Goal: Task Accomplishment & Management: Manage account settings

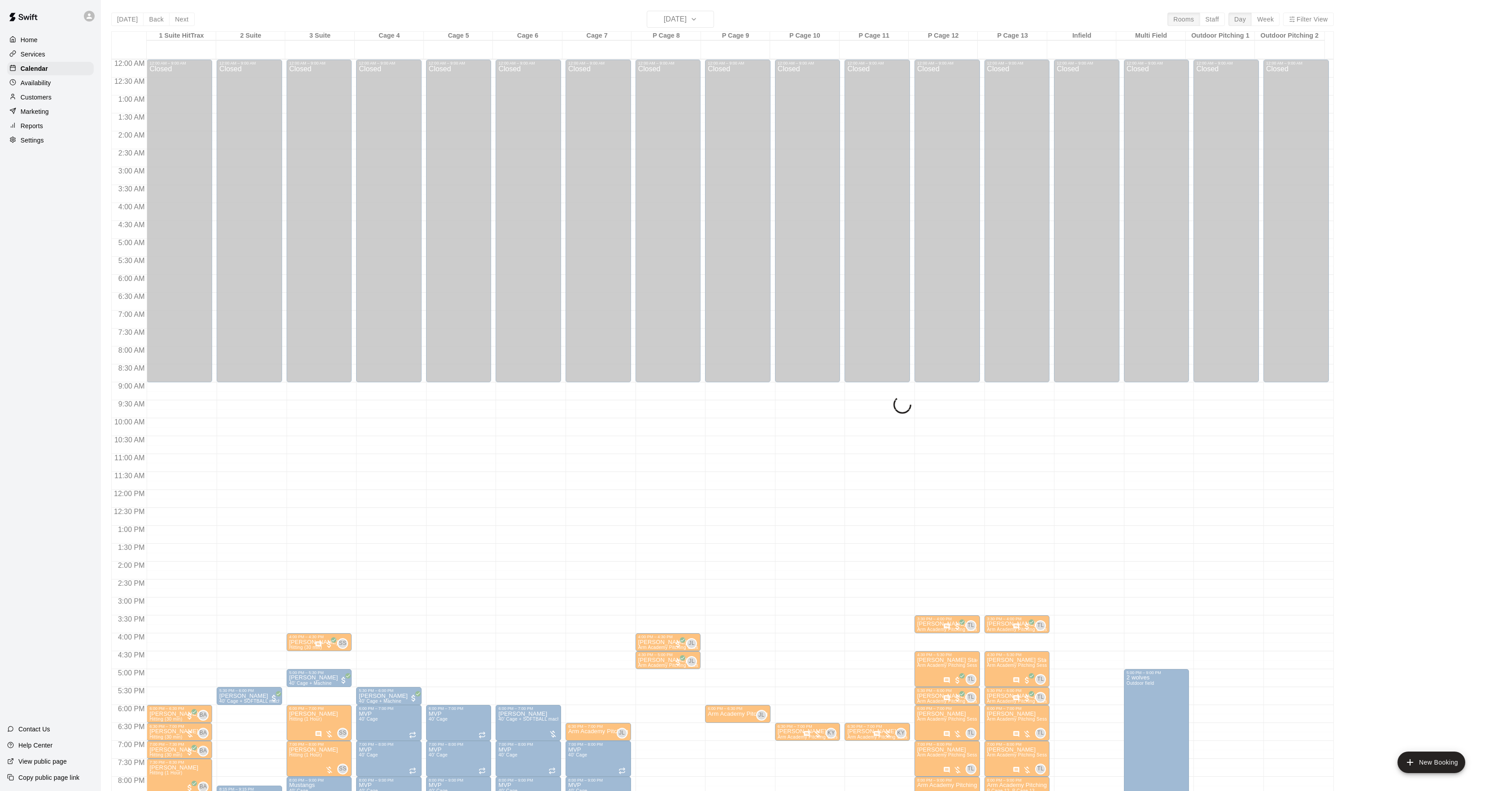
scroll to position [92, 0]
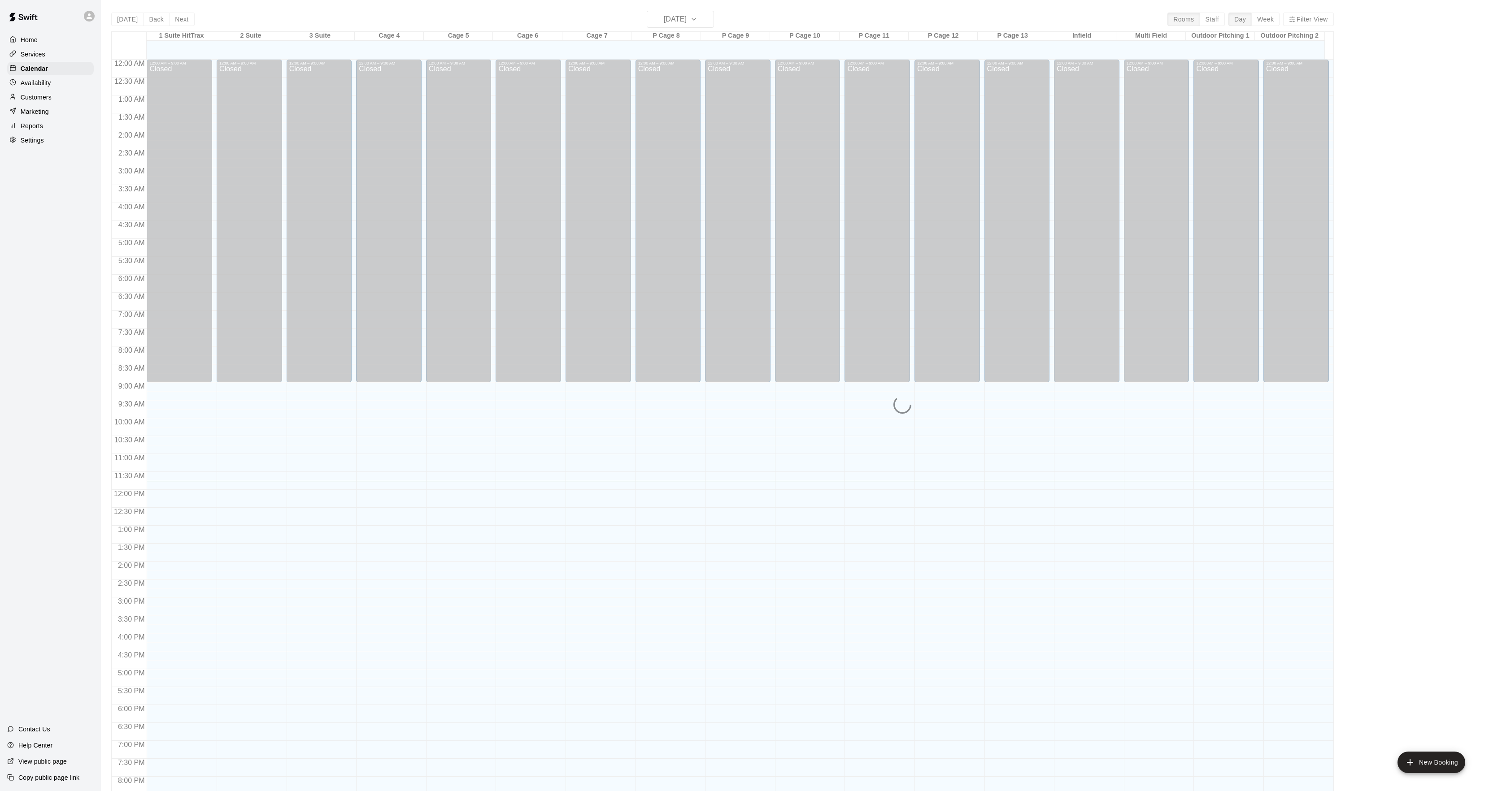
scroll to position [92, 0]
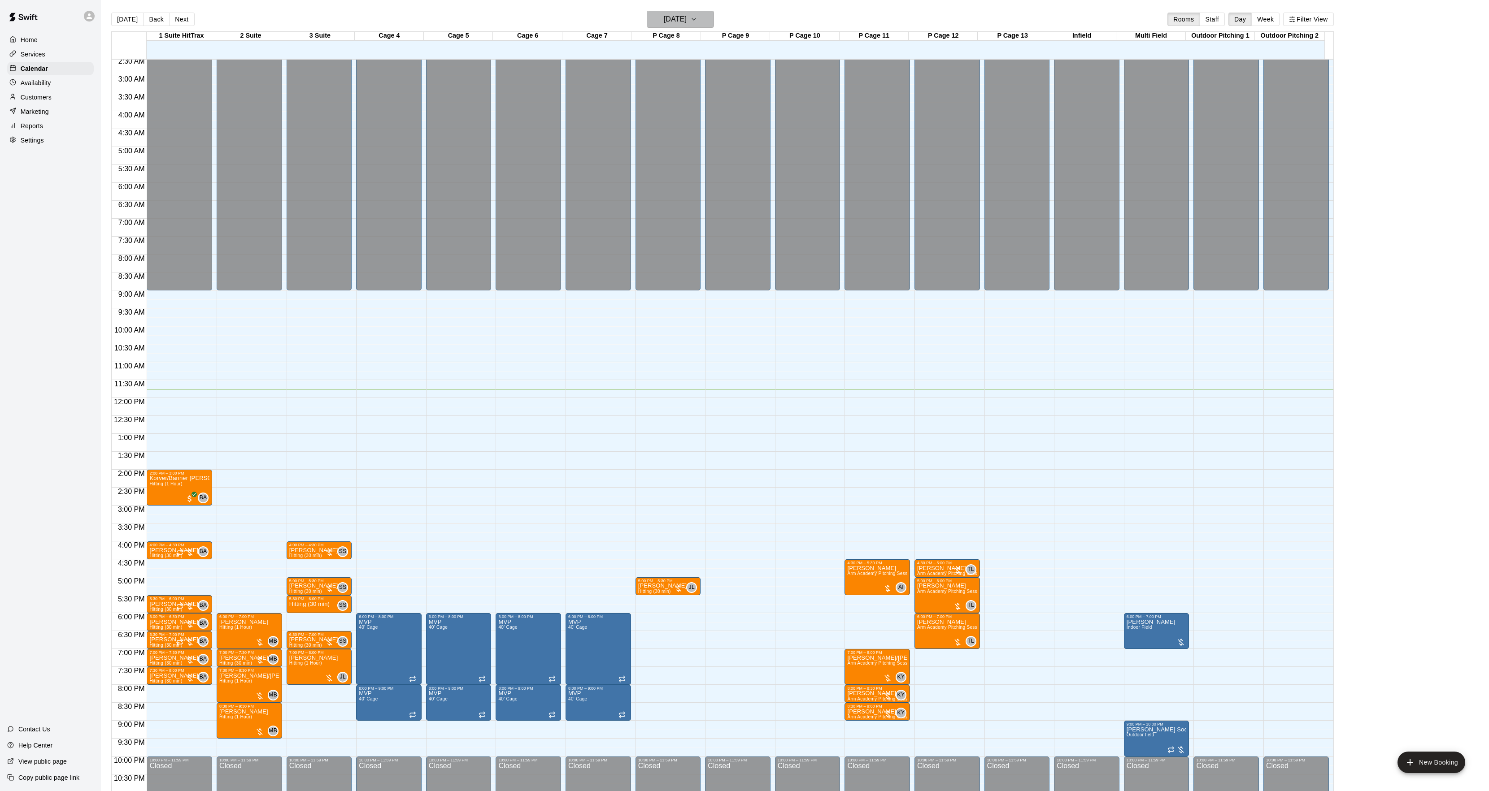
click at [682, 16] on h6 "[DATE]" at bounding box center [675, 19] width 23 height 13
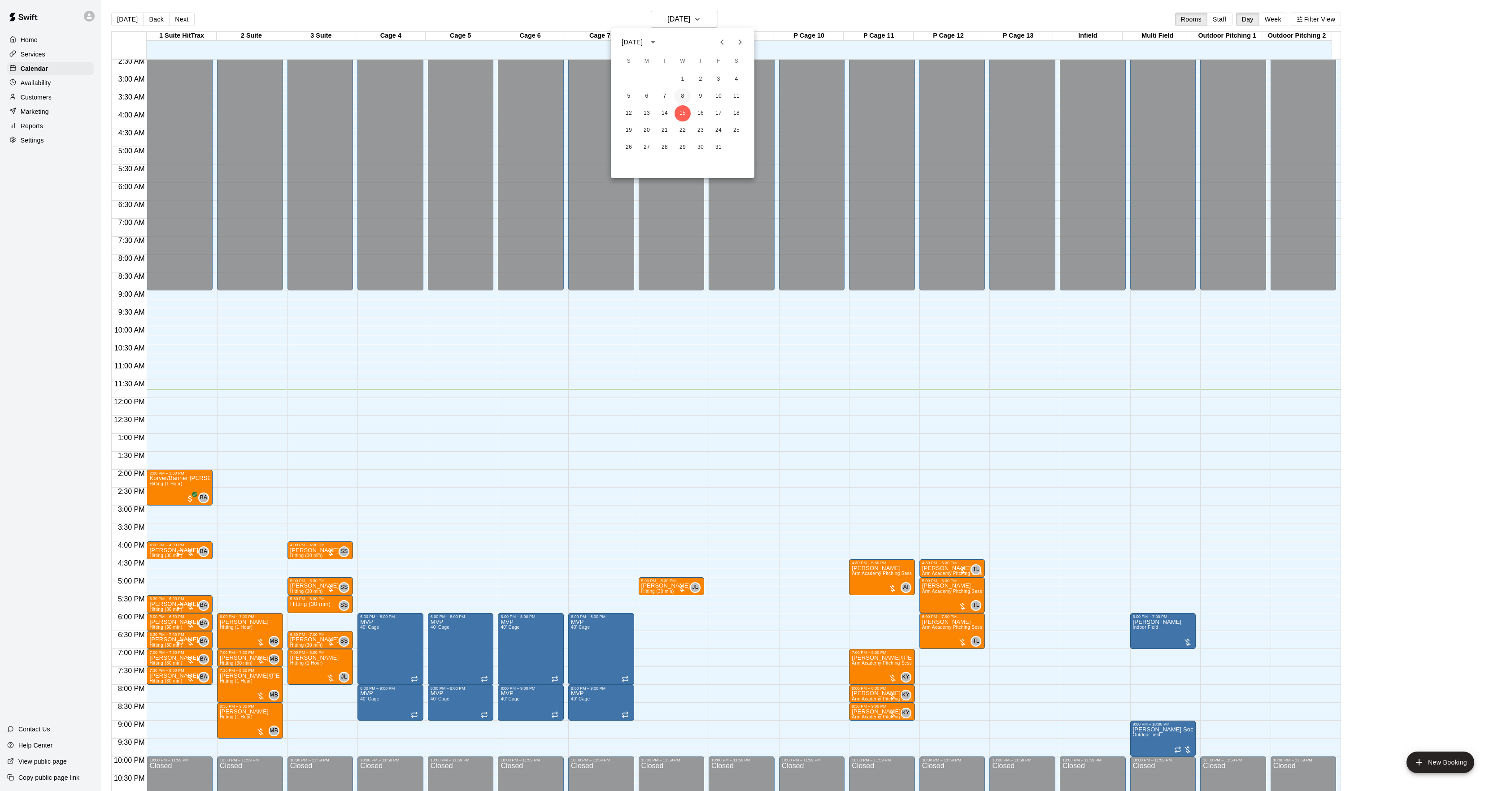
click at [684, 98] on button "8" at bounding box center [682, 96] width 16 height 16
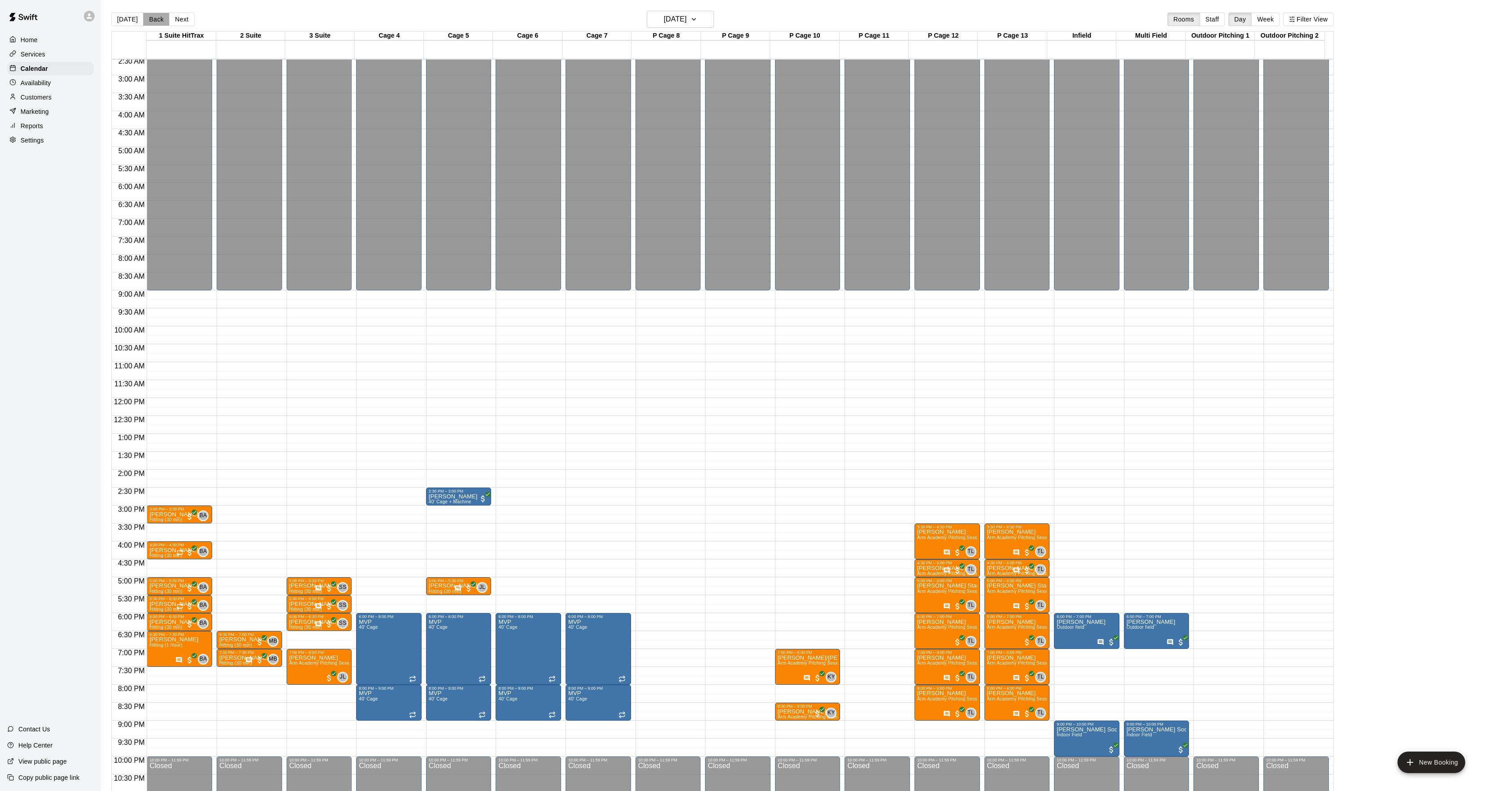
click at [149, 16] on button "Back" at bounding box center [156, 19] width 26 height 13
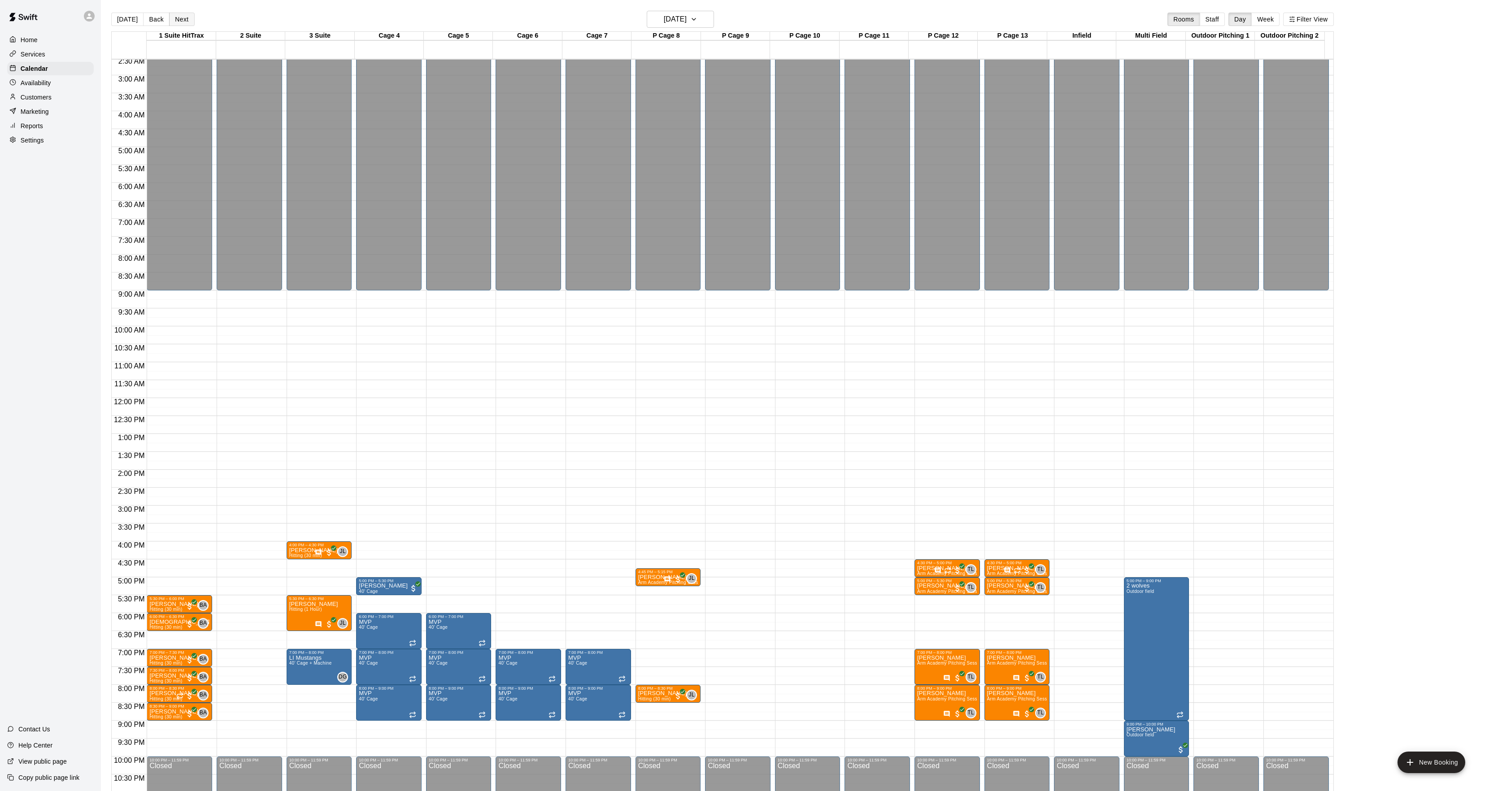
click at [177, 13] on button "Next" at bounding box center [181, 19] width 25 height 13
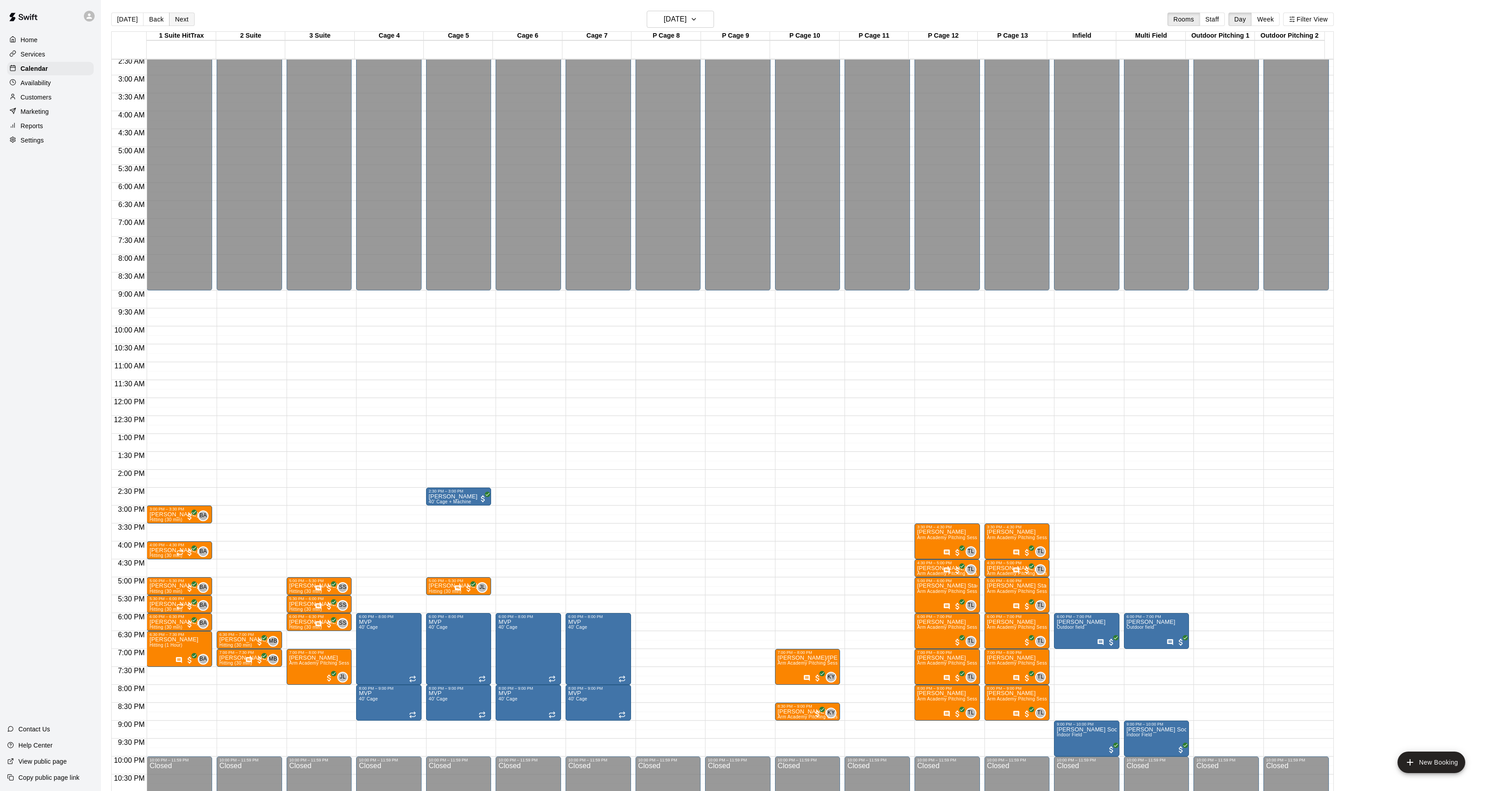
click at [185, 13] on button "Next" at bounding box center [181, 19] width 25 height 13
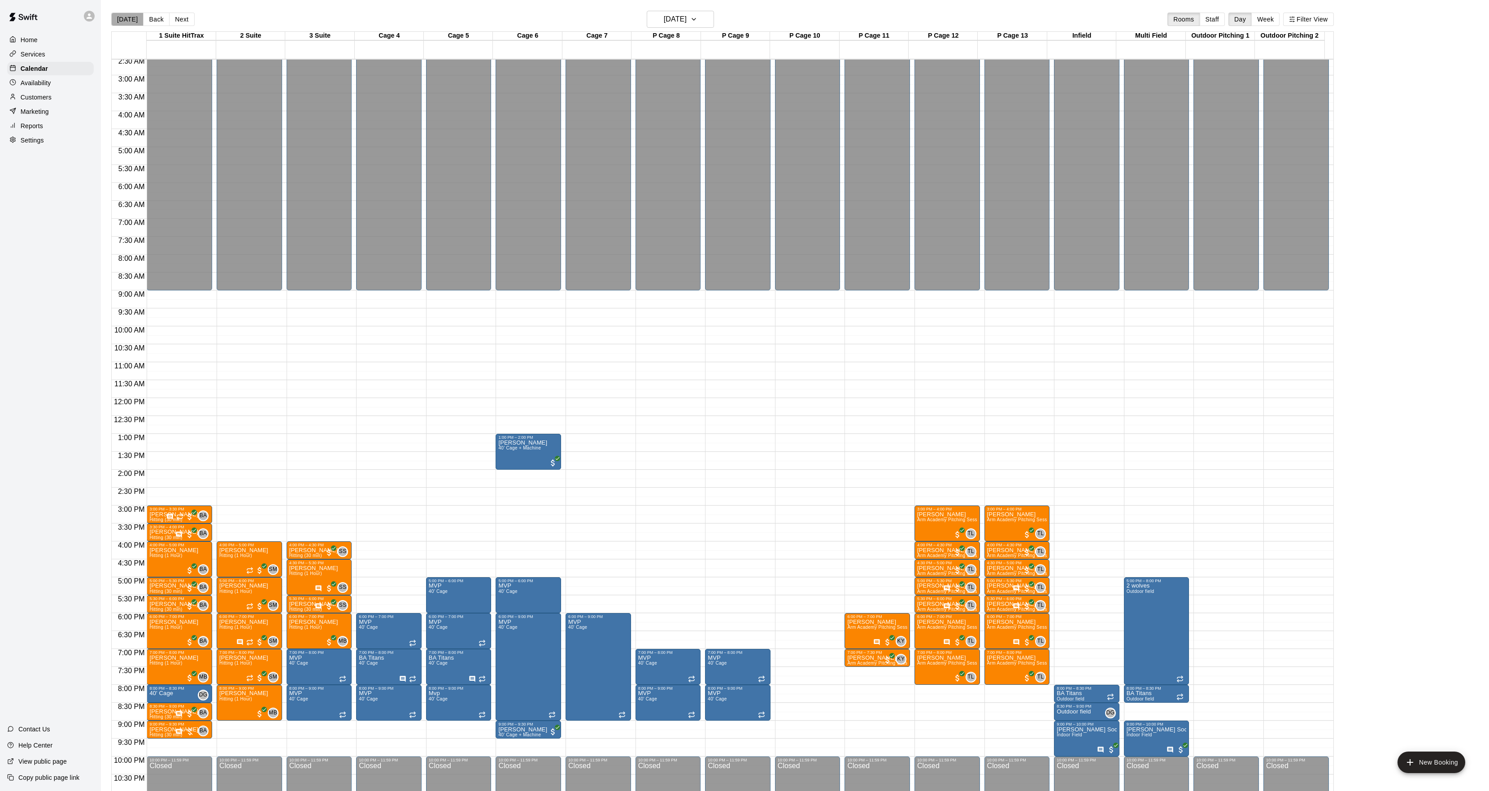
click at [136, 15] on button "[DATE]" at bounding box center [127, 19] width 32 height 13
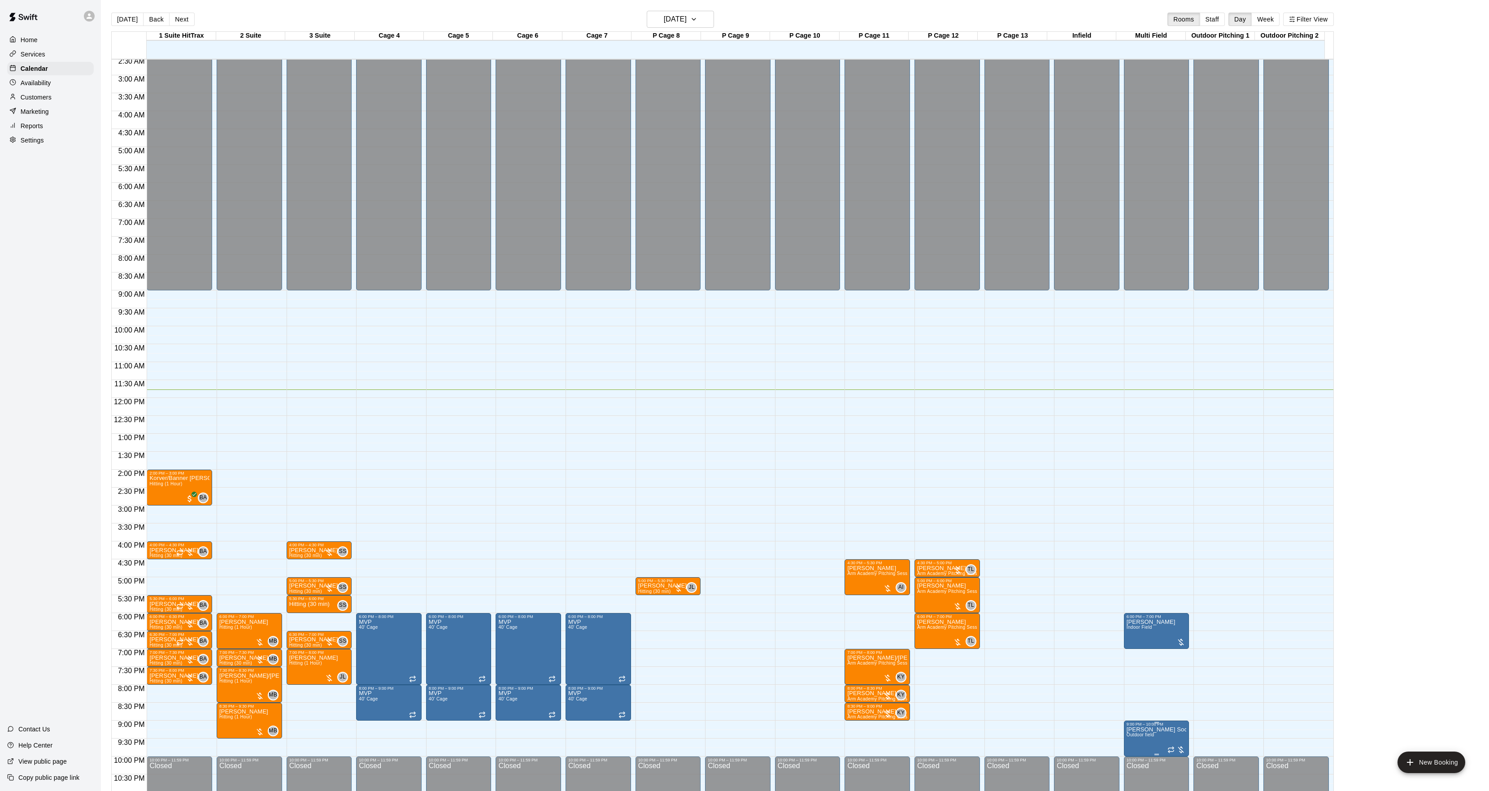
click at [1137, 732] on icon "edit" at bounding box center [1134, 732] width 11 height 11
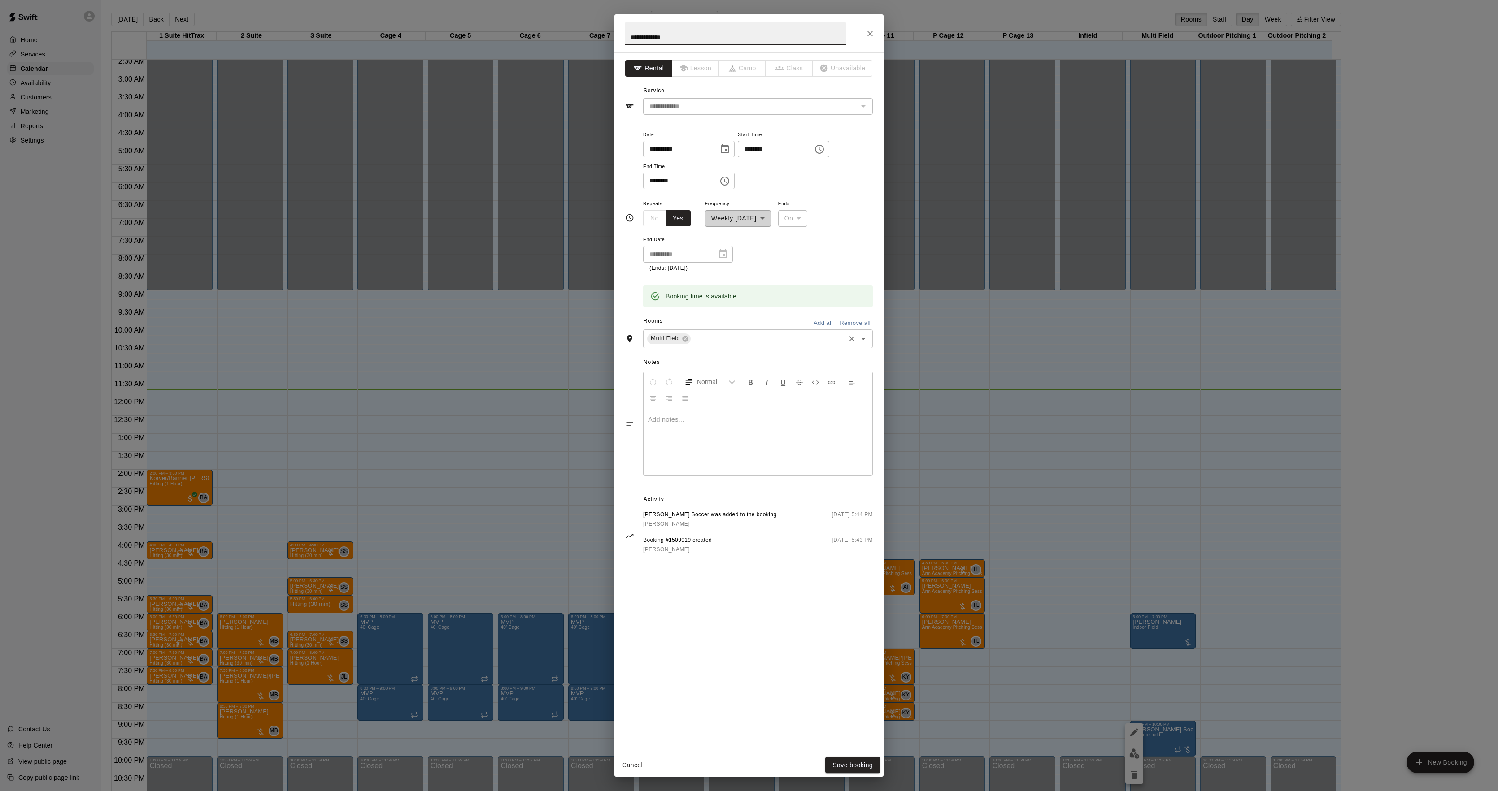
click at [730, 346] on div "Multi Field ​" at bounding box center [758, 339] width 230 height 19
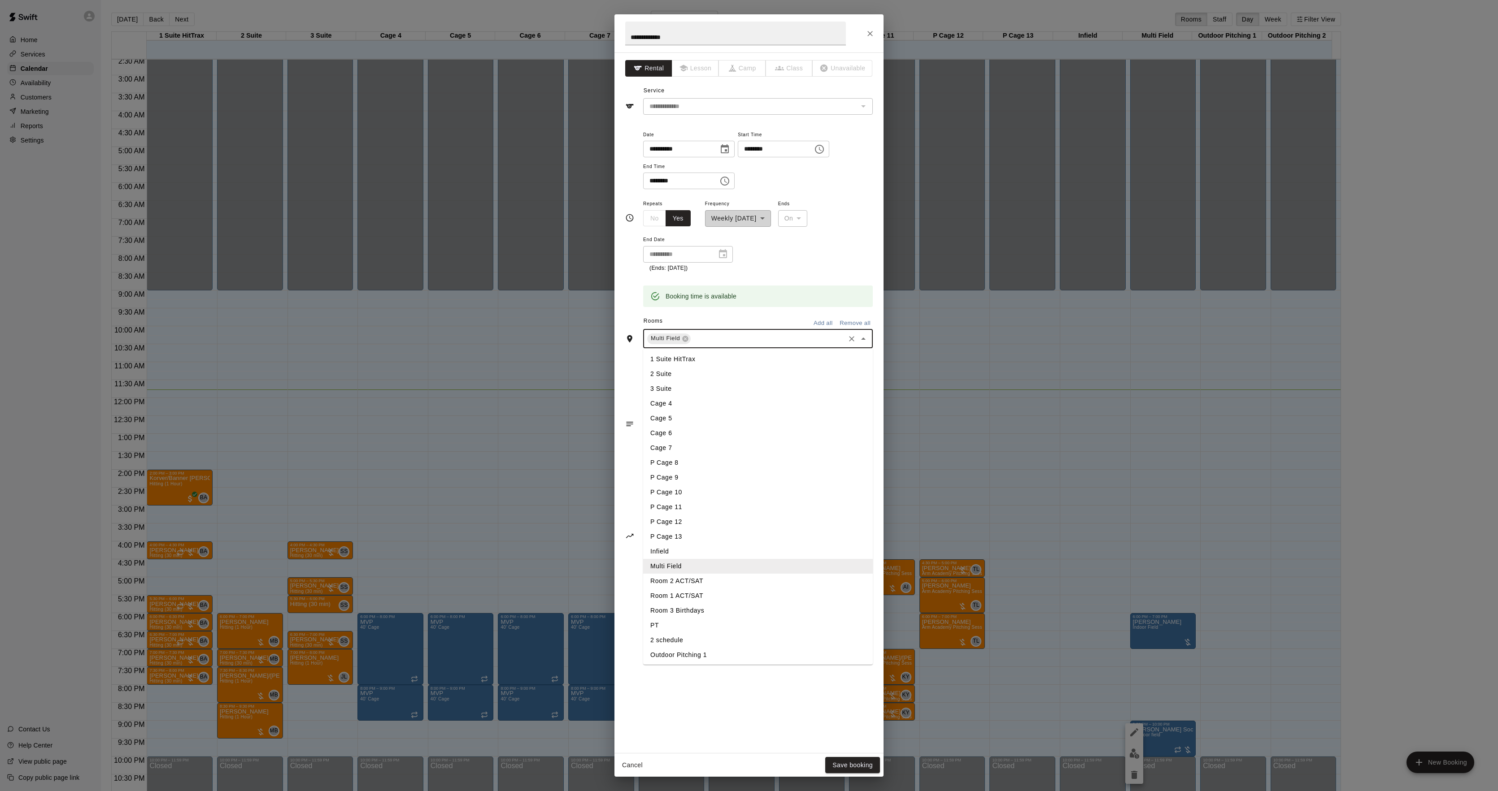
click at [671, 551] on li "Infield" at bounding box center [758, 551] width 230 height 15
click at [848, 754] on div "Cancel Save booking" at bounding box center [748, 766] width 269 height 24
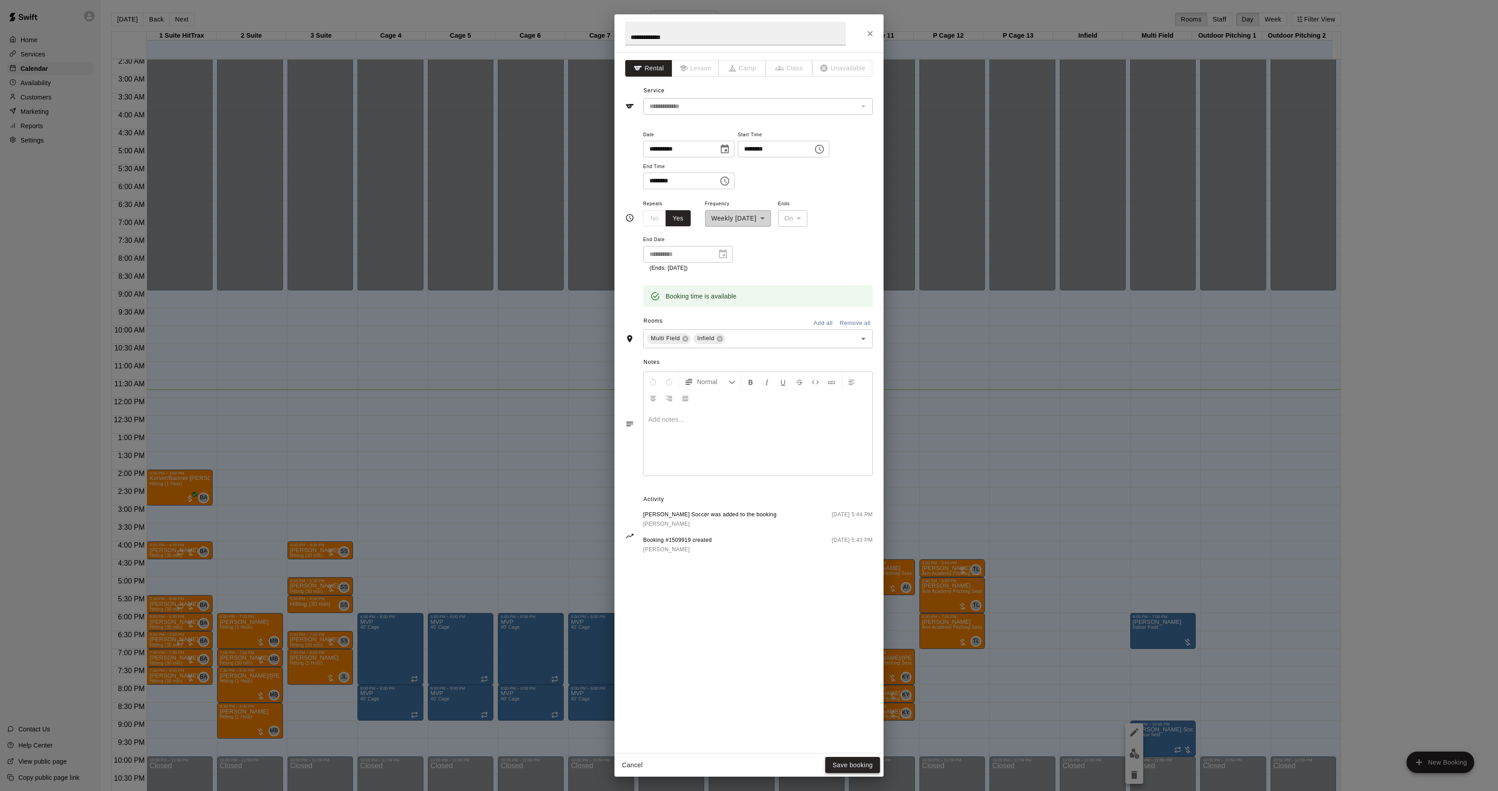
click at [847, 766] on button "Save booking" at bounding box center [852, 765] width 55 height 17
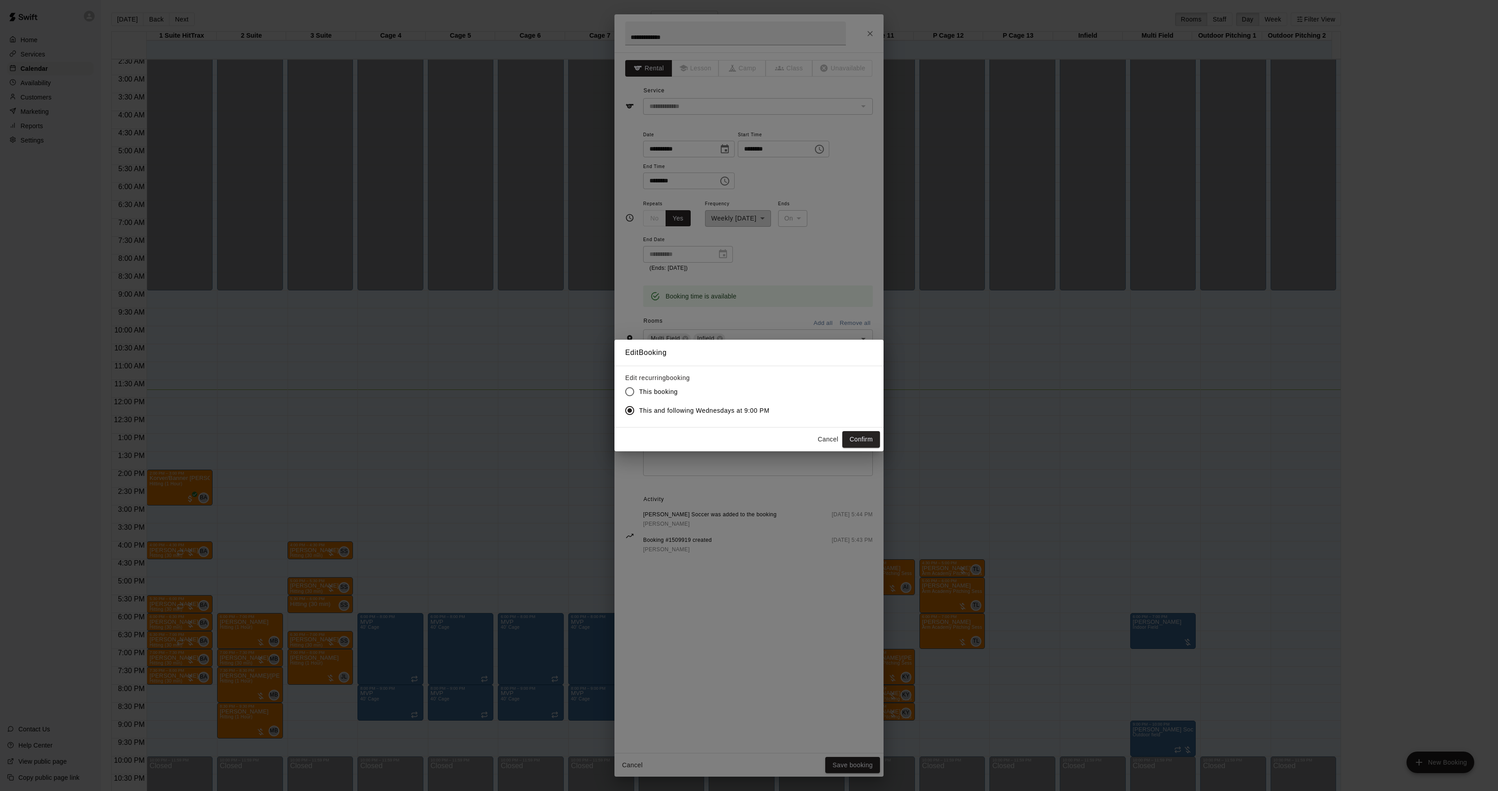
click at [859, 447] on button "Confirm" at bounding box center [861, 439] width 38 height 17
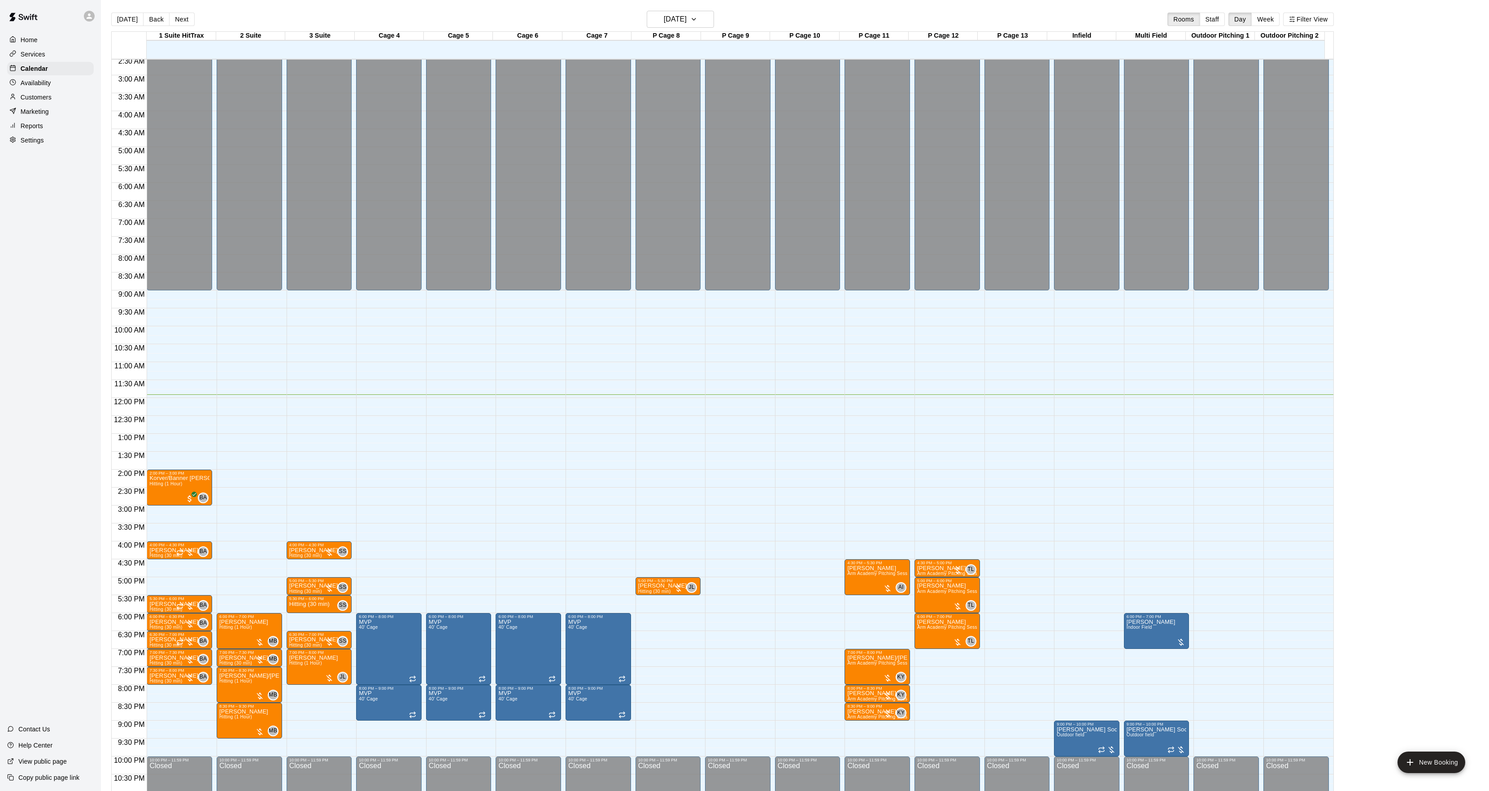
click at [172, 21] on button "Next" at bounding box center [181, 19] width 25 height 13
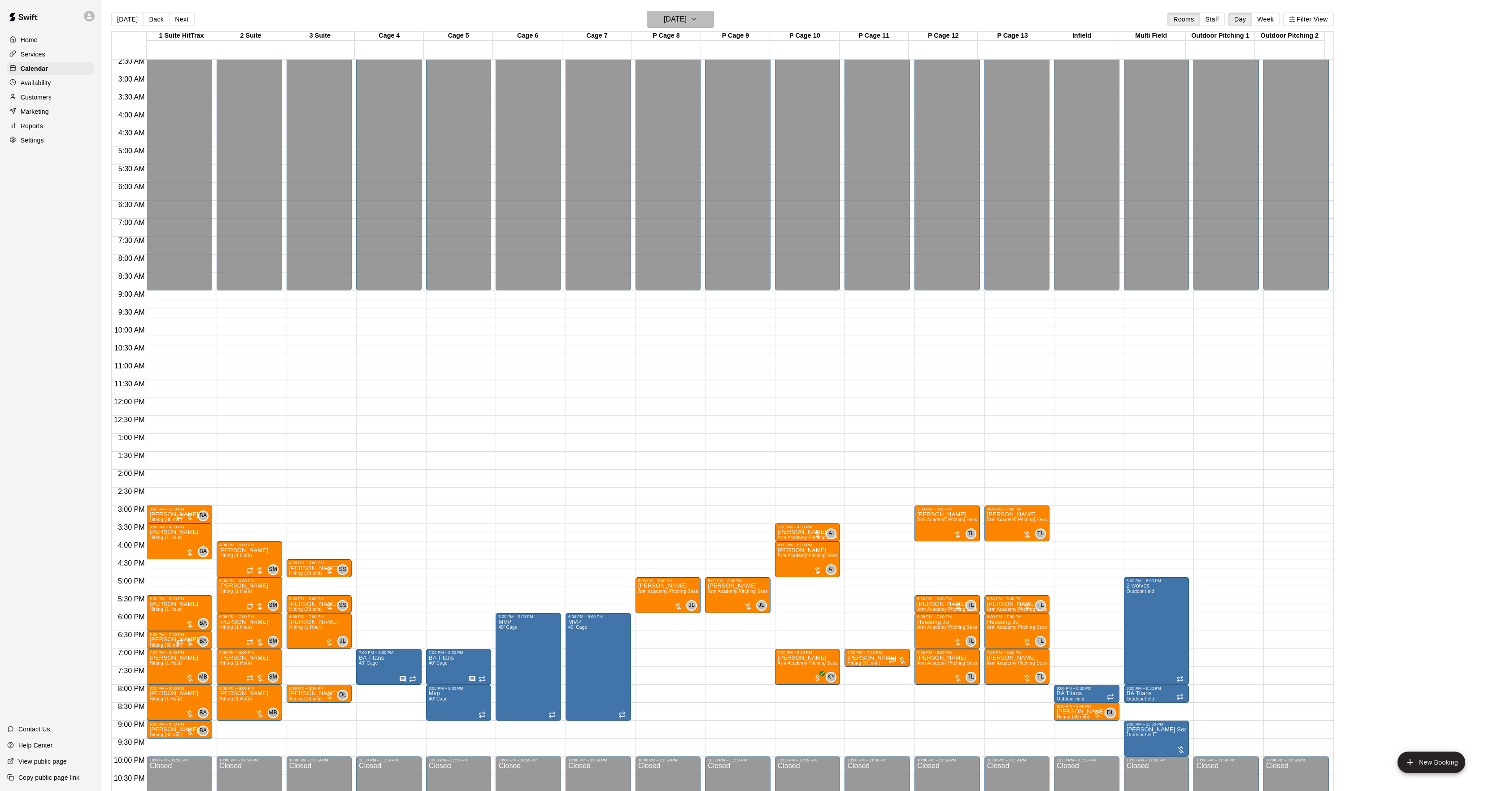
click at [673, 22] on h6 "[DATE]" at bounding box center [675, 19] width 23 height 13
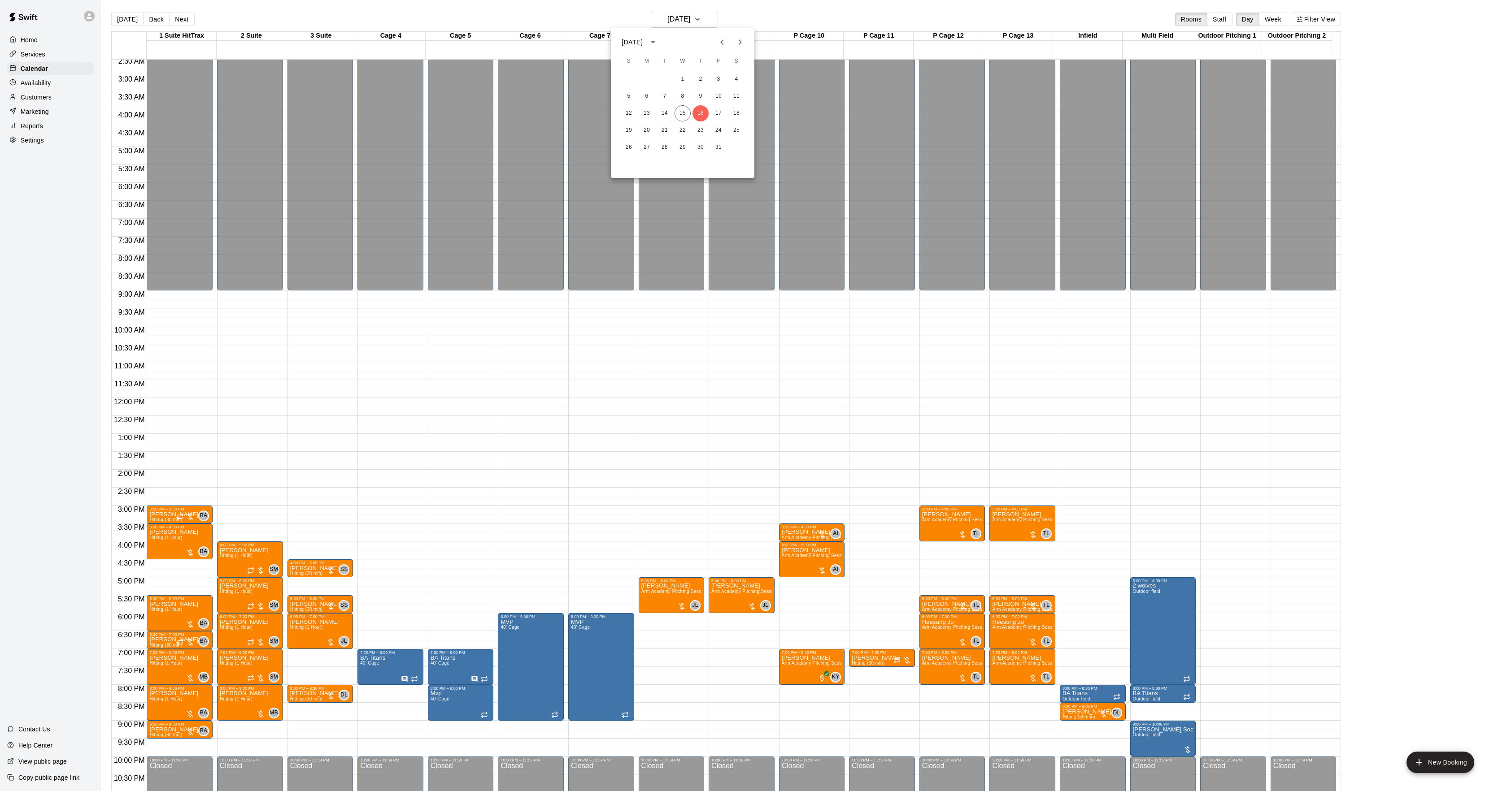
click at [718, 44] on icon "Previous month" at bounding box center [721, 42] width 11 height 11
click at [739, 39] on icon "Next month" at bounding box center [739, 42] width 11 height 11
click at [171, 571] on div at bounding box center [749, 395] width 1498 height 791
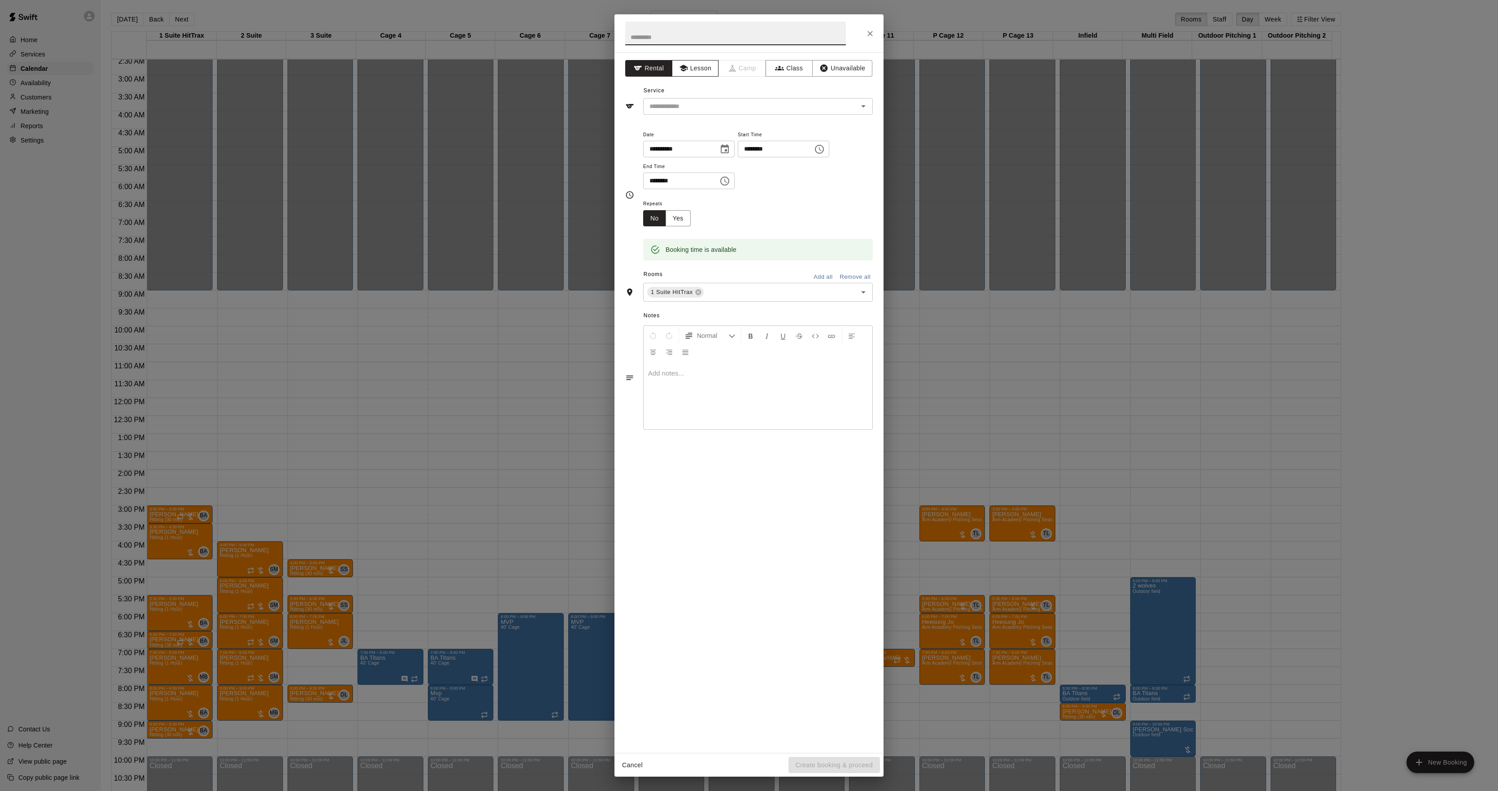
click at [709, 69] on button "Lesson" at bounding box center [695, 68] width 47 height 17
click at [672, 97] on div "Service ​" at bounding box center [748, 99] width 247 height 31
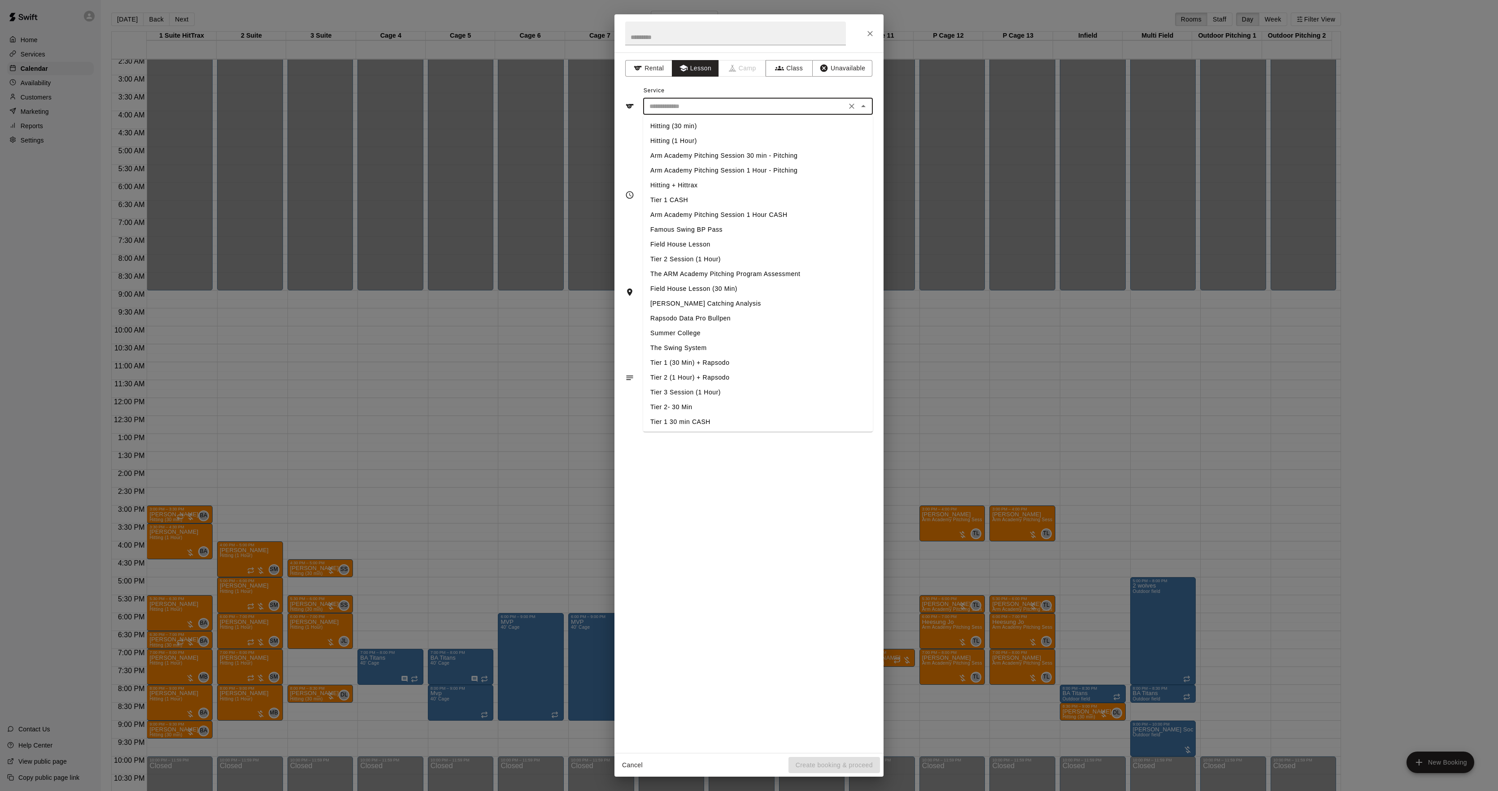
click at [679, 107] on input "text" at bounding box center [745, 106] width 198 height 11
click at [677, 126] on li "Hitting (30 min)" at bounding box center [758, 126] width 230 height 15
type input "**********"
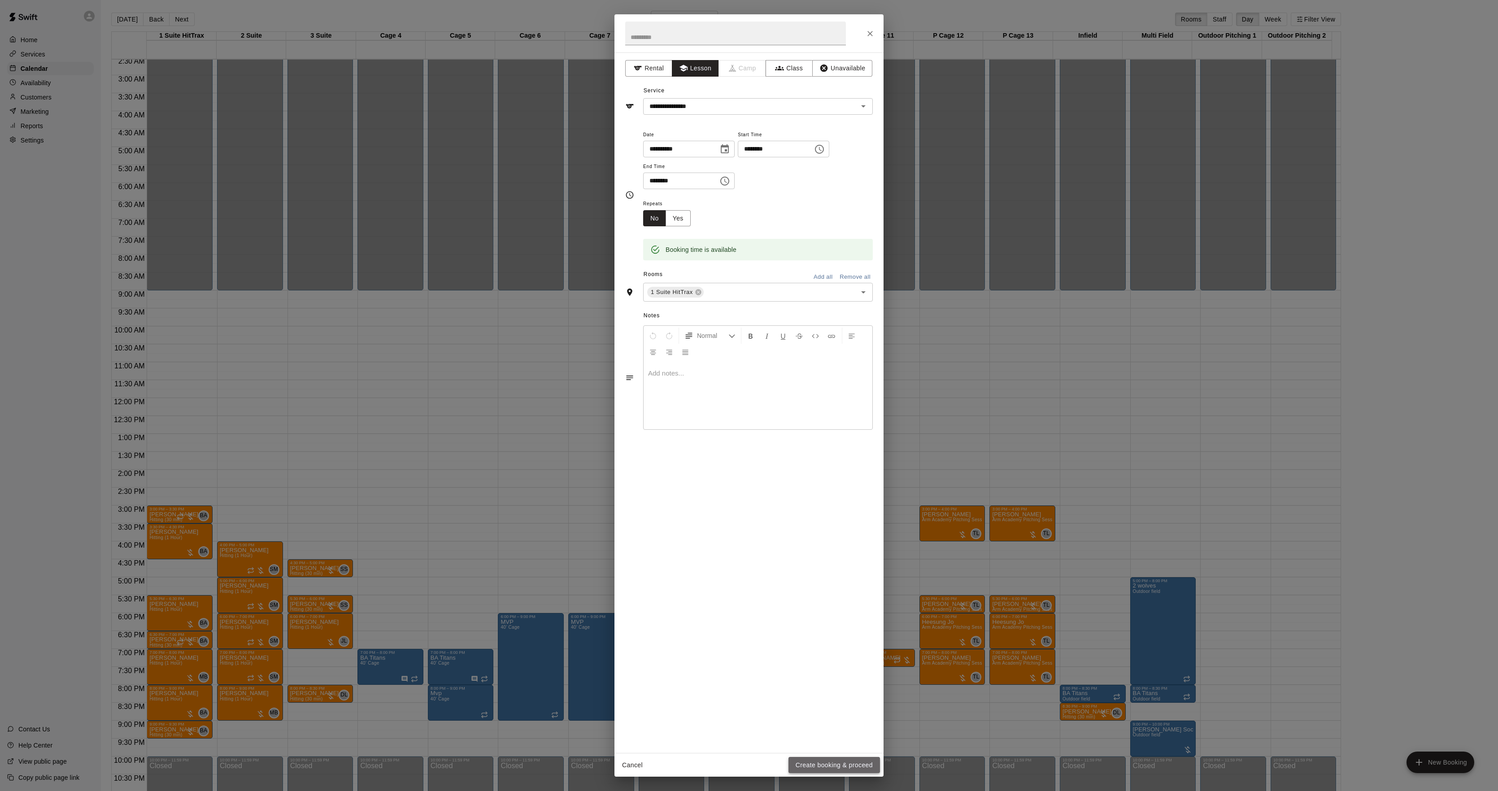
click at [834, 763] on button "Create booking & proceed" at bounding box center [833, 765] width 91 height 17
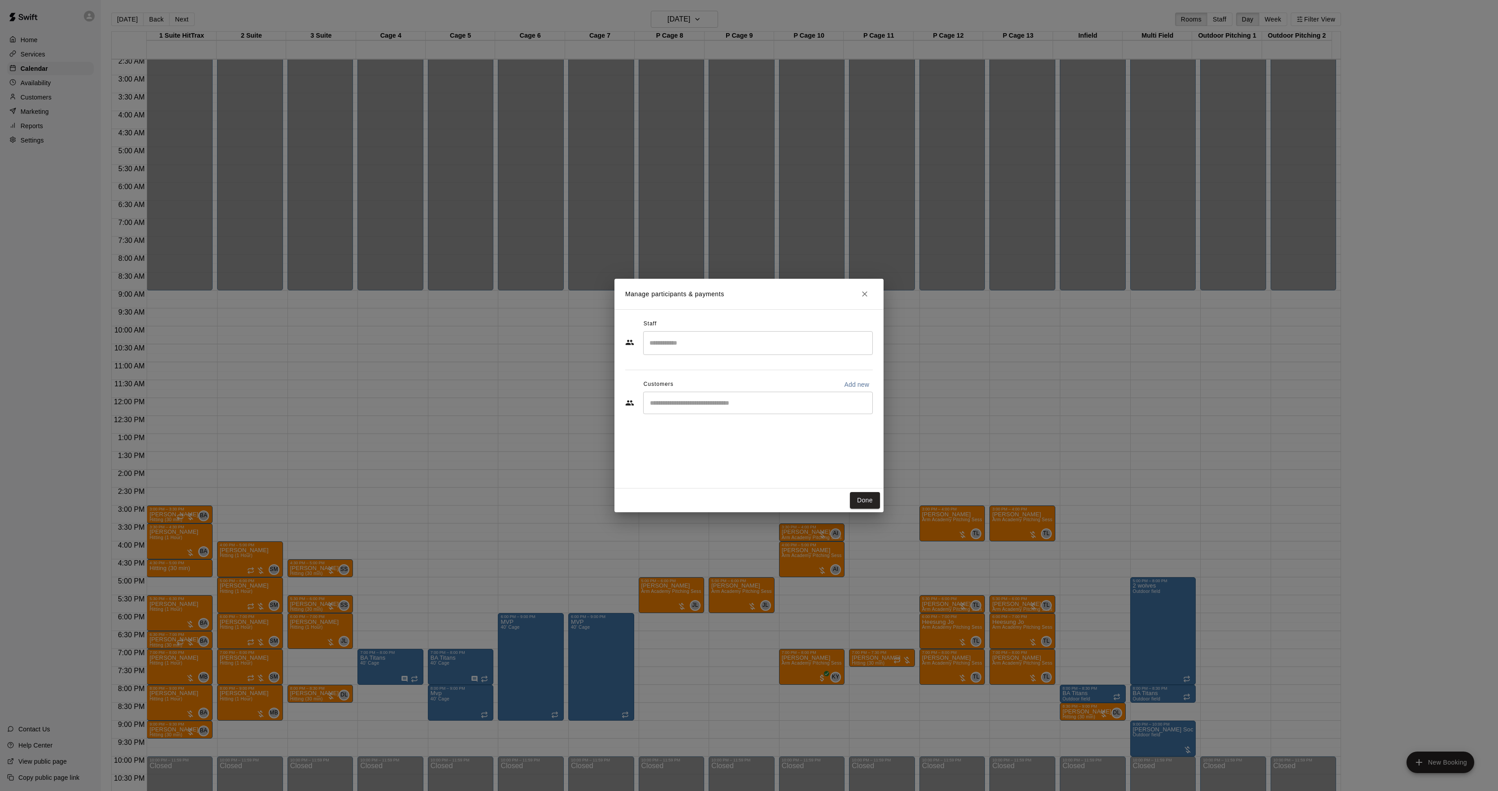
click at [730, 412] on div "​" at bounding box center [758, 403] width 230 height 22
type input "*******"
click at [740, 424] on div "[PERSON_NAME] [EMAIL_ADDRESS][DOMAIN_NAME]" at bounding box center [767, 429] width 197 height 19
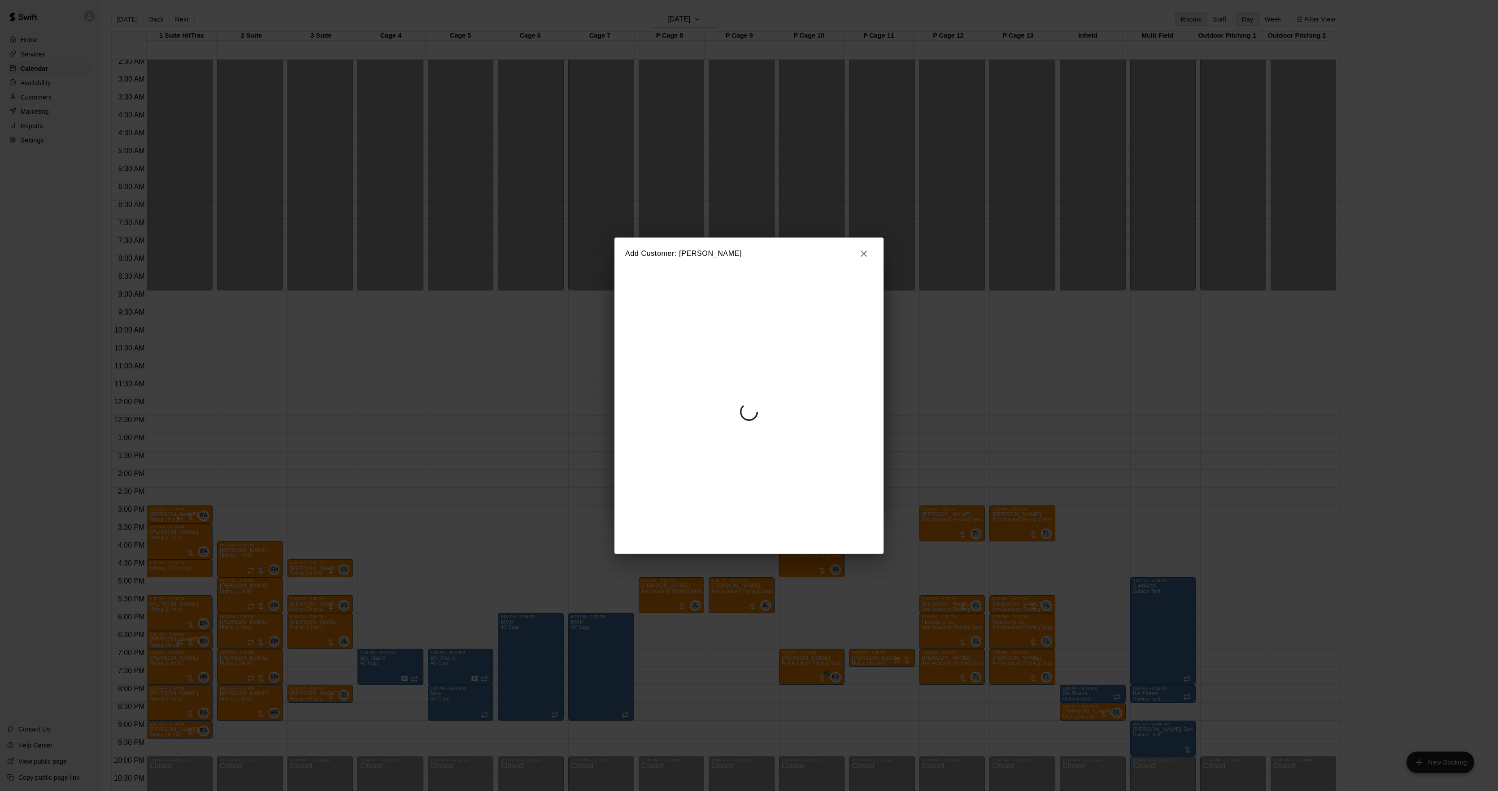
click at [732, 373] on div at bounding box center [748, 412] width 269 height 284
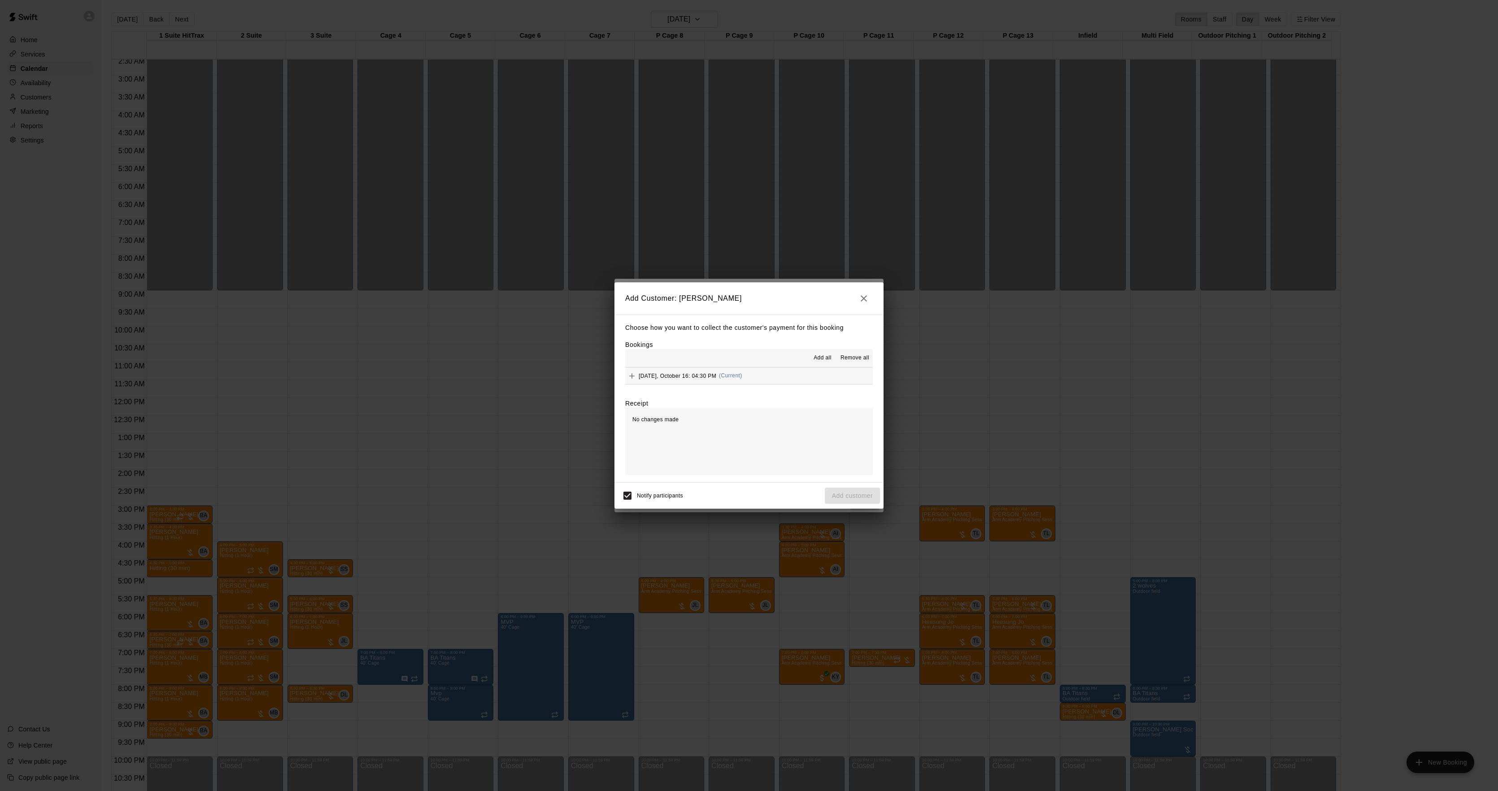
click at [732, 373] on span "(Current)" at bounding box center [730, 376] width 23 height 6
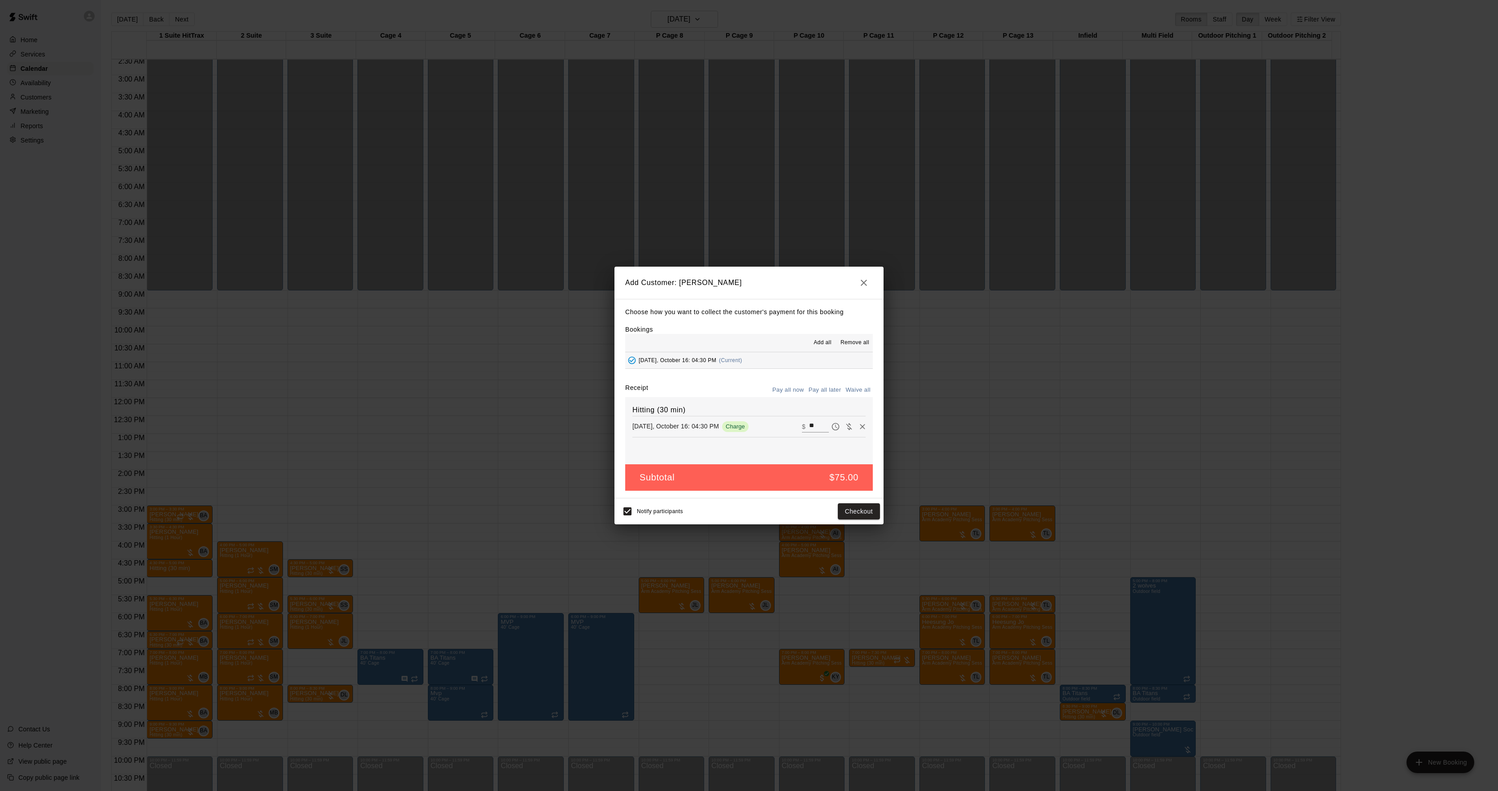
drag, startPoint x: 829, startPoint y: 386, endPoint x: 832, endPoint y: 392, distance: 6.6
click at [829, 386] on button "Pay all later" at bounding box center [824, 390] width 37 height 14
click at [851, 509] on button "Add customer" at bounding box center [852, 512] width 55 height 17
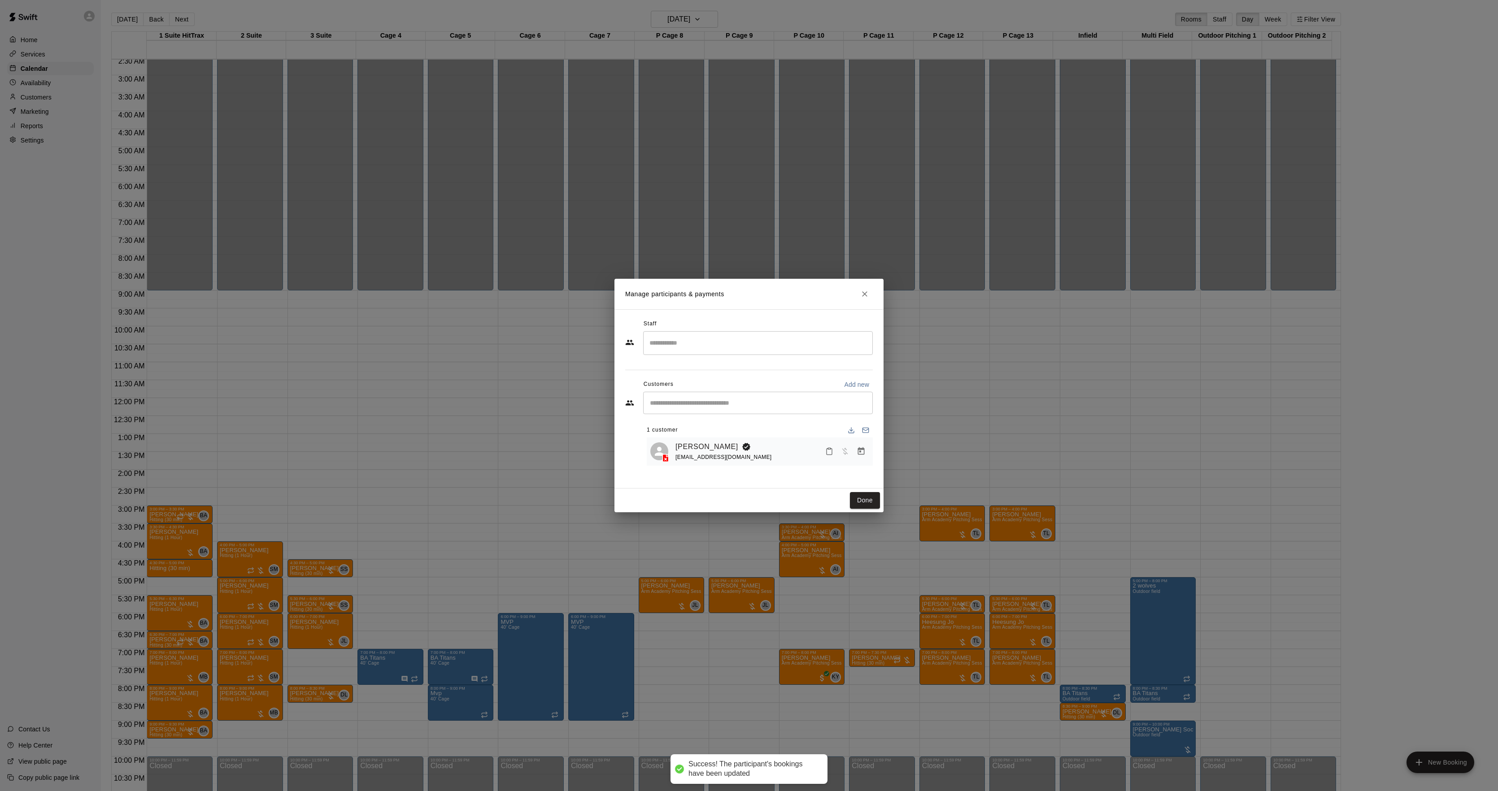
click at [703, 352] on div "​" at bounding box center [758, 343] width 230 height 24
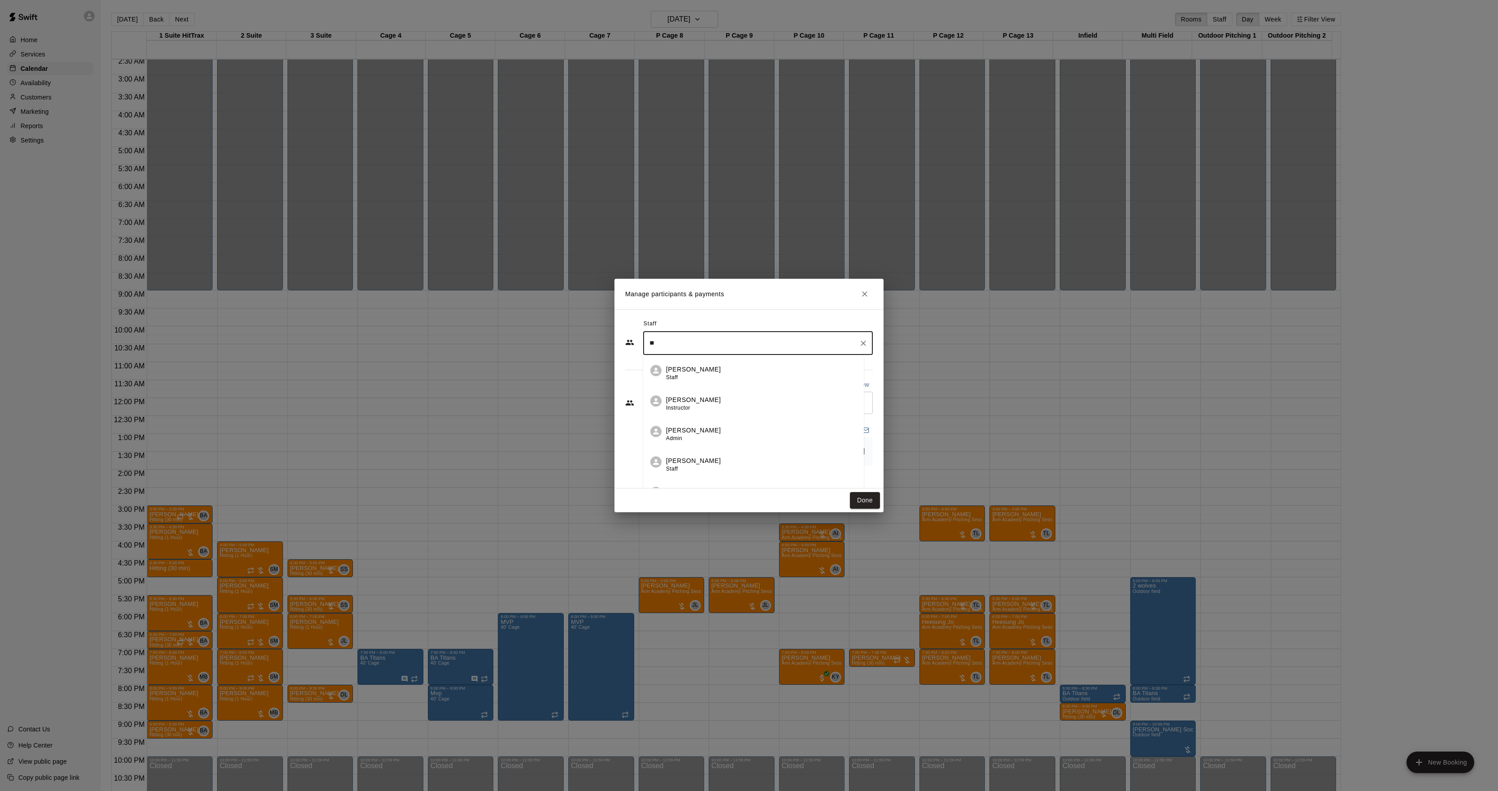
click at [701, 372] on p "[PERSON_NAME]" at bounding box center [693, 369] width 55 height 9
type input "**"
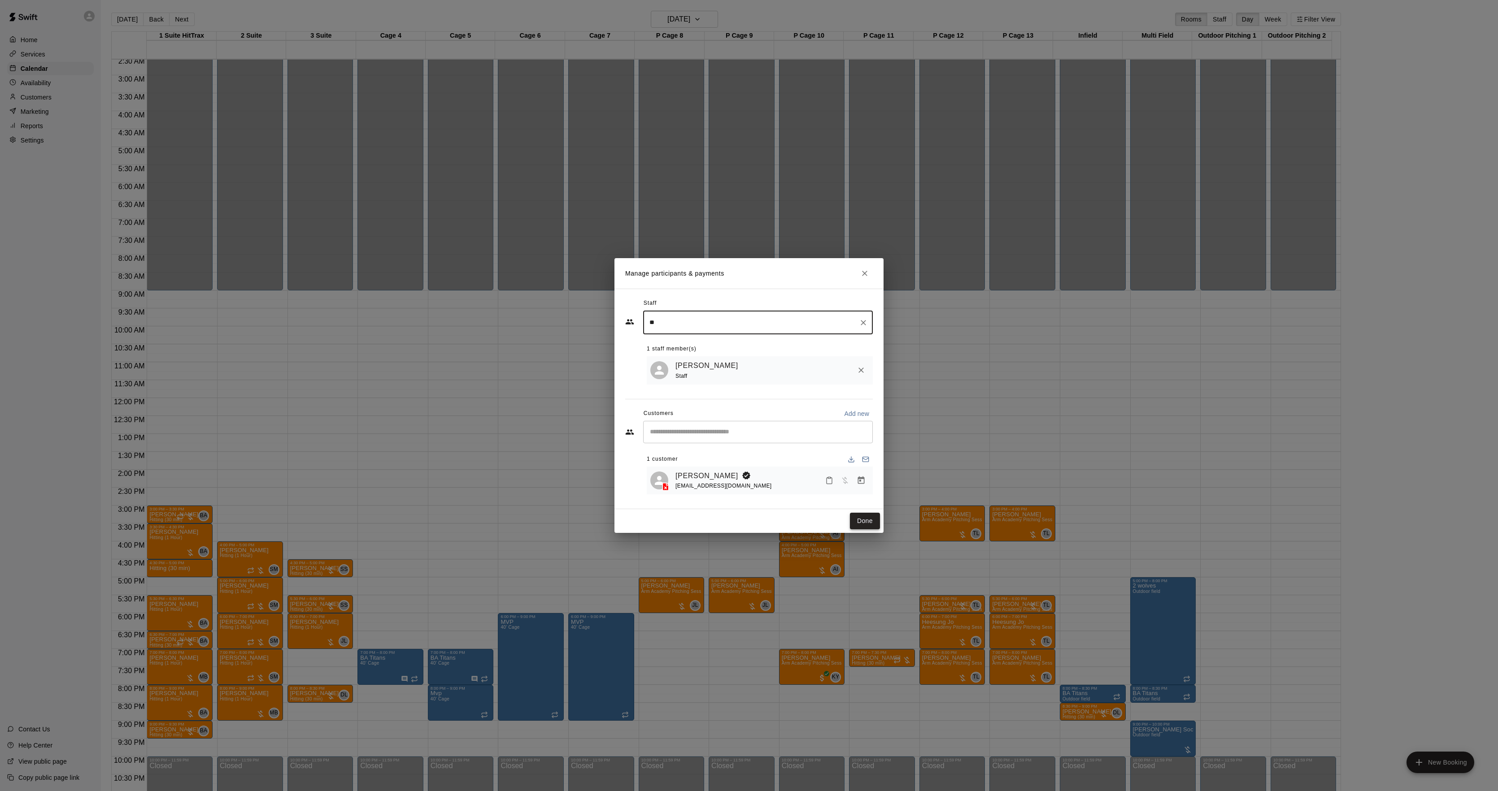
click at [868, 521] on button "Done" at bounding box center [865, 521] width 30 height 17
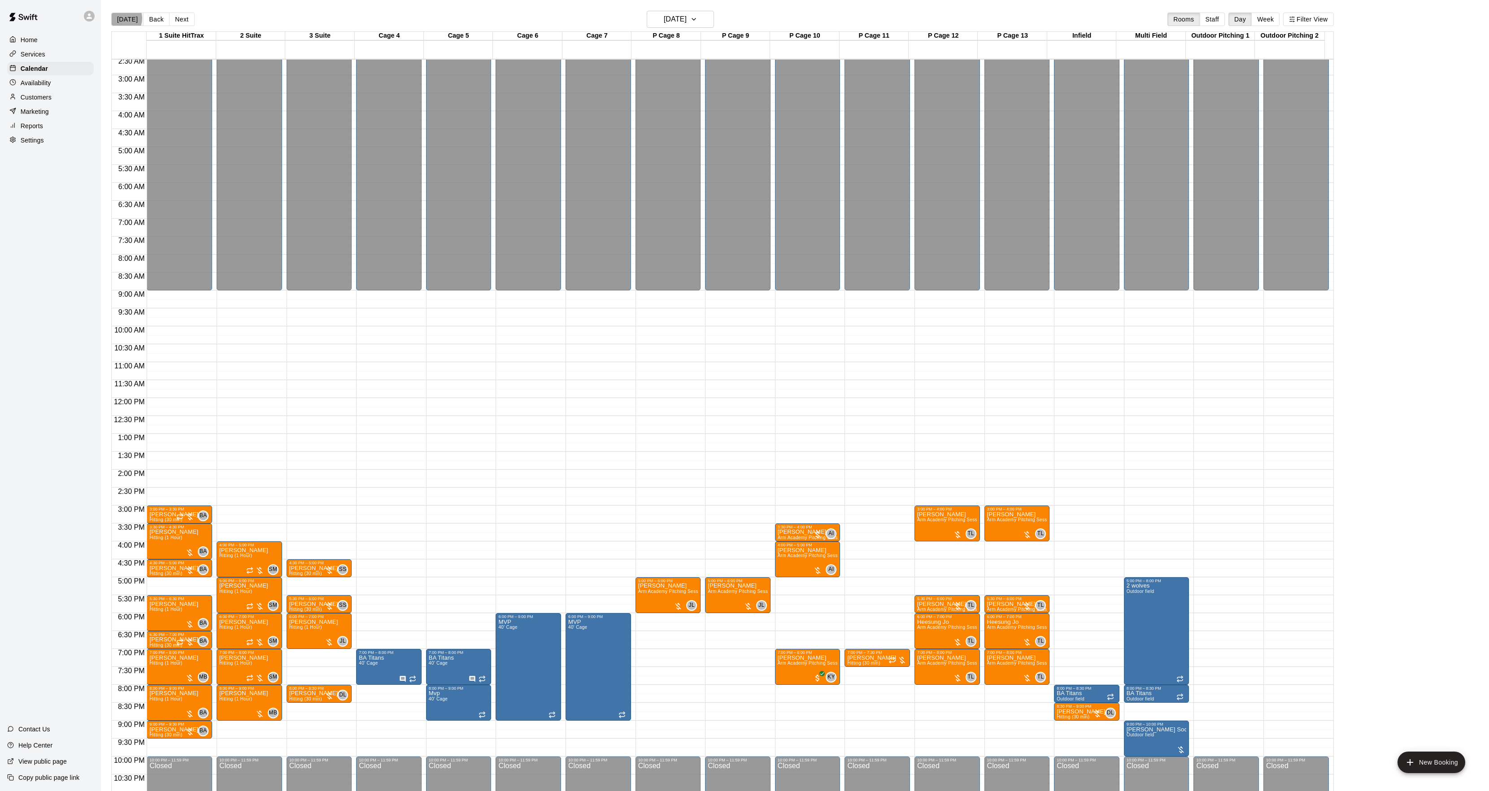
click at [119, 18] on button "[DATE]" at bounding box center [127, 19] width 32 height 13
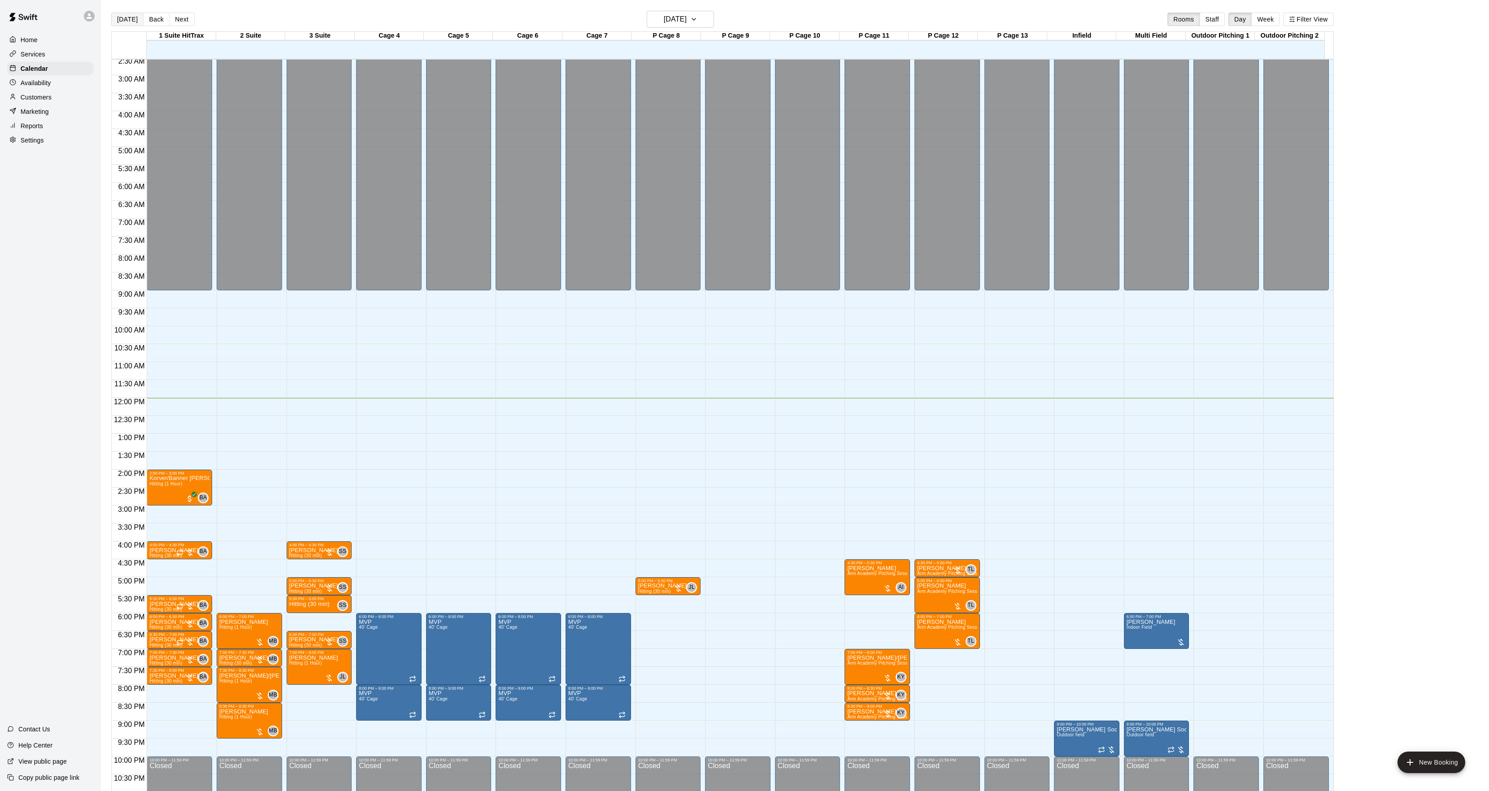
click at [126, 24] on button "[DATE]" at bounding box center [127, 19] width 32 height 13
click at [686, 21] on h6 "[DATE]" at bounding box center [675, 19] width 23 height 13
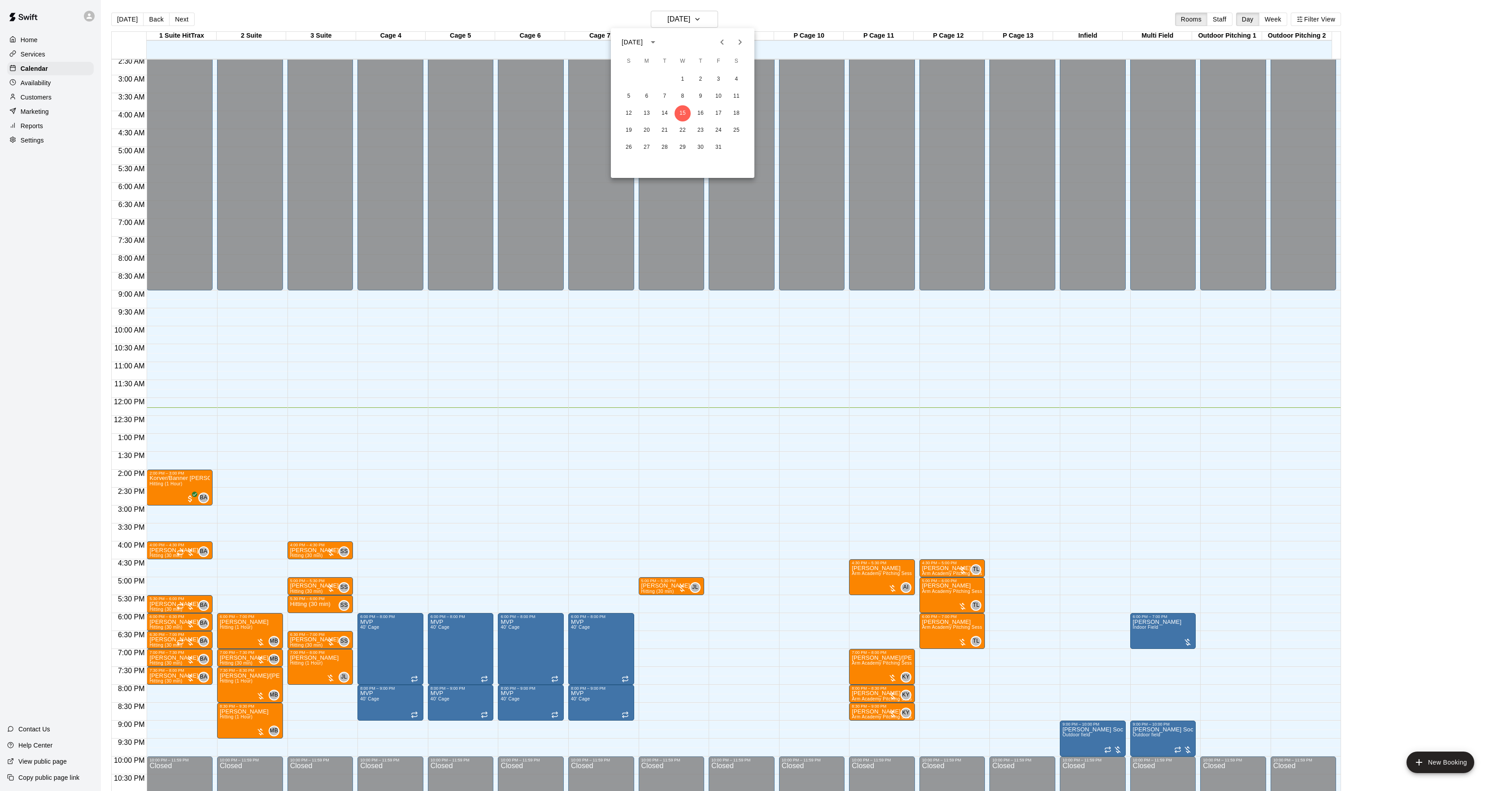
click at [737, 39] on icon "Next month" at bounding box center [739, 42] width 11 height 11
click at [739, 44] on icon "Next month" at bounding box center [739, 41] width 3 height 5
click at [737, 39] on icon "Next month" at bounding box center [739, 42] width 11 height 11
click at [628, 80] on button "1" at bounding box center [629, 79] width 16 height 16
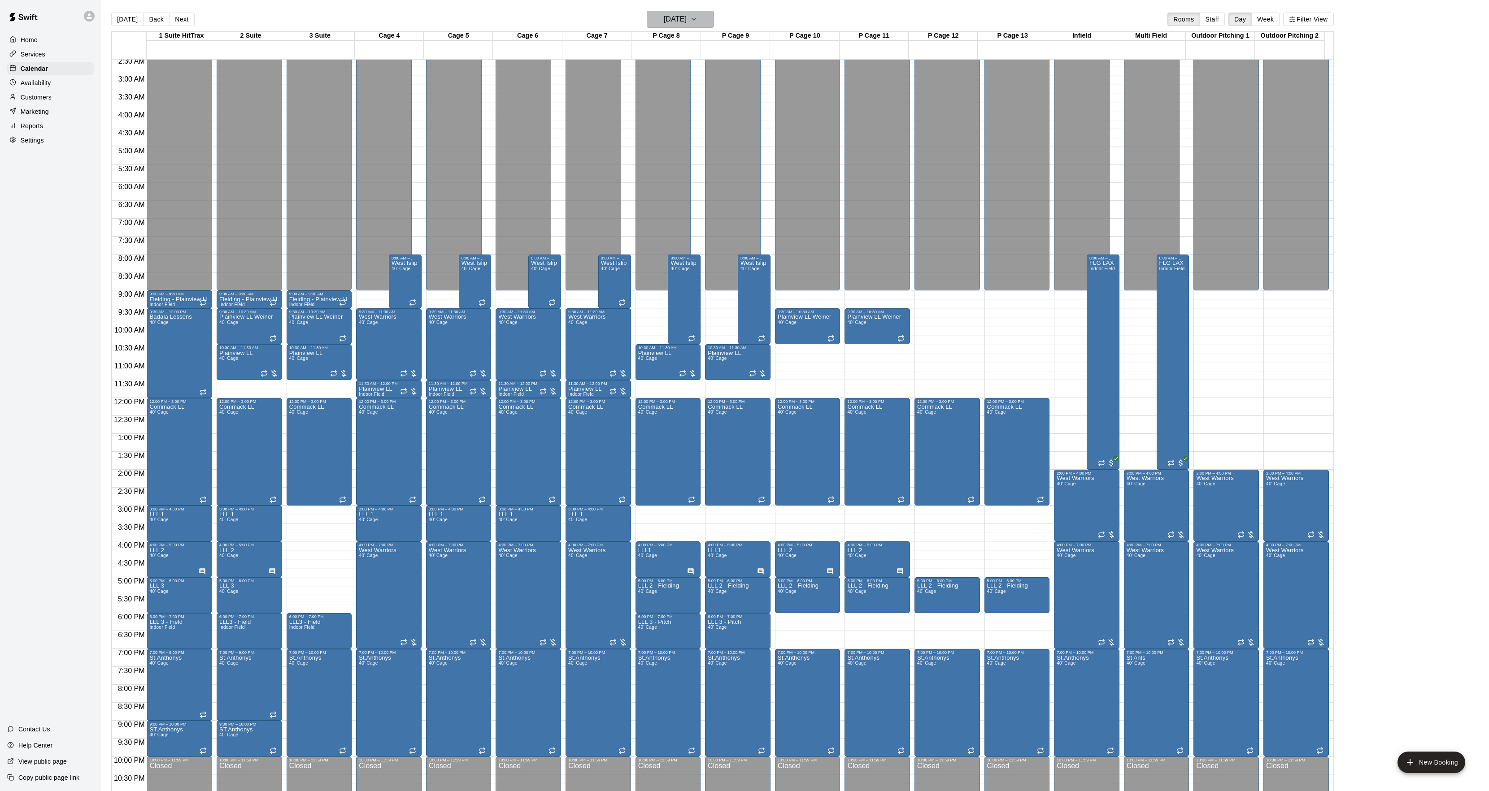
click at [682, 24] on h6 "[DATE]" at bounding box center [675, 19] width 23 height 13
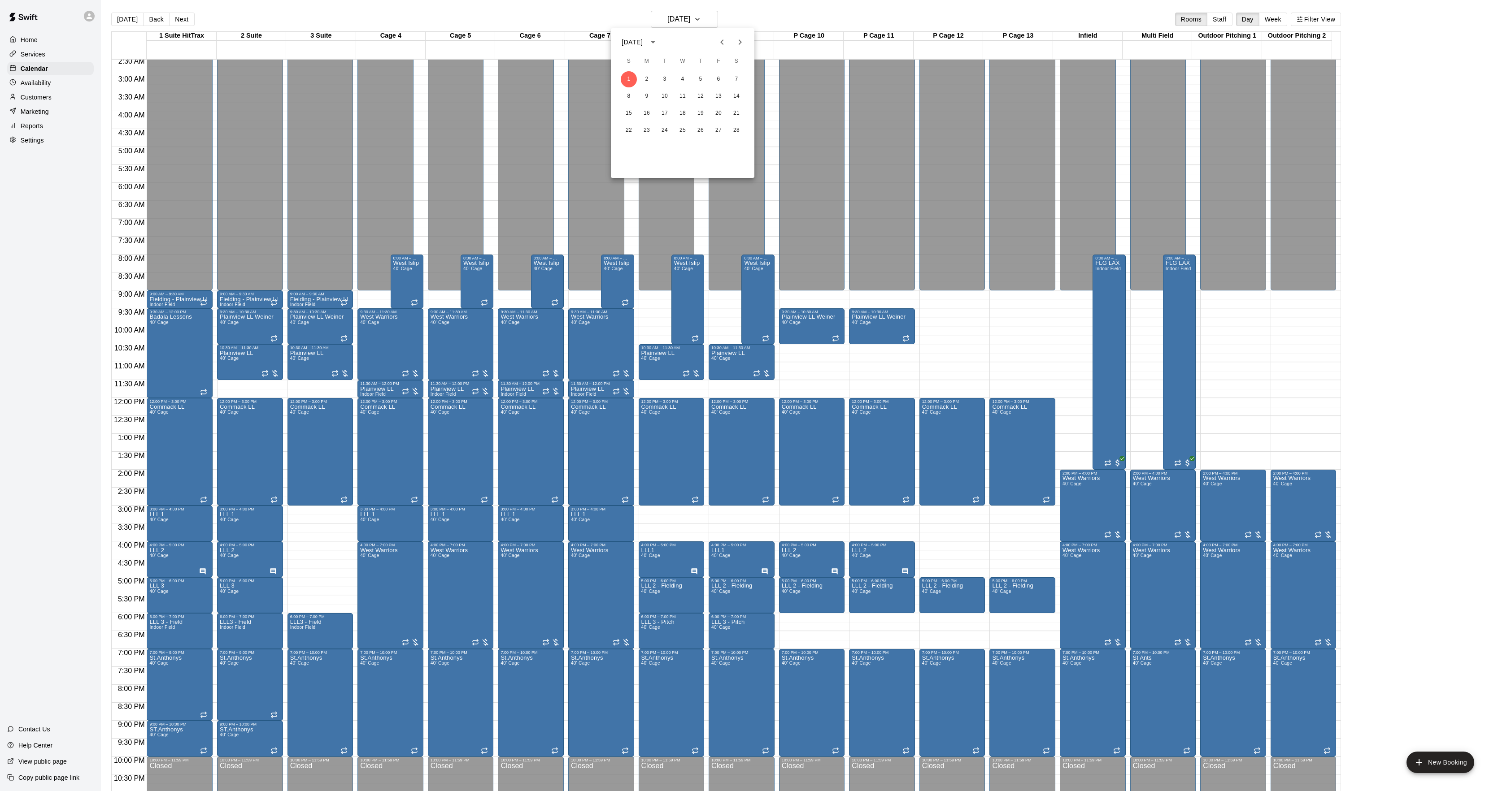
click at [405, 497] on div at bounding box center [749, 395] width 1498 height 791
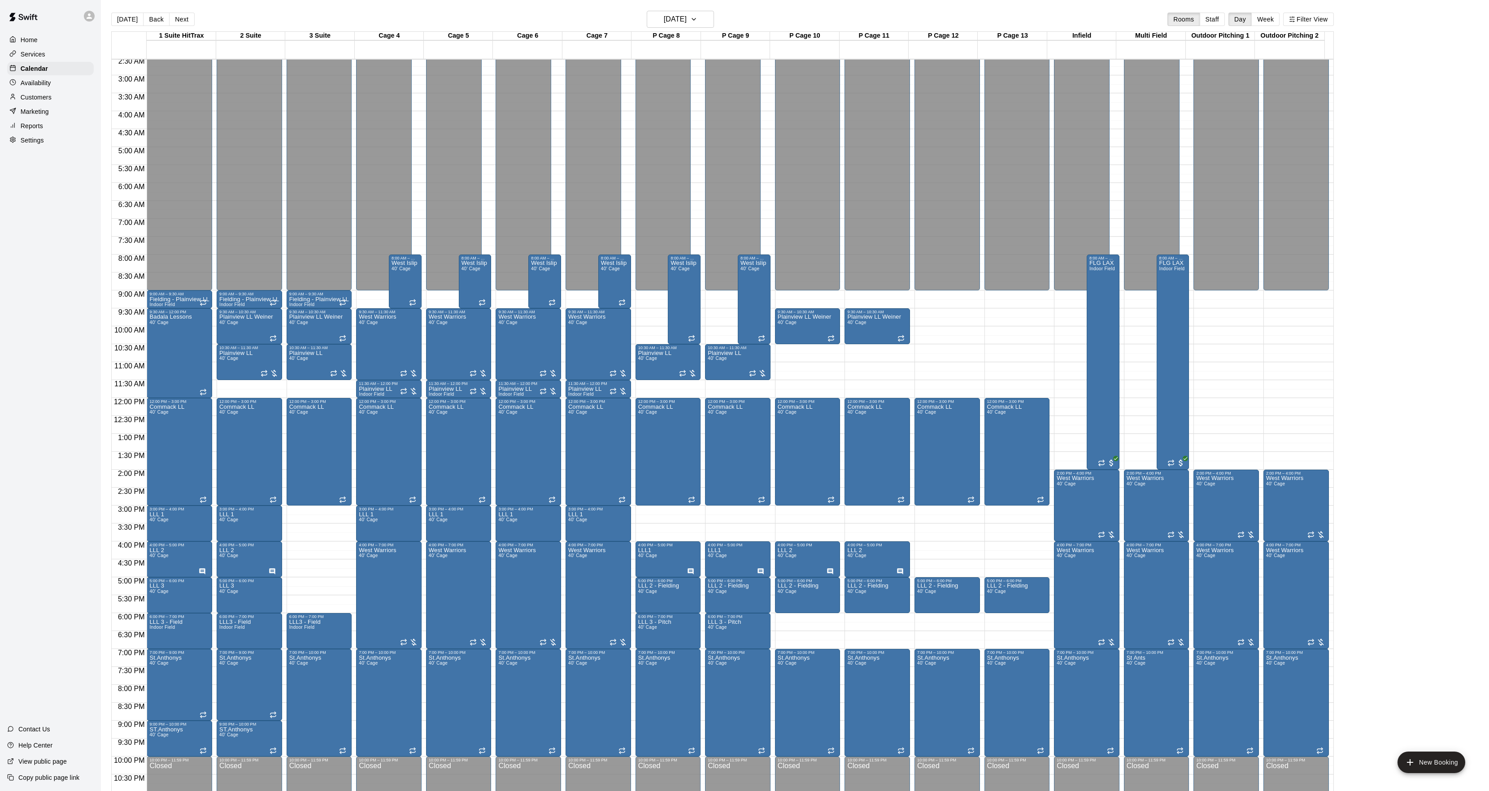
click at [130, 18] on button "[DATE]" at bounding box center [127, 19] width 32 height 13
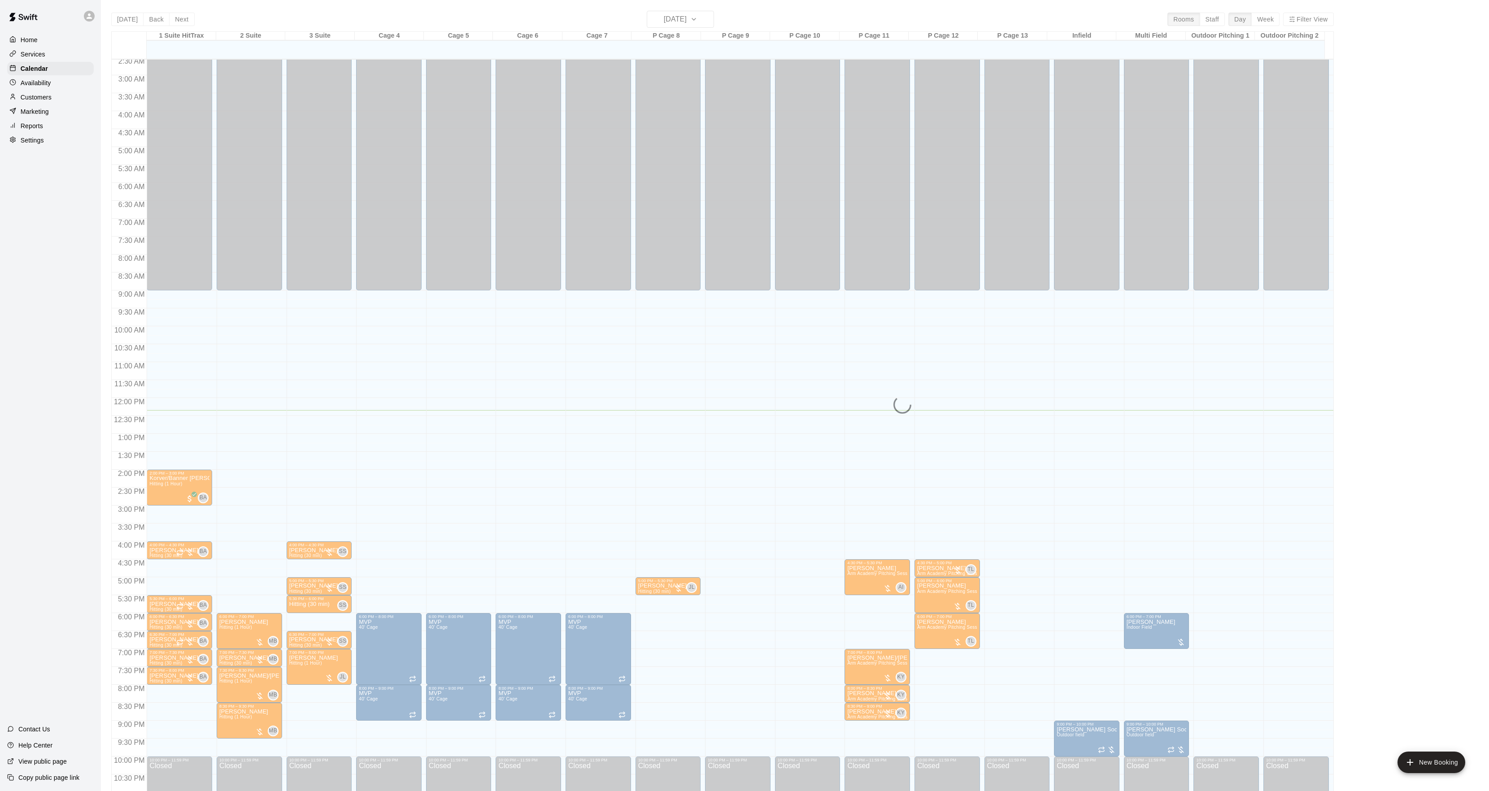
click at [694, 26] on div "[DATE] Back [DATE][DATE] Rooms Staff Day Week Filter View 1 Suite HitTrax 15 We…" at bounding box center [722, 406] width 1222 height 791
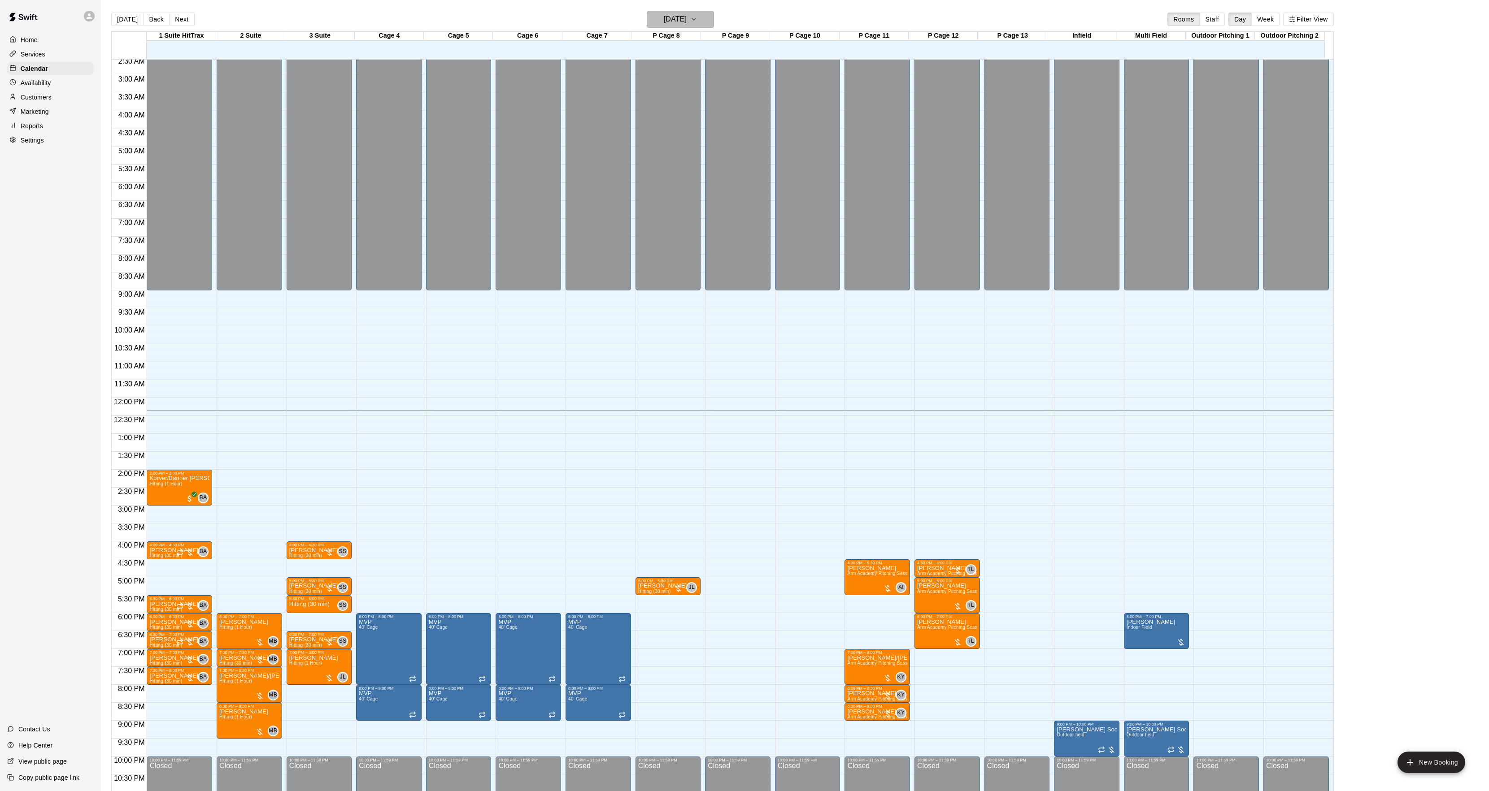
click at [686, 22] on h6 "[DATE]" at bounding box center [675, 19] width 23 height 13
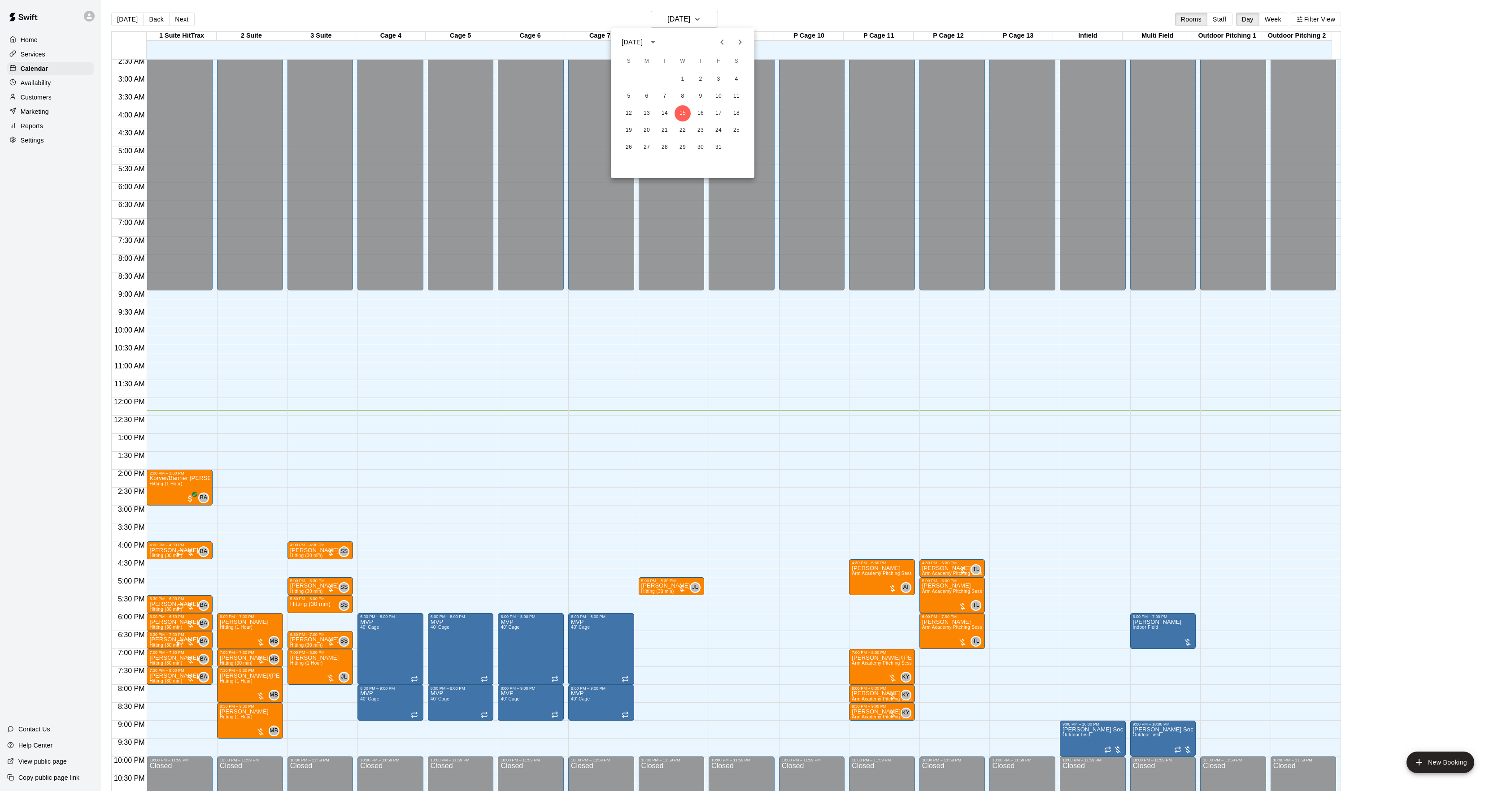
click at [734, 40] on button "Next month" at bounding box center [740, 42] width 18 height 18
click at [734, 40] on icon "Next month" at bounding box center [739, 42] width 11 height 11
click at [721, 40] on icon "Previous month" at bounding box center [721, 42] width 11 height 11
click at [644, 98] on button "3" at bounding box center [646, 96] width 16 height 16
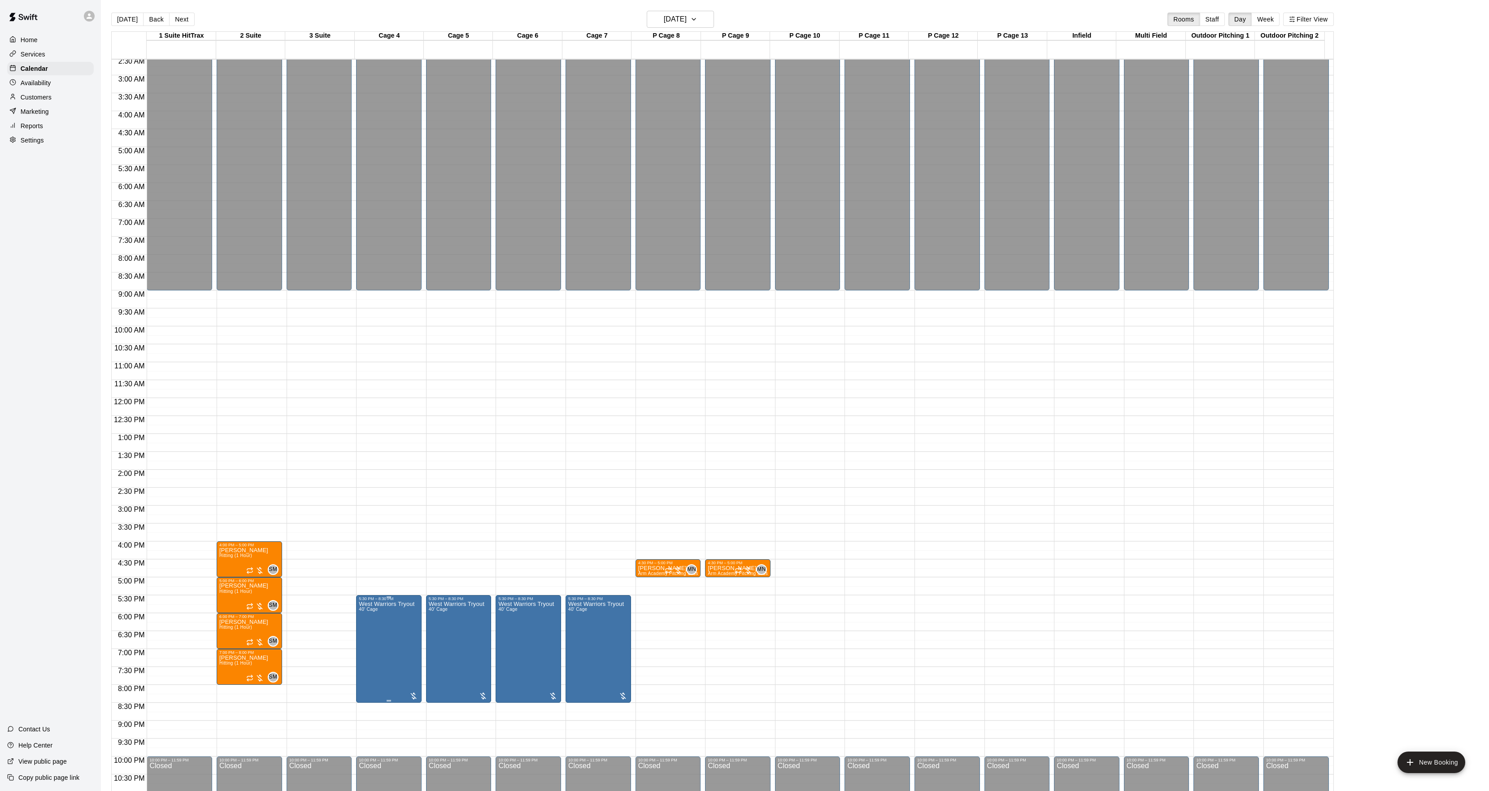
click at [429, 635] on div at bounding box center [749, 395] width 1498 height 791
click at [673, 8] on main "[DATE] Back [DATE][DATE] Rooms Staff Day Week Filter View 1 Suite HitTrax 03 Mo…" at bounding box center [795, 403] width 1388 height 806
click at [673, 16] on h6 "[DATE]" at bounding box center [675, 19] width 23 height 13
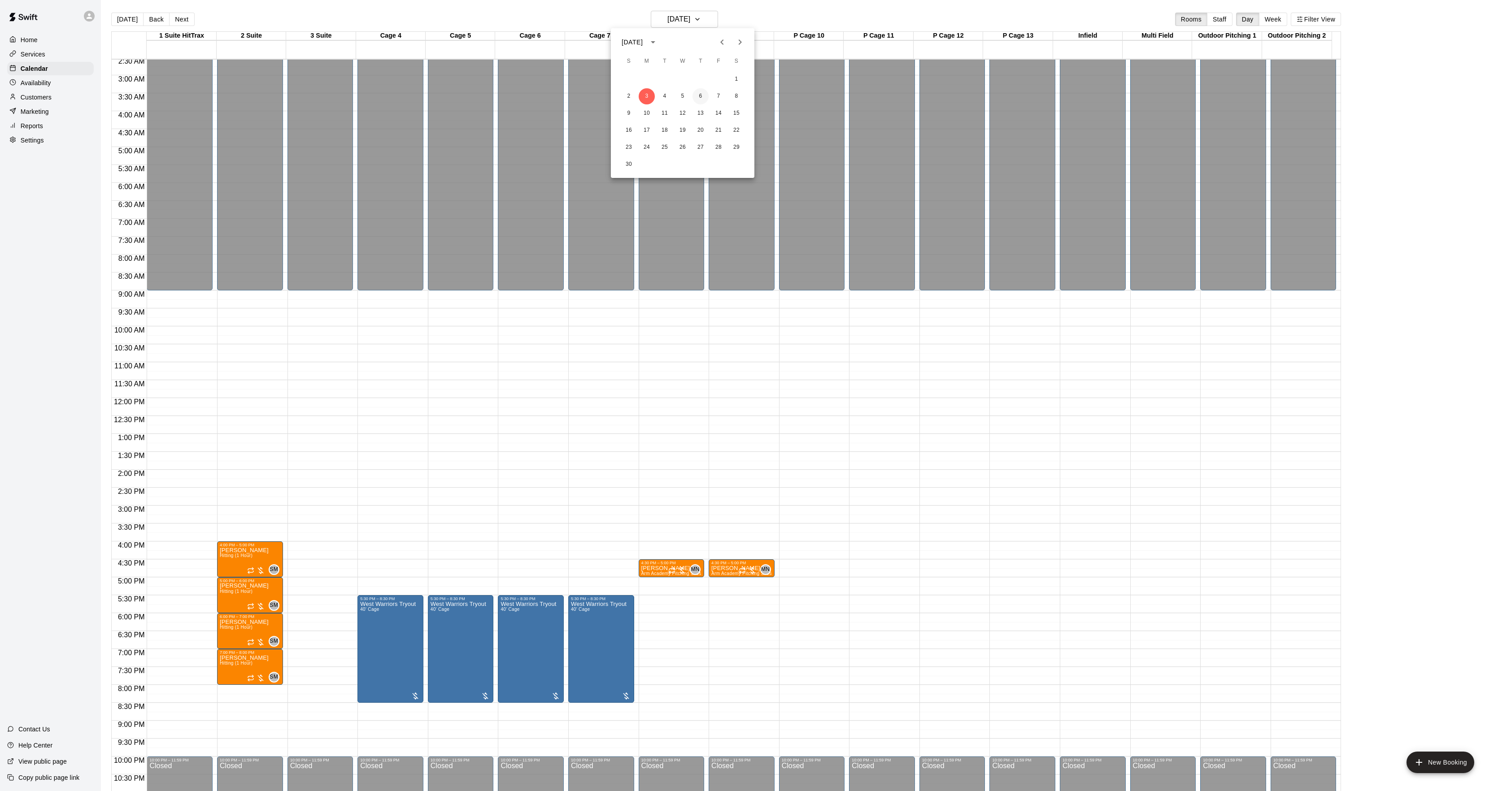
click at [701, 98] on button "6" at bounding box center [700, 96] width 16 height 16
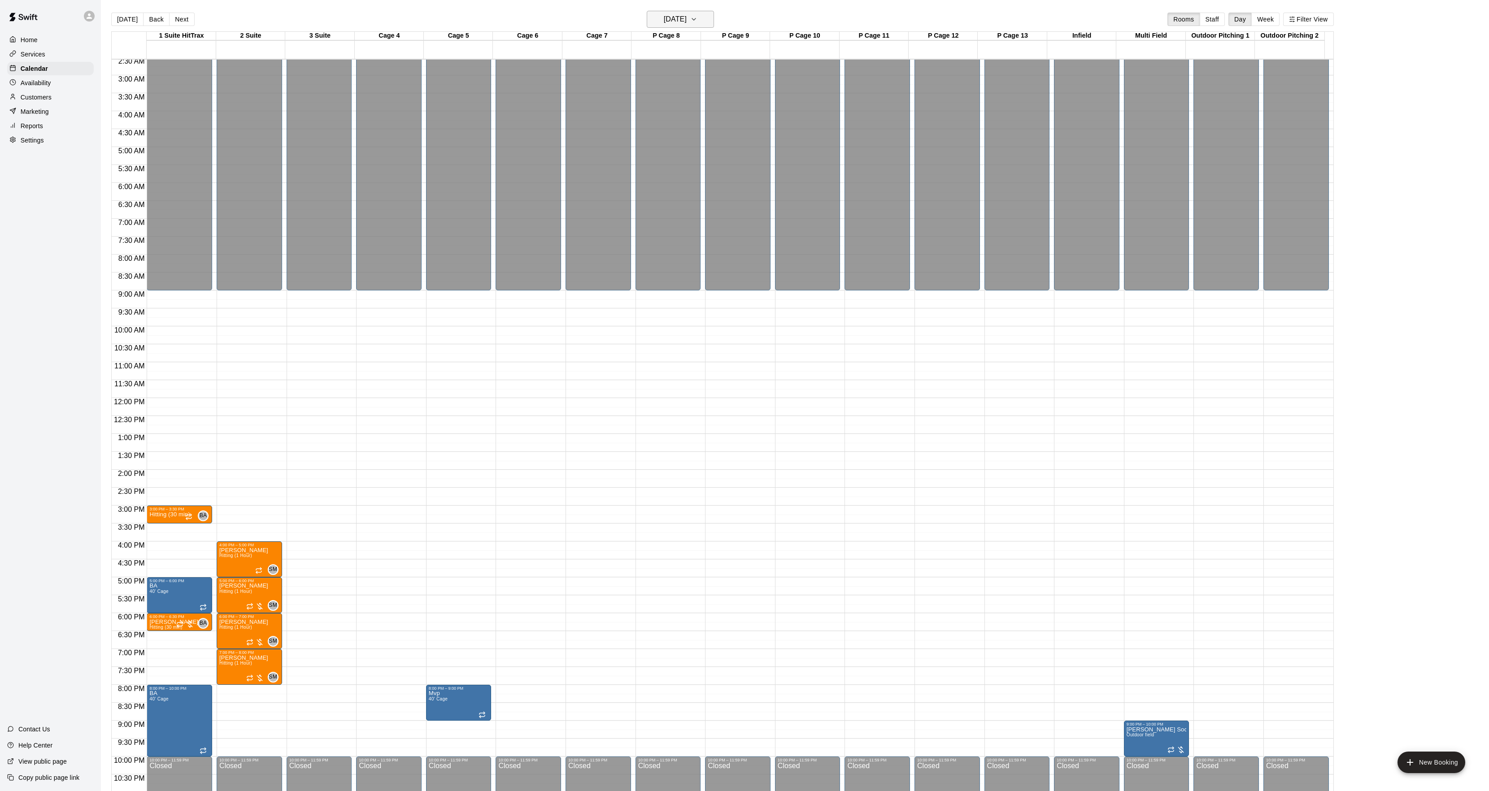
click at [708, 22] on button "[DATE]" at bounding box center [680, 19] width 67 height 17
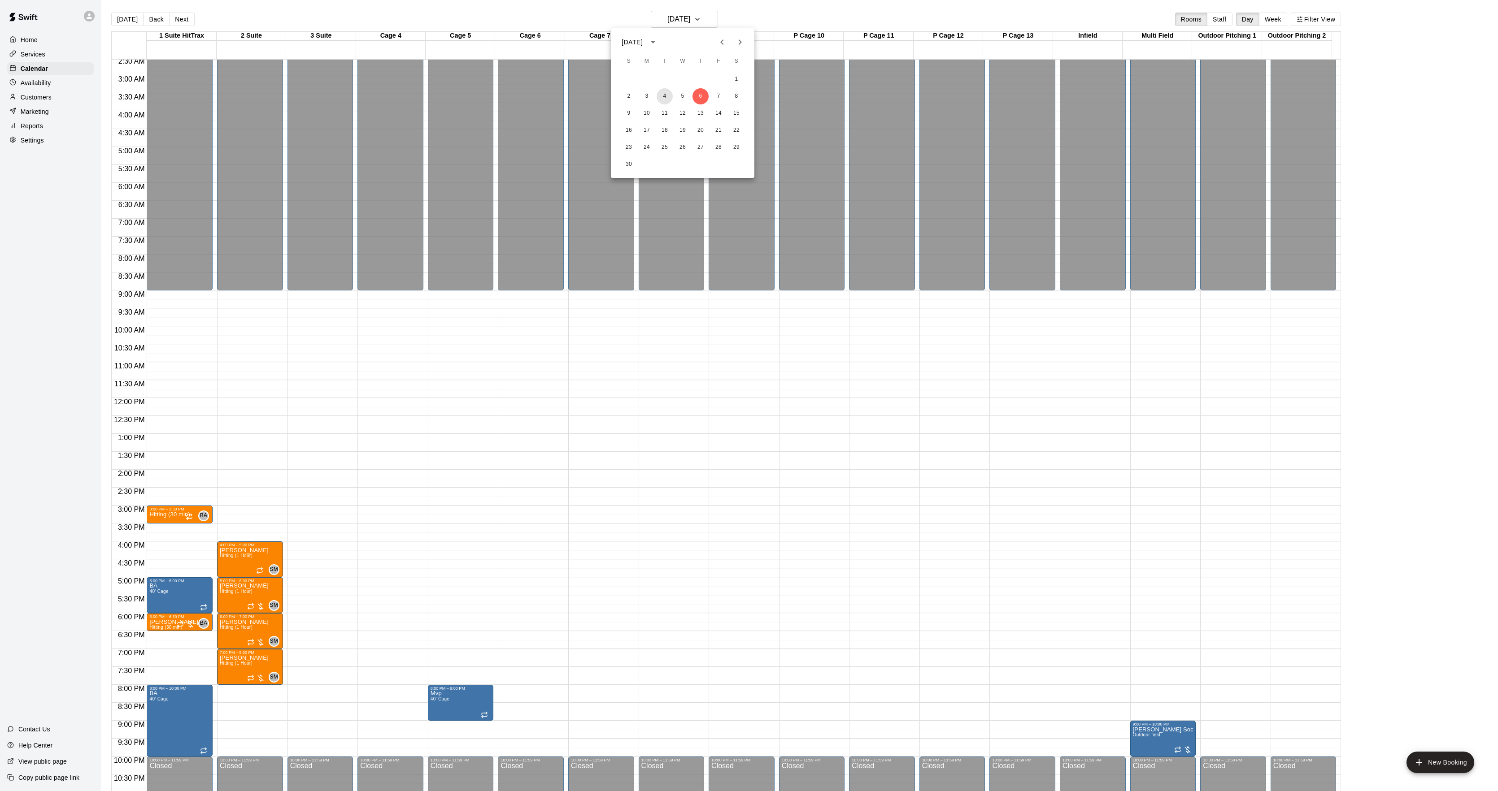
click at [664, 93] on button "4" at bounding box center [664, 96] width 16 height 16
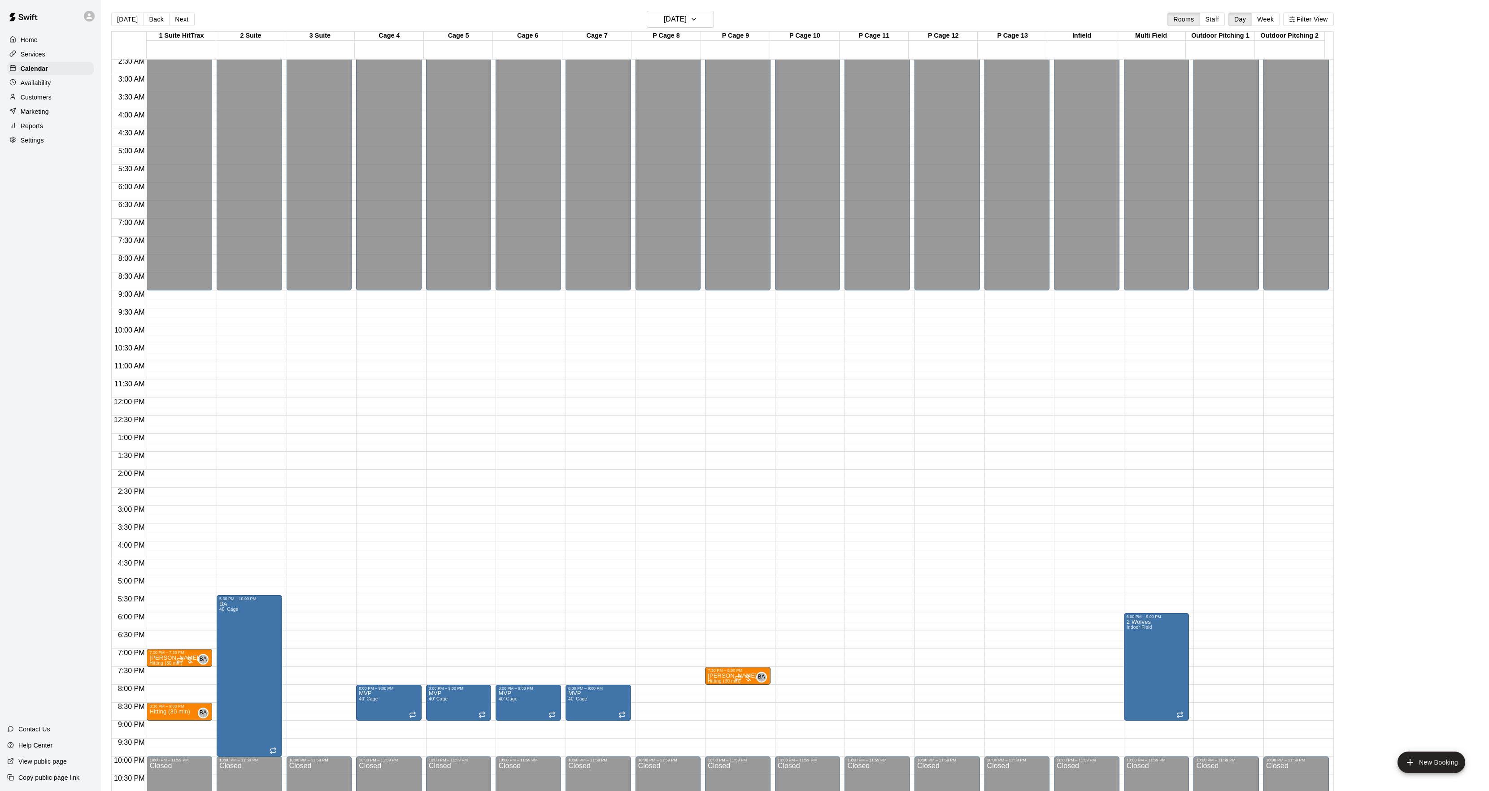
click at [173, 20] on button "Next" at bounding box center [181, 19] width 25 height 13
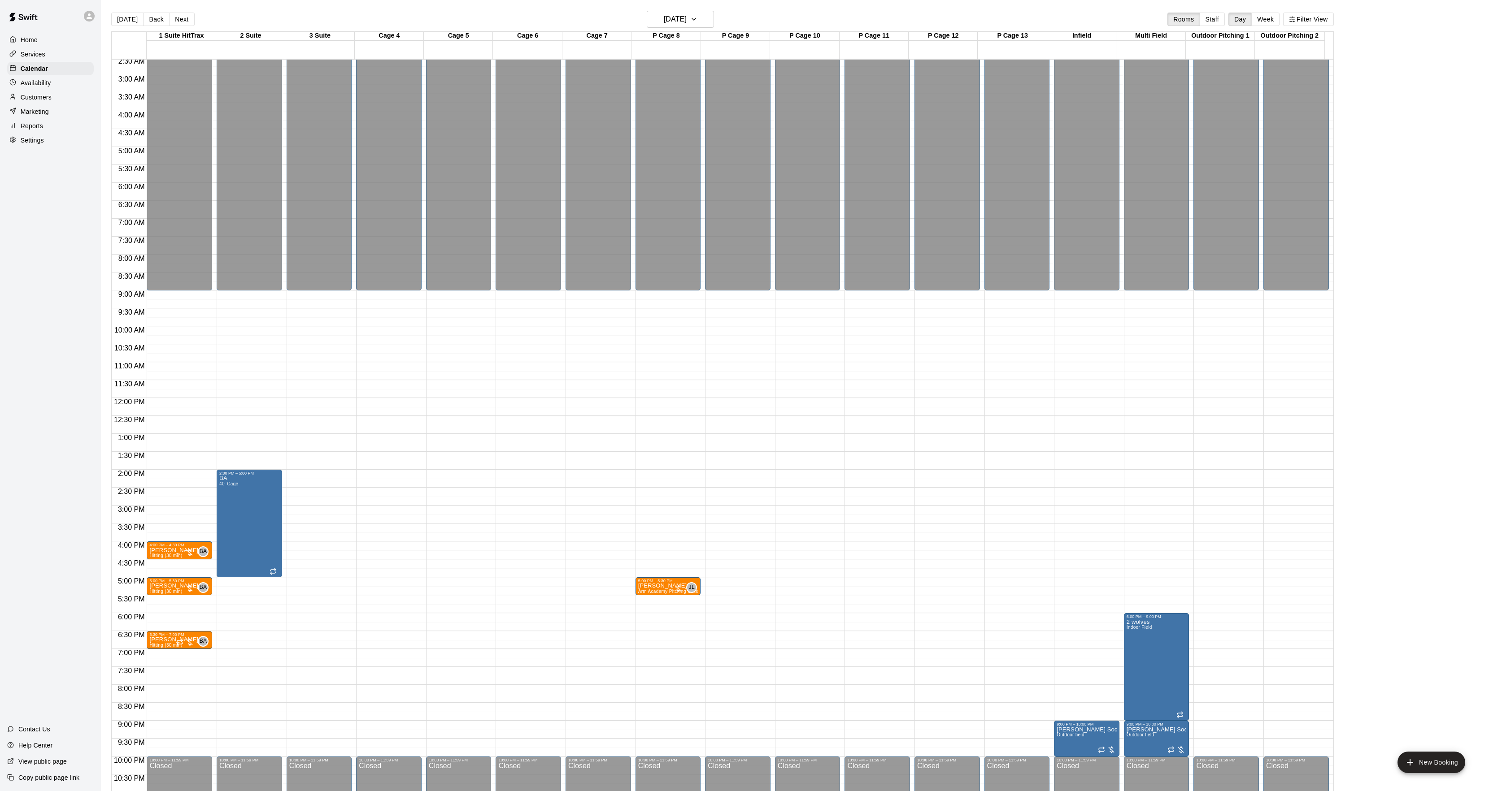
click at [173, 20] on button "Next" at bounding box center [181, 19] width 25 height 13
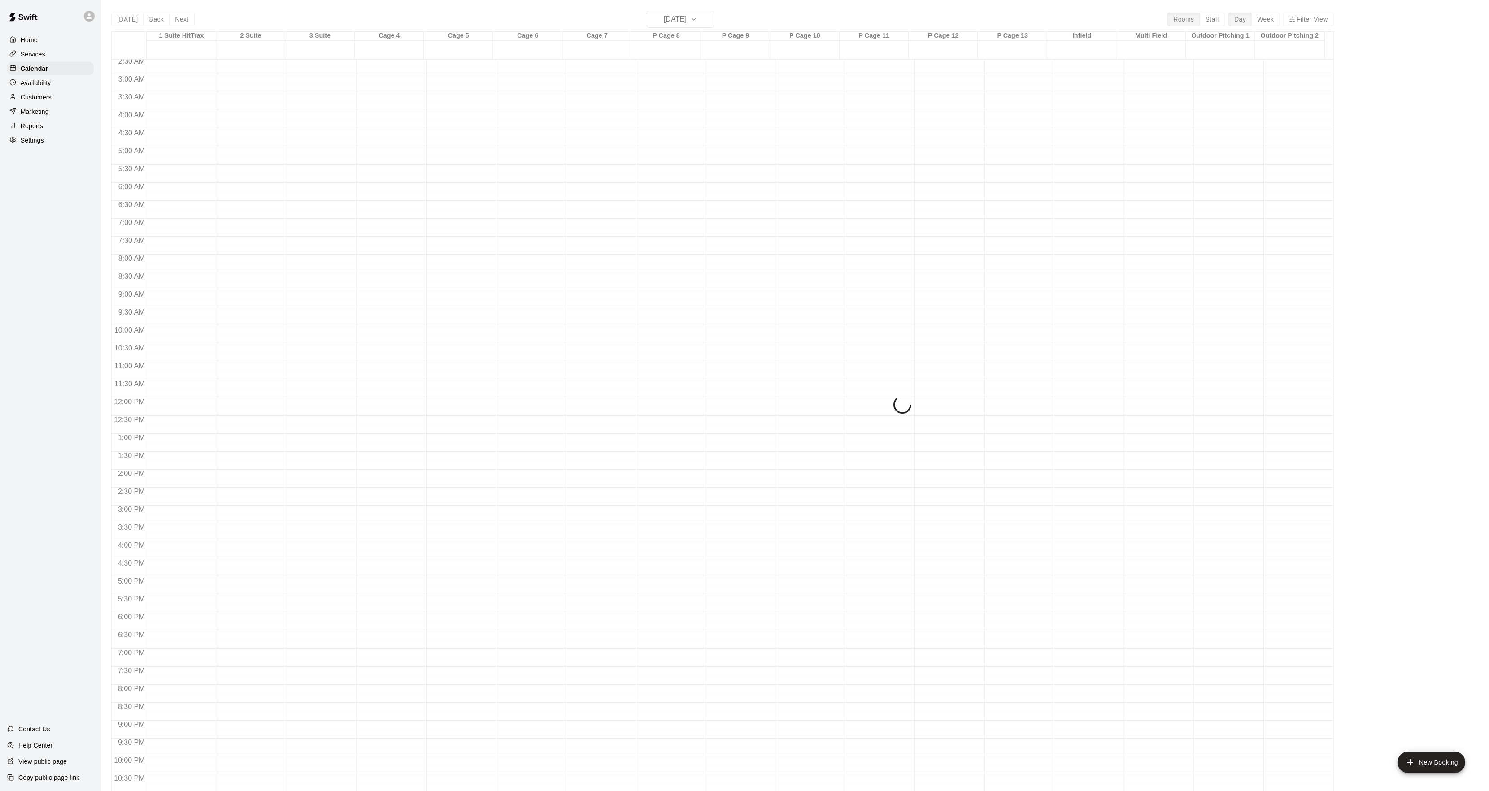
click at [173, 20] on div "[DATE] Back [DATE][DATE] Rooms Staff Day Week Filter View 1 Suite HitTrax 06 Th…" at bounding box center [722, 406] width 1222 height 791
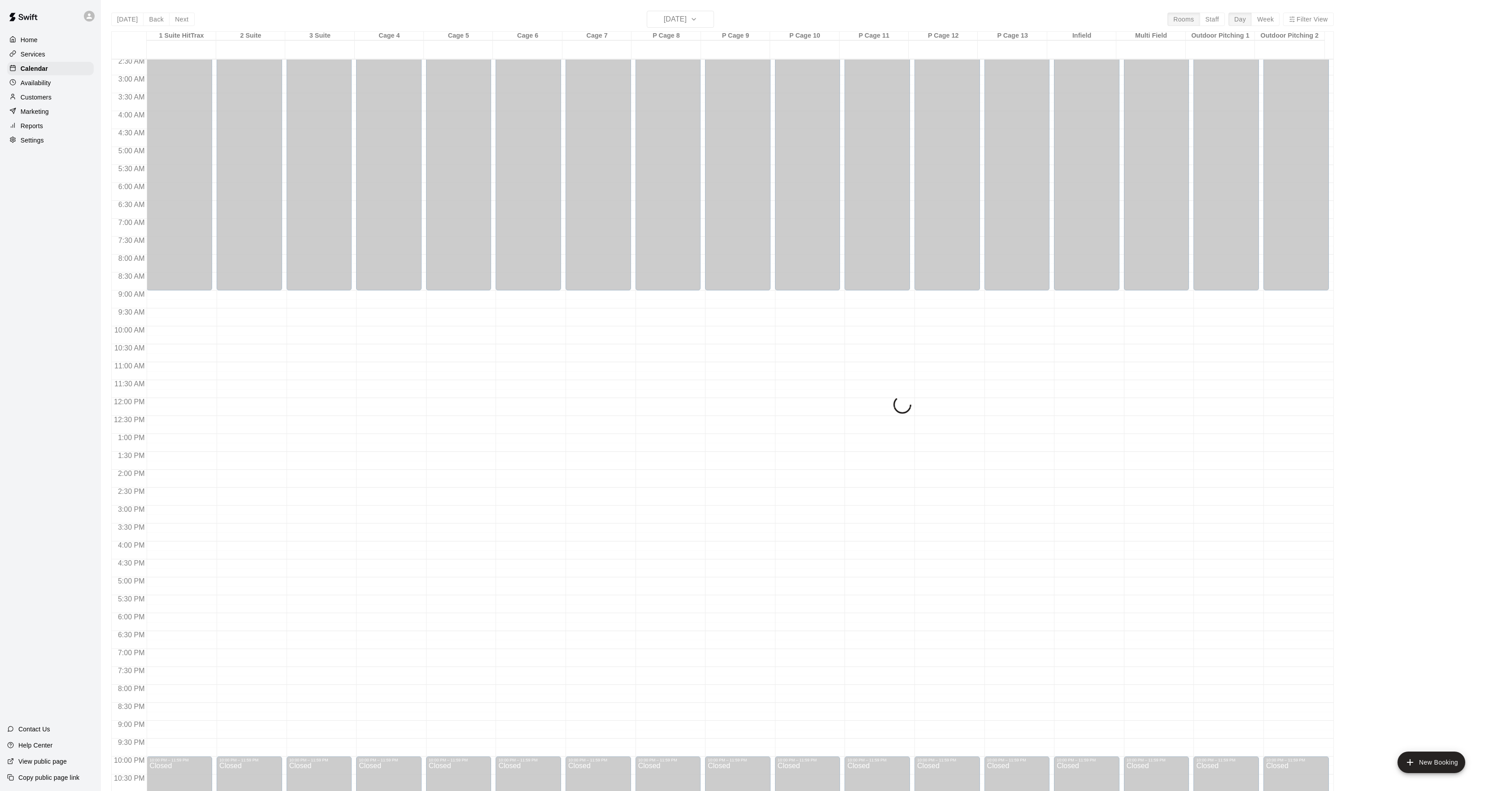
click at [173, 20] on div "[DATE] Back [DATE][DATE] Rooms Staff Day Week Filter View 1 Suite HitTrax 06 Th…" at bounding box center [722, 406] width 1222 height 791
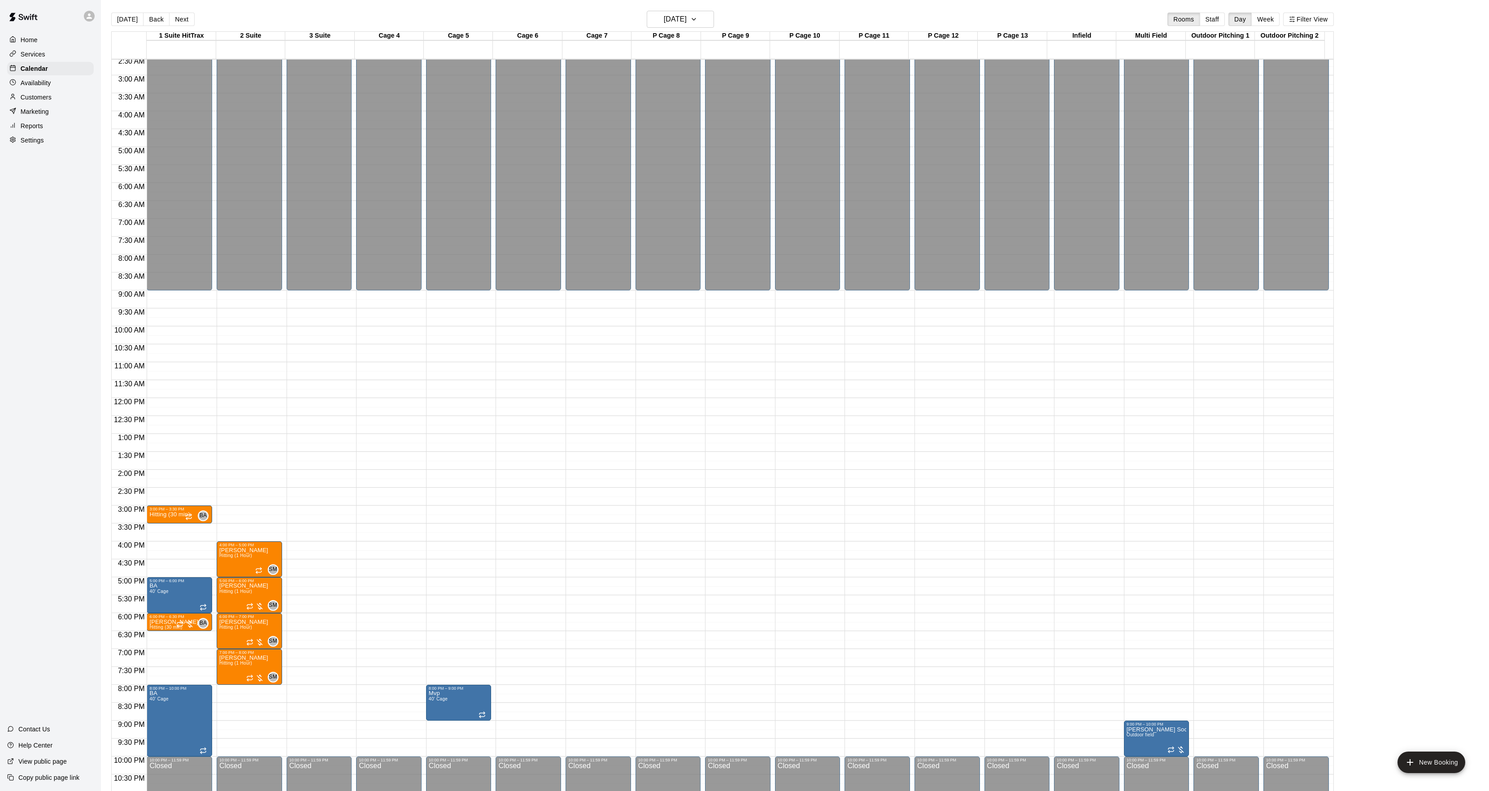
click at [173, 20] on button "Next" at bounding box center [181, 19] width 25 height 13
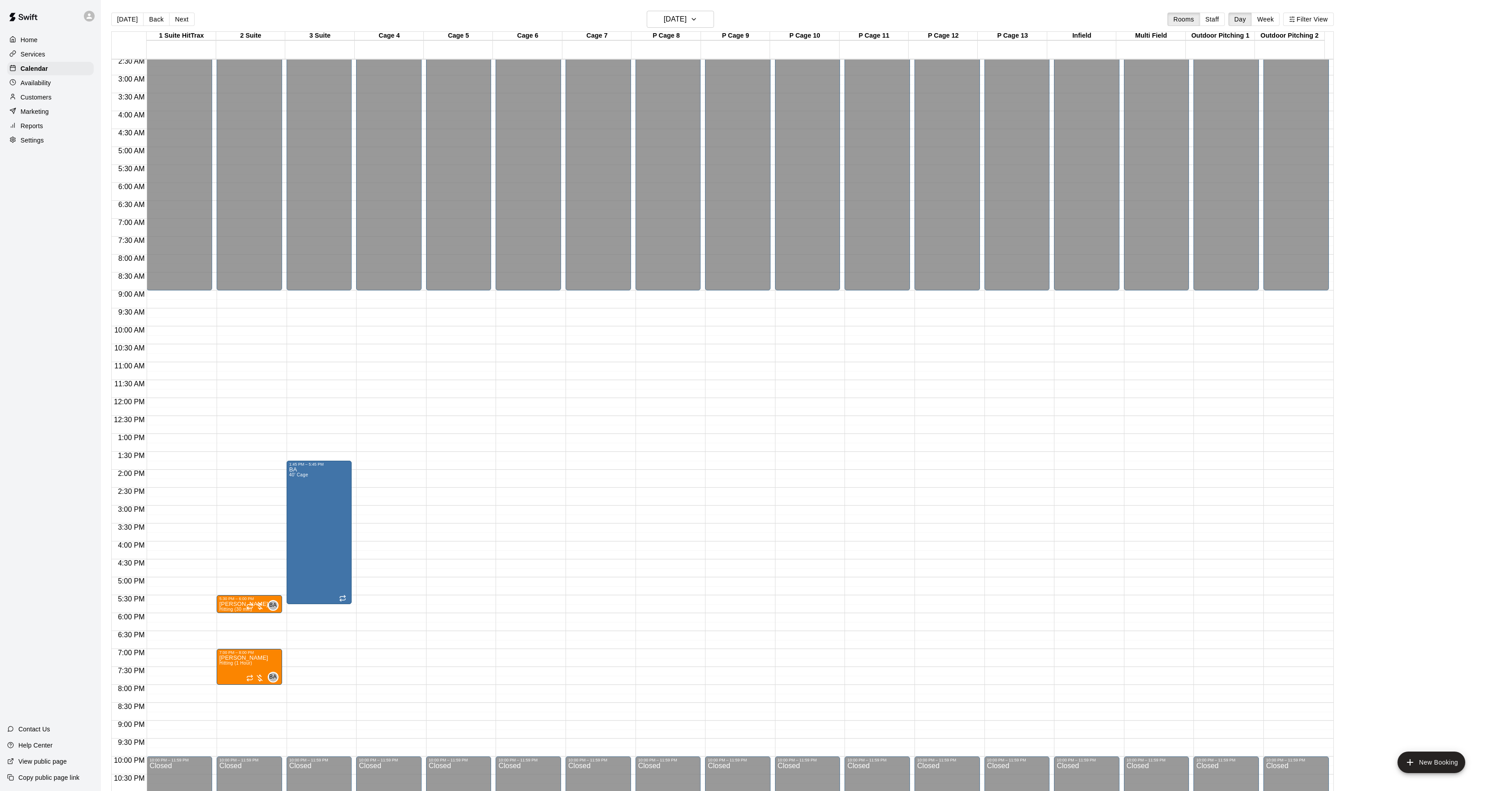
click at [173, 20] on button "Next" at bounding box center [181, 19] width 25 height 13
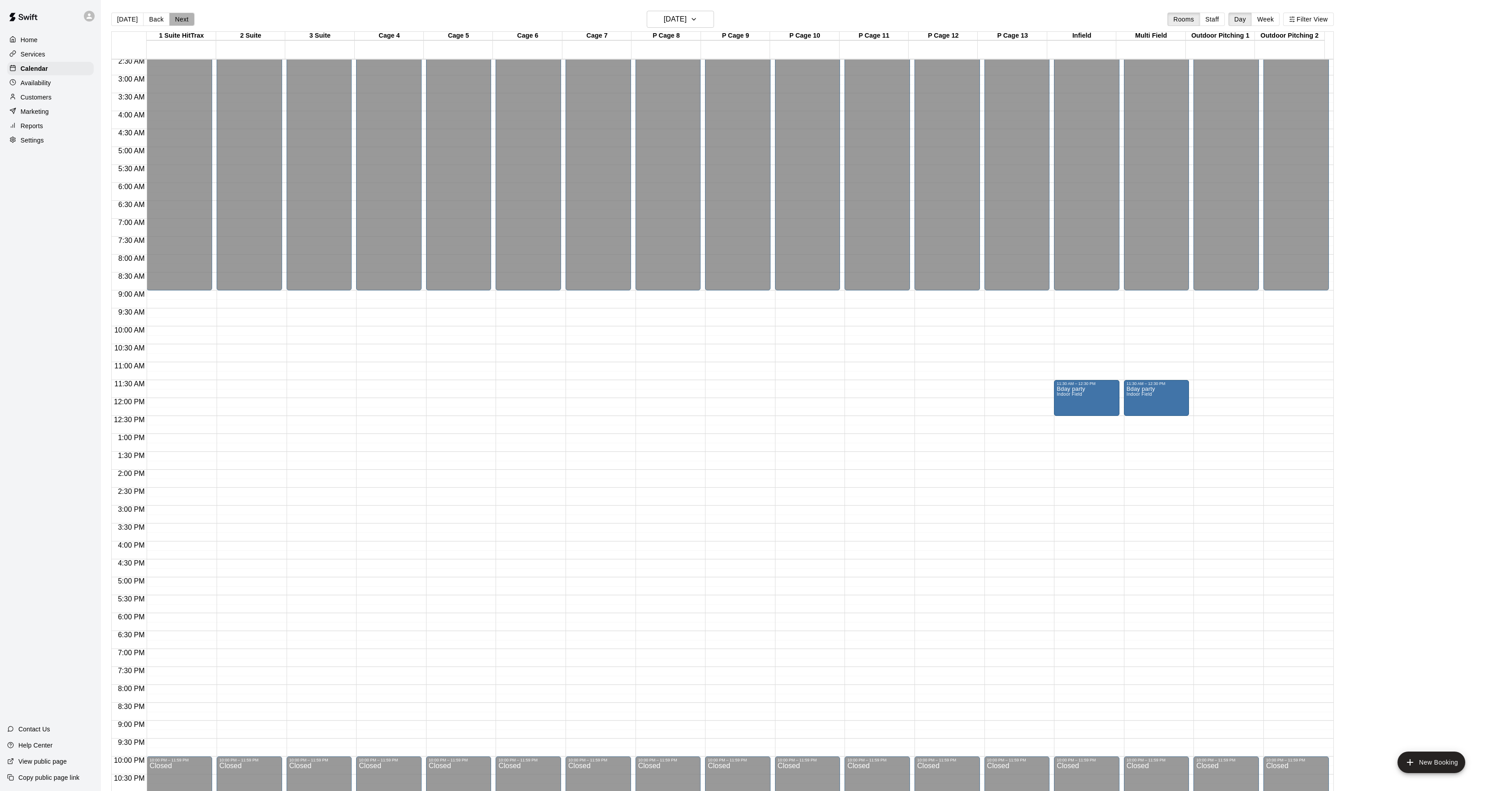
click at [173, 20] on button "Next" at bounding box center [181, 19] width 25 height 13
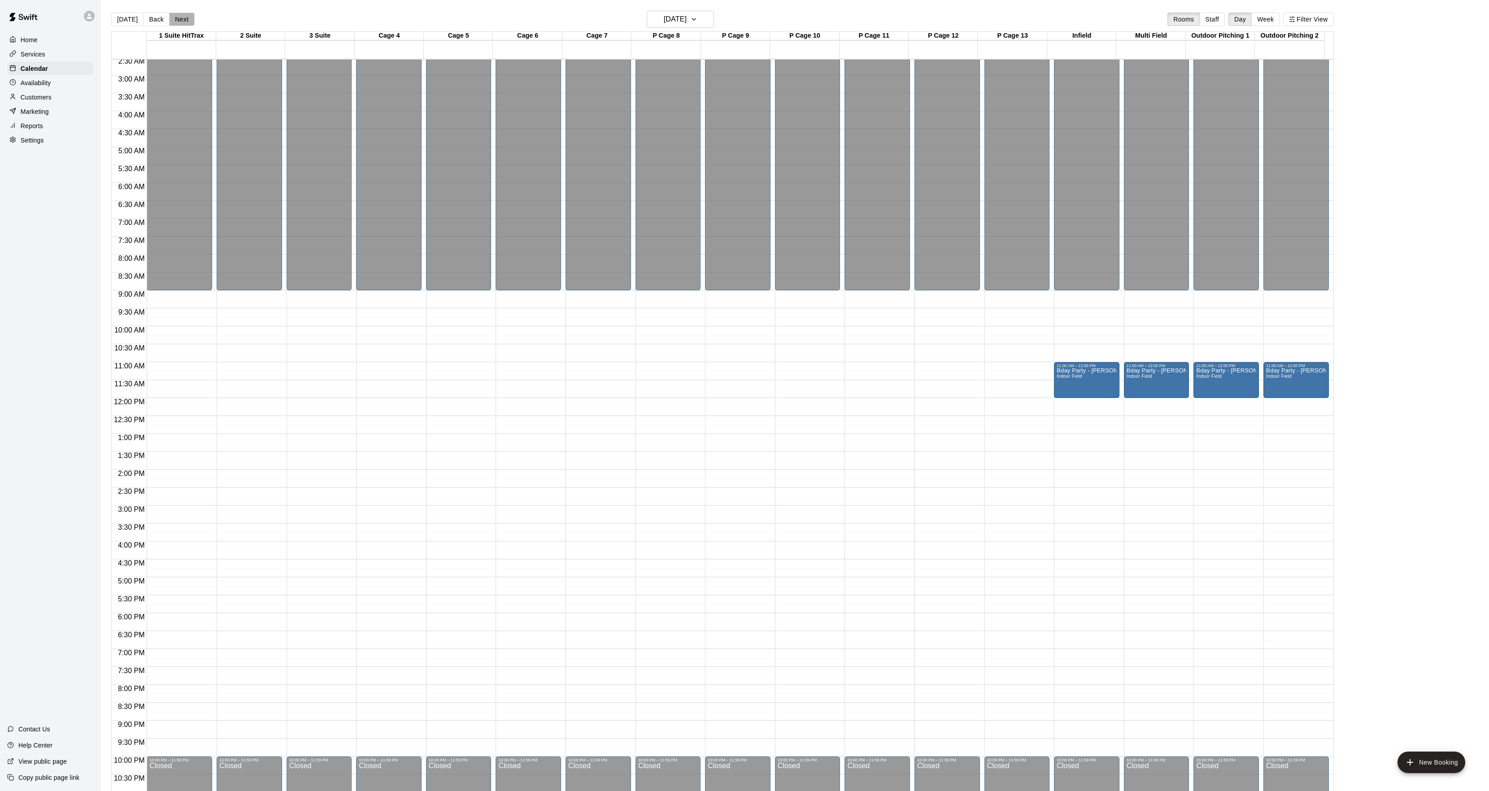
click at [173, 20] on button "Next" at bounding box center [181, 19] width 25 height 13
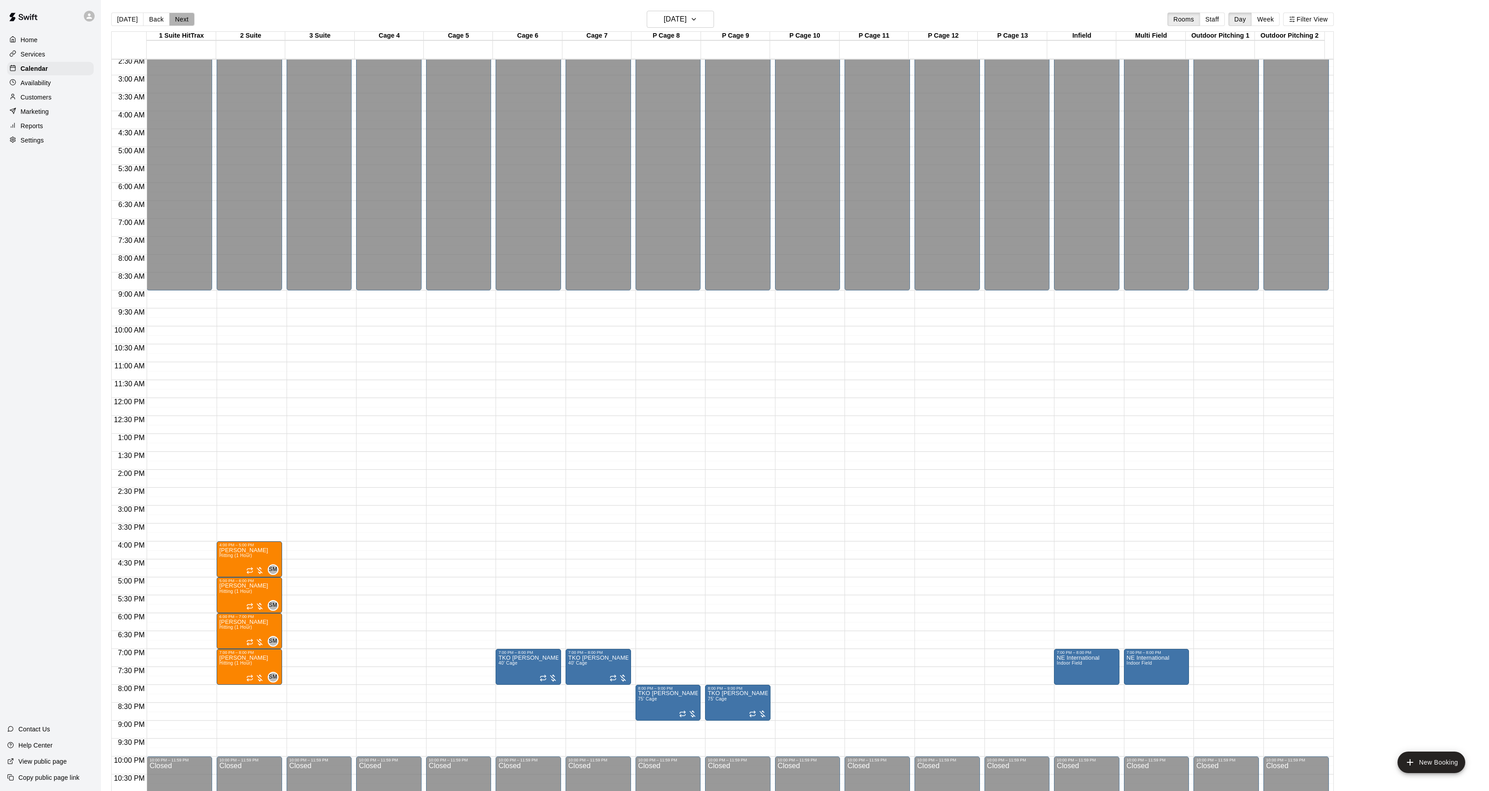
click at [173, 20] on button "Next" at bounding box center [181, 19] width 25 height 13
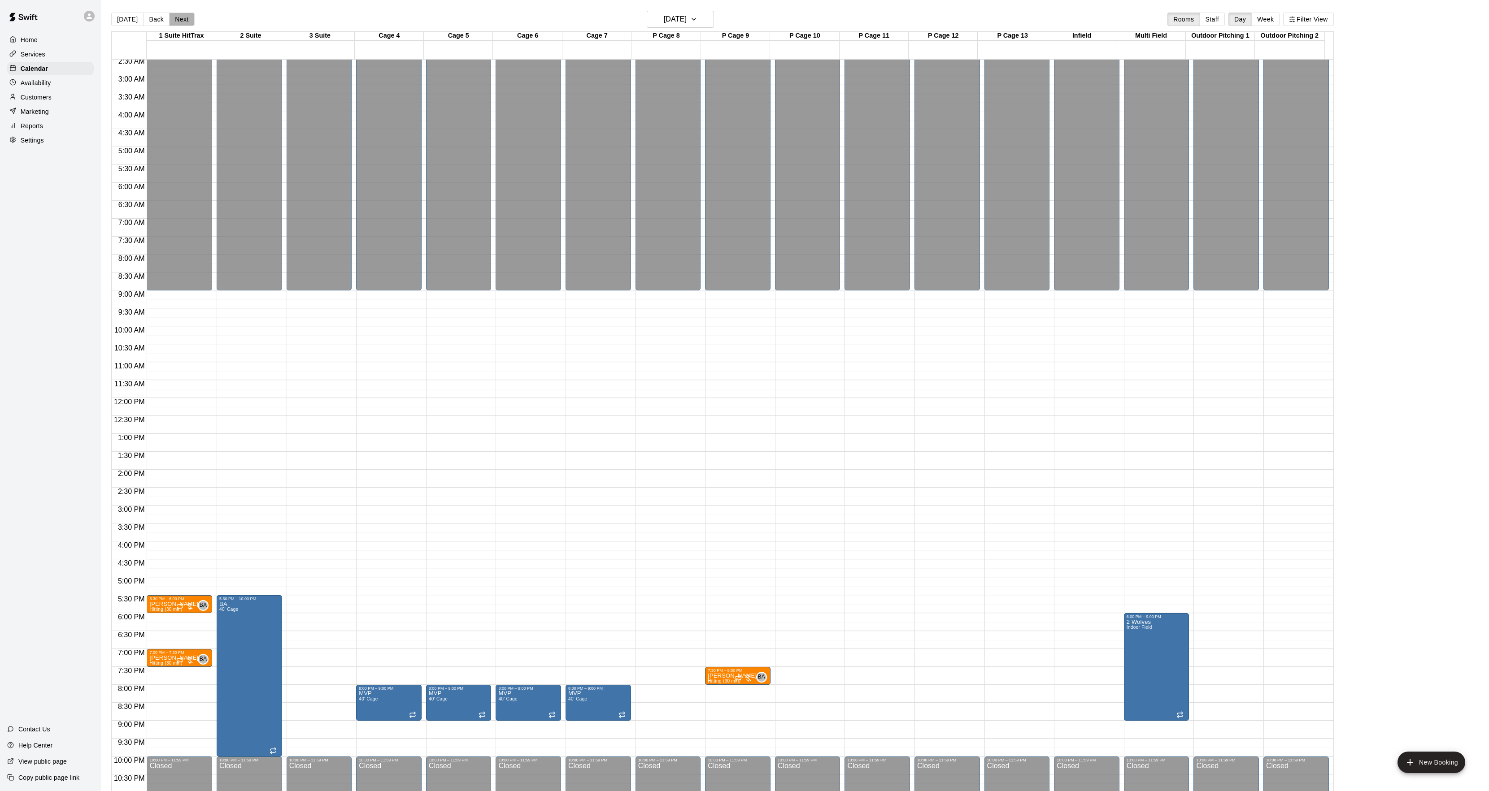
click at [173, 20] on button "Next" at bounding box center [181, 19] width 25 height 13
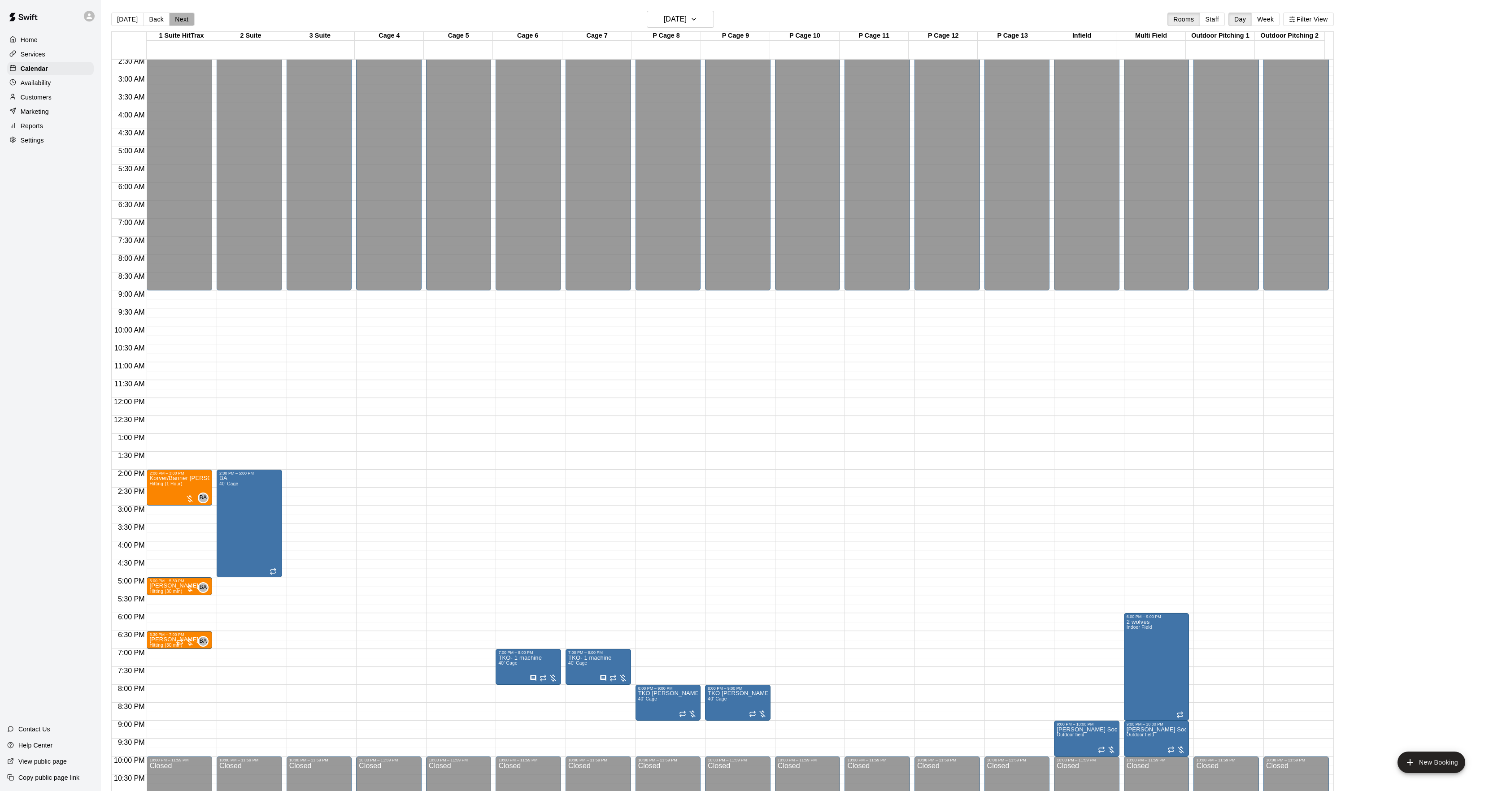
click at [173, 20] on button "Next" at bounding box center [181, 19] width 25 height 13
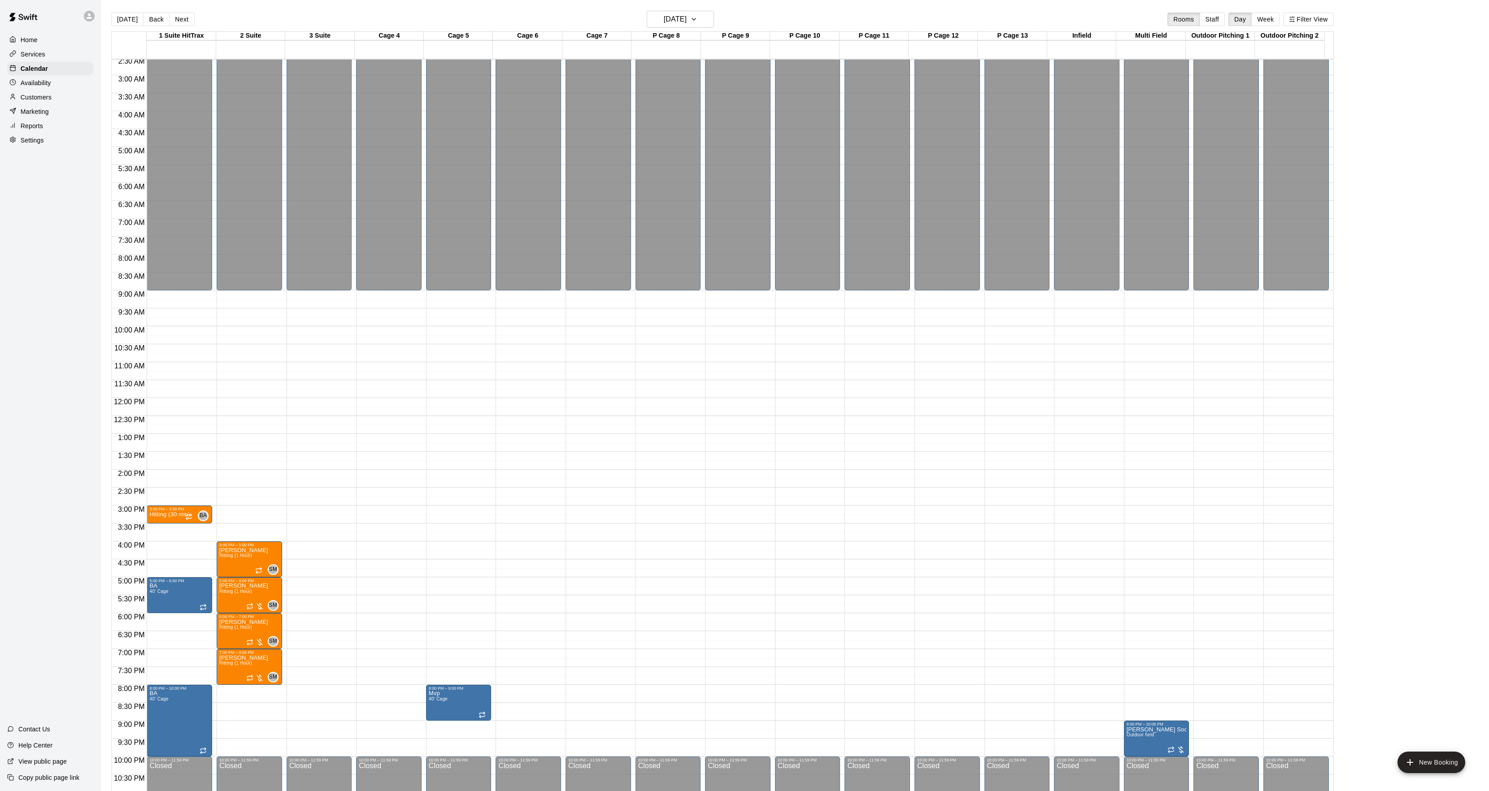
click at [173, 20] on button "Next" at bounding box center [181, 19] width 25 height 13
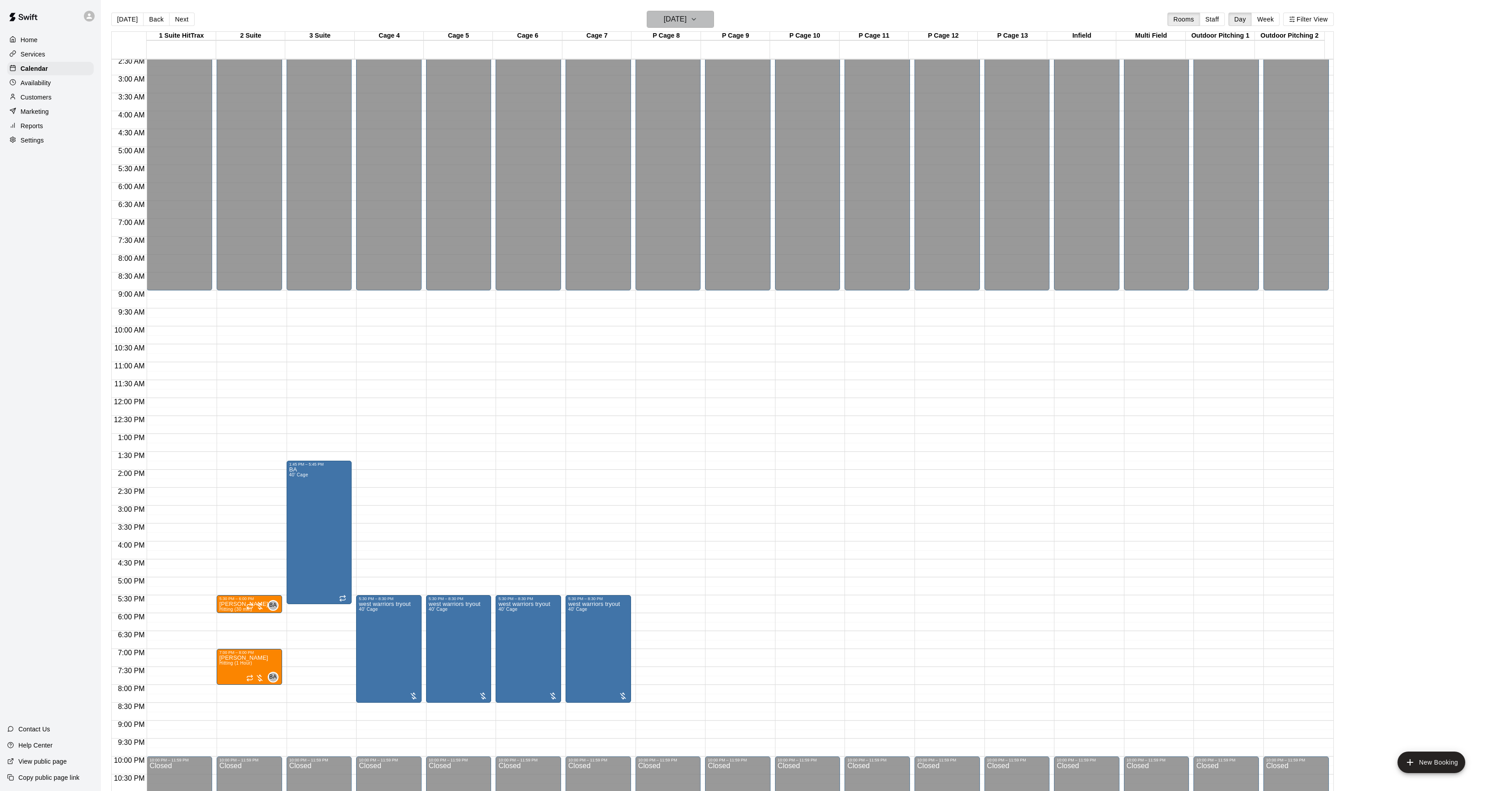
click at [673, 20] on h6 "[DATE]" at bounding box center [675, 19] width 23 height 13
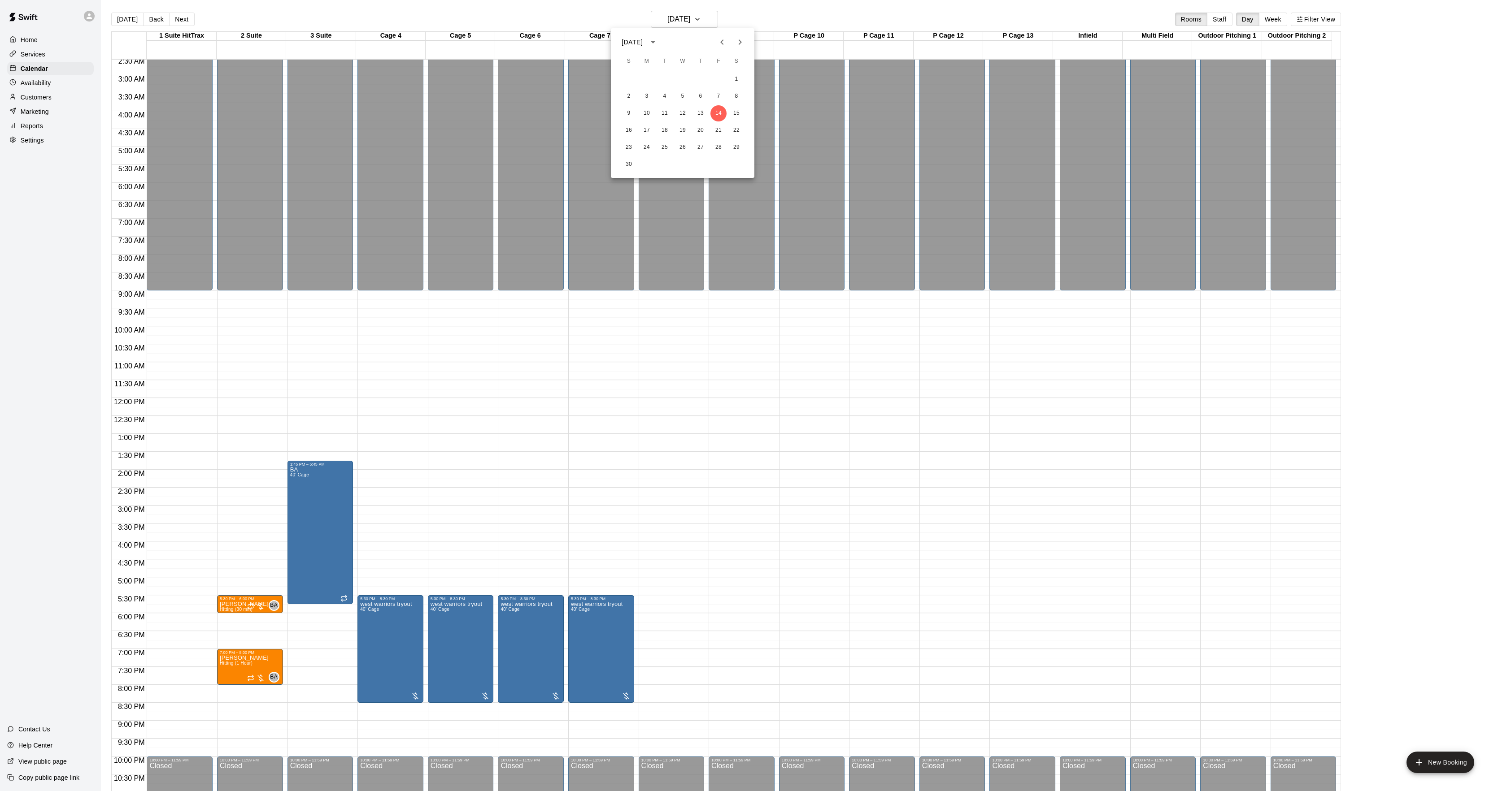
click at [183, 20] on div at bounding box center [749, 395] width 1498 height 791
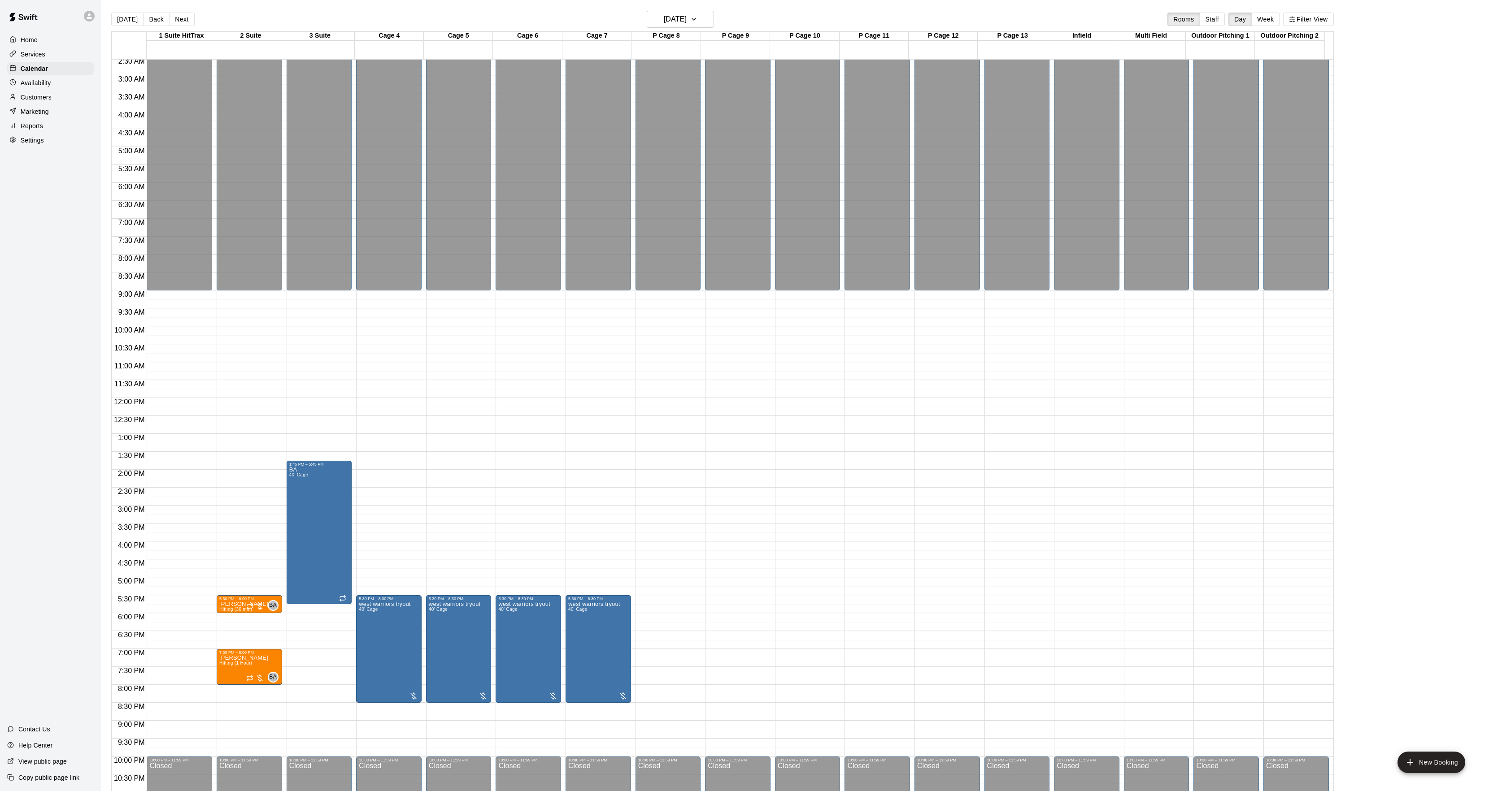
click at [176, 18] on button "Next" at bounding box center [181, 19] width 25 height 13
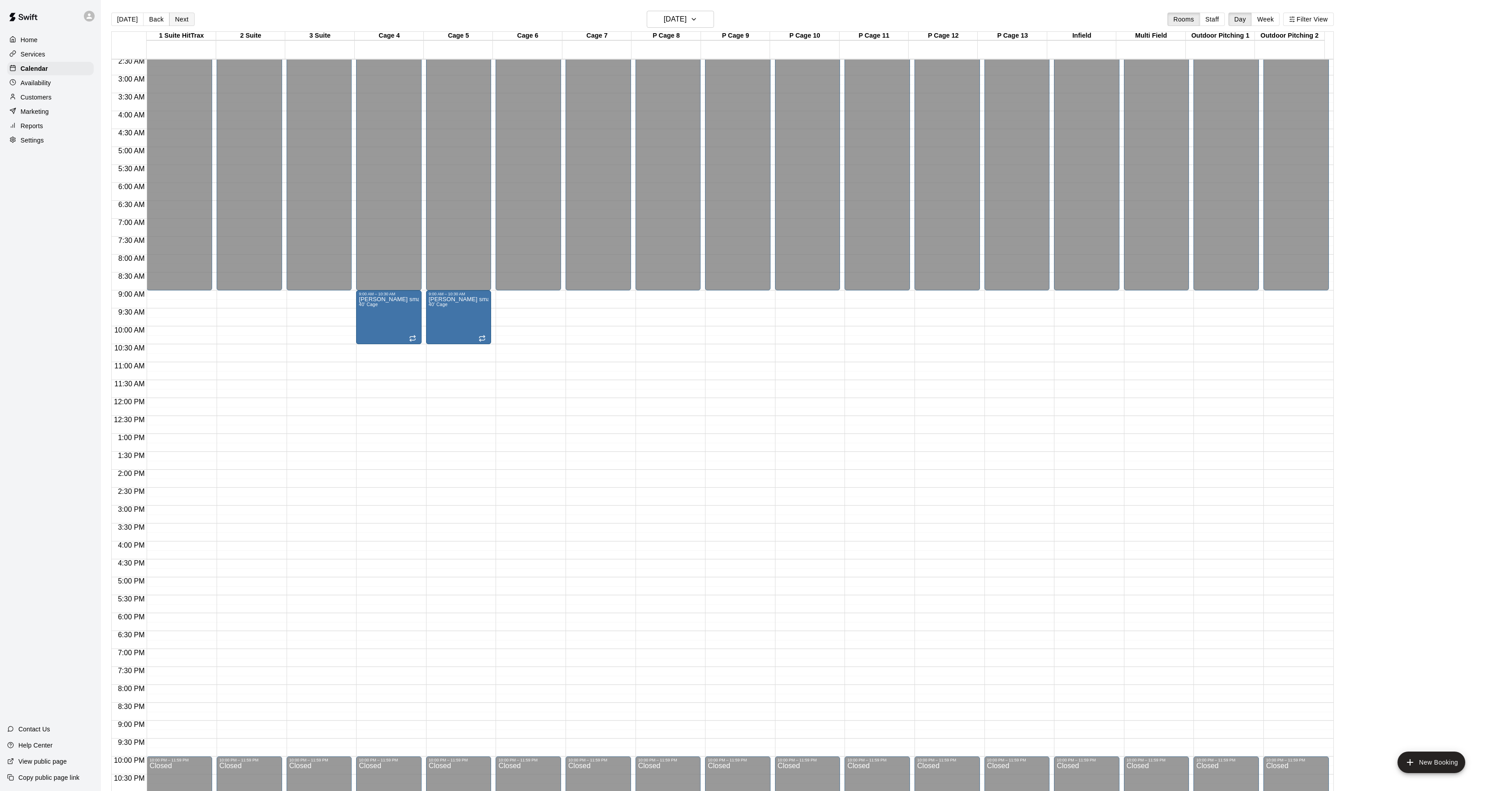
click at [174, 18] on button "Next" at bounding box center [181, 19] width 25 height 13
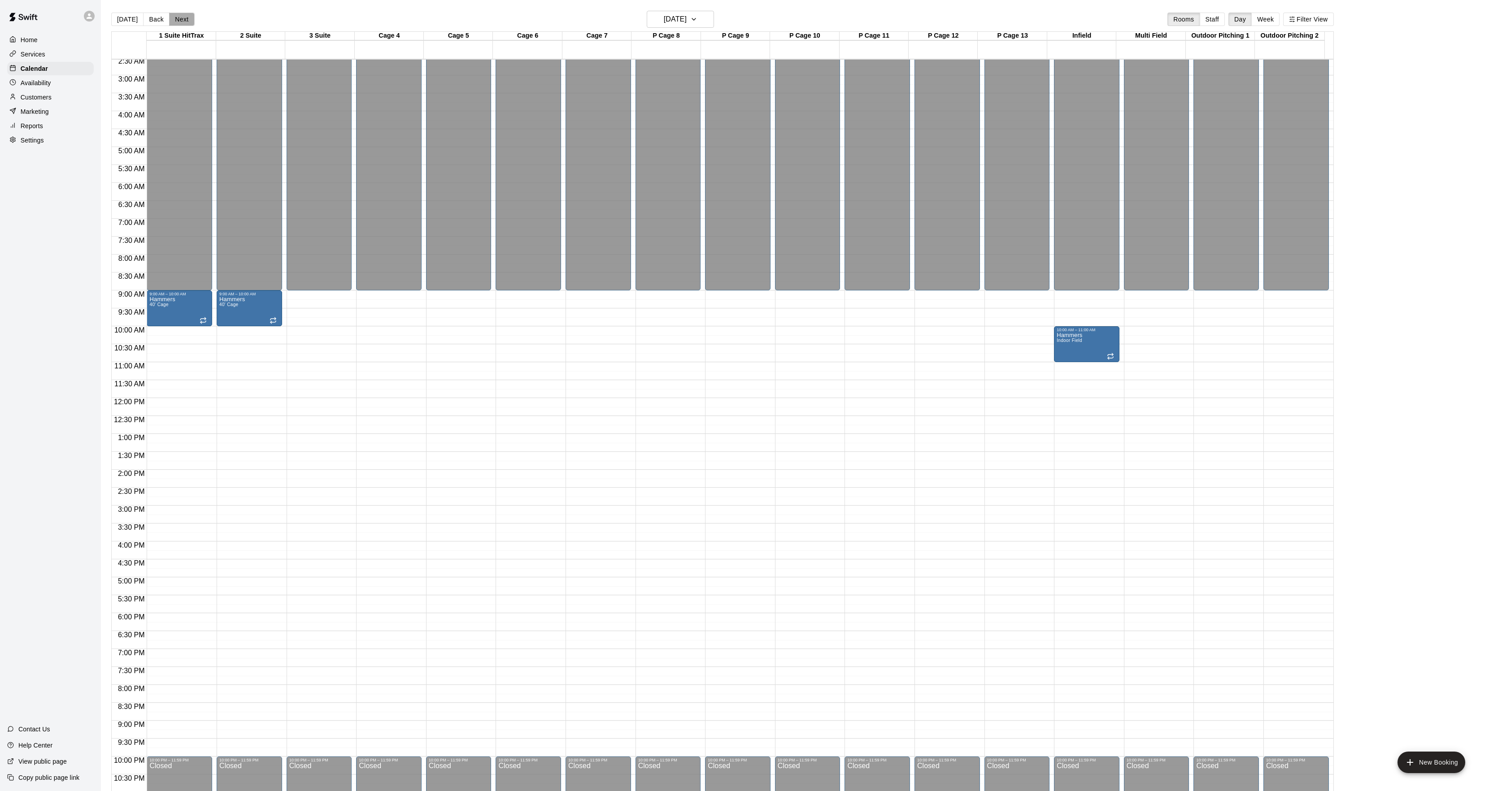
click at [174, 18] on button "Next" at bounding box center [181, 19] width 25 height 13
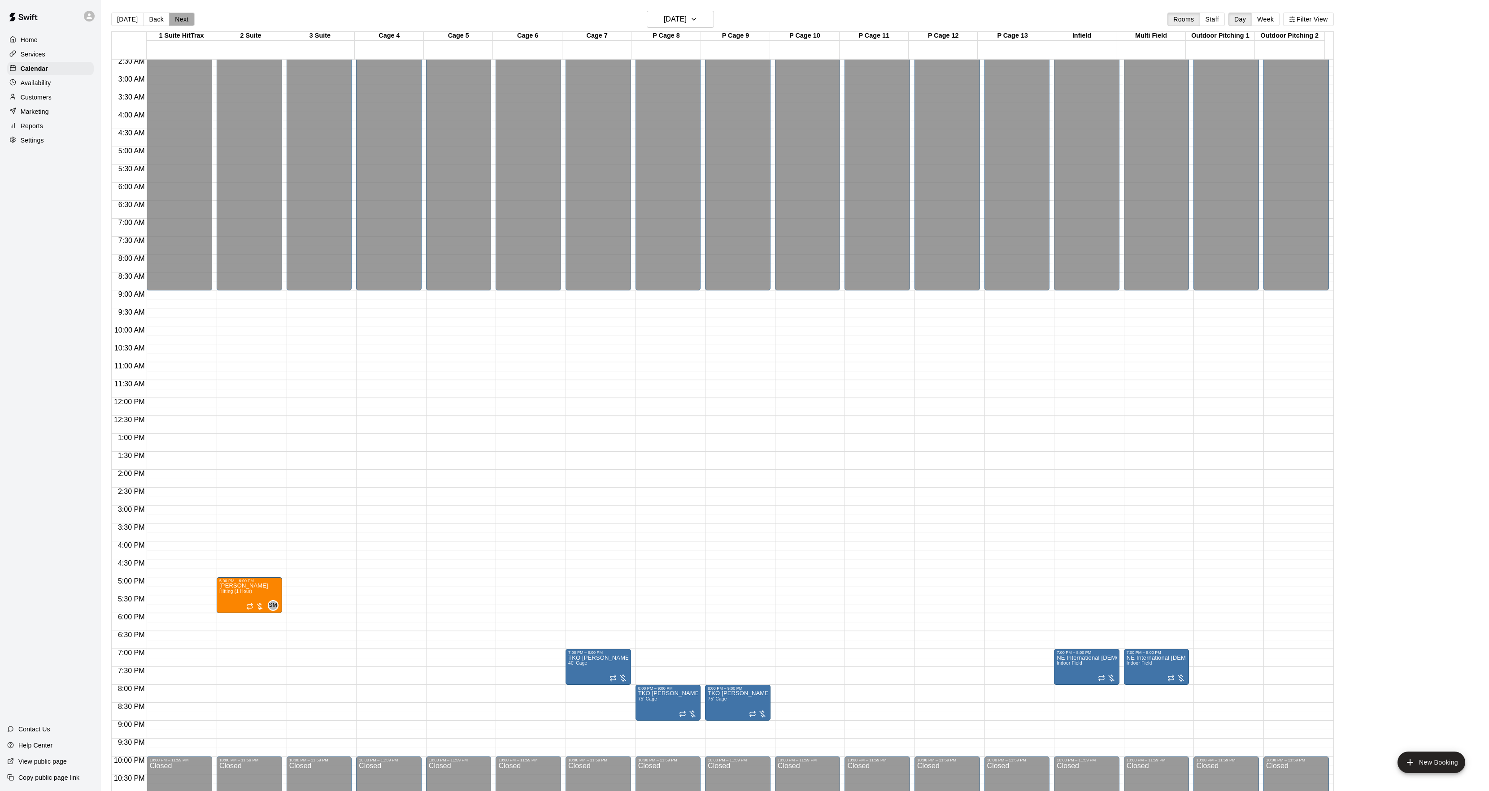
click at [174, 18] on button "Next" at bounding box center [181, 19] width 25 height 13
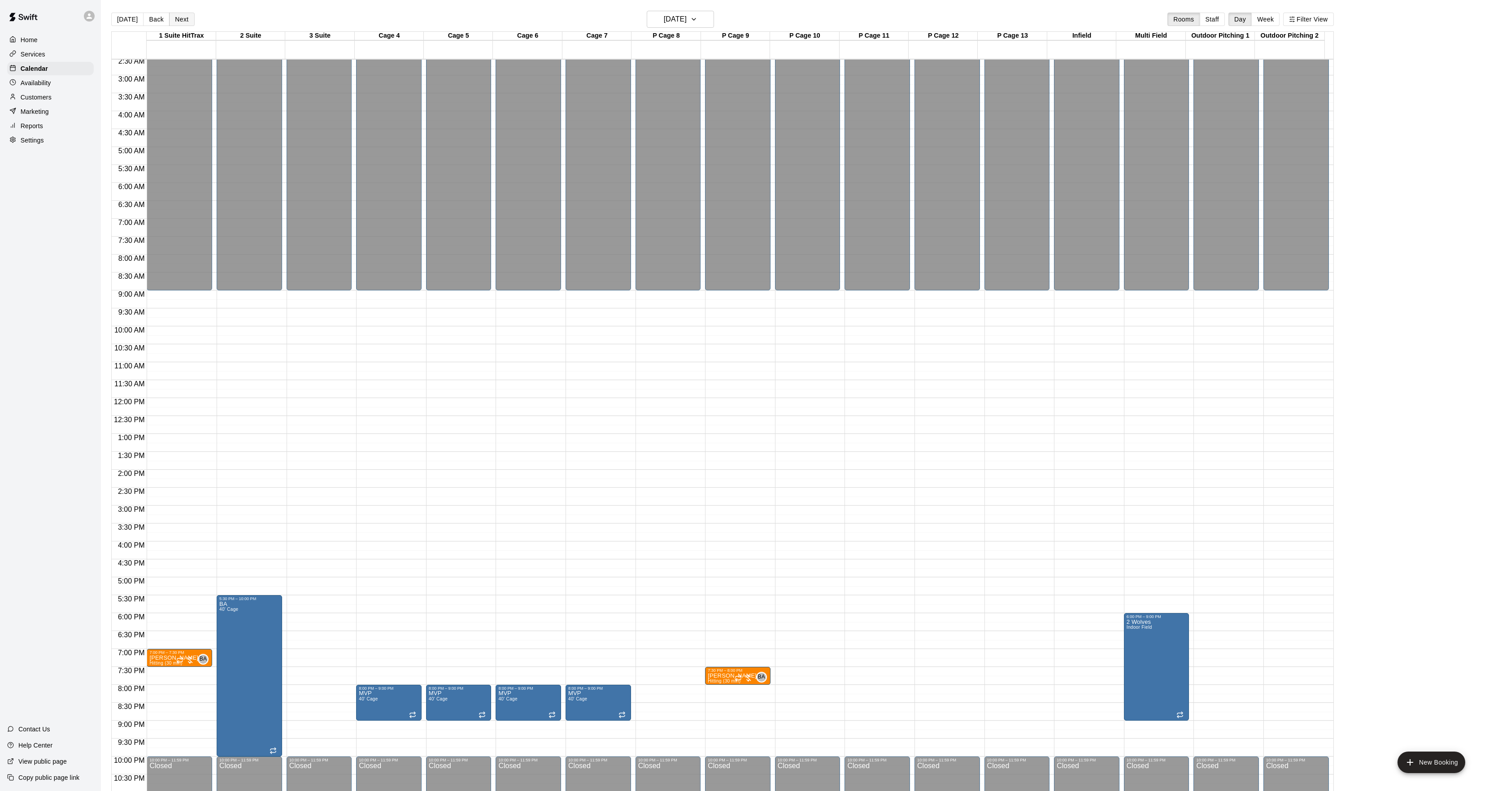
click at [174, 18] on button "Next" at bounding box center [181, 19] width 25 height 13
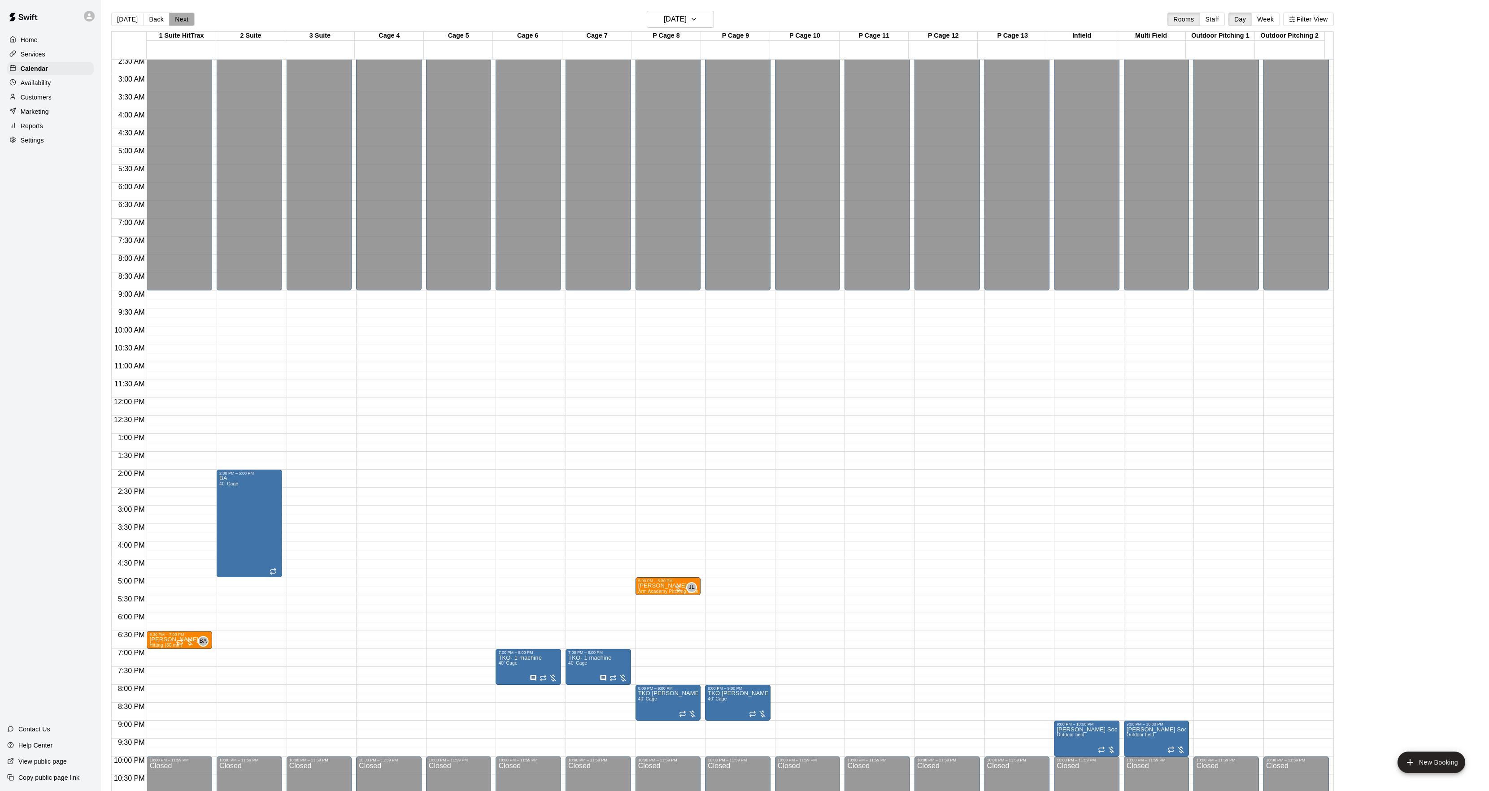
click at [174, 18] on button "Next" at bounding box center [181, 19] width 25 height 13
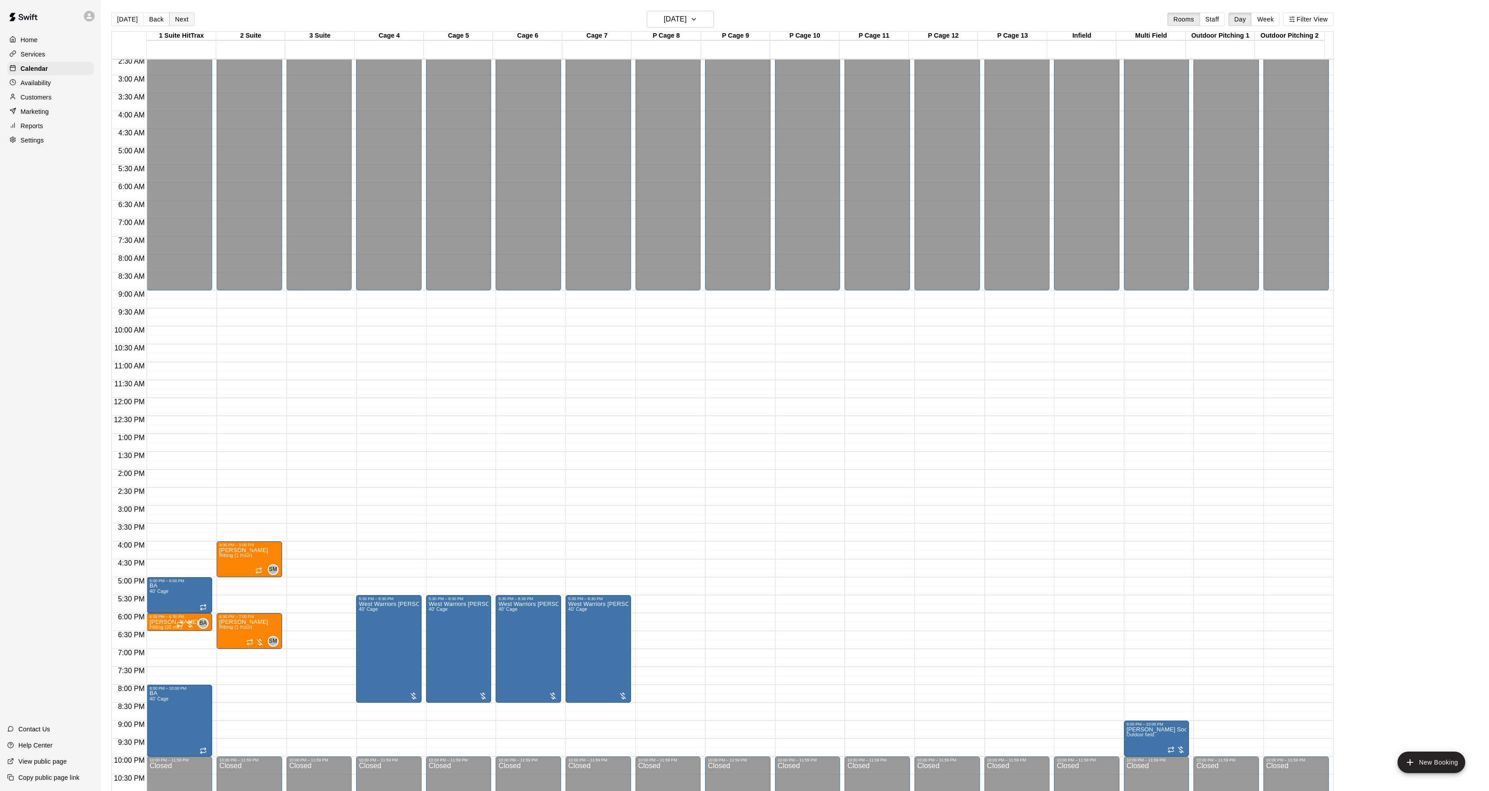
click at [174, 18] on button "Next" at bounding box center [181, 19] width 25 height 13
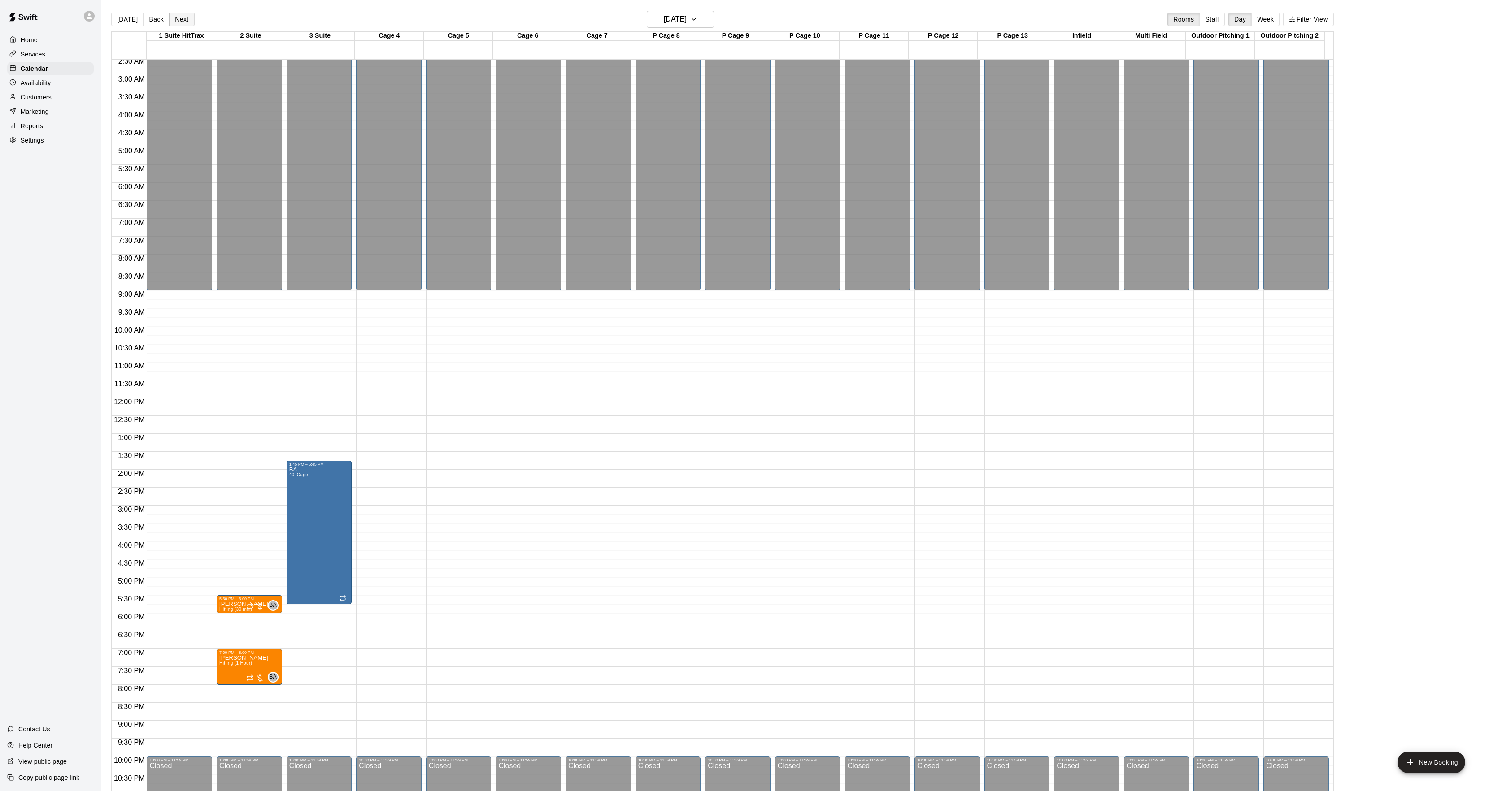
click at [174, 18] on button "Next" at bounding box center [181, 19] width 25 height 13
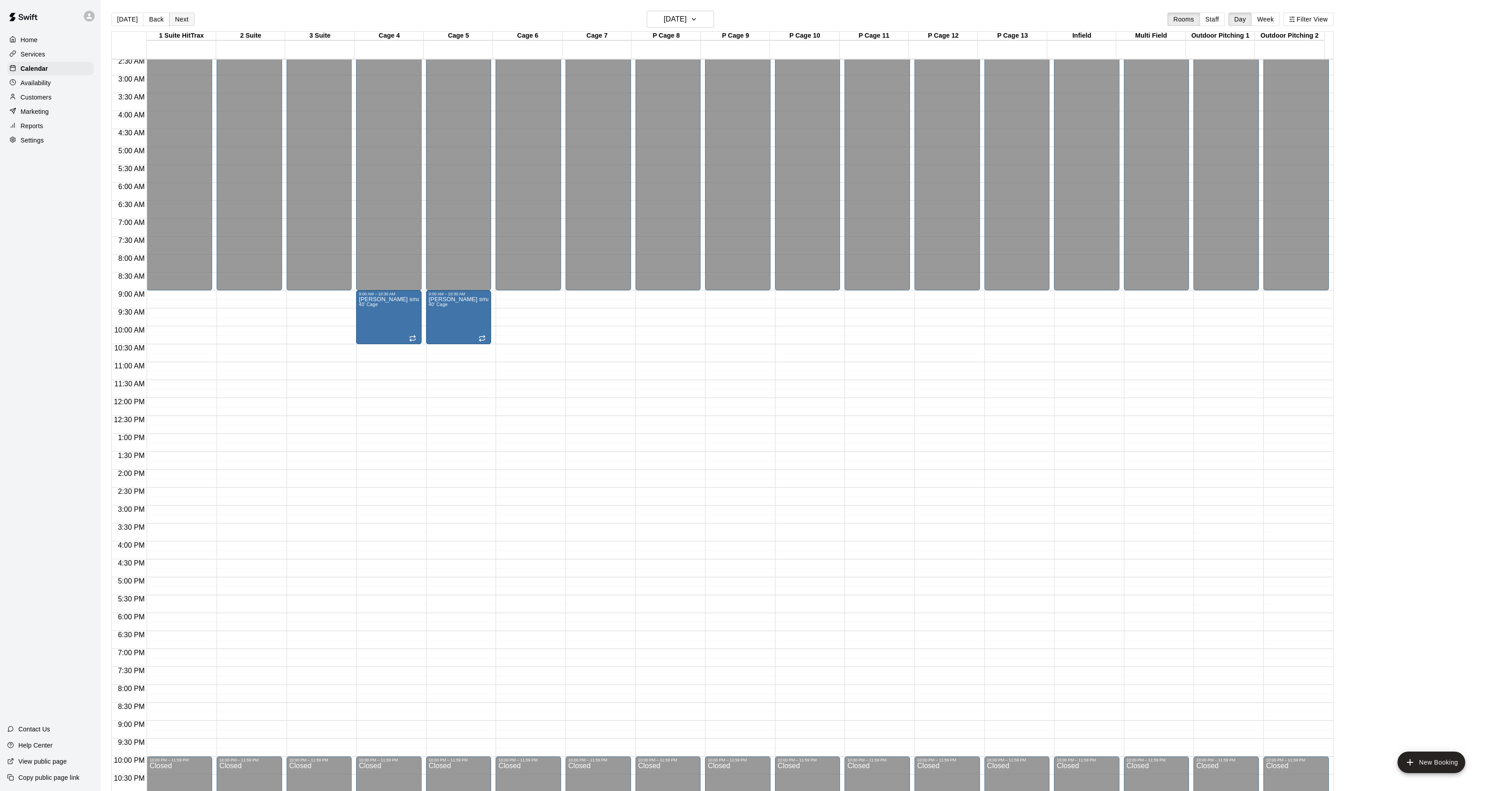
click at [174, 18] on button "Next" at bounding box center [181, 19] width 25 height 13
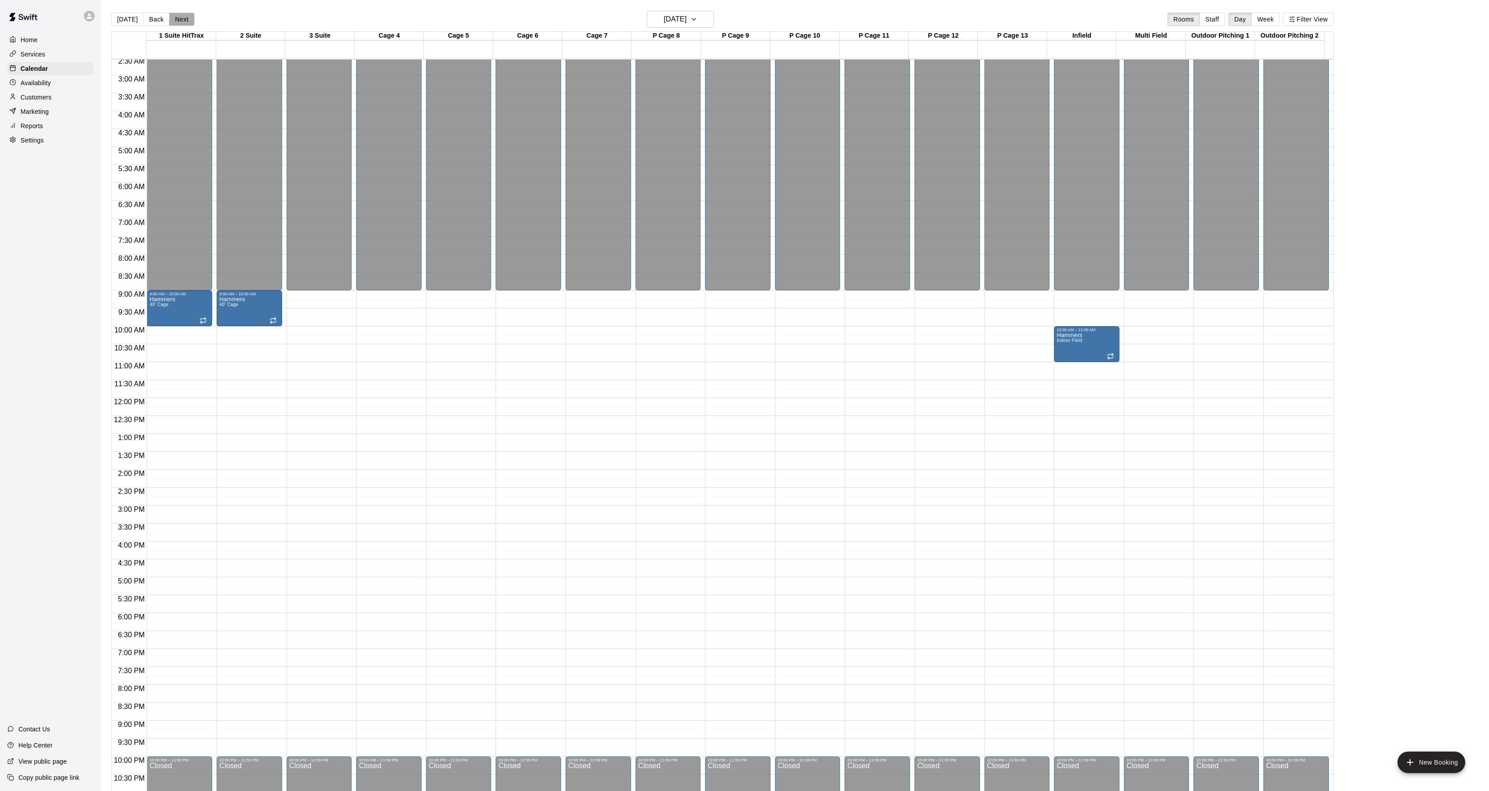
click at [174, 18] on button "Next" at bounding box center [181, 19] width 25 height 13
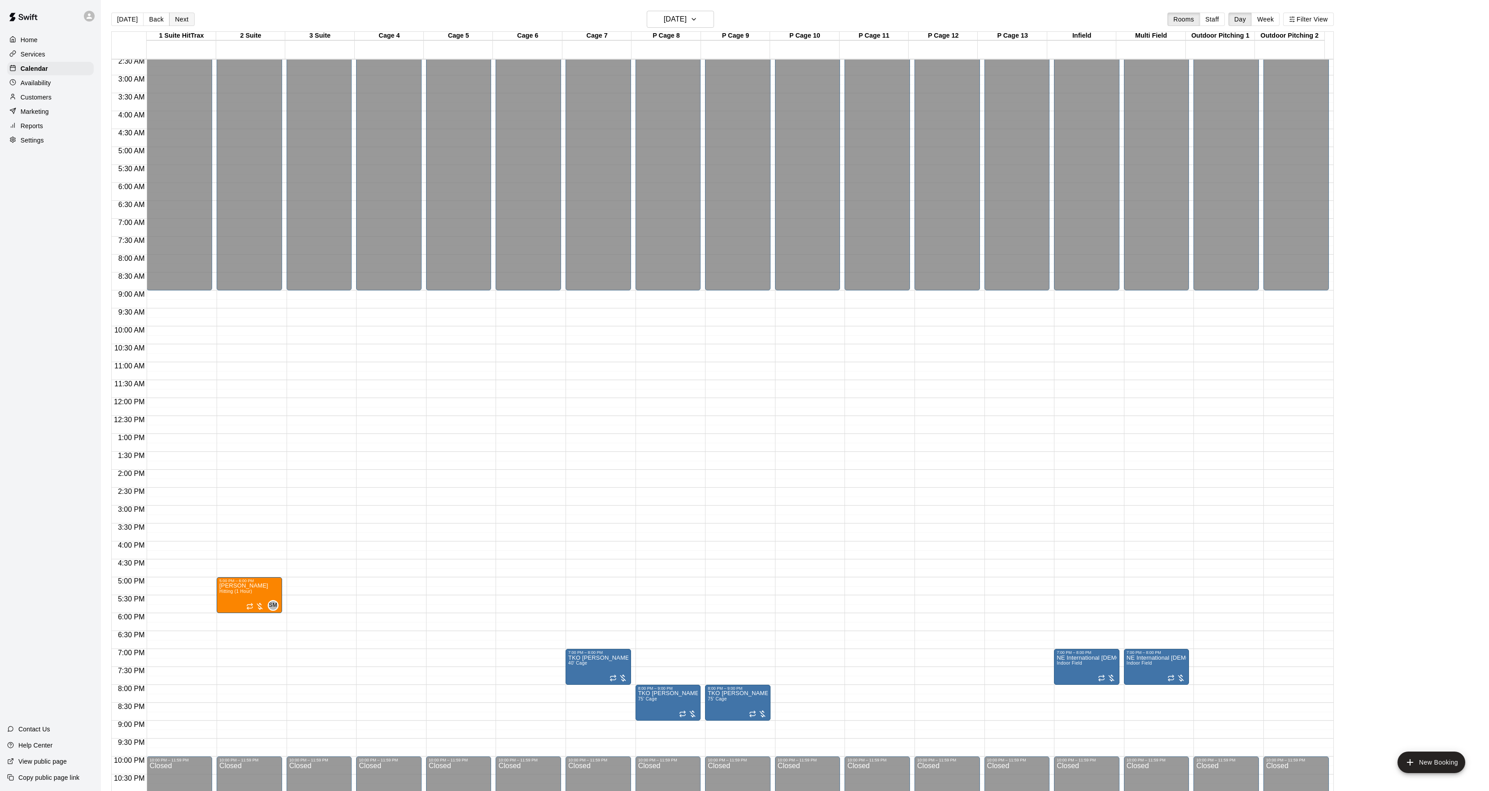
click at [174, 18] on button "Next" at bounding box center [181, 19] width 25 height 13
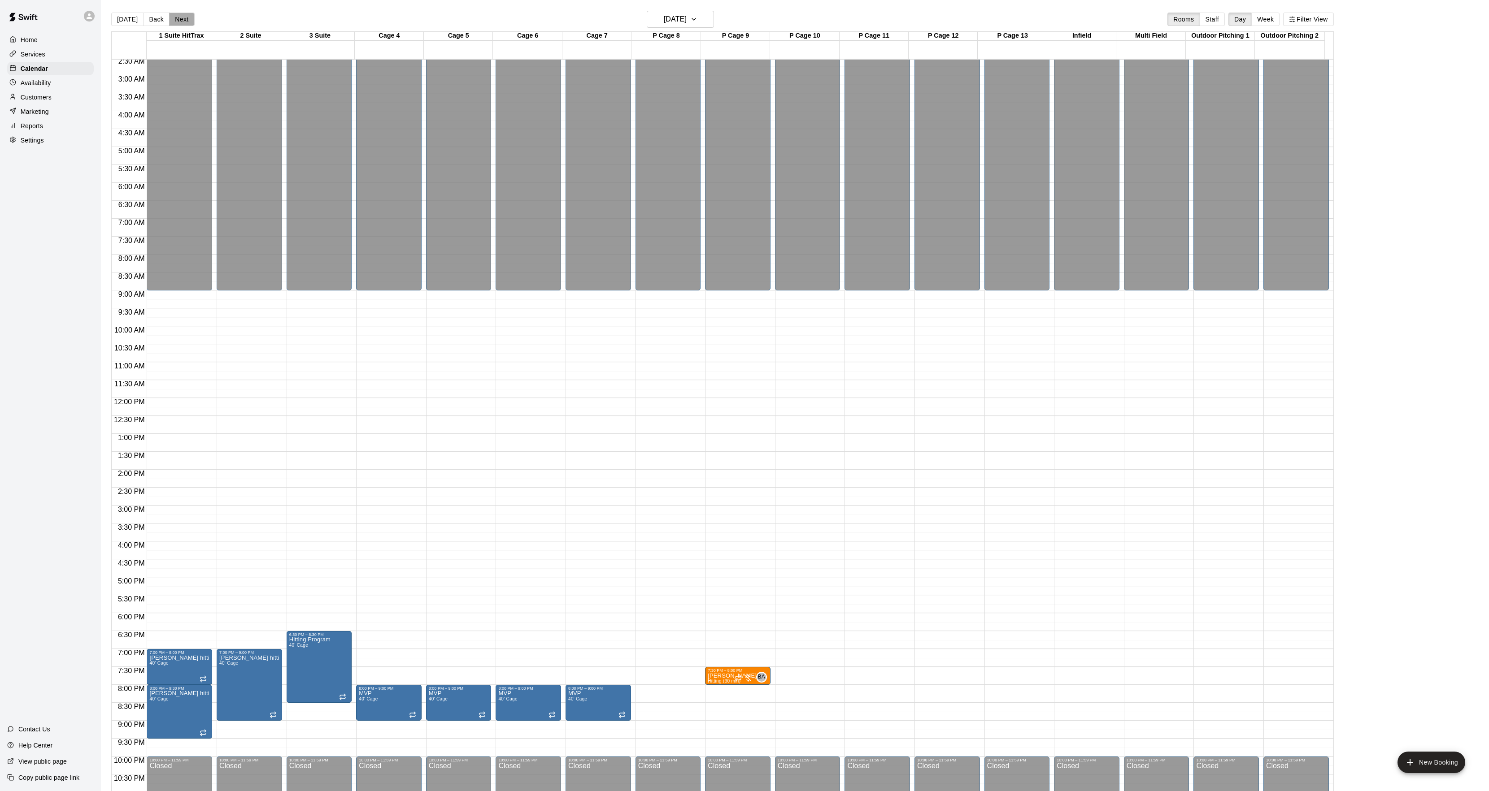
click at [174, 18] on button "Next" at bounding box center [181, 19] width 25 height 13
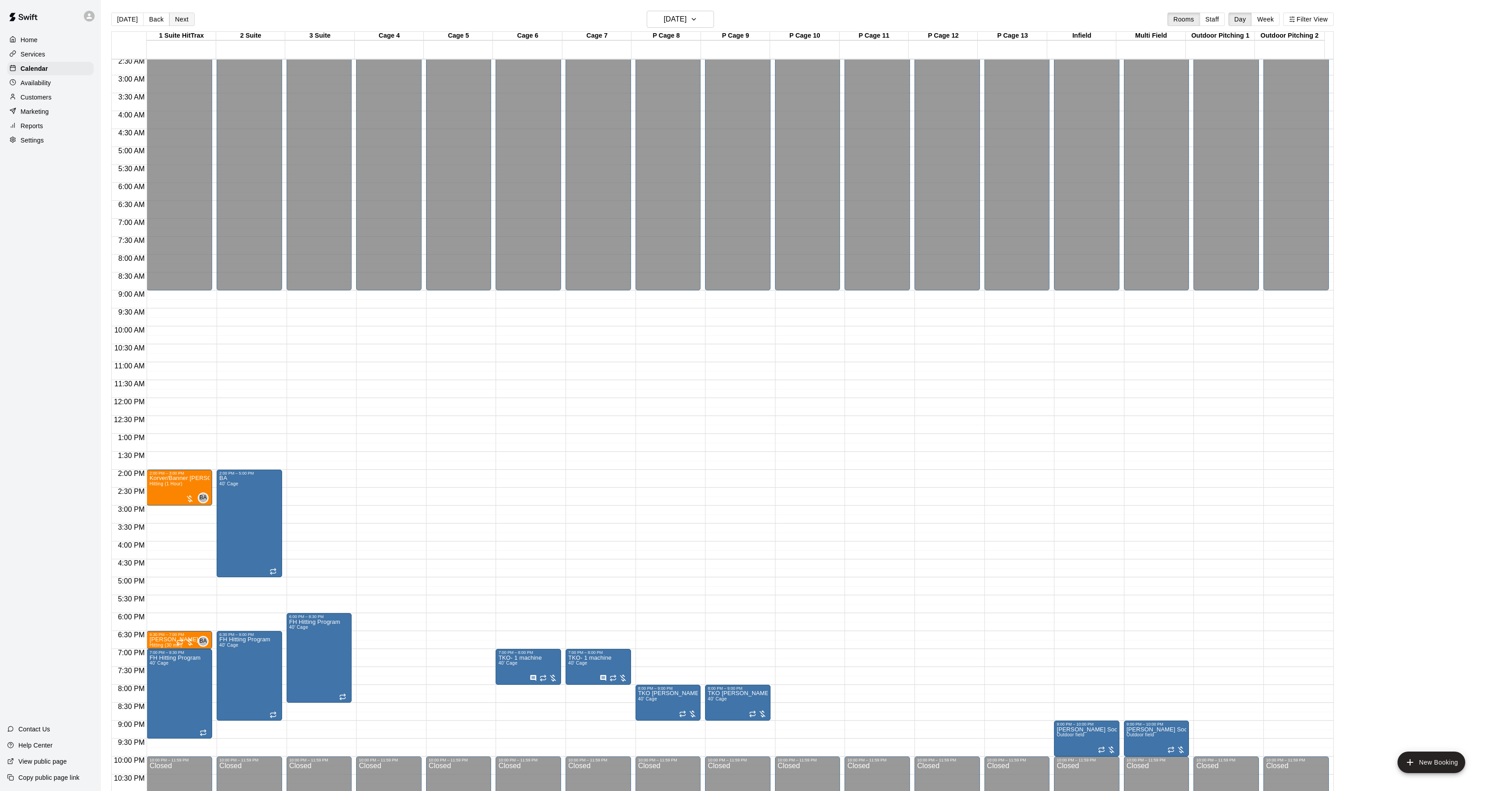
click at [174, 18] on button "Next" at bounding box center [181, 19] width 25 height 13
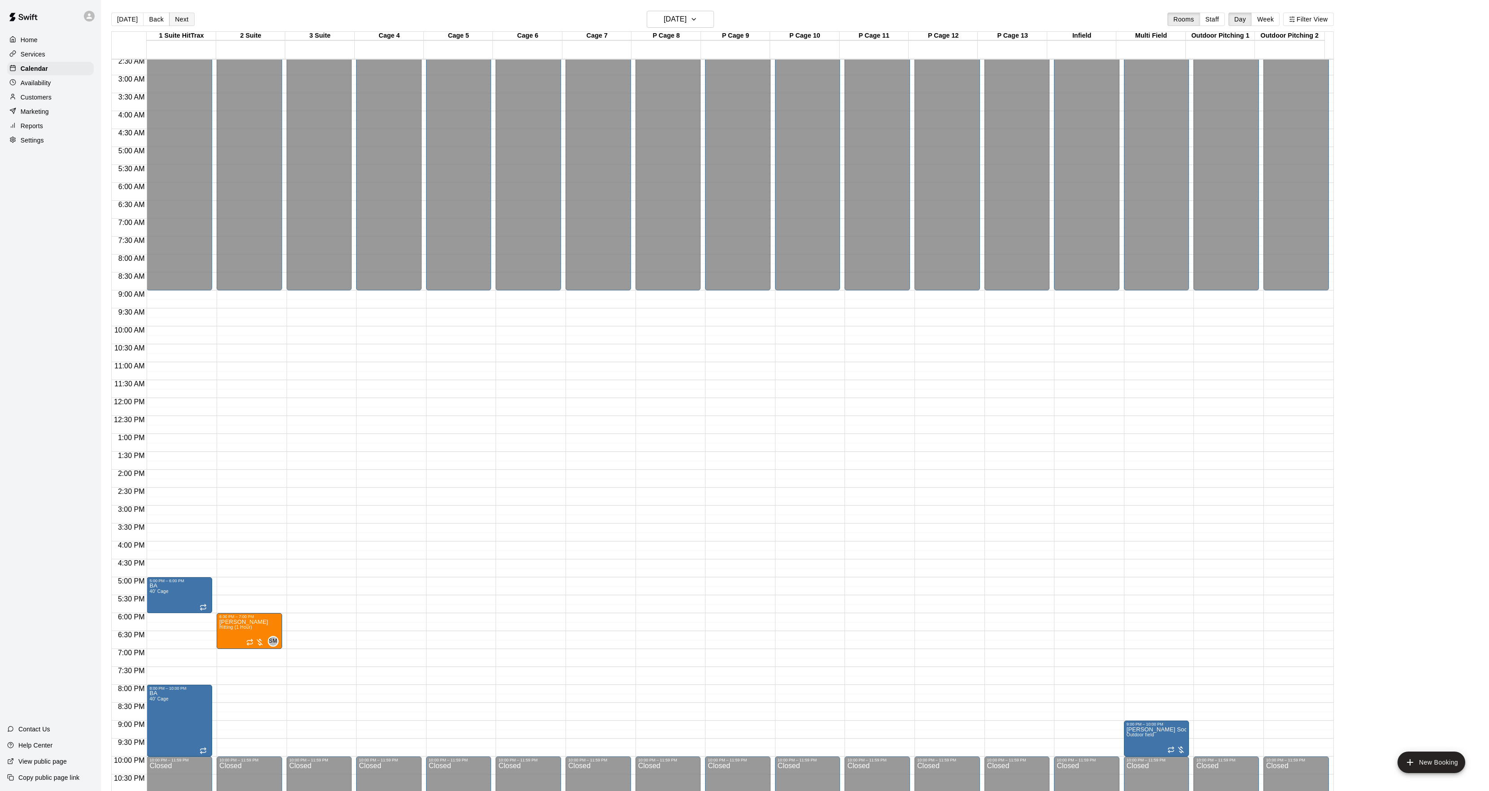
click at [174, 18] on button "Next" at bounding box center [181, 19] width 25 height 13
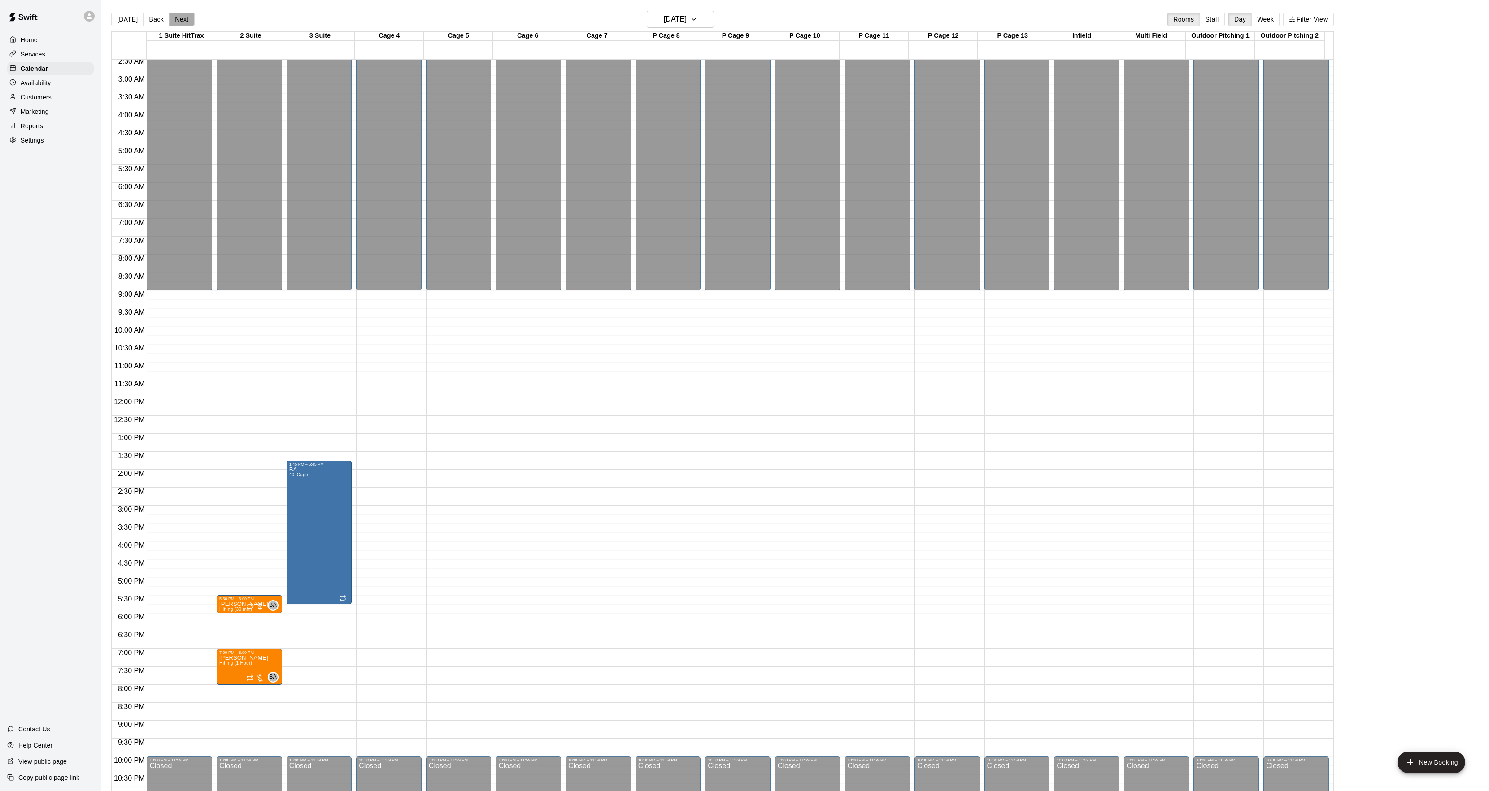
click at [174, 18] on button "Next" at bounding box center [181, 19] width 25 height 13
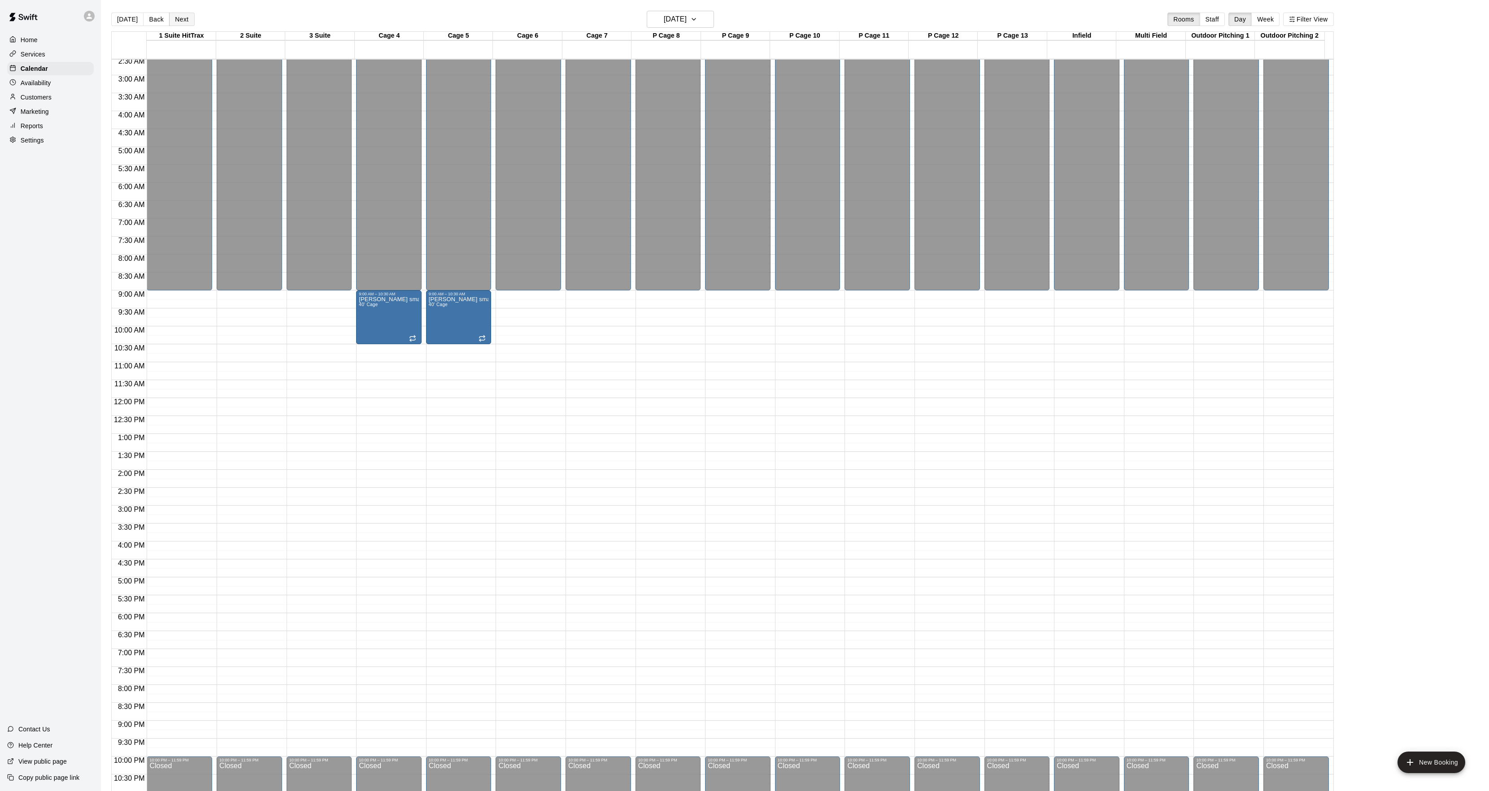
click at [174, 18] on button "Next" at bounding box center [181, 19] width 25 height 13
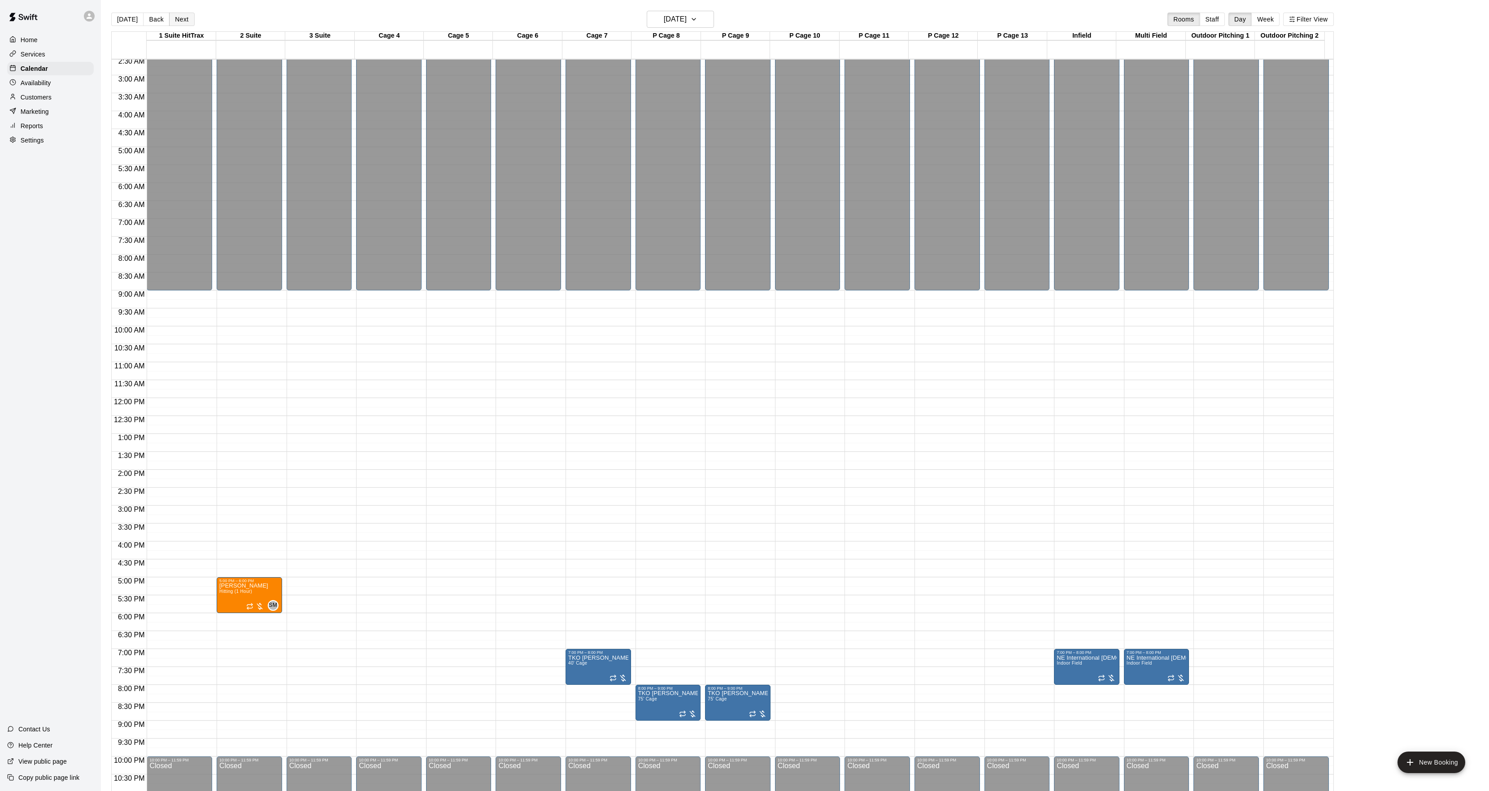
click at [174, 18] on button "Next" at bounding box center [181, 19] width 25 height 13
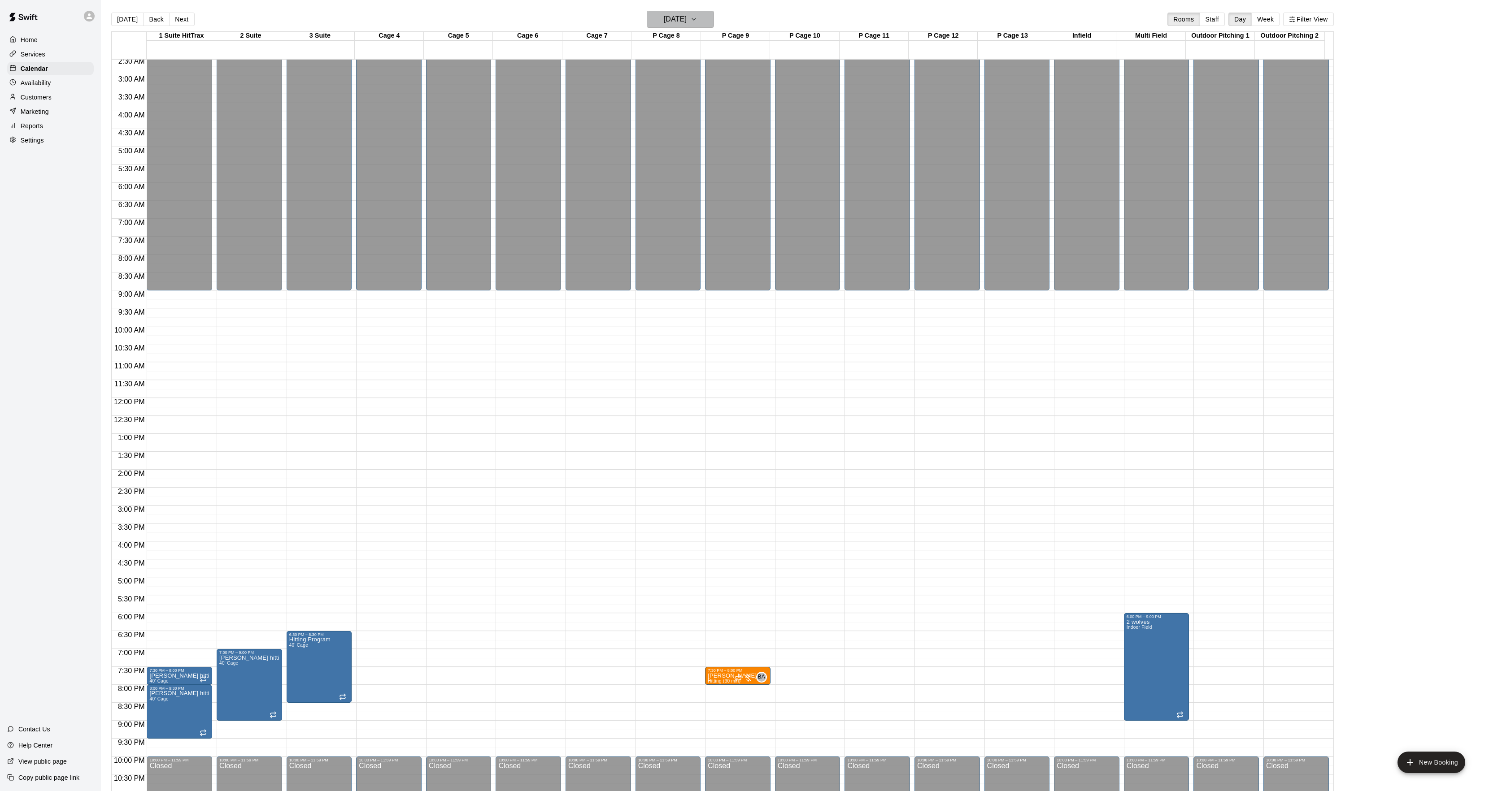
click at [664, 25] on h6 "[DATE]" at bounding box center [675, 19] width 23 height 13
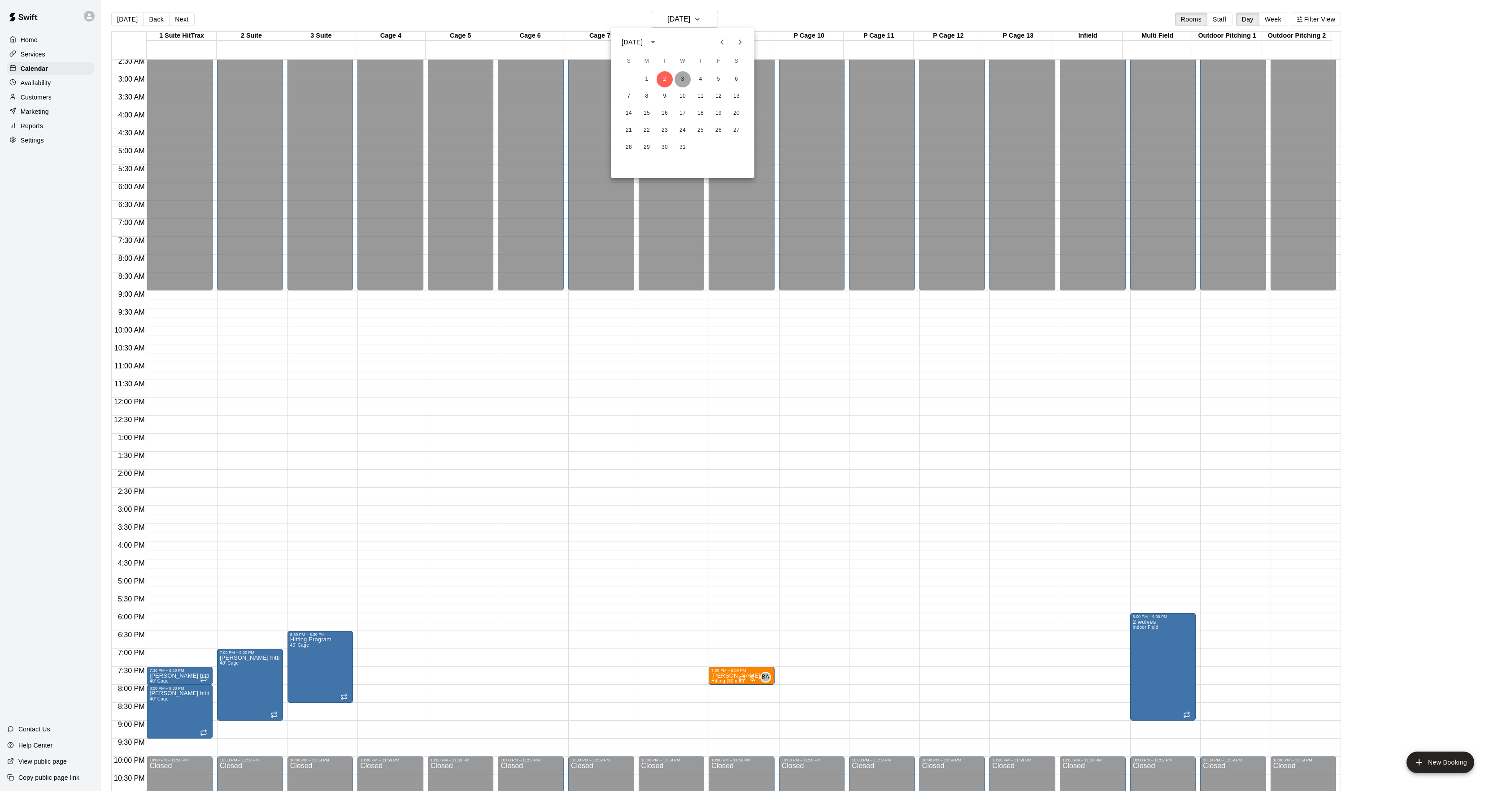
drag, startPoint x: 677, startPoint y: 78, endPoint x: 673, endPoint y: 74, distance: 5.5
click at [678, 81] on button "3" at bounding box center [682, 79] width 16 height 16
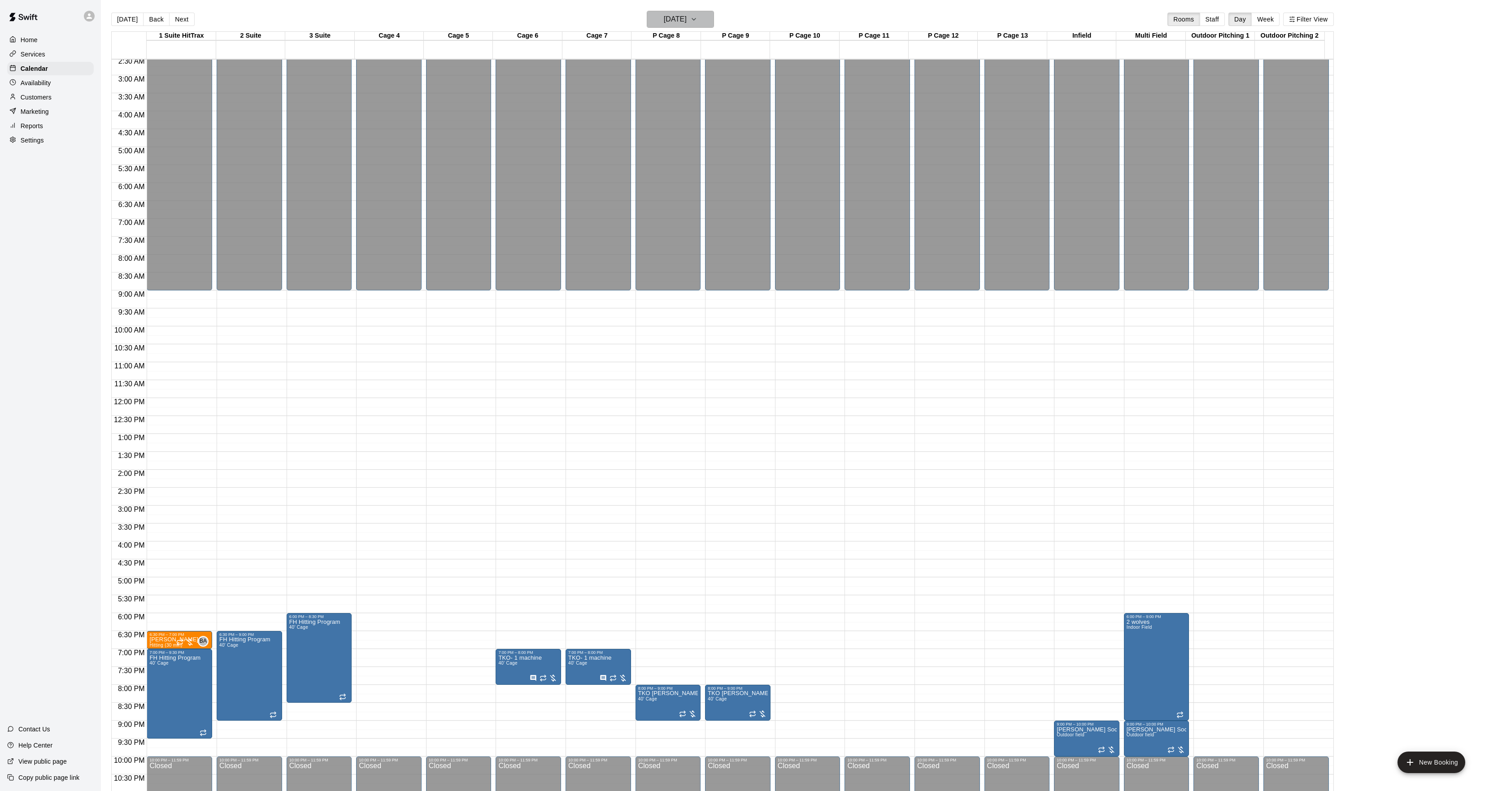
click at [672, 18] on h6 "[DATE]" at bounding box center [675, 19] width 23 height 13
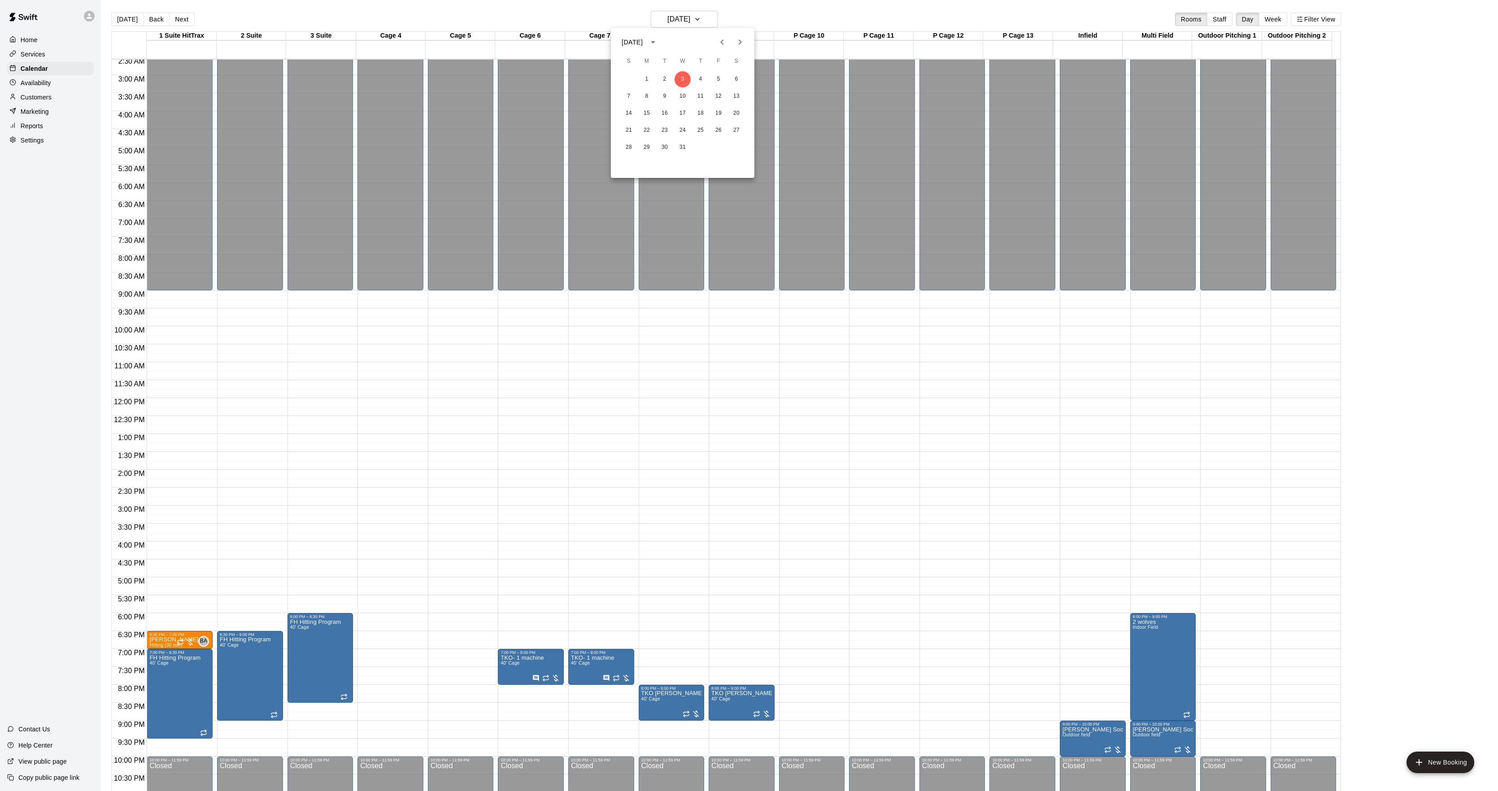
click at [724, 41] on icon "Previous month" at bounding box center [721, 42] width 11 height 11
click at [648, 92] on button "3" at bounding box center [646, 96] width 16 height 16
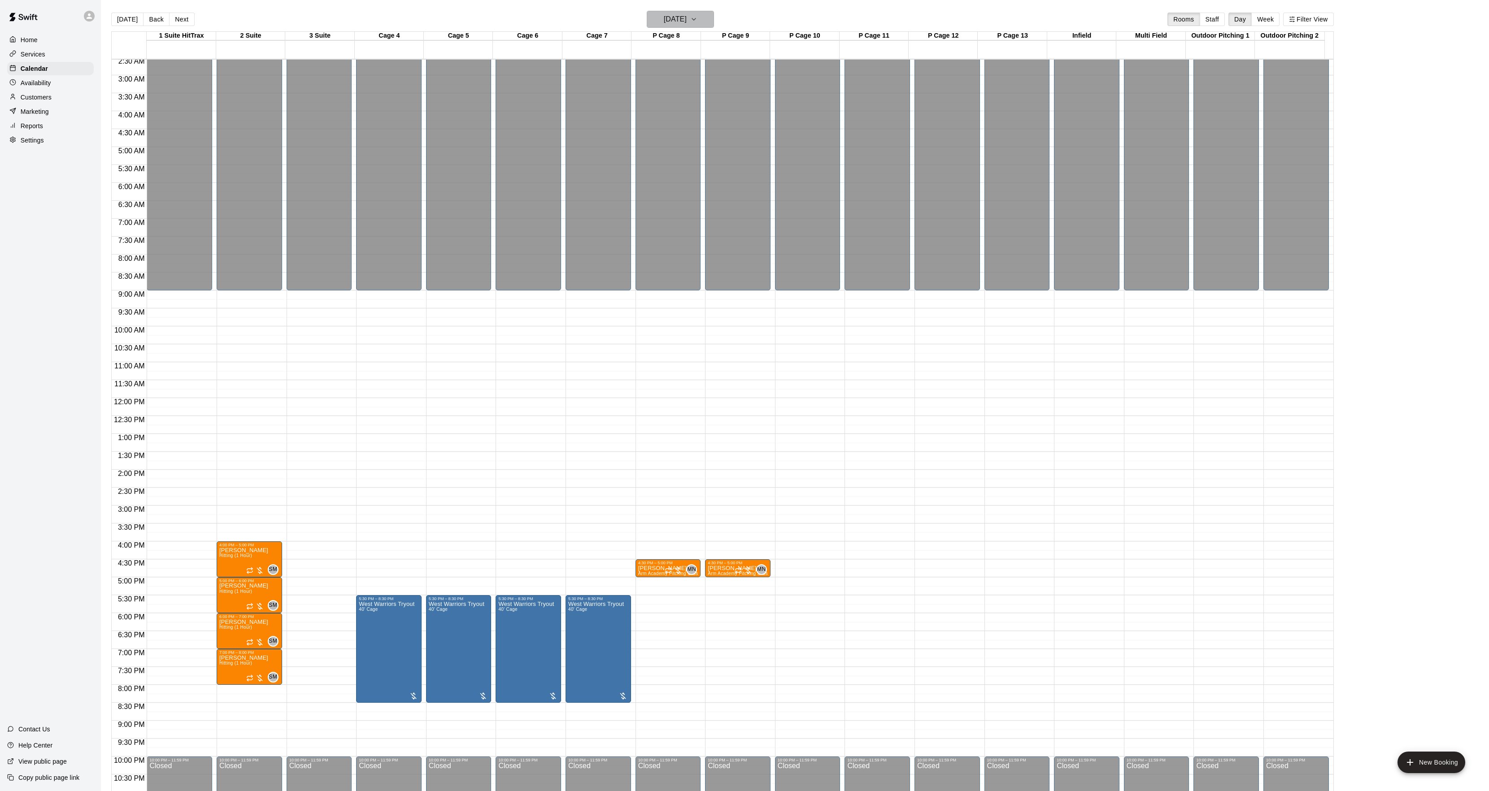
click at [664, 22] on h6 "[DATE]" at bounding box center [675, 19] width 23 height 13
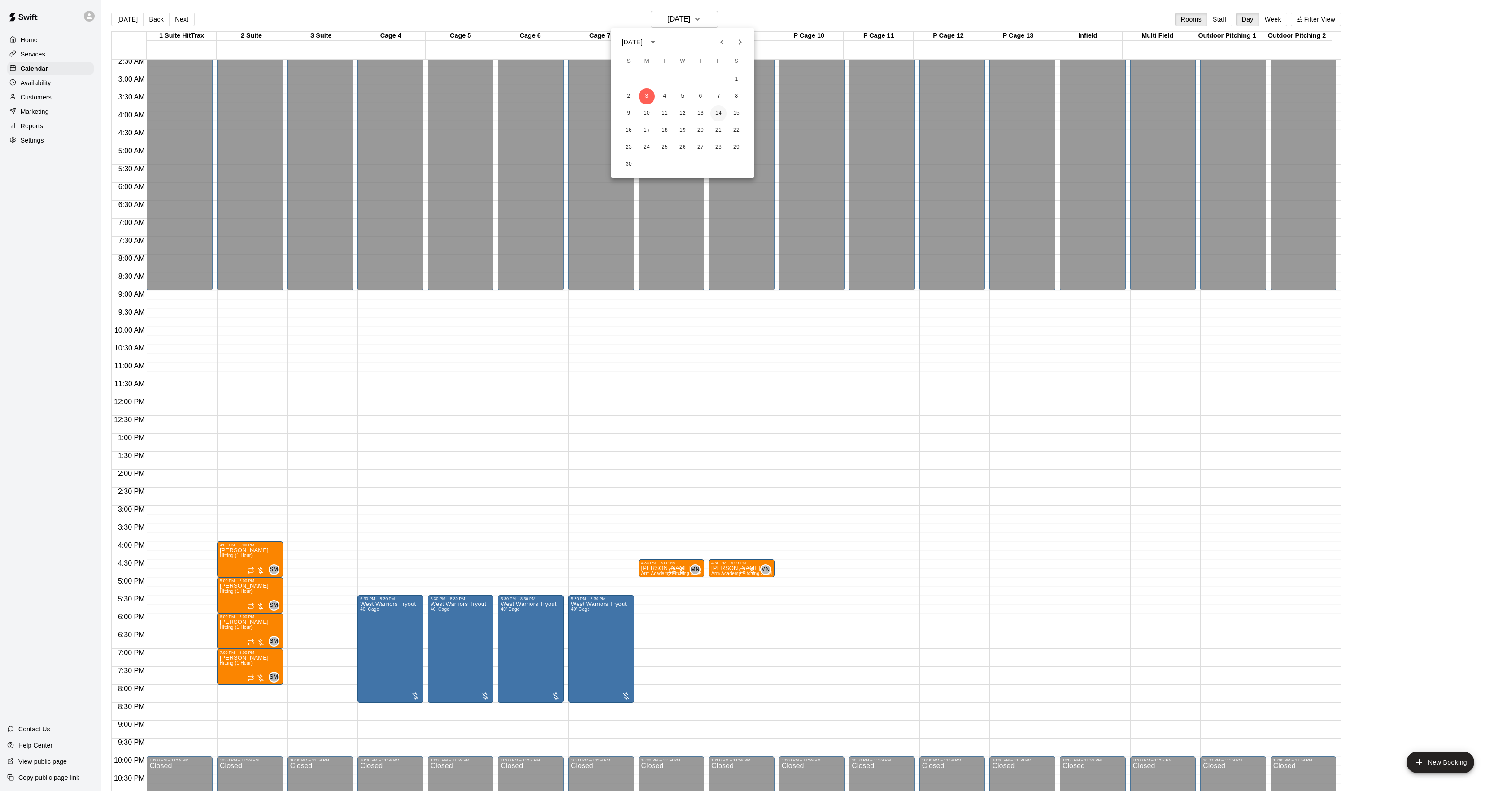
click at [718, 116] on button "14" at bounding box center [718, 113] width 16 height 16
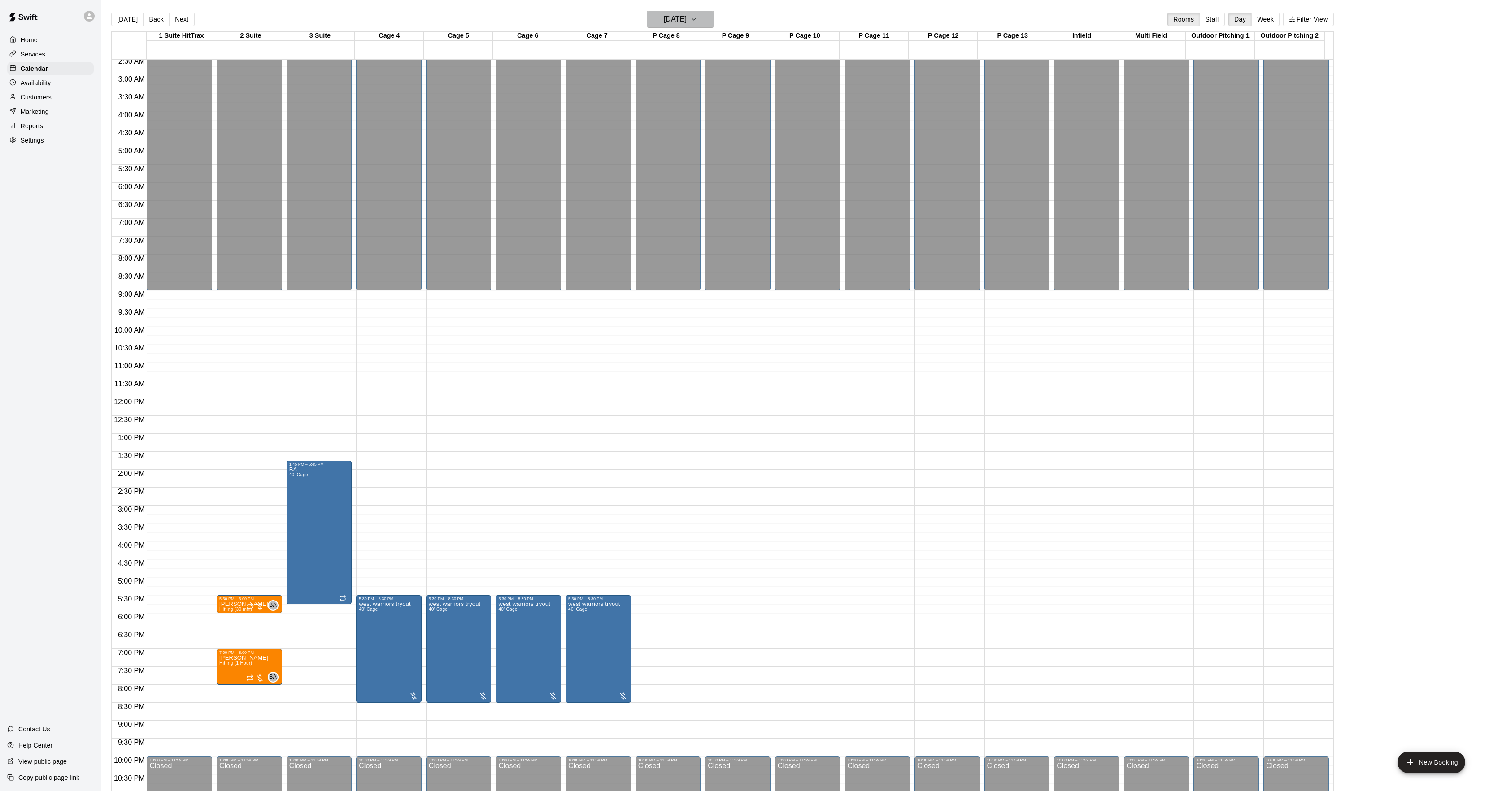
click at [686, 23] on h6 "[DATE]" at bounding box center [675, 19] width 23 height 13
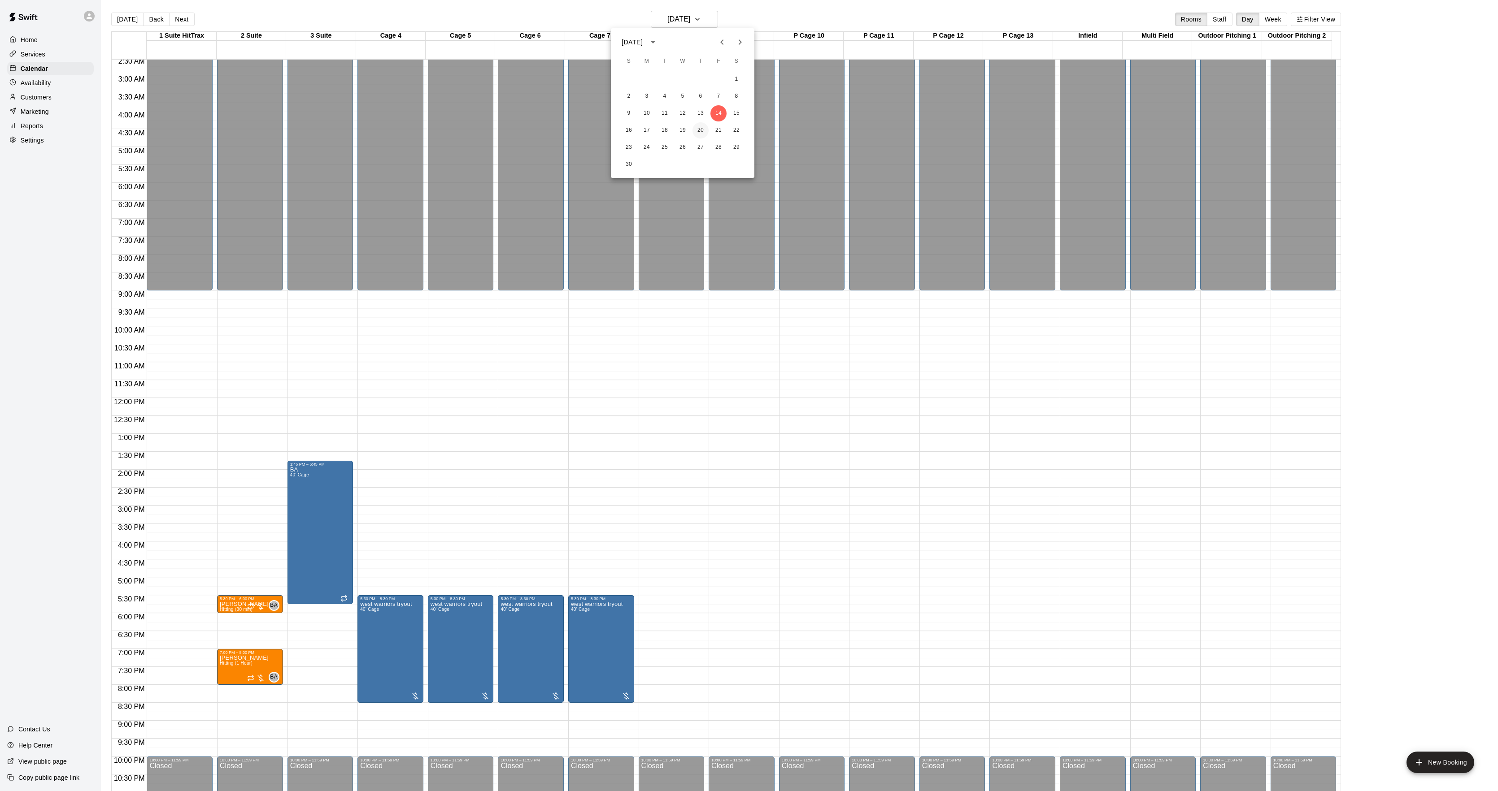
click at [698, 129] on button "20" at bounding box center [700, 130] width 16 height 16
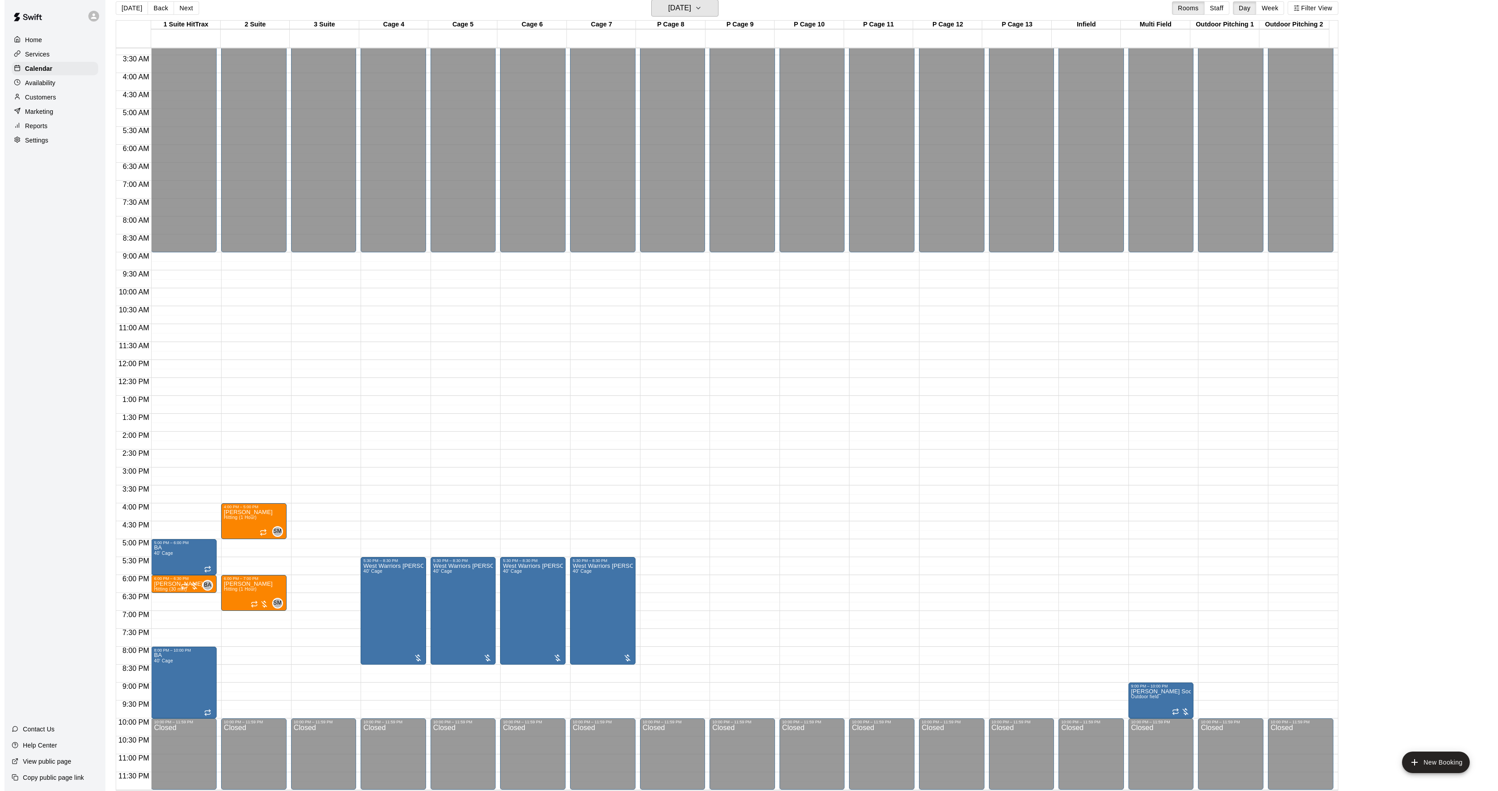
scroll to position [14, 0]
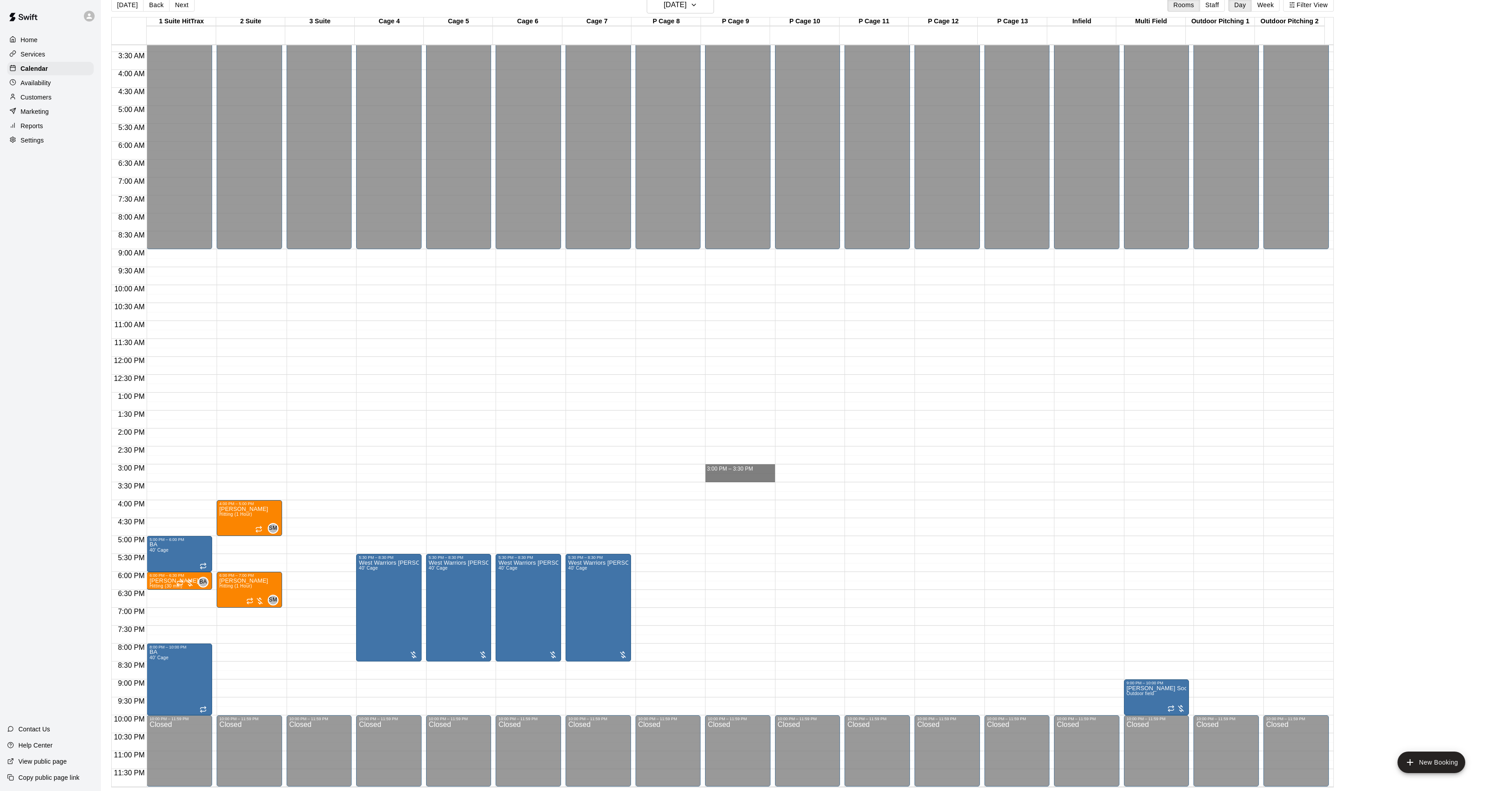
drag, startPoint x: 766, startPoint y: 474, endPoint x: 893, endPoint y: 461, distance: 127.6
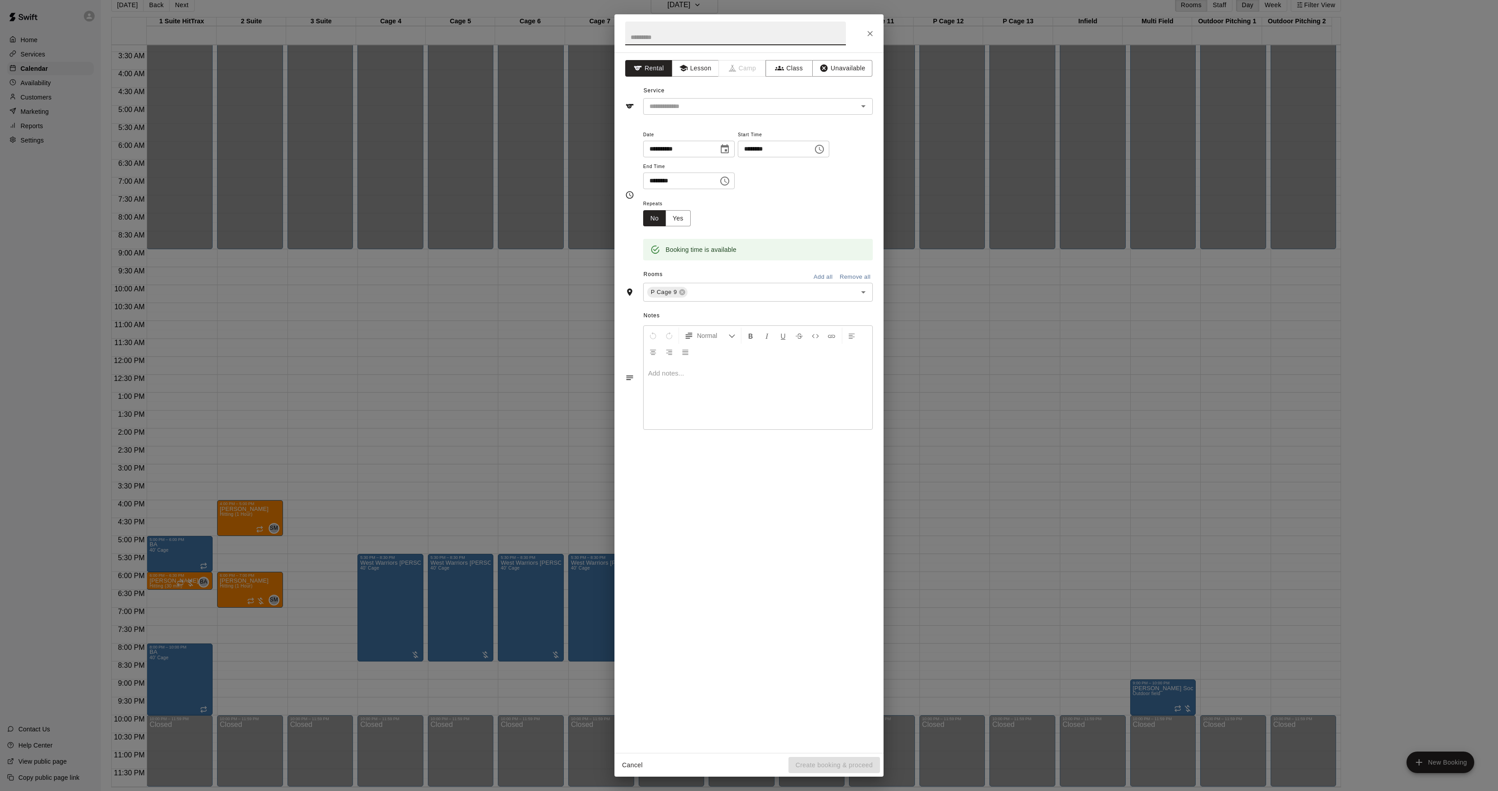
click at [1102, 342] on div "**********" at bounding box center [749, 395] width 1498 height 791
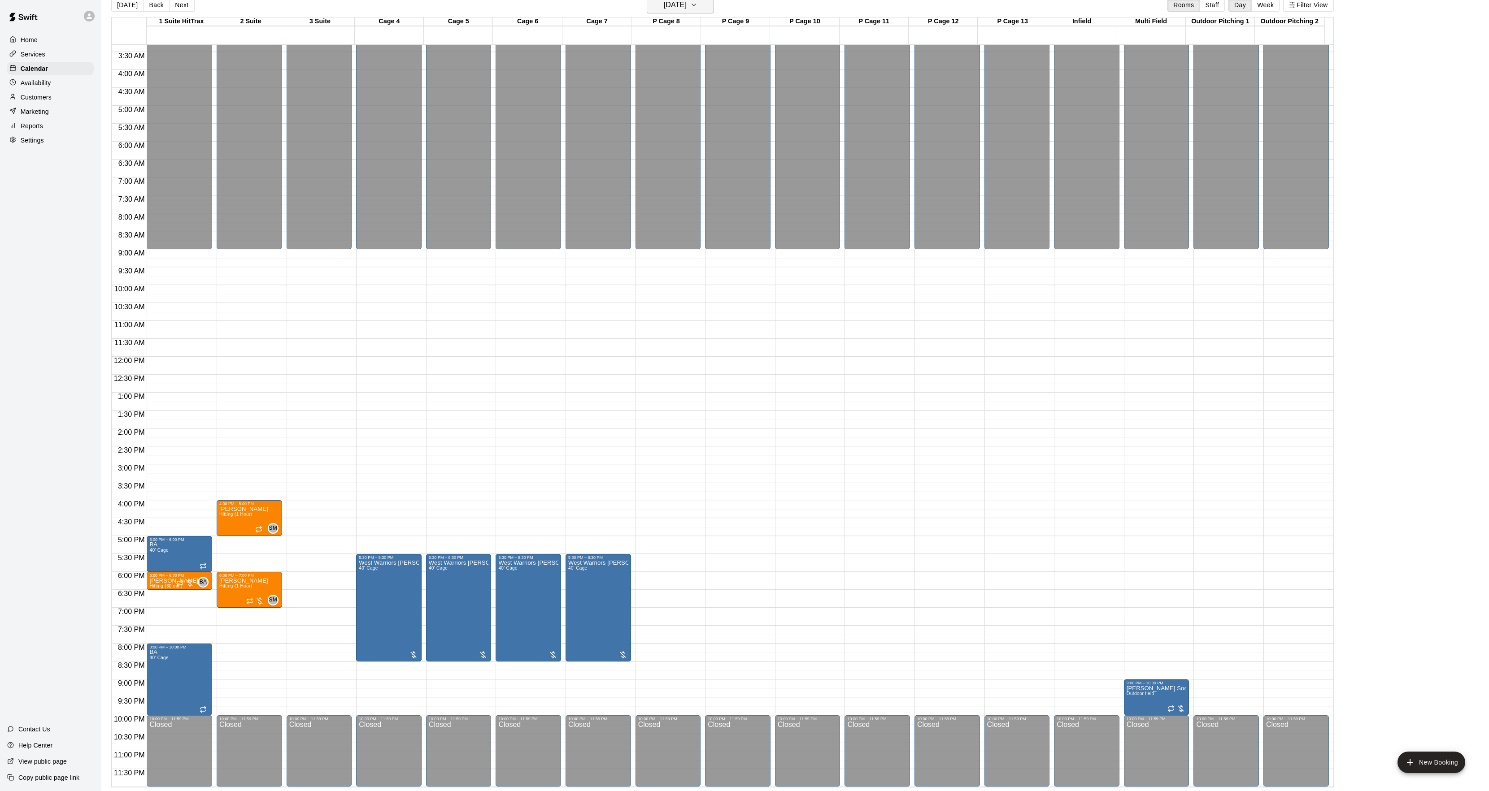
click at [686, 8] on h6 "[DATE]" at bounding box center [675, 5] width 23 height 13
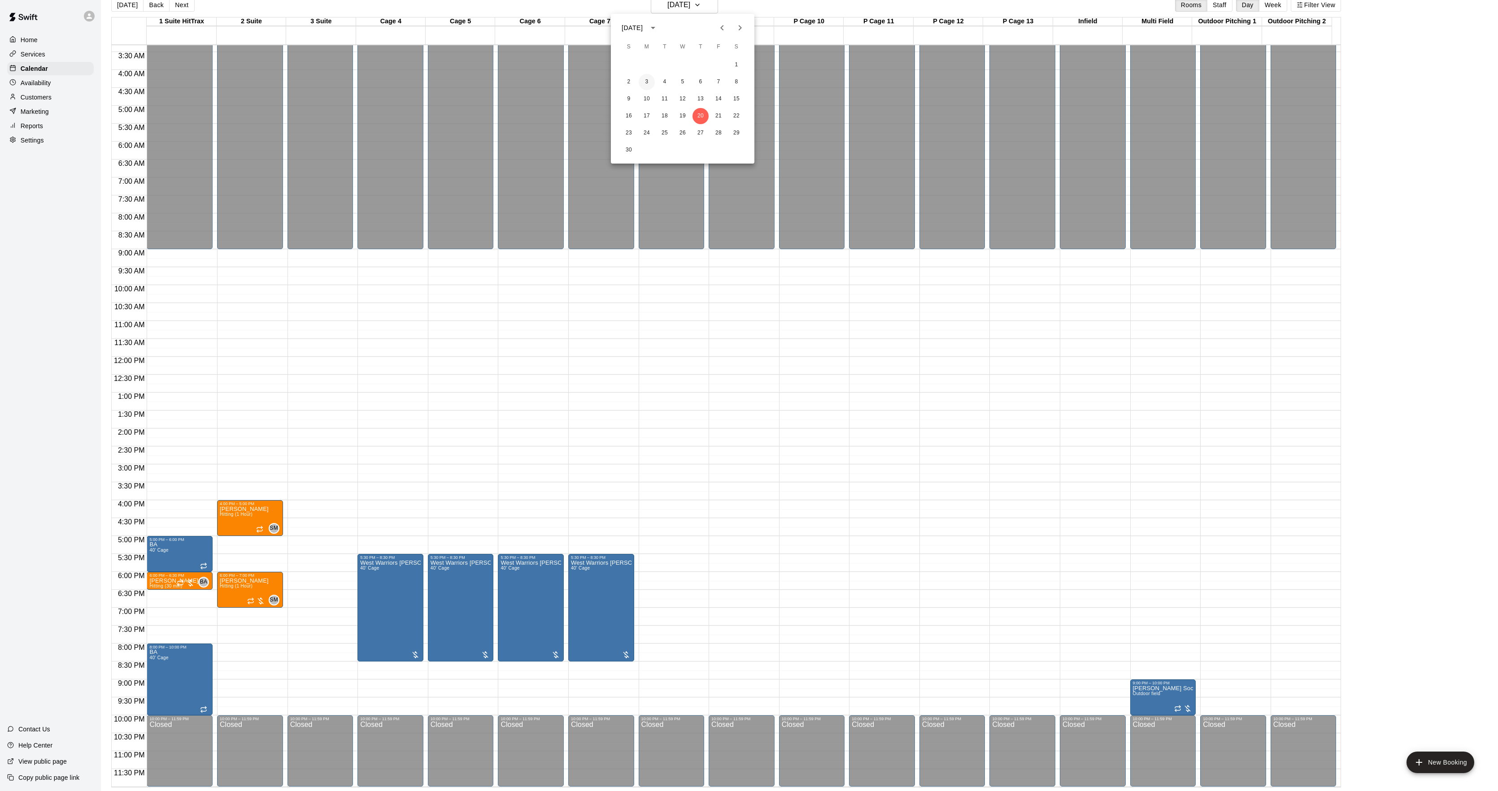
click at [644, 84] on button "3" at bounding box center [646, 82] width 16 height 16
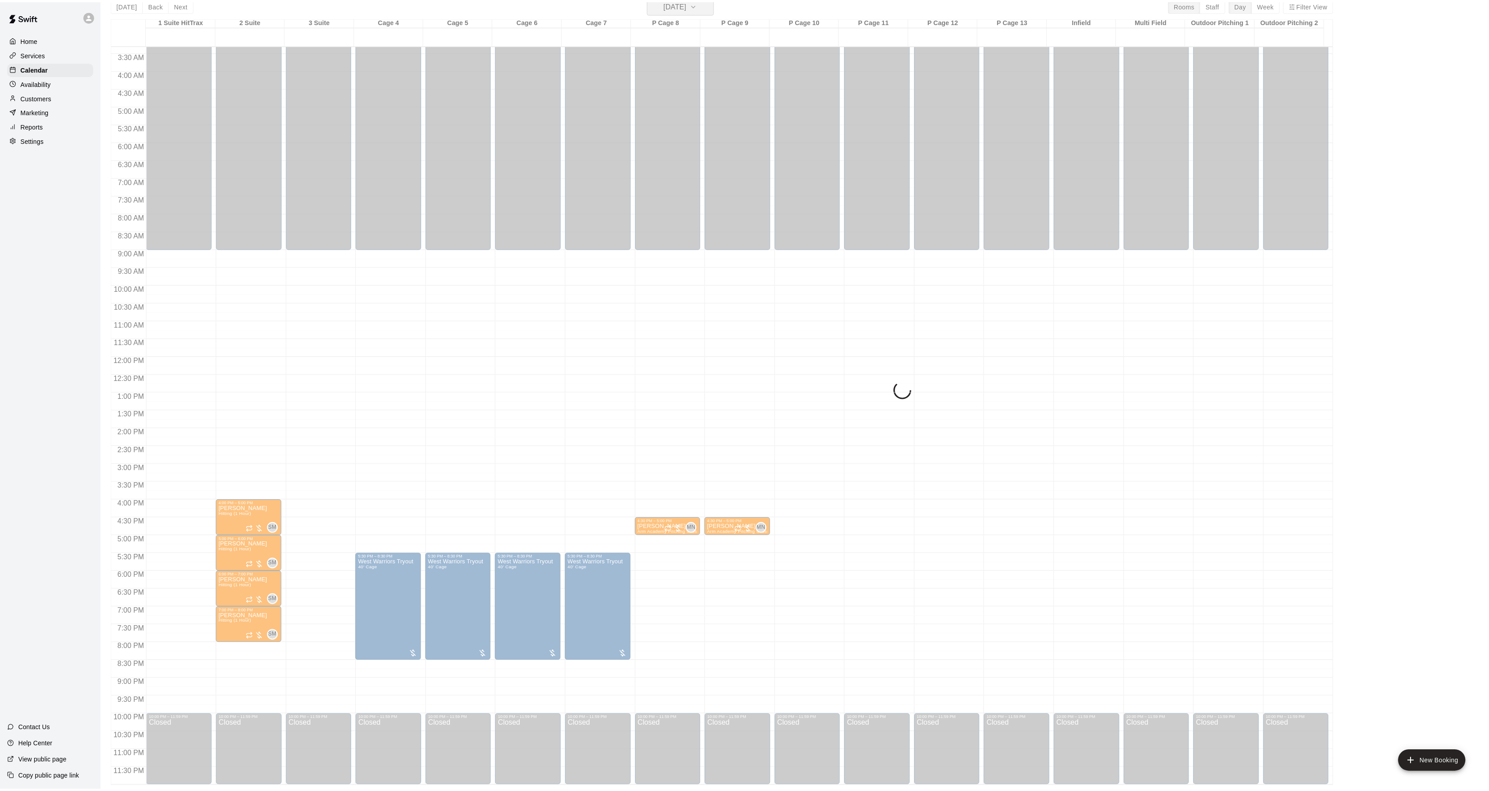
scroll to position [11, 0]
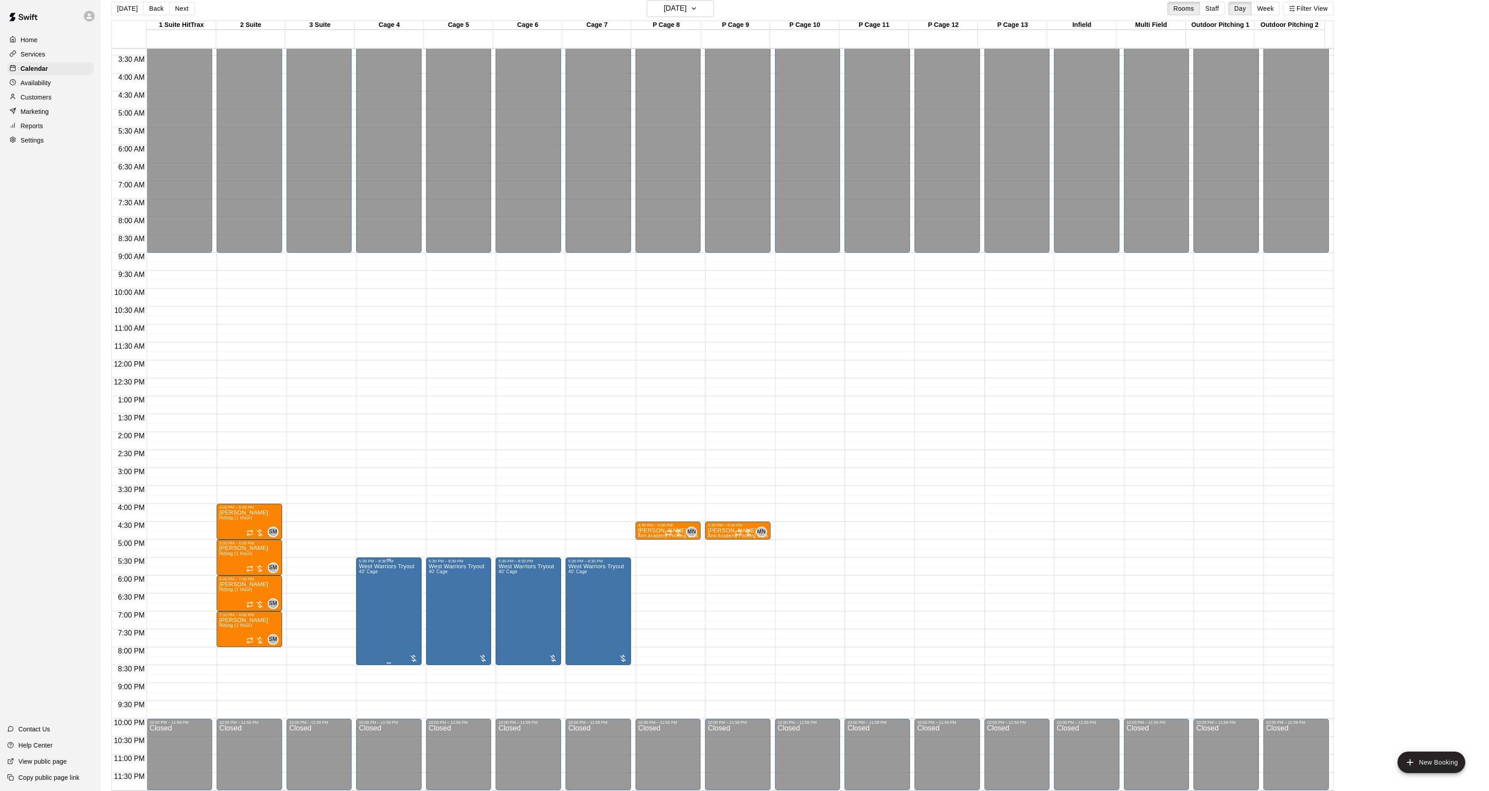
click at [374, 596] on button "edit" at bounding box center [367, 594] width 18 height 17
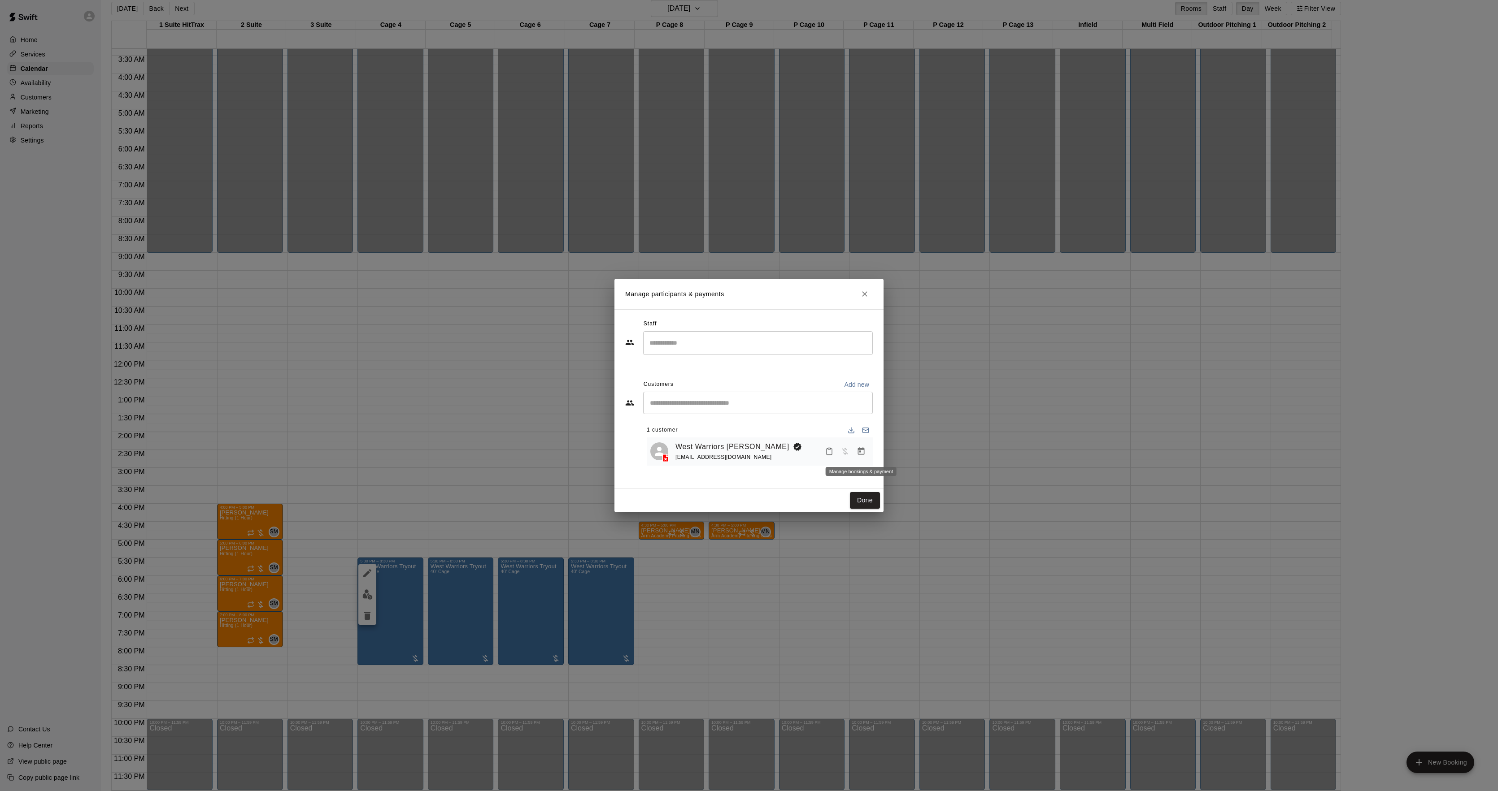
click at [859, 454] on icon "Manage bookings & payment" at bounding box center [861, 451] width 7 height 8
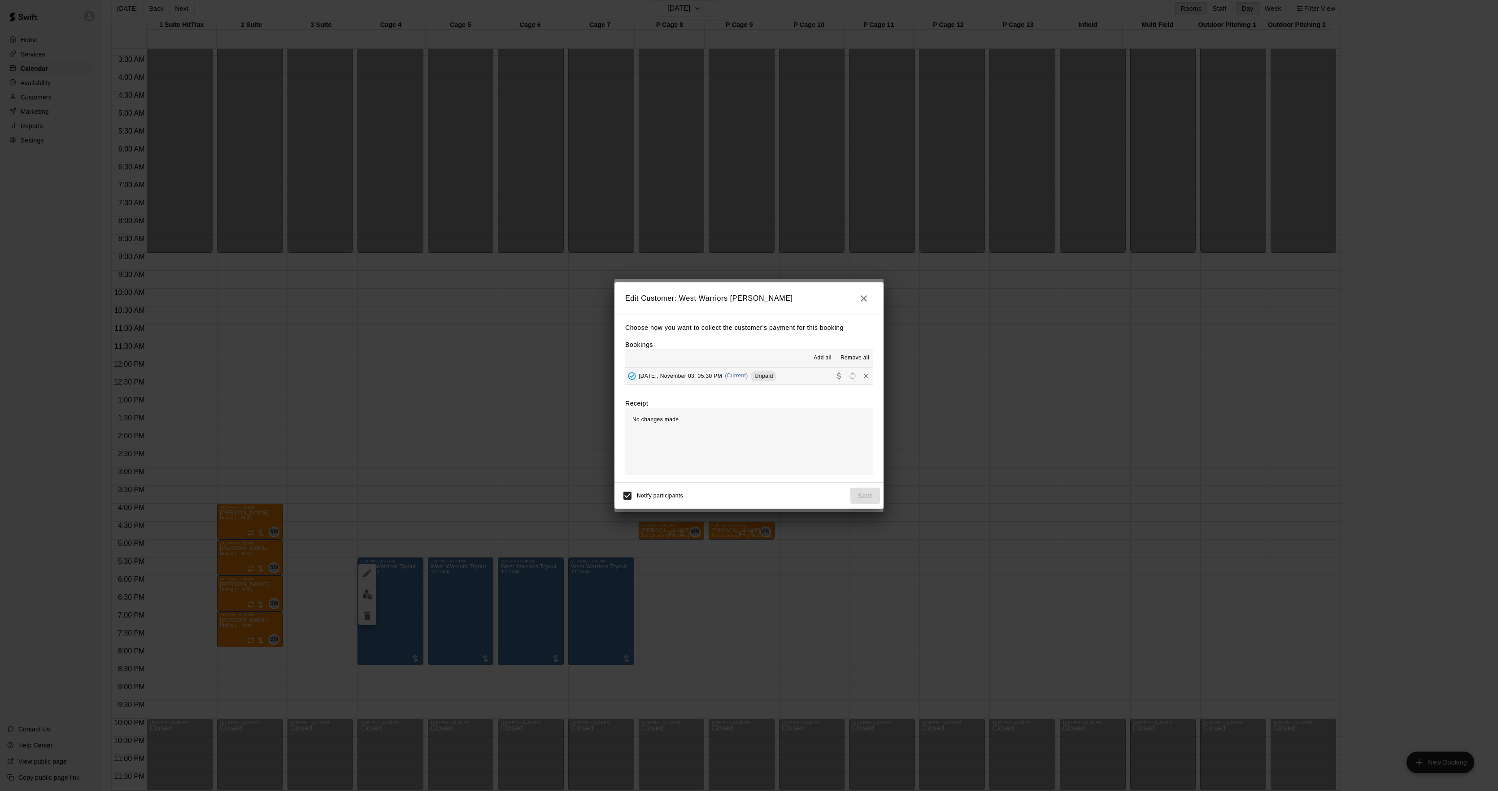
click at [759, 377] on span "Unpaid" at bounding box center [764, 376] width 26 height 7
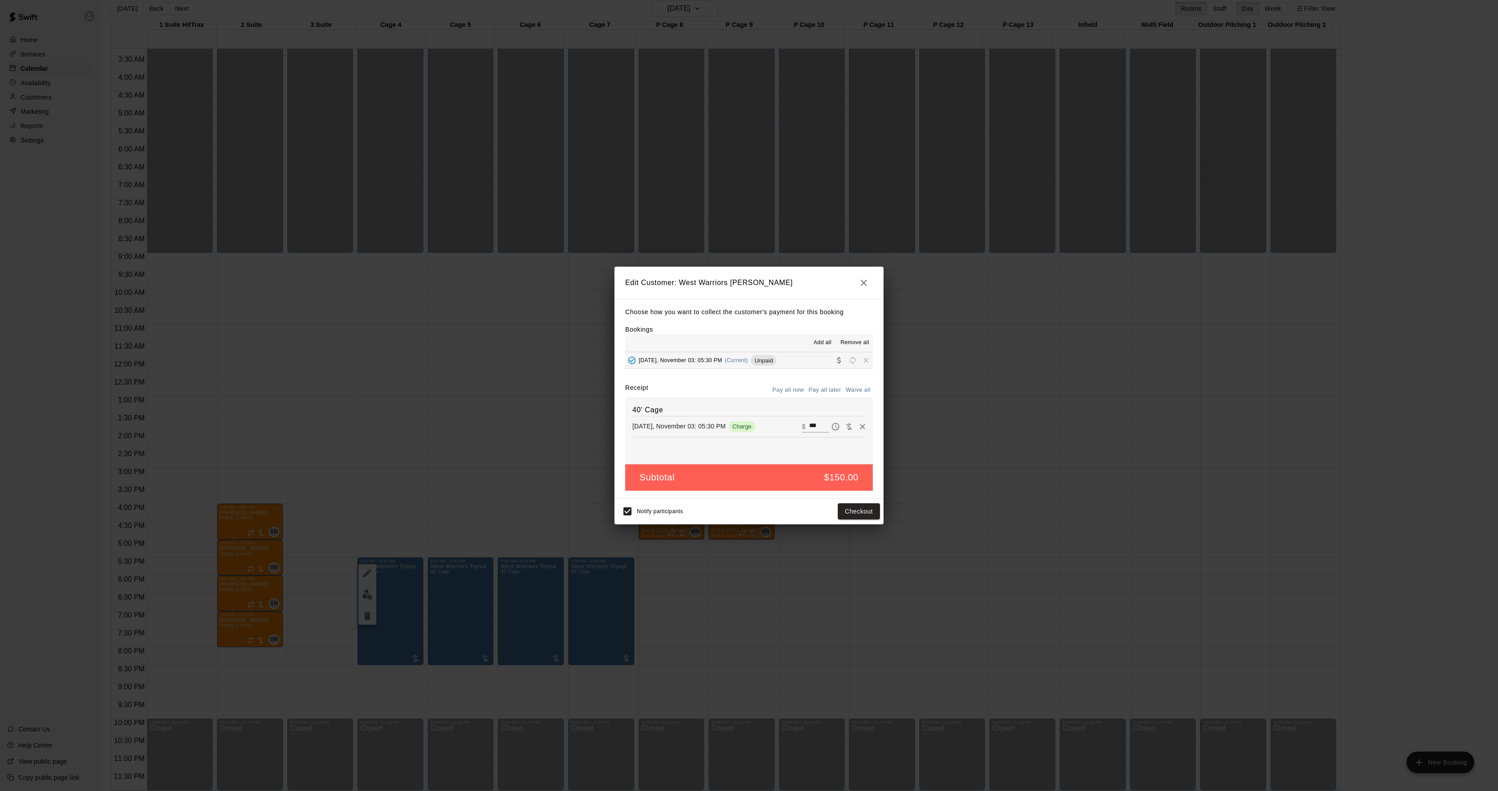
click at [809, 426] on input "***" at bounding box center [819, 427] width 20 height 12
type input "****"
click at [856, 512] on button "Checkout" at bounding box center [859, 512] width 42 height 17
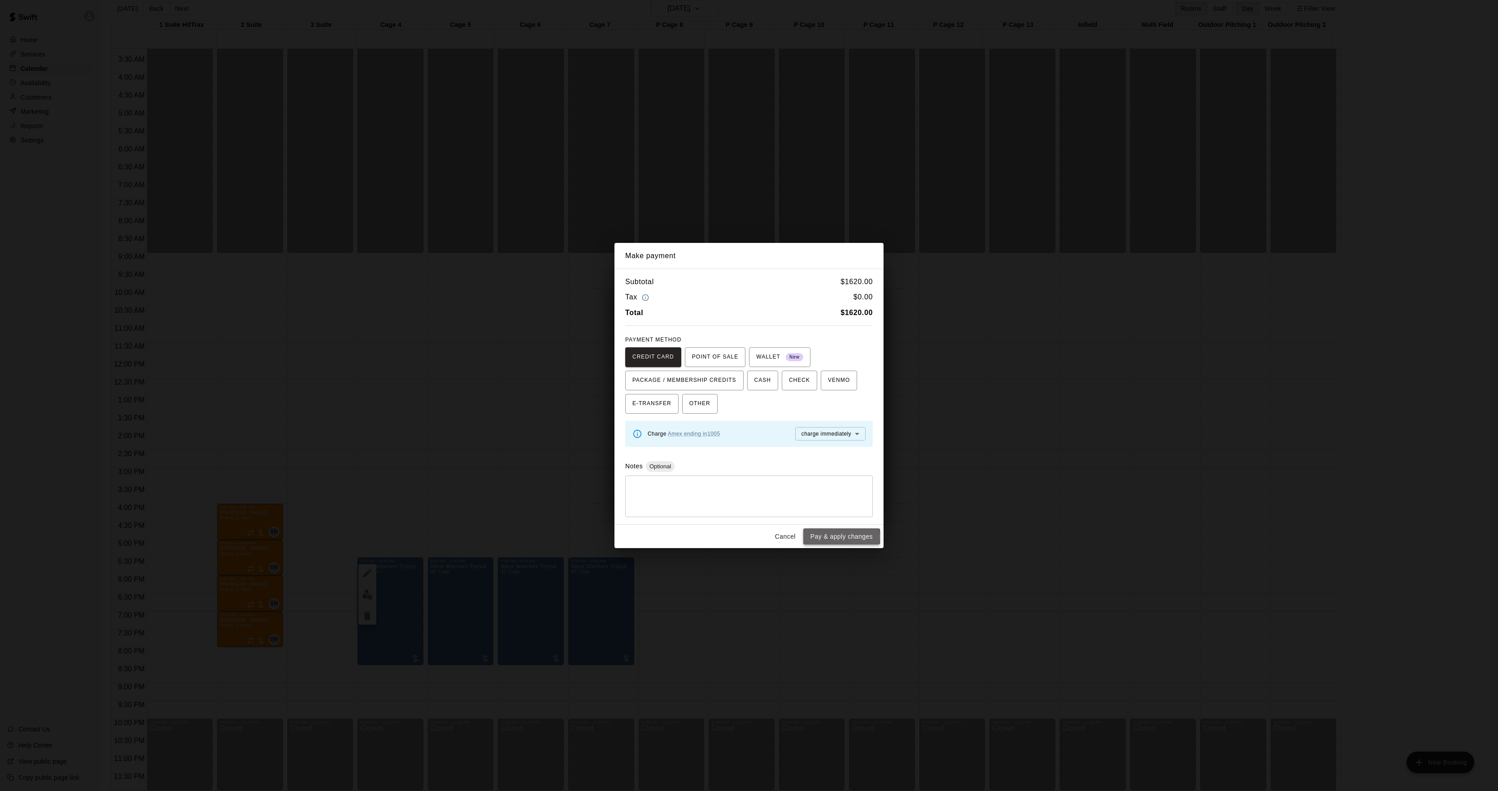
click at [833, 538] on button "Pay & apply changes" at bounding box center [841, 537] width 77 height 17
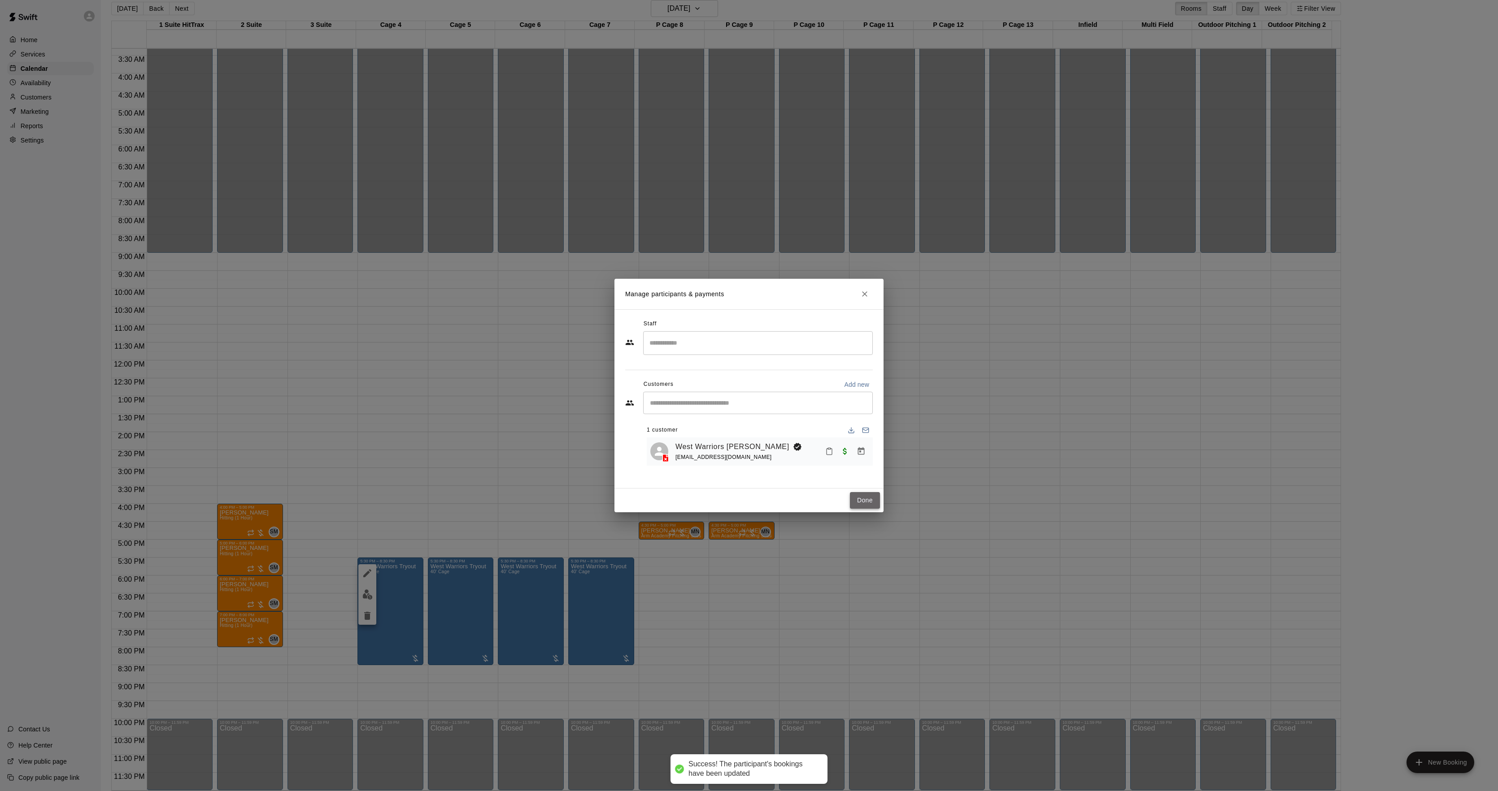
click at [861, 496] on button "Done" at bounding box center [865, 500] width 30 height 17
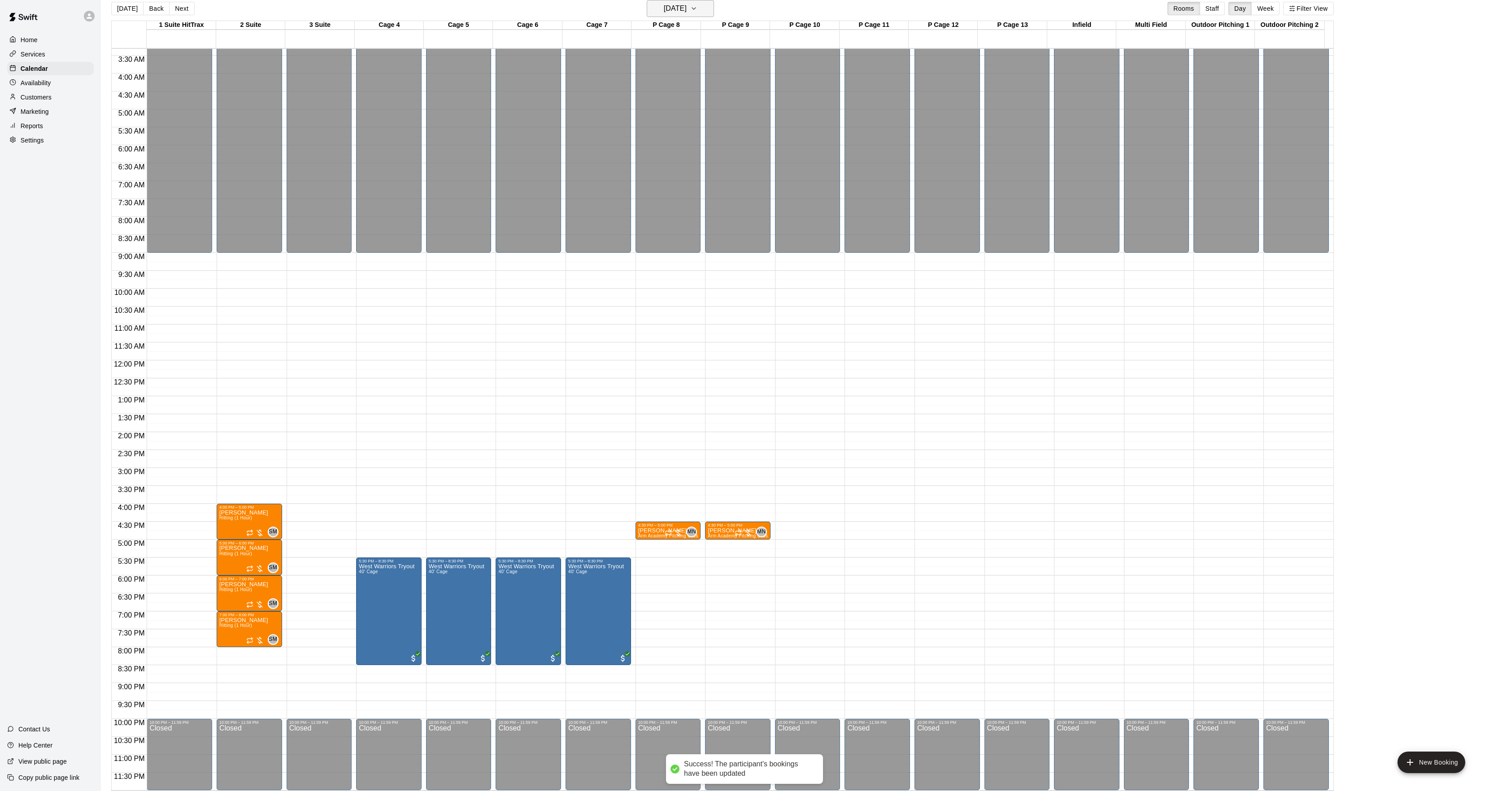
click at [697, 6] on icon "button" at bounding box center [693, 8] width 7 height 11
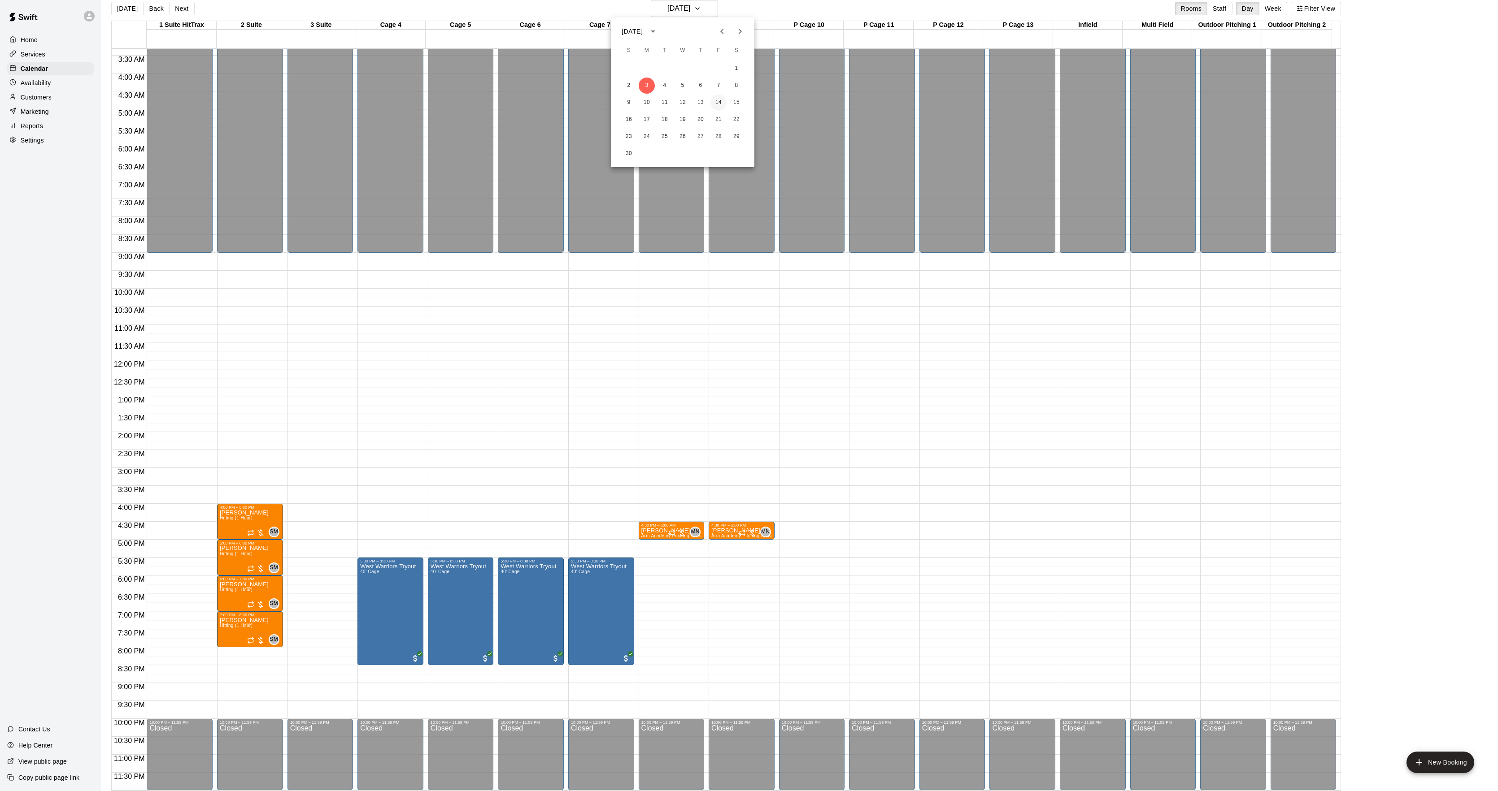
click at [717, 100] on button "14" at bounding box center [718, 103] width 16 height 16
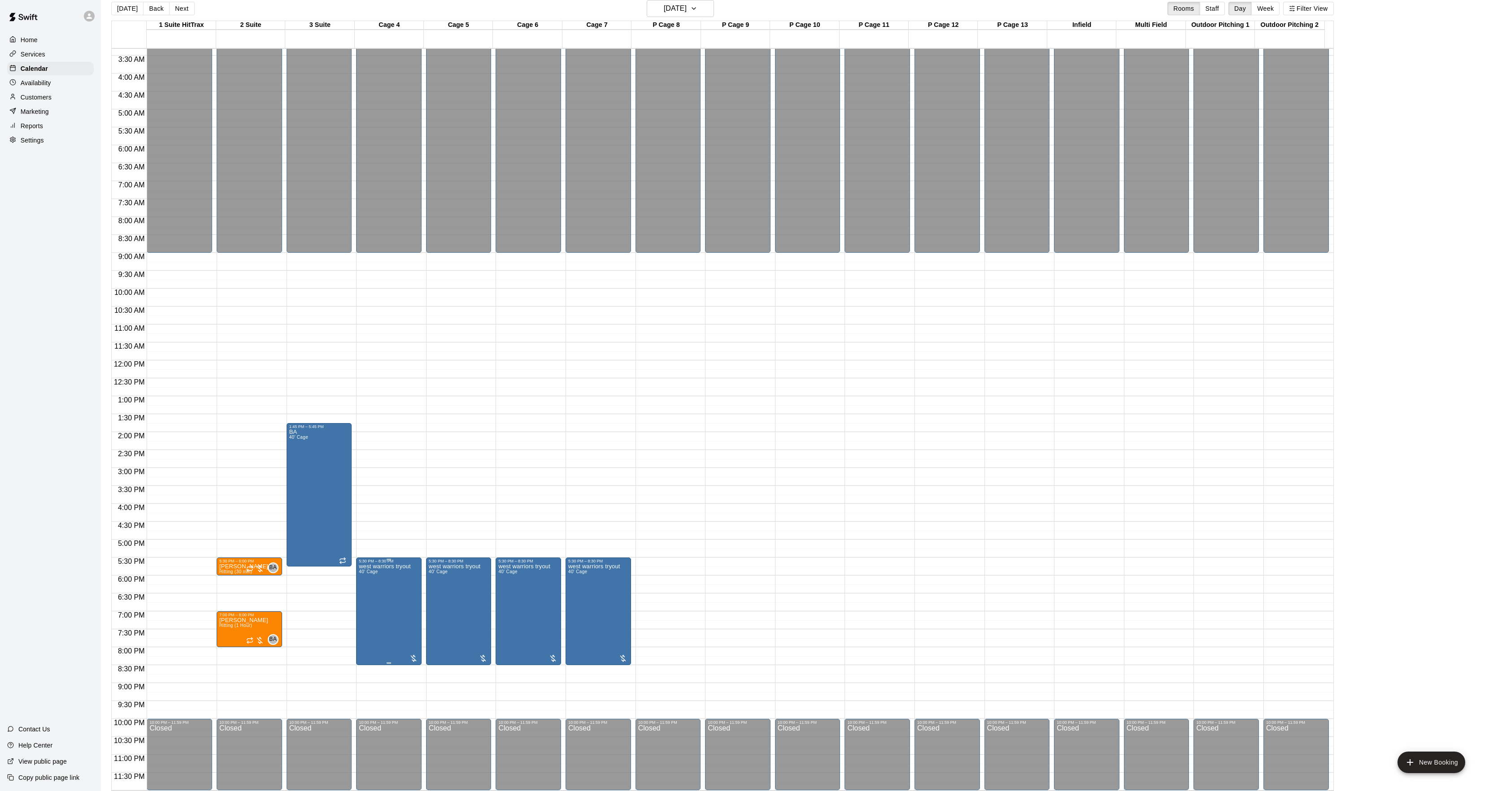
click at [363, 585] on div at bounding box center [367, 594] width 18 height 61
click at [365, 590] on img "edit" at bounding box center [367, 595] width 10 height 10
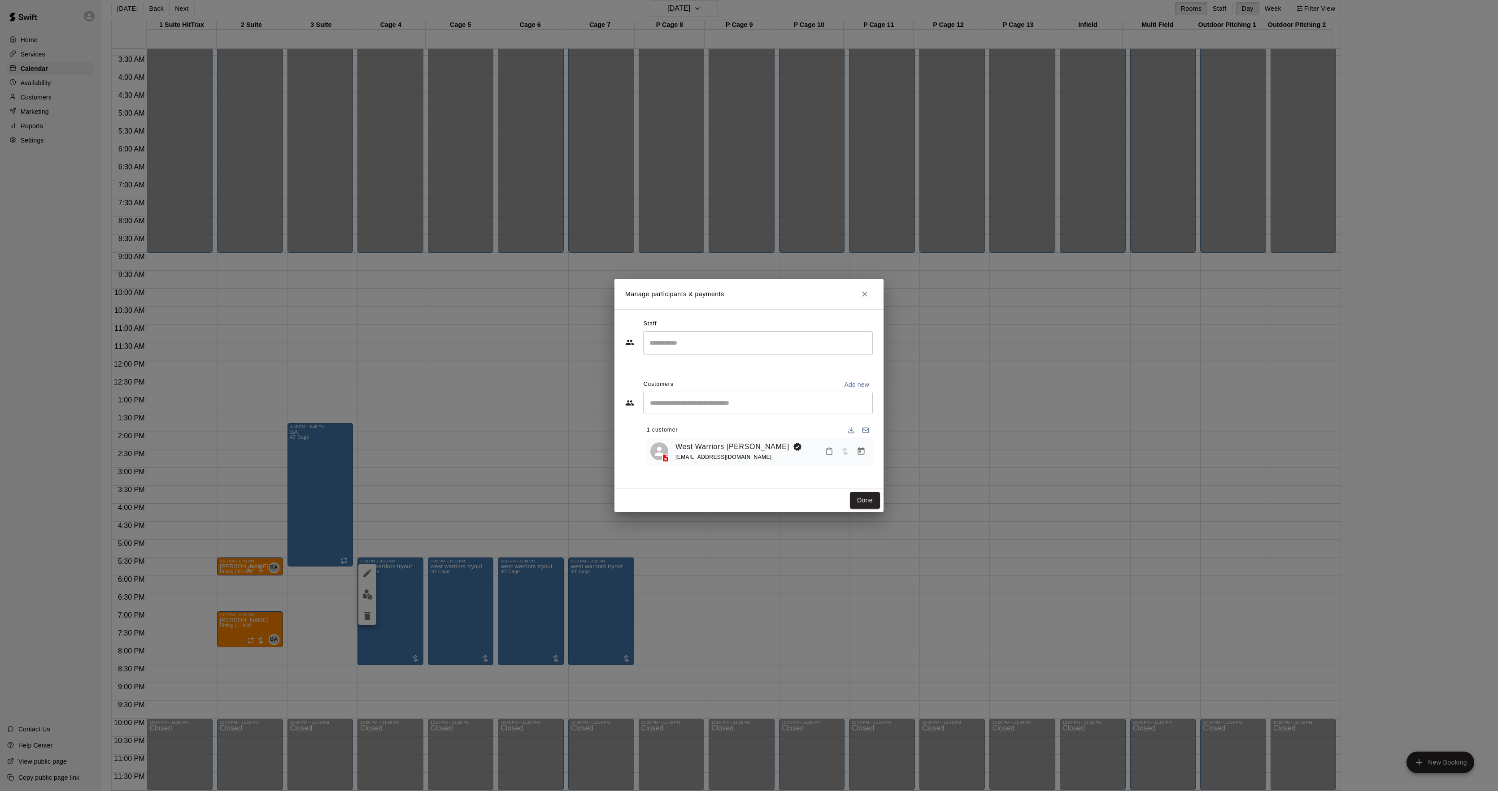
click at [860, 451] on icon "Manage bookings & payment" at bounding box center [860, 451] width 9 height 9
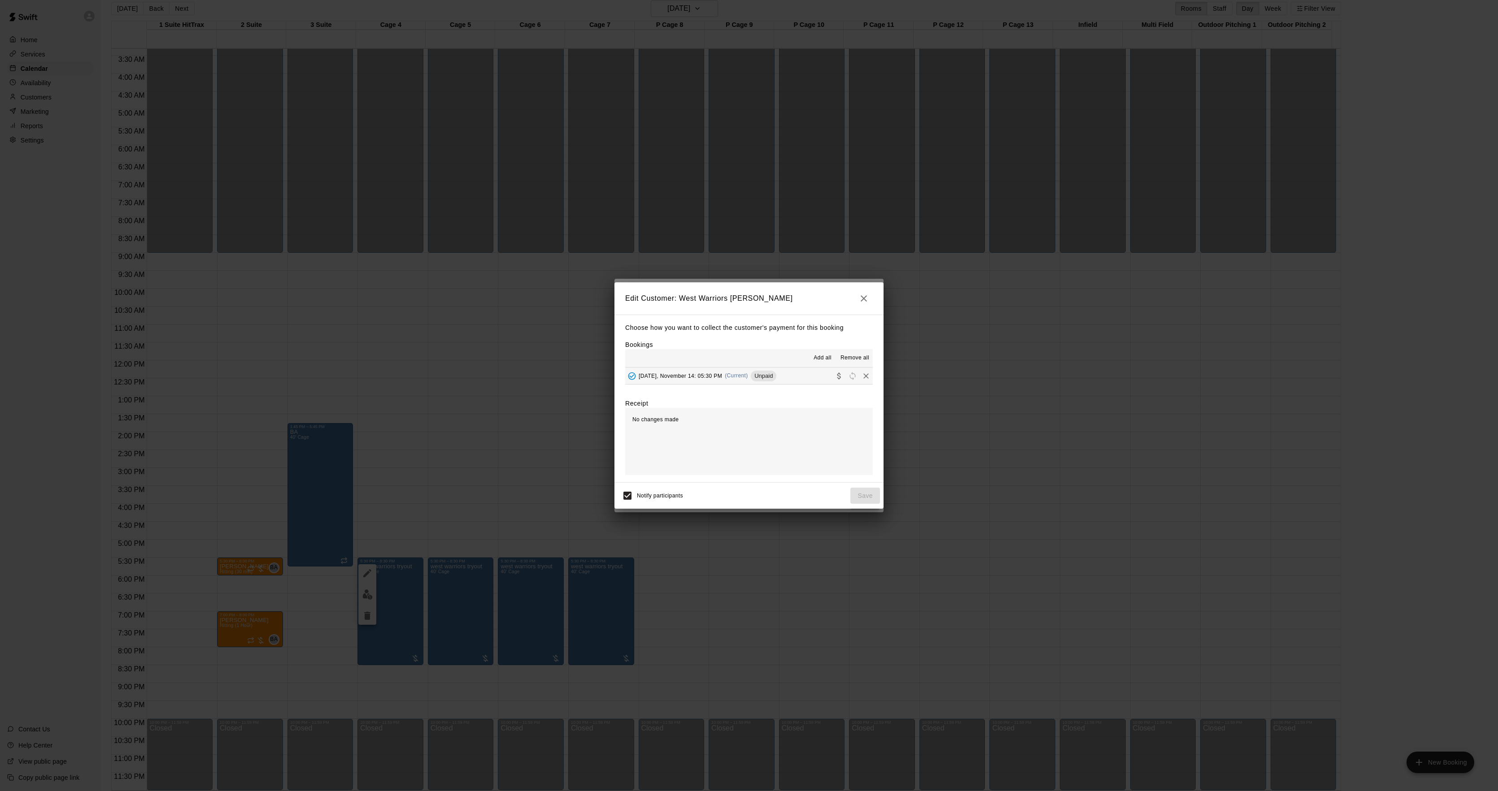
click at [745, 375] on div "Choose how you want to collect the customer's payment for this booking Bookings…" at bounding box center [748, 399] width 269 height 168
click at [745, 375] on div "[DATE], November 14: 05:30 PM (Current) Unpaid" at bounding box center [700, 375] width 151 height 13
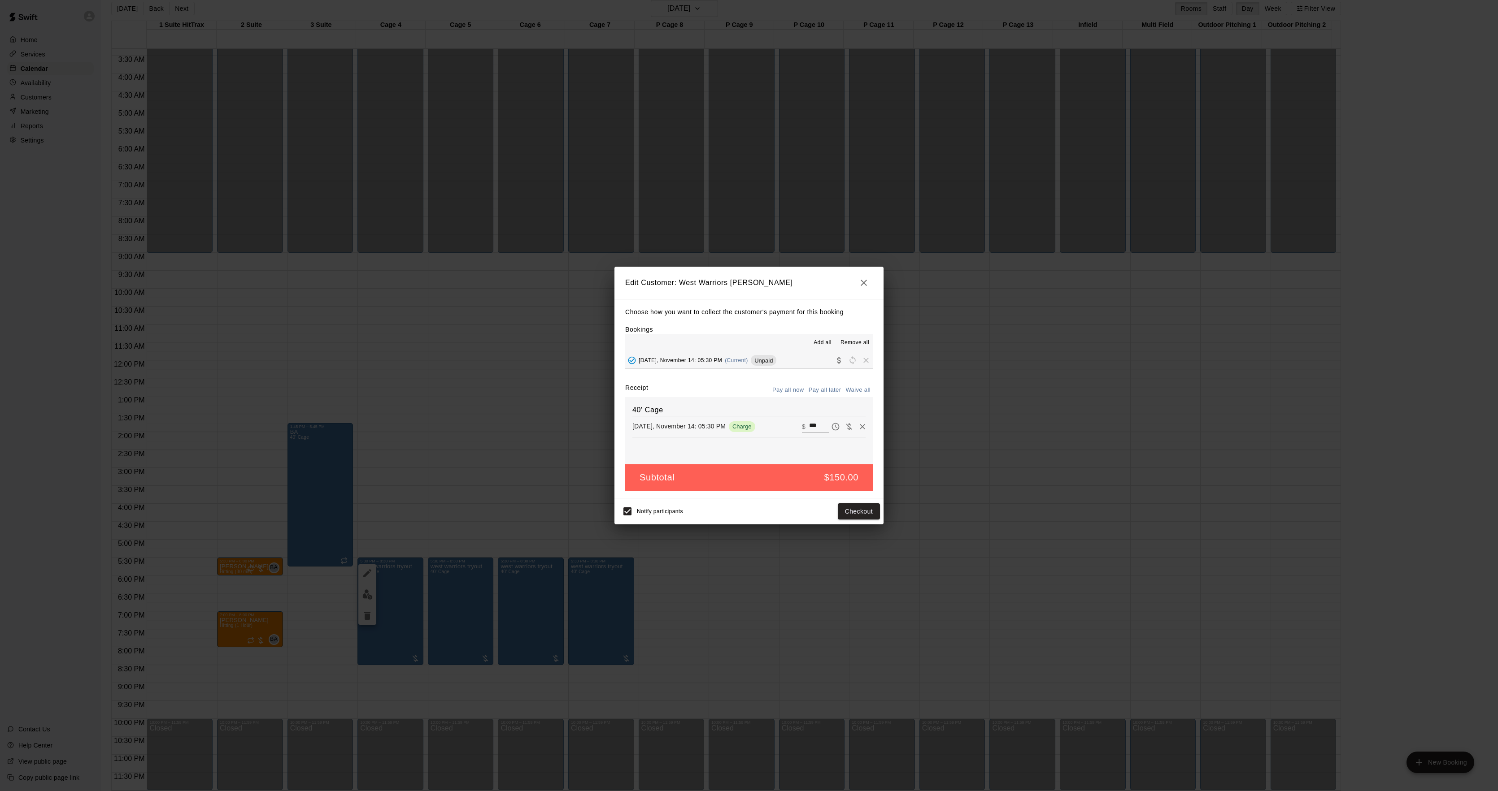
click at [844, 425] on icon "Waive payment" at bounding box center [848, 426] width 9 height 9
type input "*"
drag, startPoint x: 864, startPoint y: 509, endPoint x: 860, endPoint y: 508, distance: 4.8
click at [864, 512] on button "Save" at bounding box center [865, 512] width 30 height 17
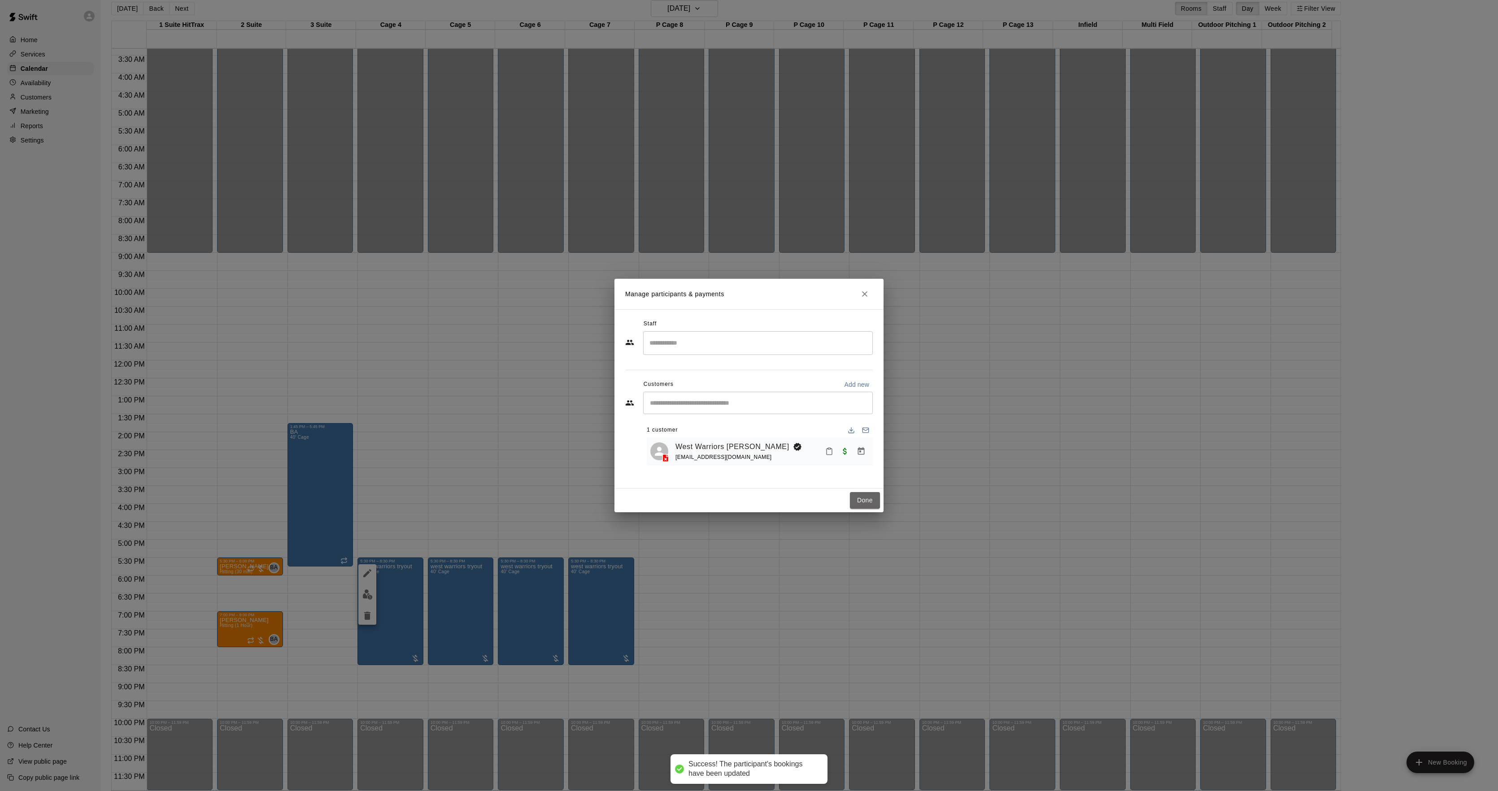
drag, startPoint x: 865, startPoint y: 493, endPoint x: 856, endPoint y: 490, distance: 9.7
click at [864, 499] on button "Done" at bounding box center [865, 500] width 30 height 17
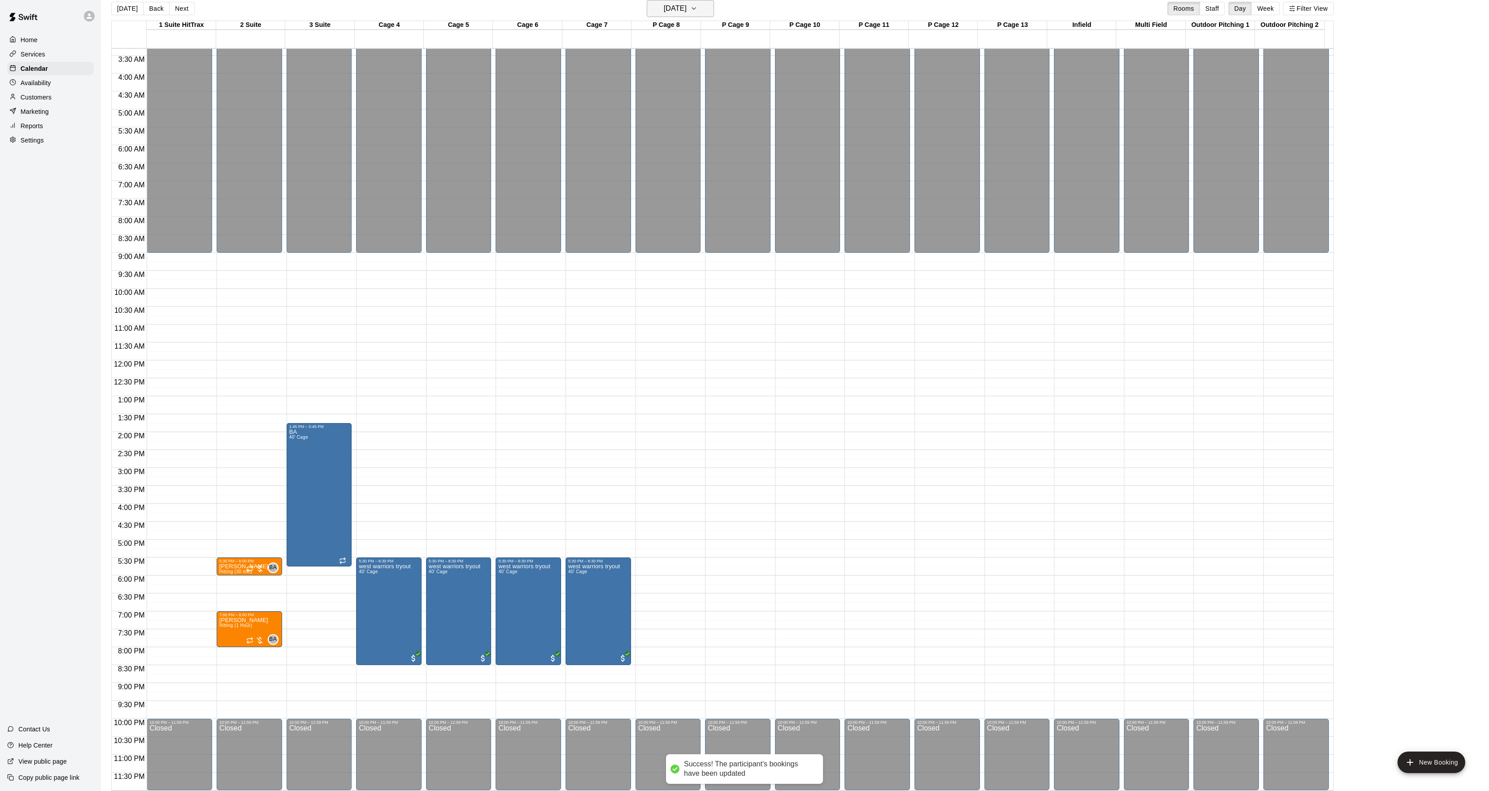
click at [686, 8] on h6 "[DATE]" at bounding box center [675, 8] width 23 height 13
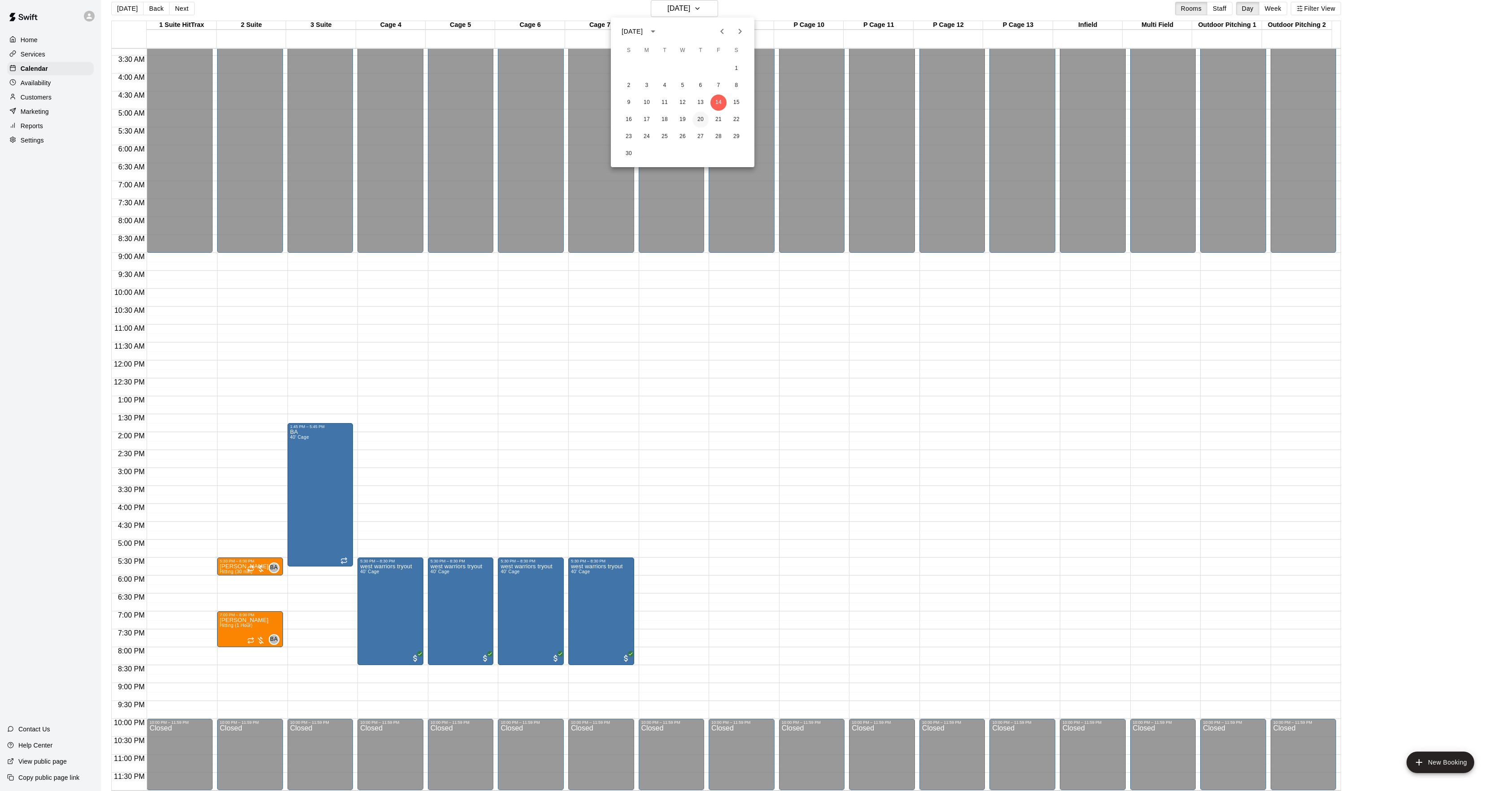
click at [708, 118] on button "20" at bounding box center [700, 120] width 16 height 16
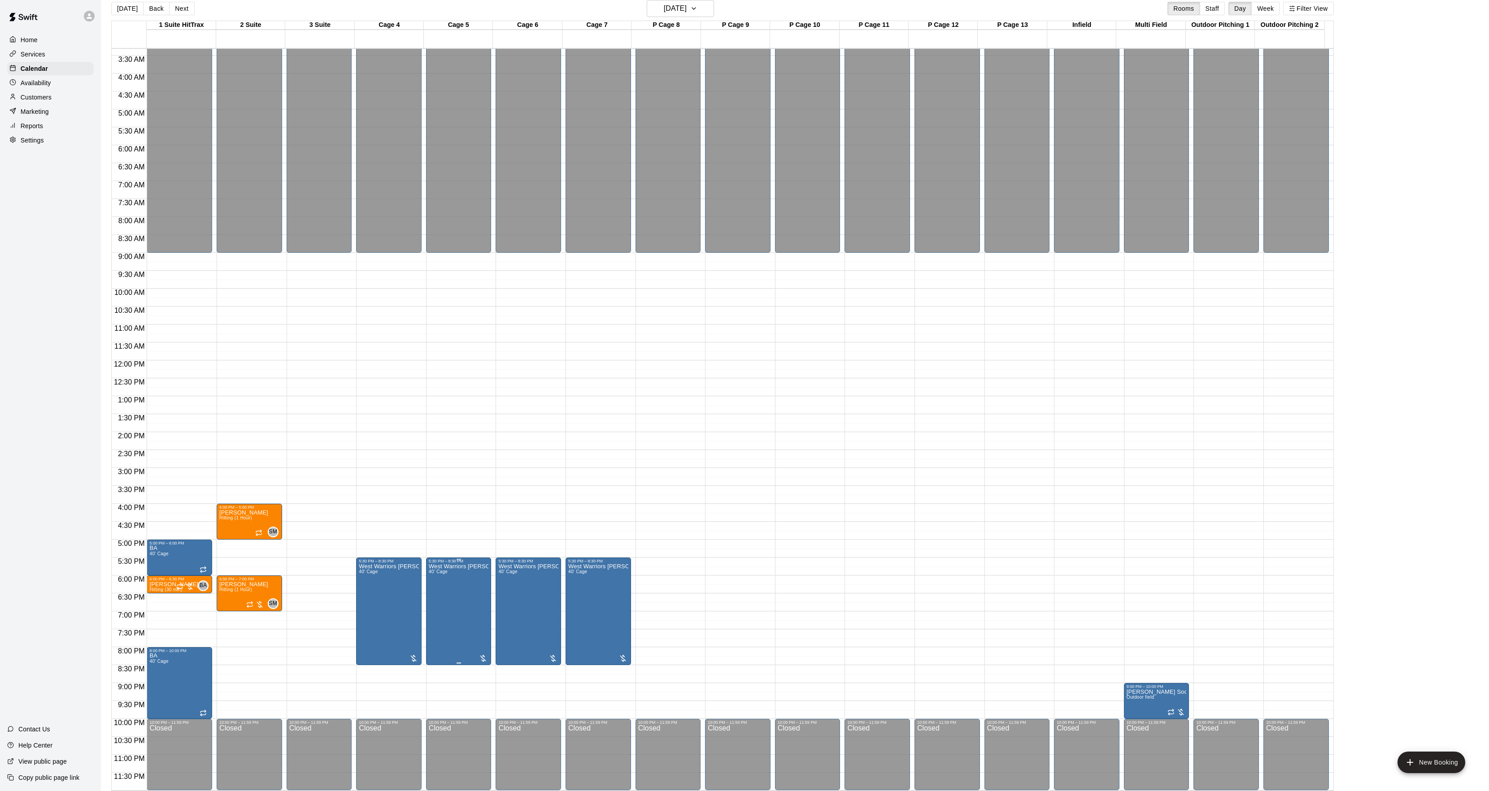
click at [438, 597] on img "edit" at bounding box center [437, 595] width 10 height 10
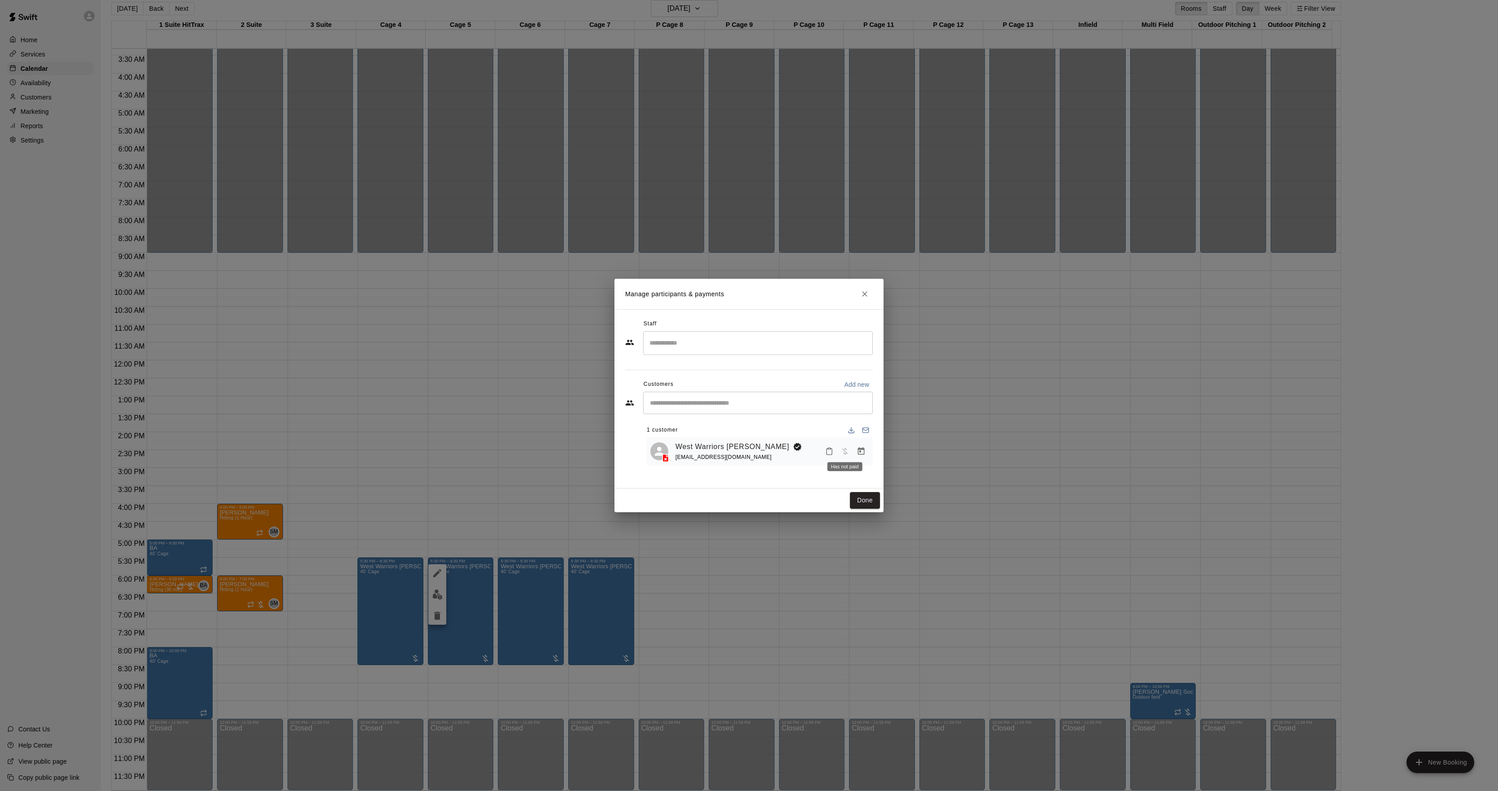
click at [860, 449] on icon "Manage bookings & payment" at bounding box center [860, 451] width 9 height 9
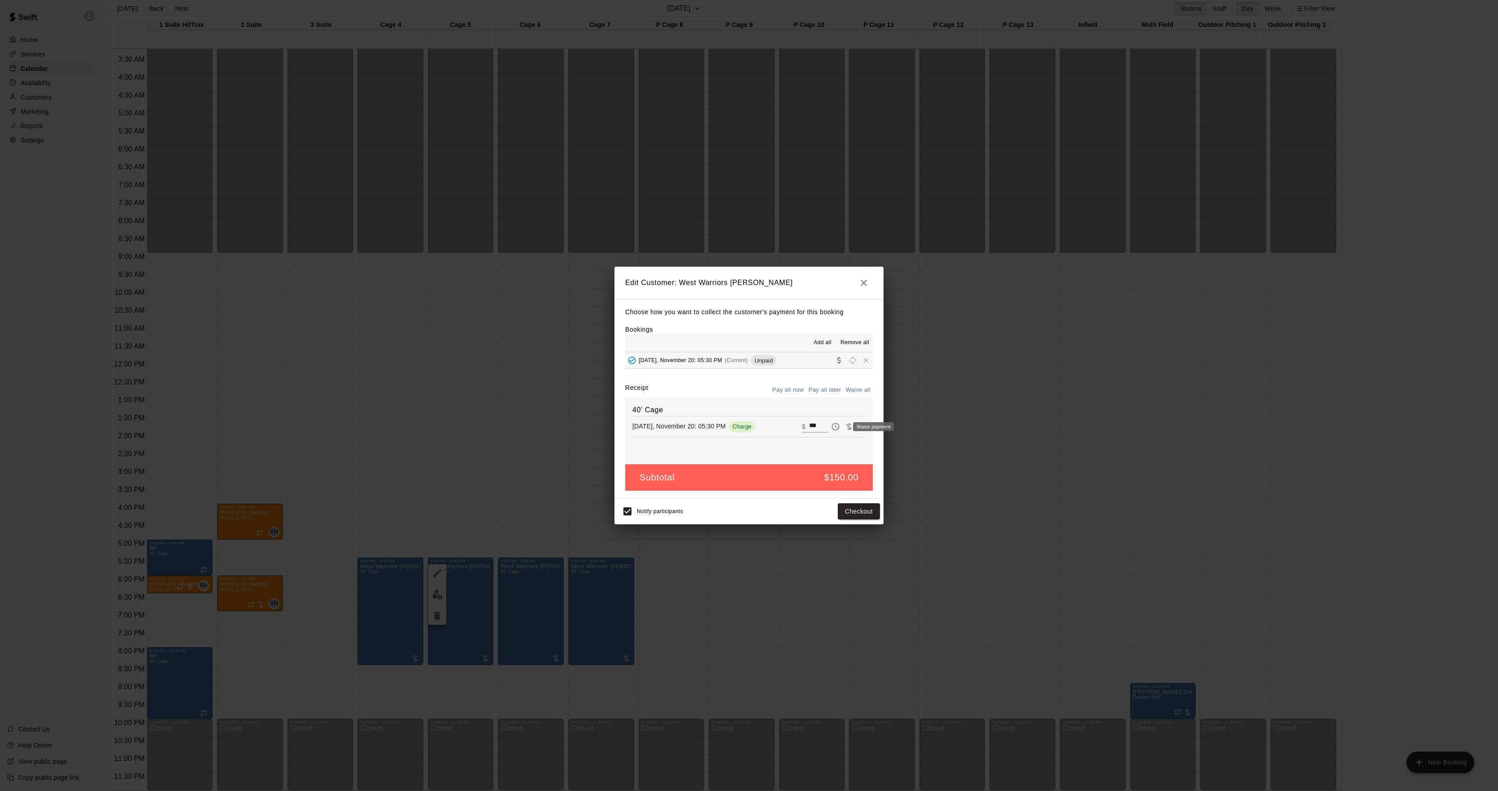
click at [844, 427] on icon "Waive payment" at bounding box center [848, 426] width 9 height 9
type input "*"
click at [859, 515] on button "Save" at bounding box center [865, 512] width 30 height 17
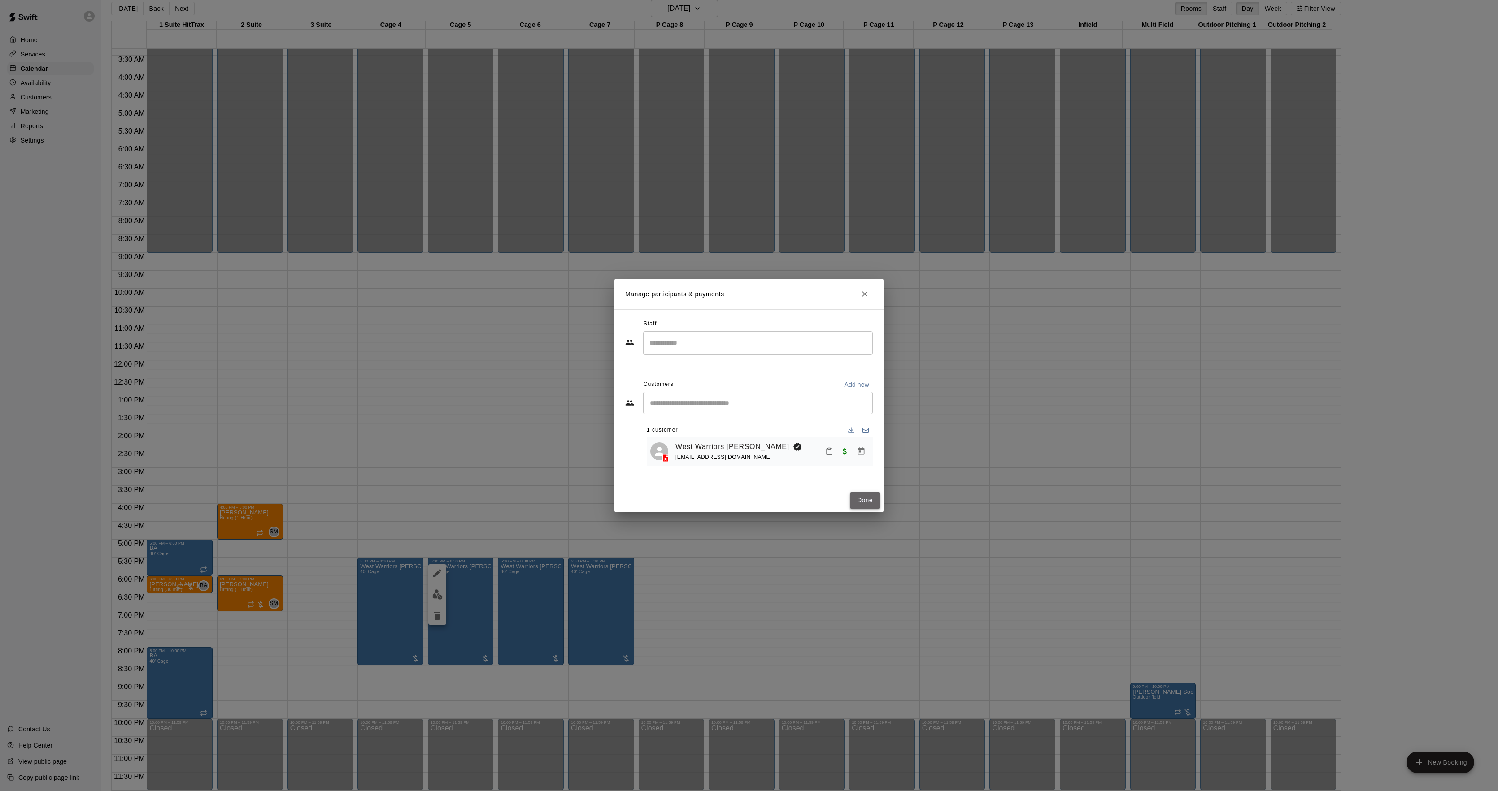
click at [876, 495] on button "Done" at bounding box center [865, 500] width 30 height 17
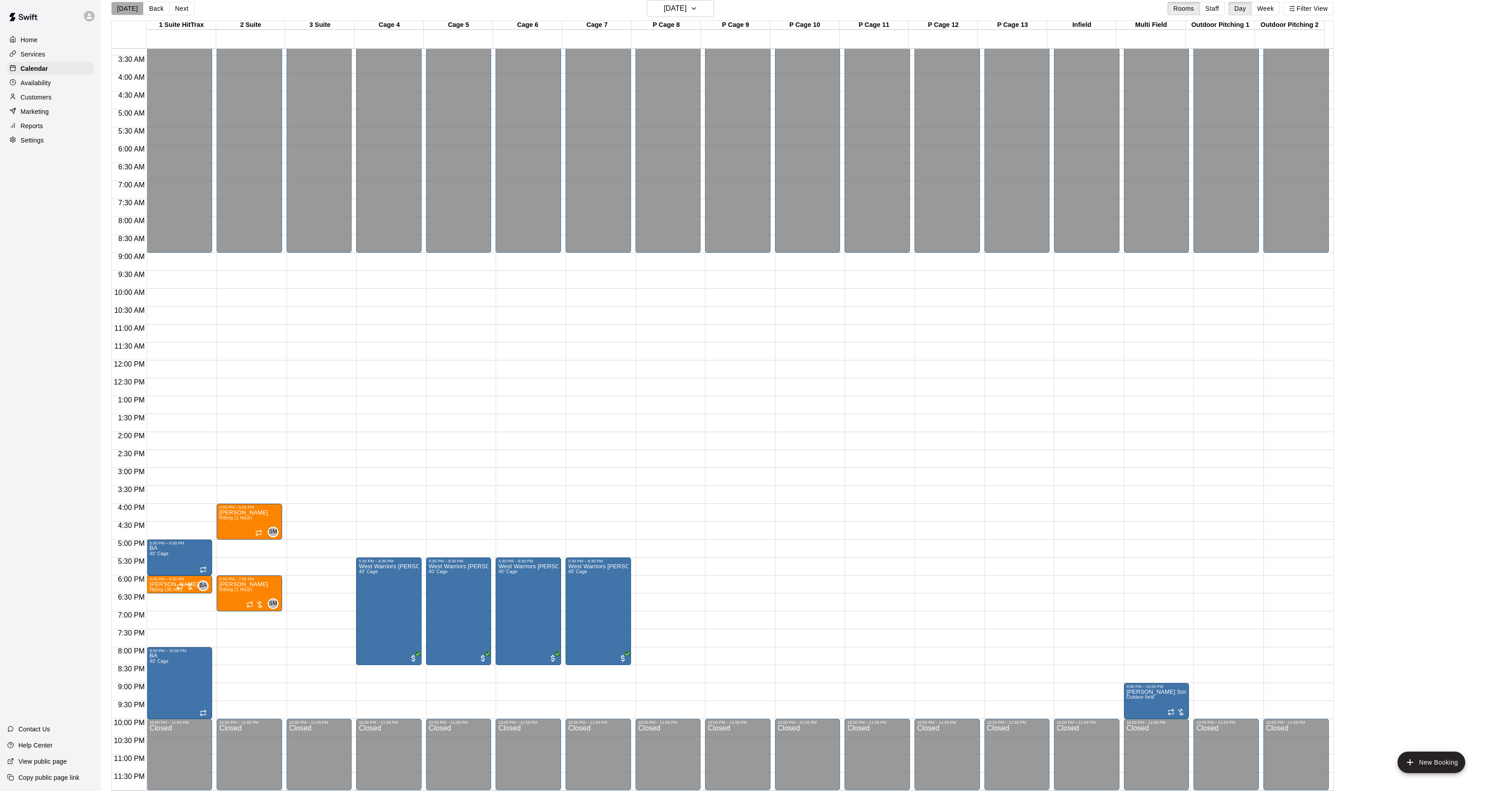
click at [133, 8] on button "[DATE]" at bounding box center [127, 8] width 32 height 13
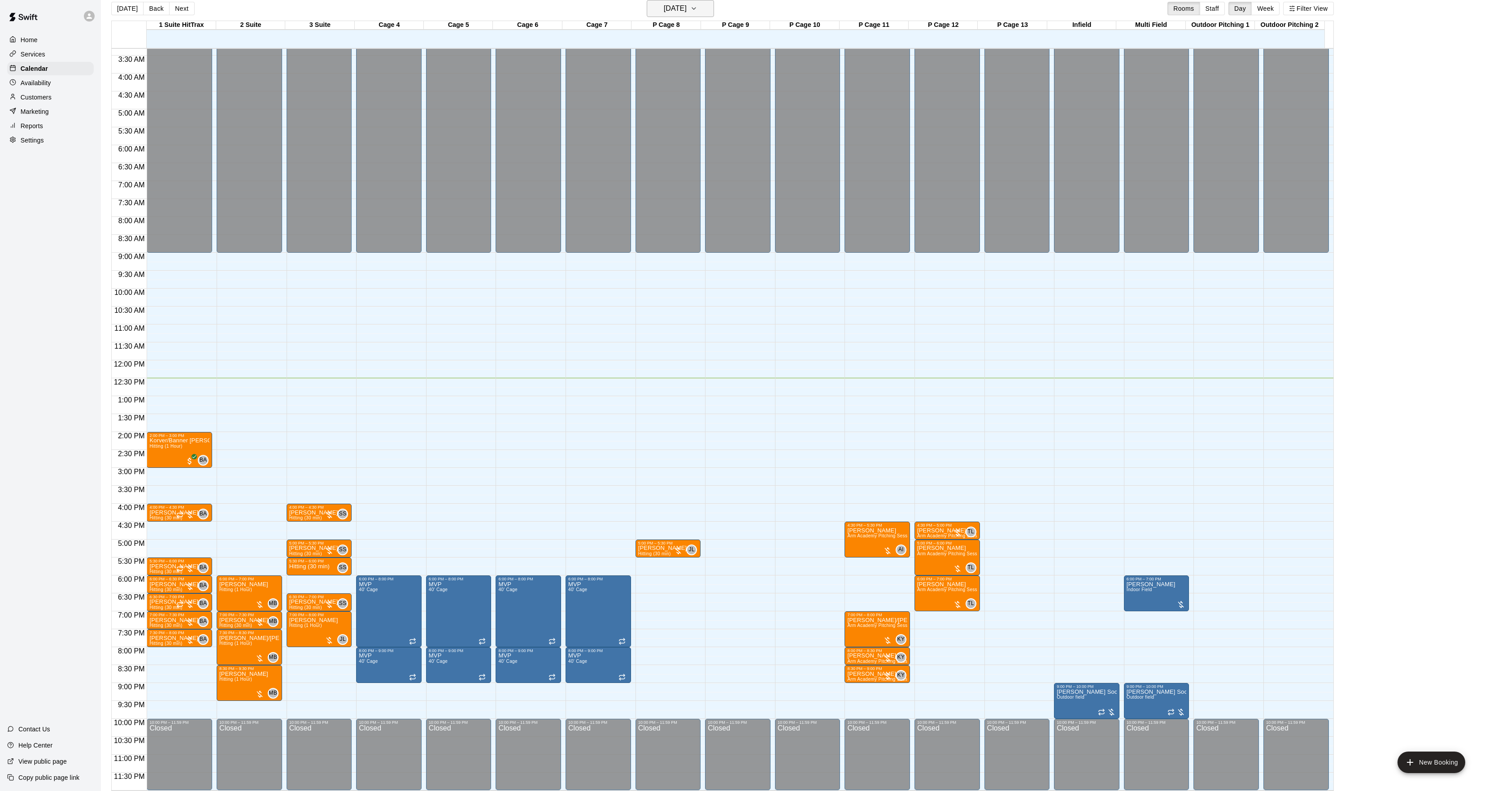
click at [686, 11] on h6 "[DATE]" at bounding box center [675, 8] width 23 height 13
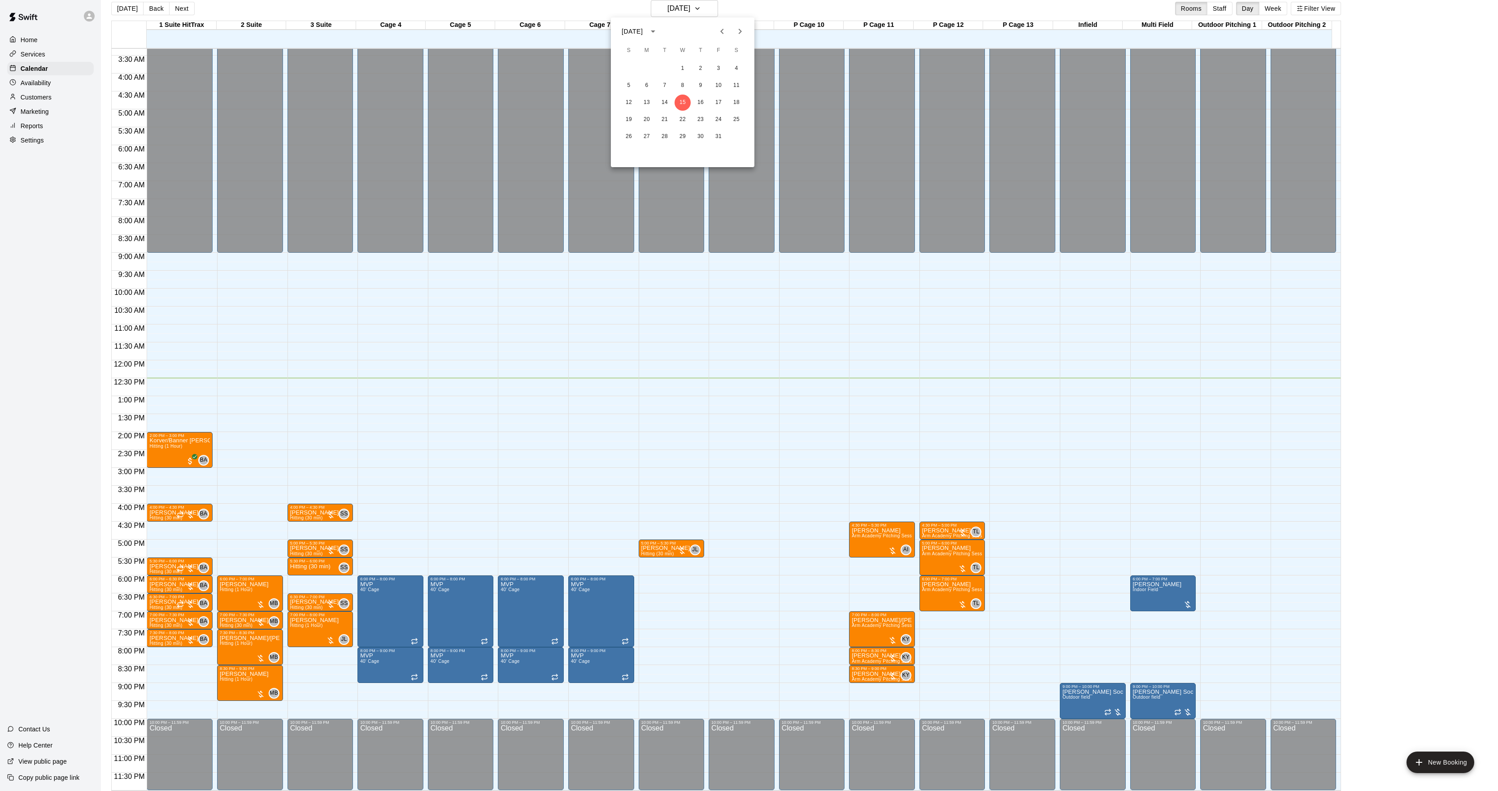
click at [739, 30] on icon "Next month" at bounding box center [739, 31] width 3 height 5
click at [739, 30] on icon "Next month" at bounding box center [739, 31] width 11 height 11
click at [727, 34] on button "Previous month" at bounding box center [722, 31] width 18 height 18
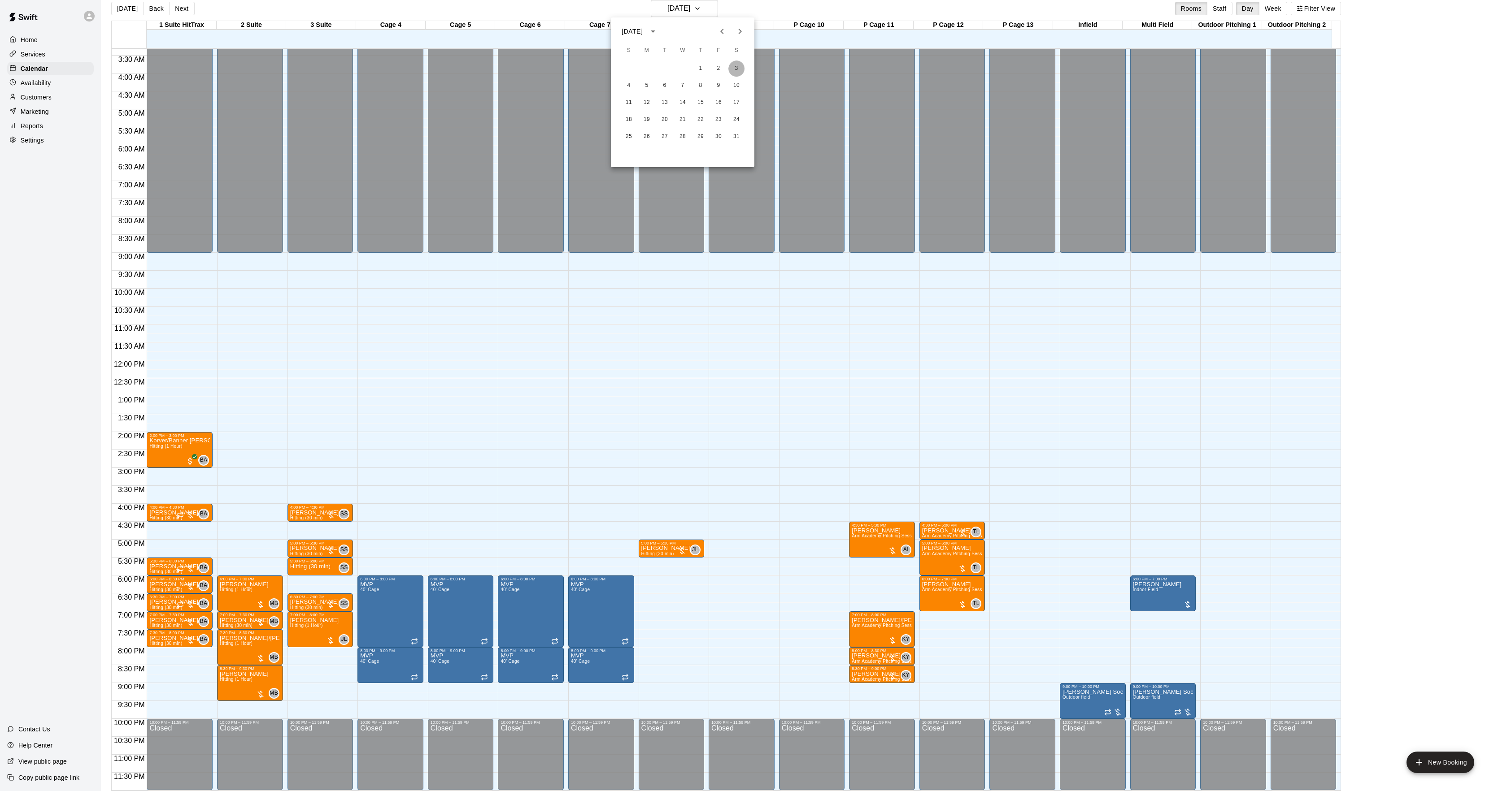
click at [739, 64] on button "3" at bounding box center [736, 69] width 16 height 16
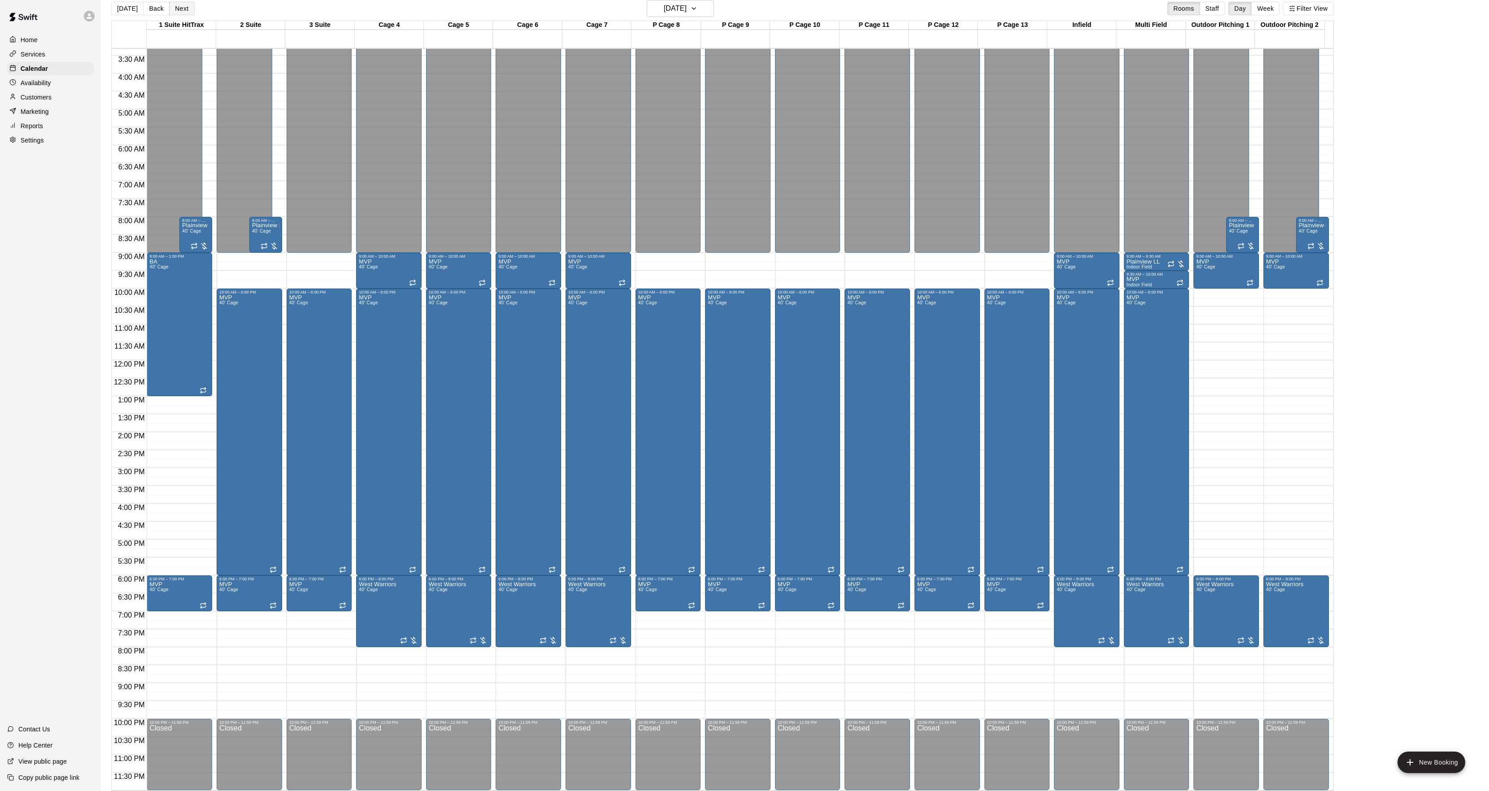
click at [185, 12] on button "Next" at bounding box center [181, 8] width 25 height 13
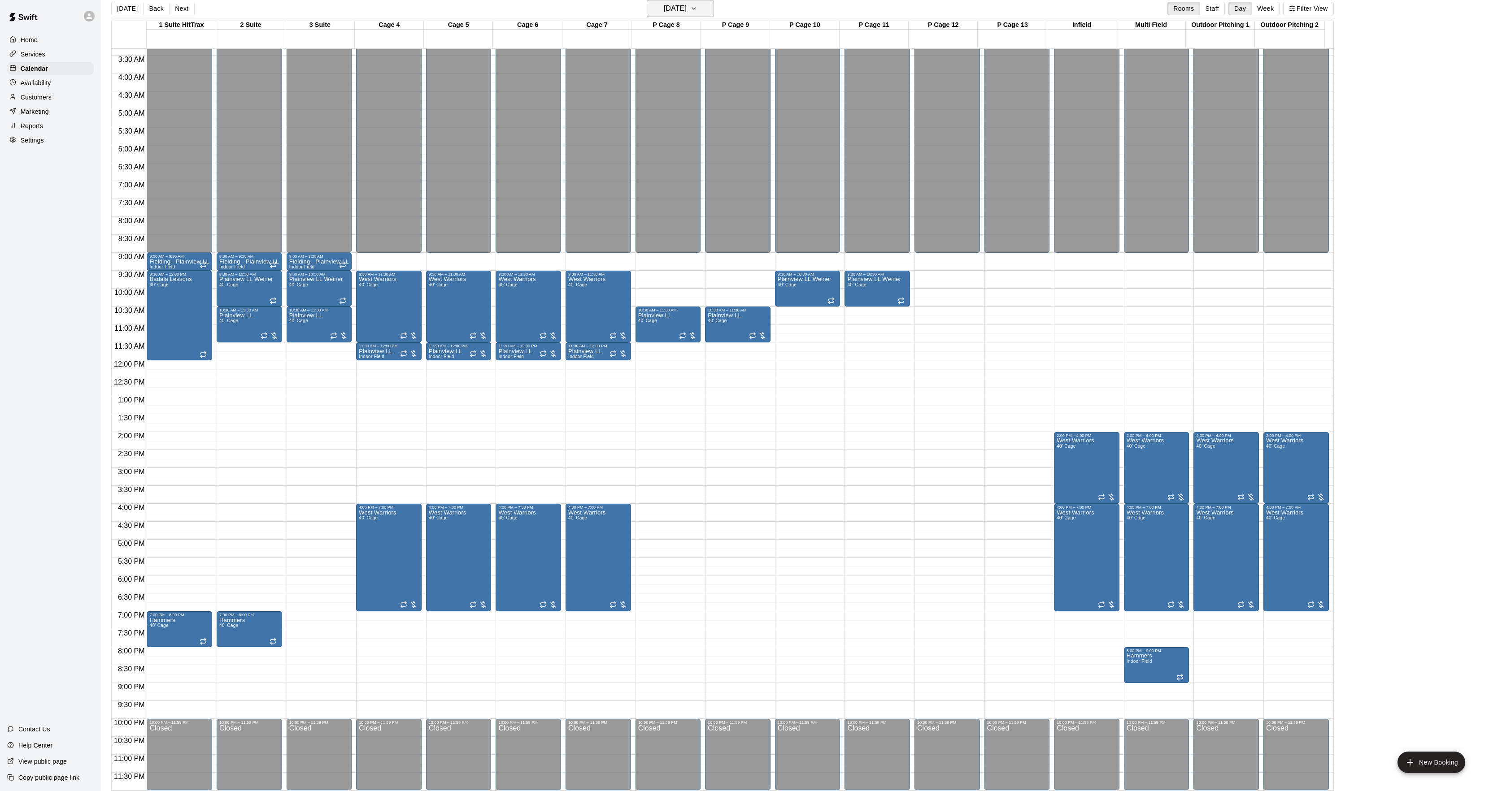
click at [702, 13] on button "[DATE]" at bounding box center [680, 8] width 67 height 17
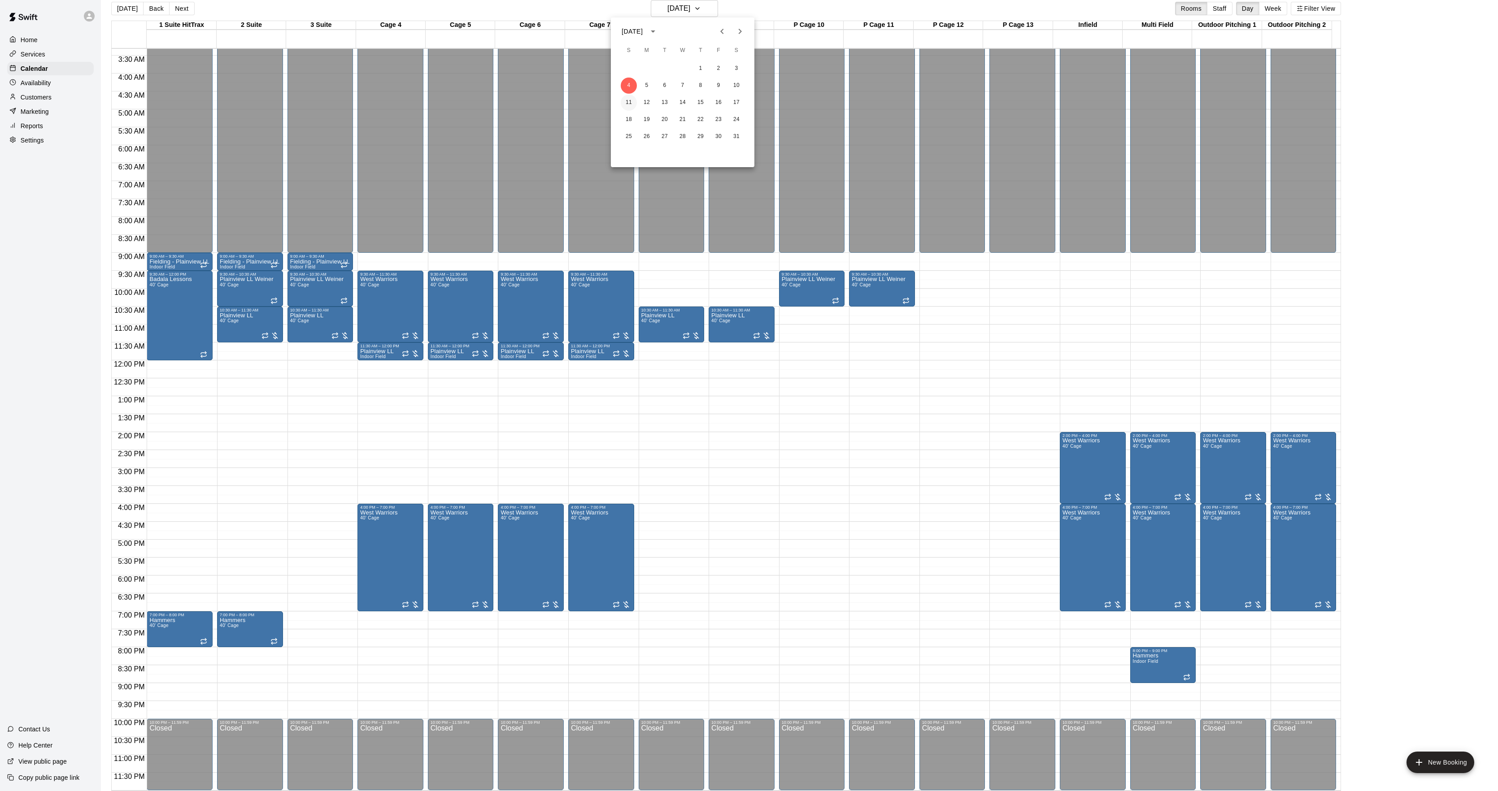
click at [624, 97] on button "11" at bounding box center [629, 103] width 16 height 16
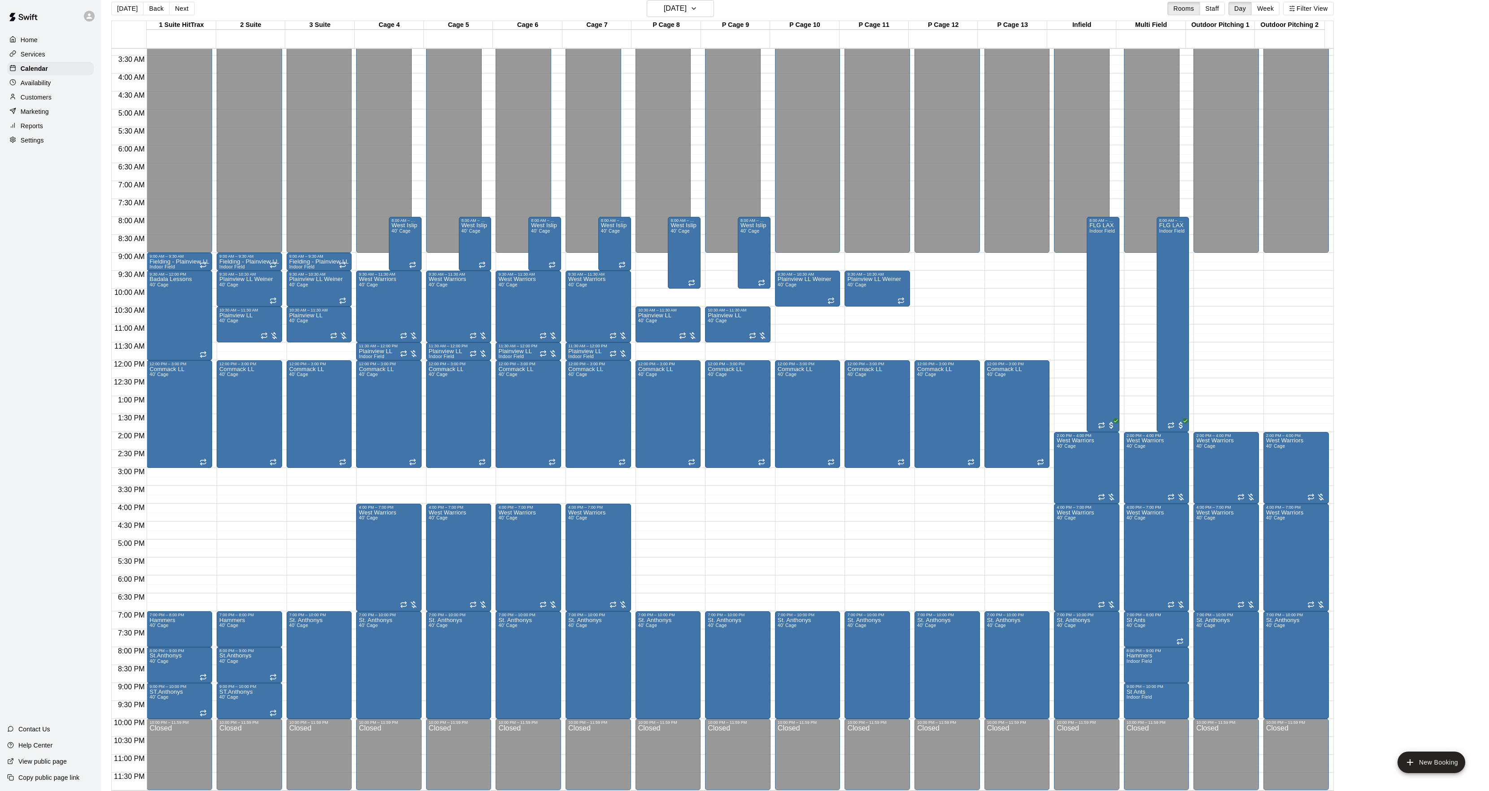
click at [43, 180] on div "Home Services Calendar Availability Customers Marketing Reports Settings Contac…" at bounding box center [50, 395] width 101 height 791
click at [686, 4] on h6 "[DATE]" at bounding box center [675, 8] width 23 height 13
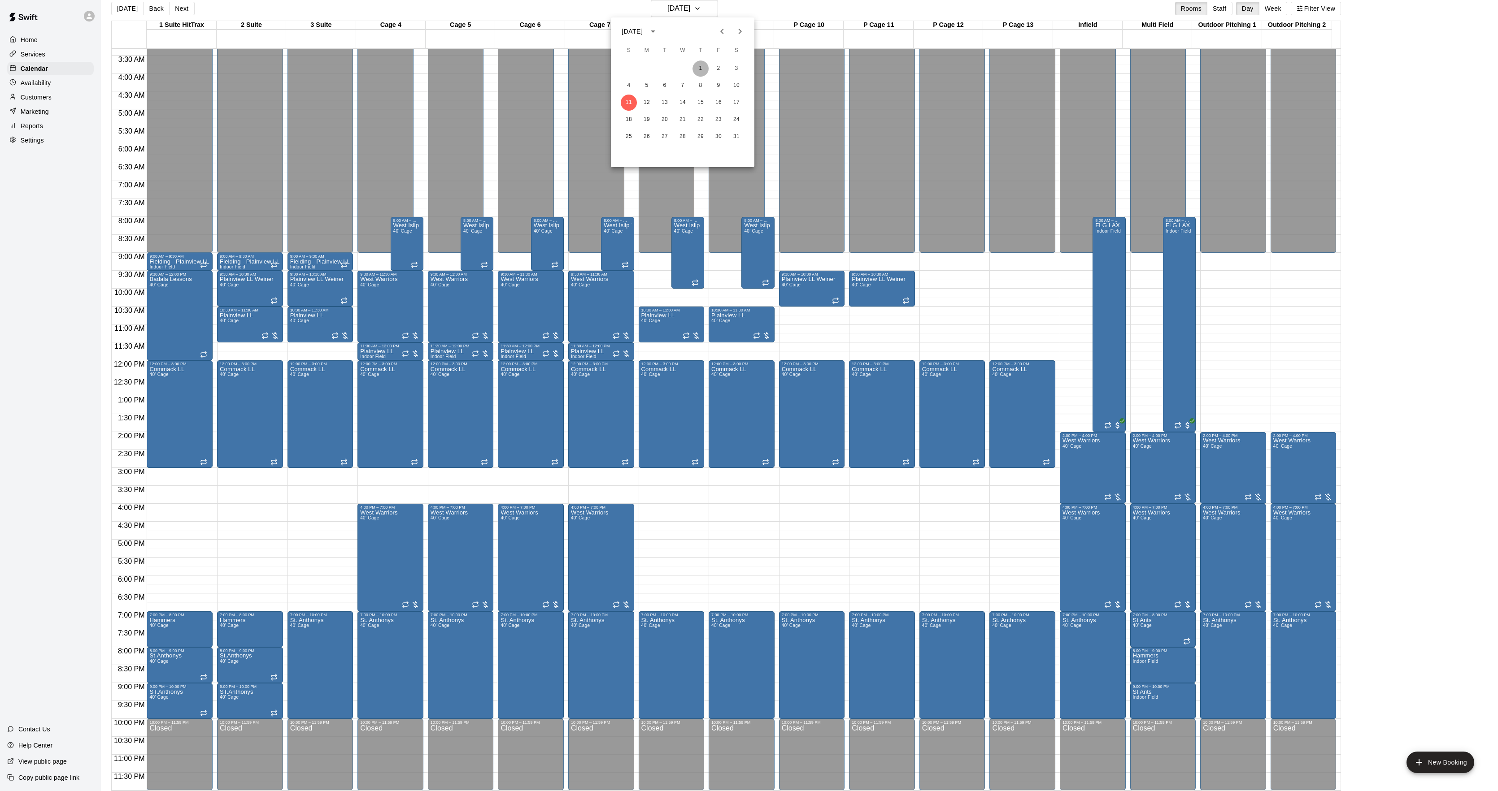
click at [706, 71] on button "1" at bounding box center [700, 69] width 16 height 16
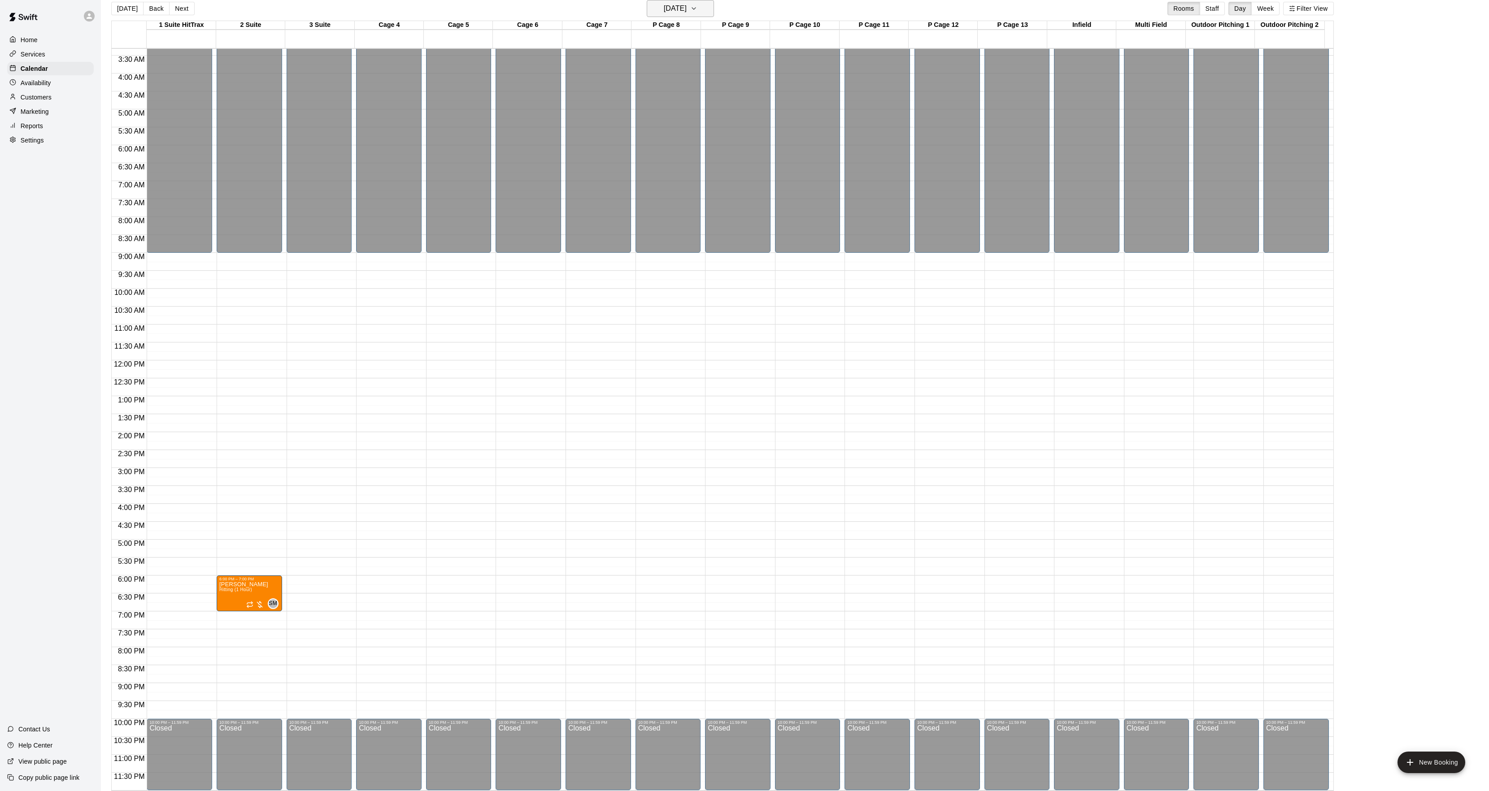
click at [682, 15] on button "[DATE]" at bounding box center [680, 8] width 67 height 17
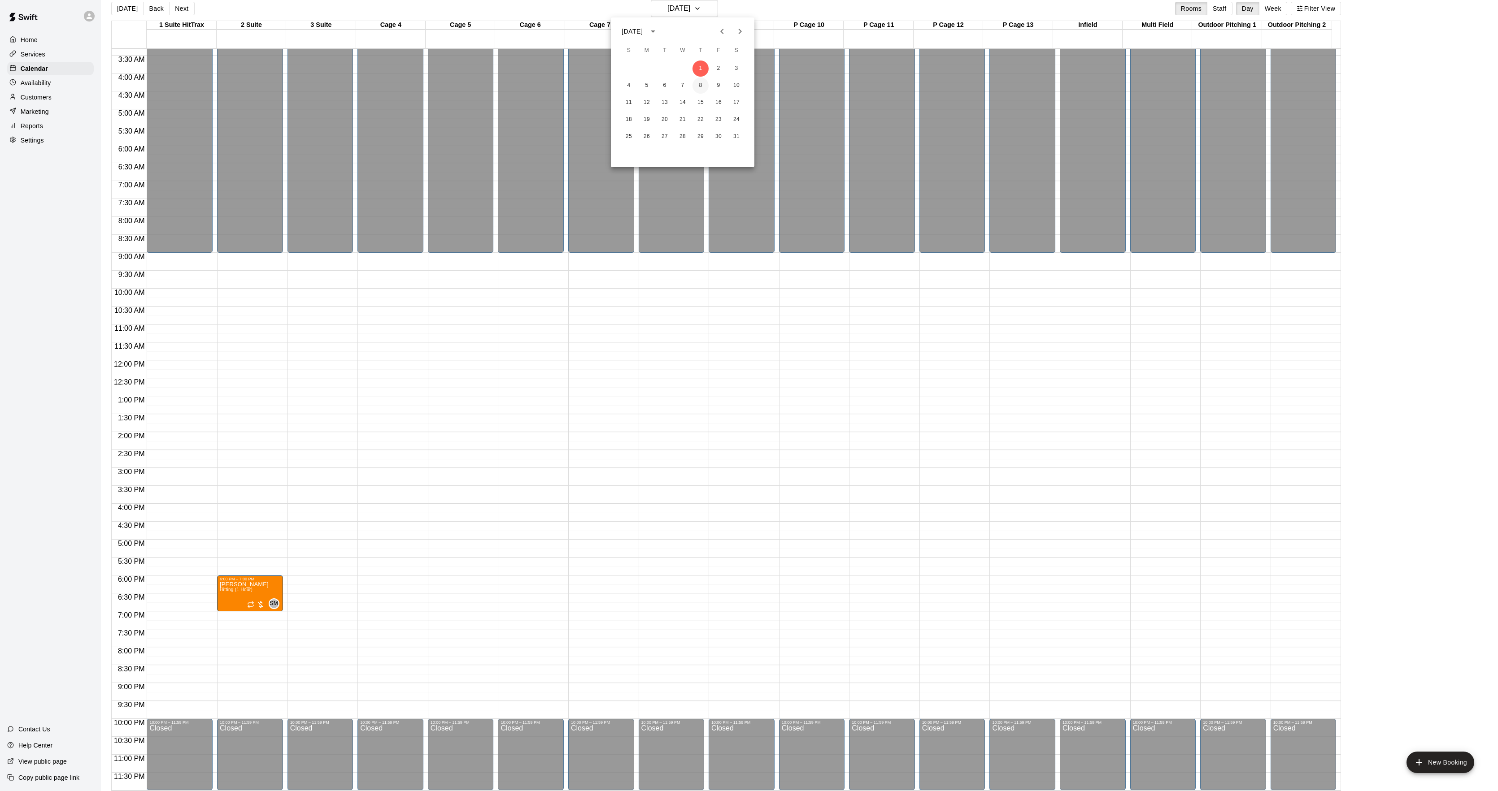
click at [703, 83] on button "8" at bounding box center [700, 86] width 16 height 16
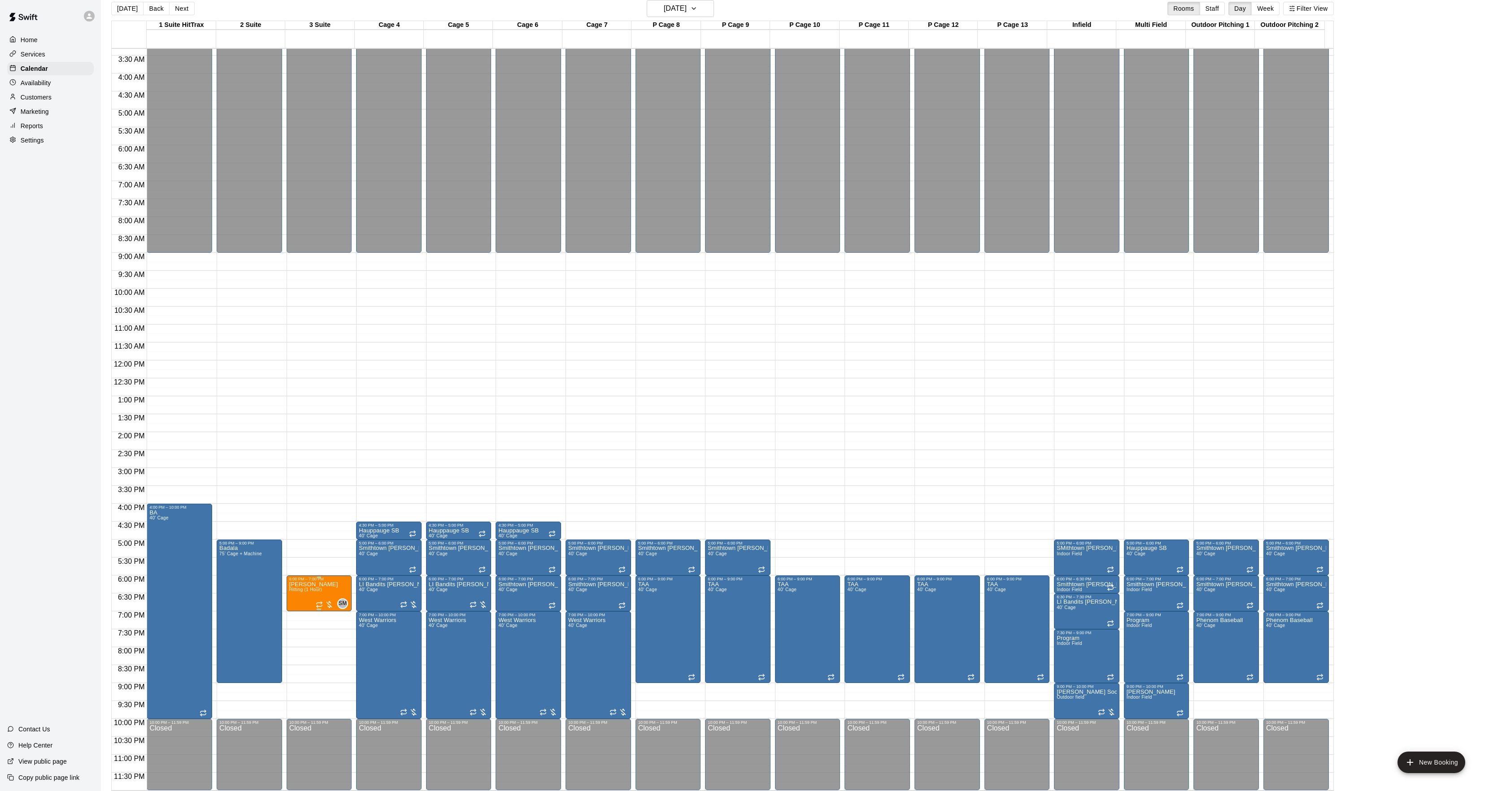
click at [312, 592] on span "Hitting (1 Hour)" at bounding box center [305, 589] width 33 height 5
click at [386, 599] on div at bounding box center [749, 395] width 1498 height 791
click at [686, 4] on h6 "[DATE]" at bounding box center [675, 8] width 23 height 13
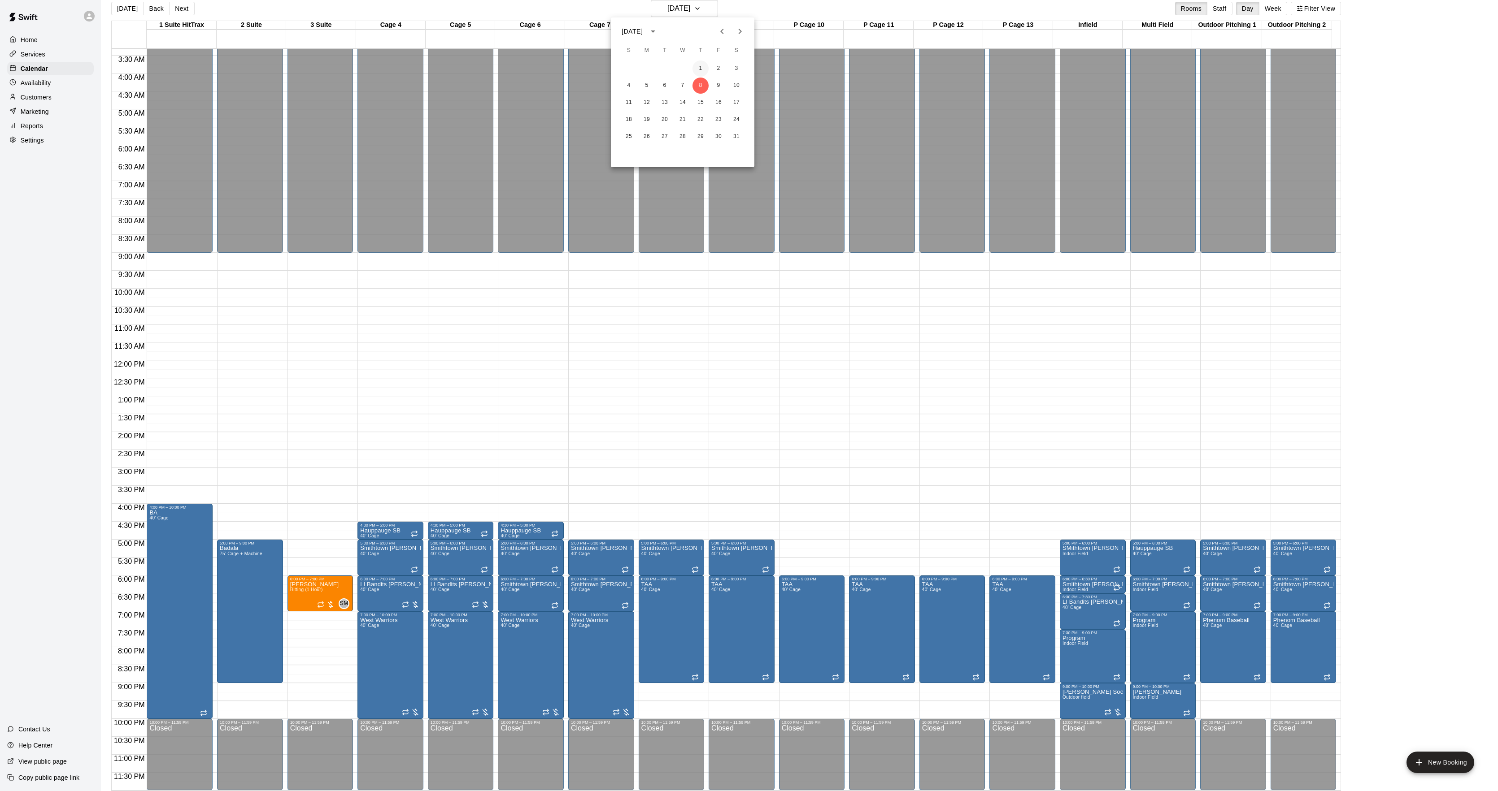
click at [703, 61] on button "1" at bounding box center [700, 69] width 16 height 16
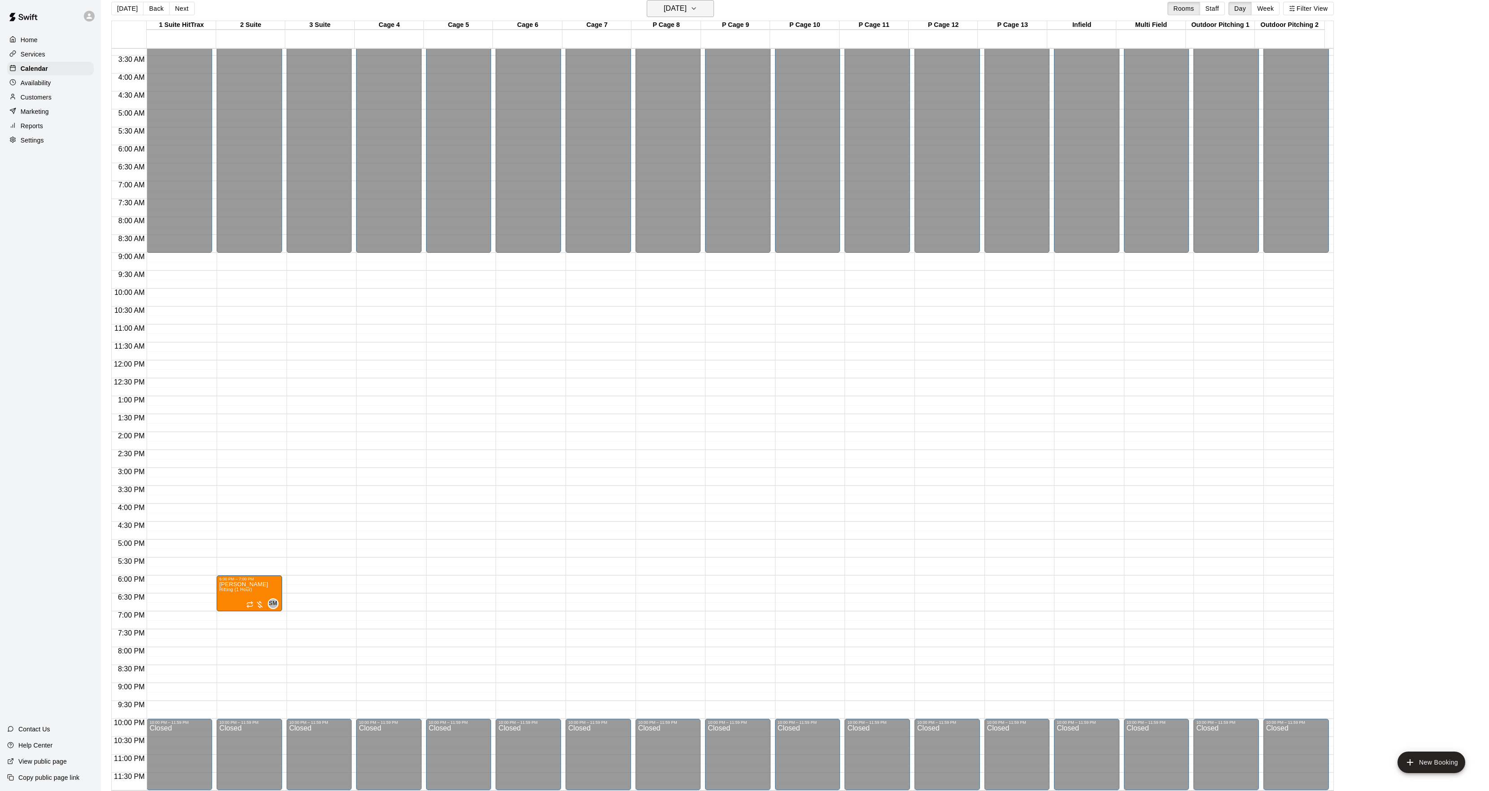
click at [705, 10] on button "[DATE]" at bounding box center [680, 8] width 67 height 17
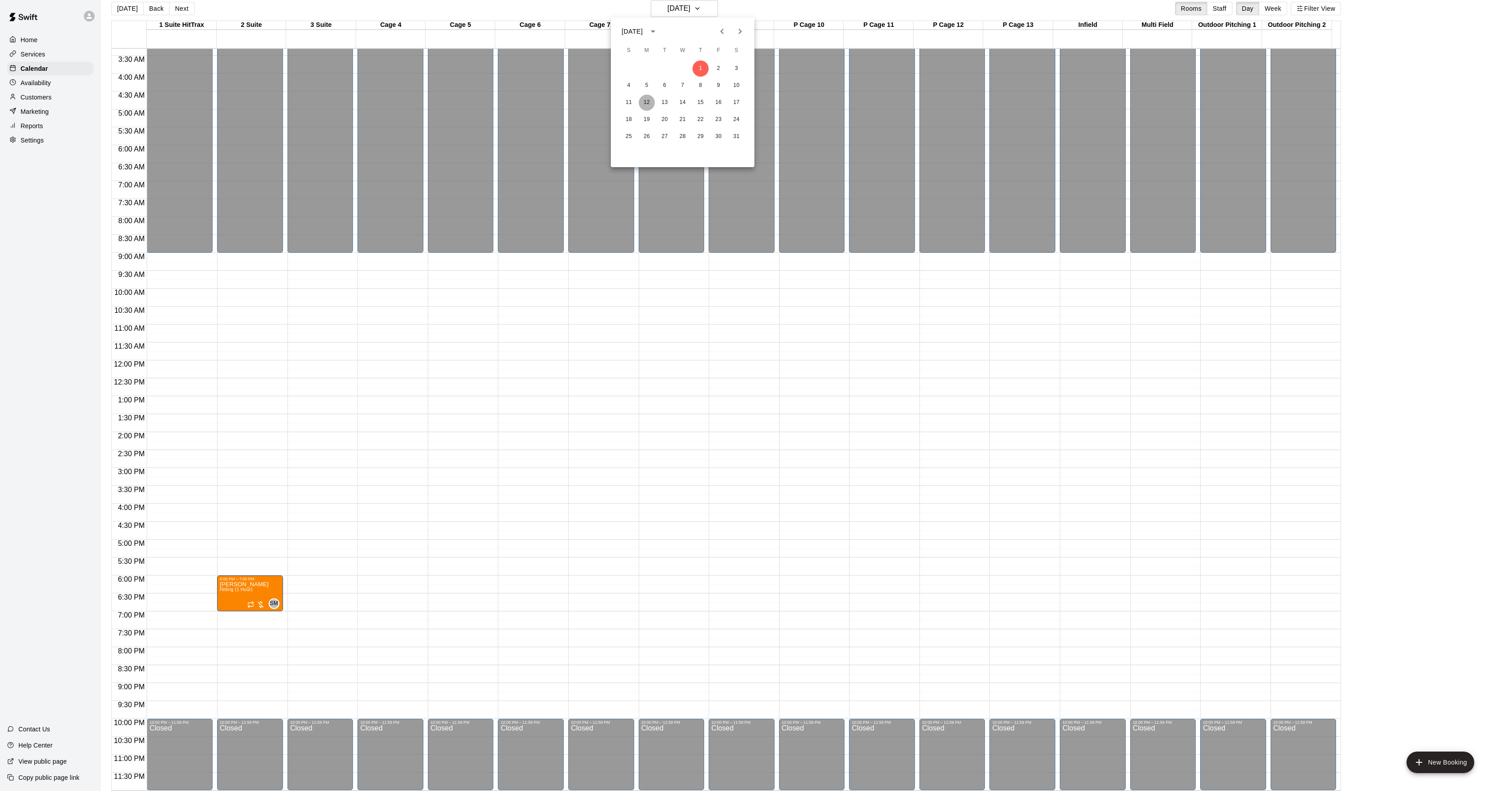
click at [651, 100] on button "12" at bounding box center [646, 103] width 16 height 16
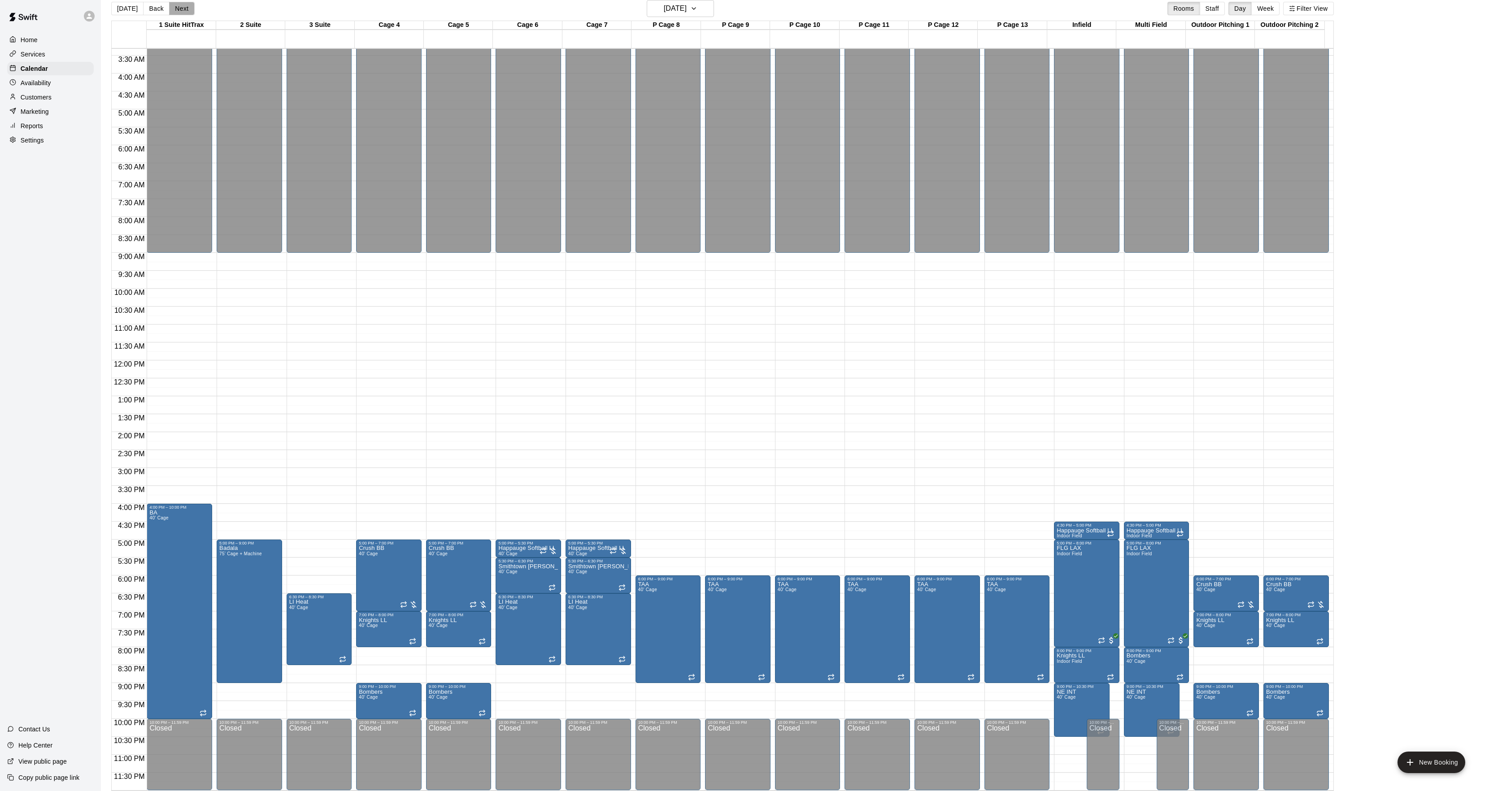
click at [176, 12] on button "Next" at bounding box center [181, 8] width 25 height 13
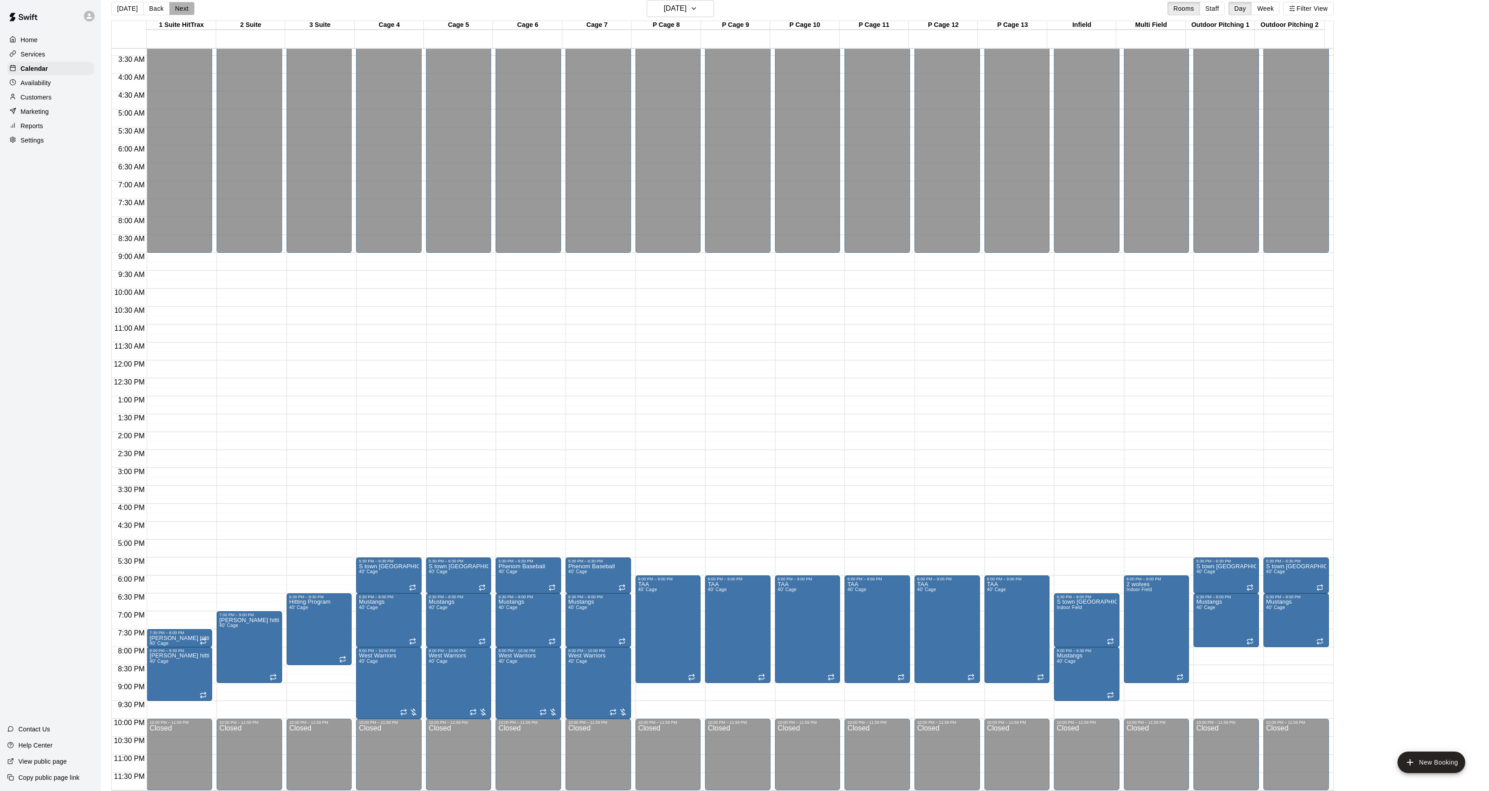
click at [174, 15] on button "Next" at bounding box center [181, 8] width 25 height 13
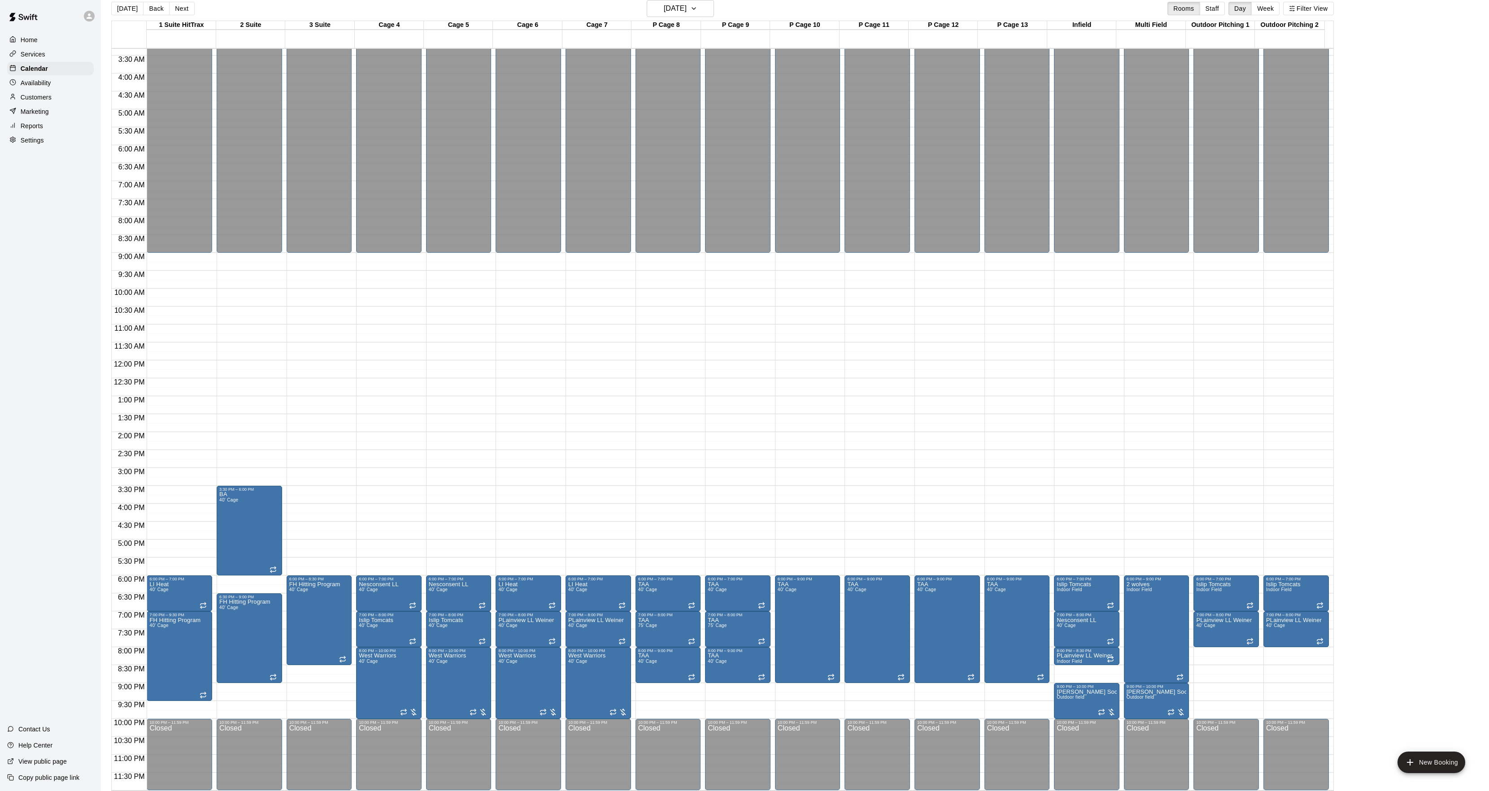
click at [174, 15] on button "Next" at bounding box center [181, 8] width 25 height 13
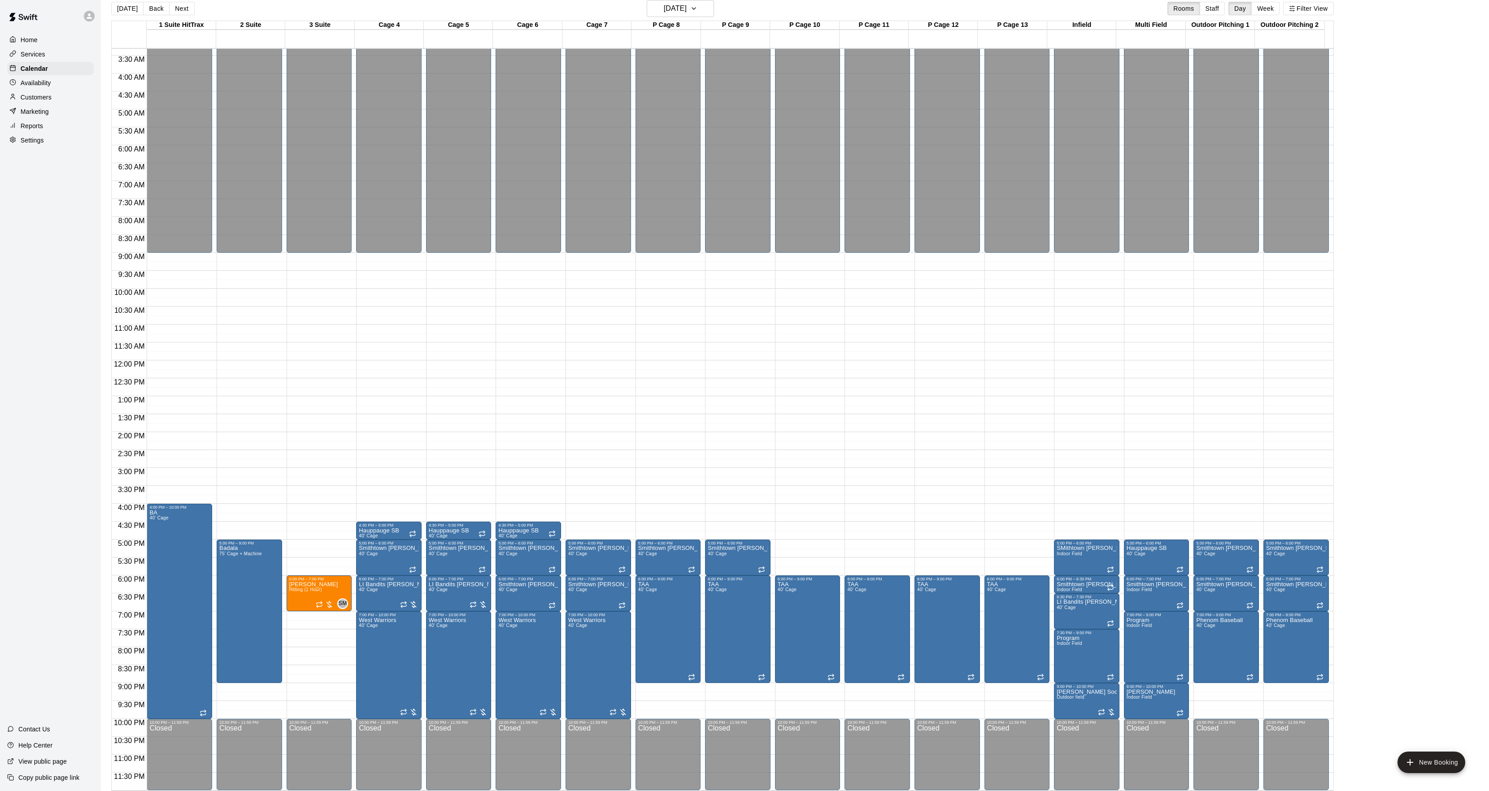
click at [174, 15] on button "Next" at bounding box center [181, 8] width 25 height 13
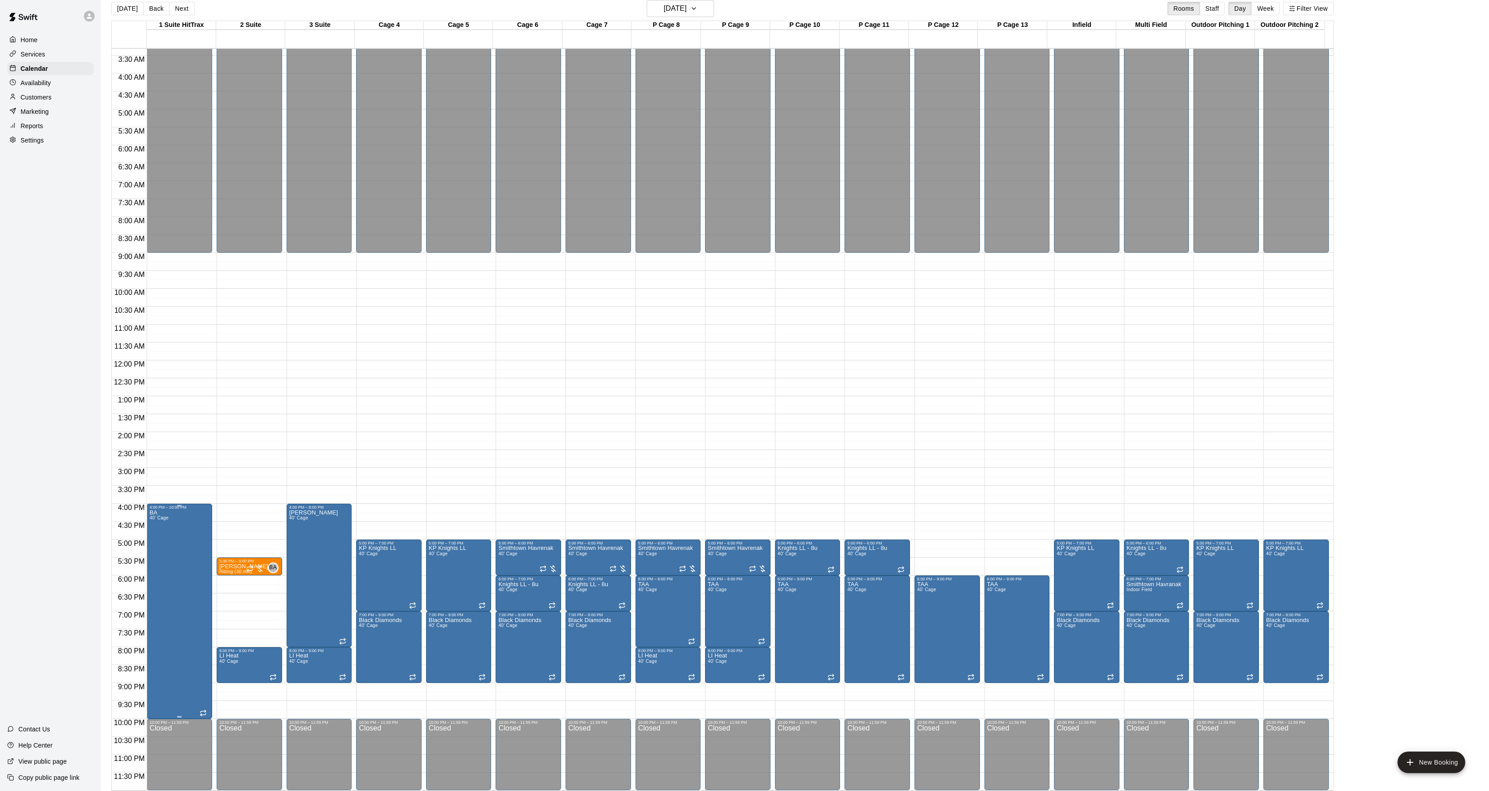
click at [164, 517] on button "edit" at bounding box center [158, 520] width 18 height 18
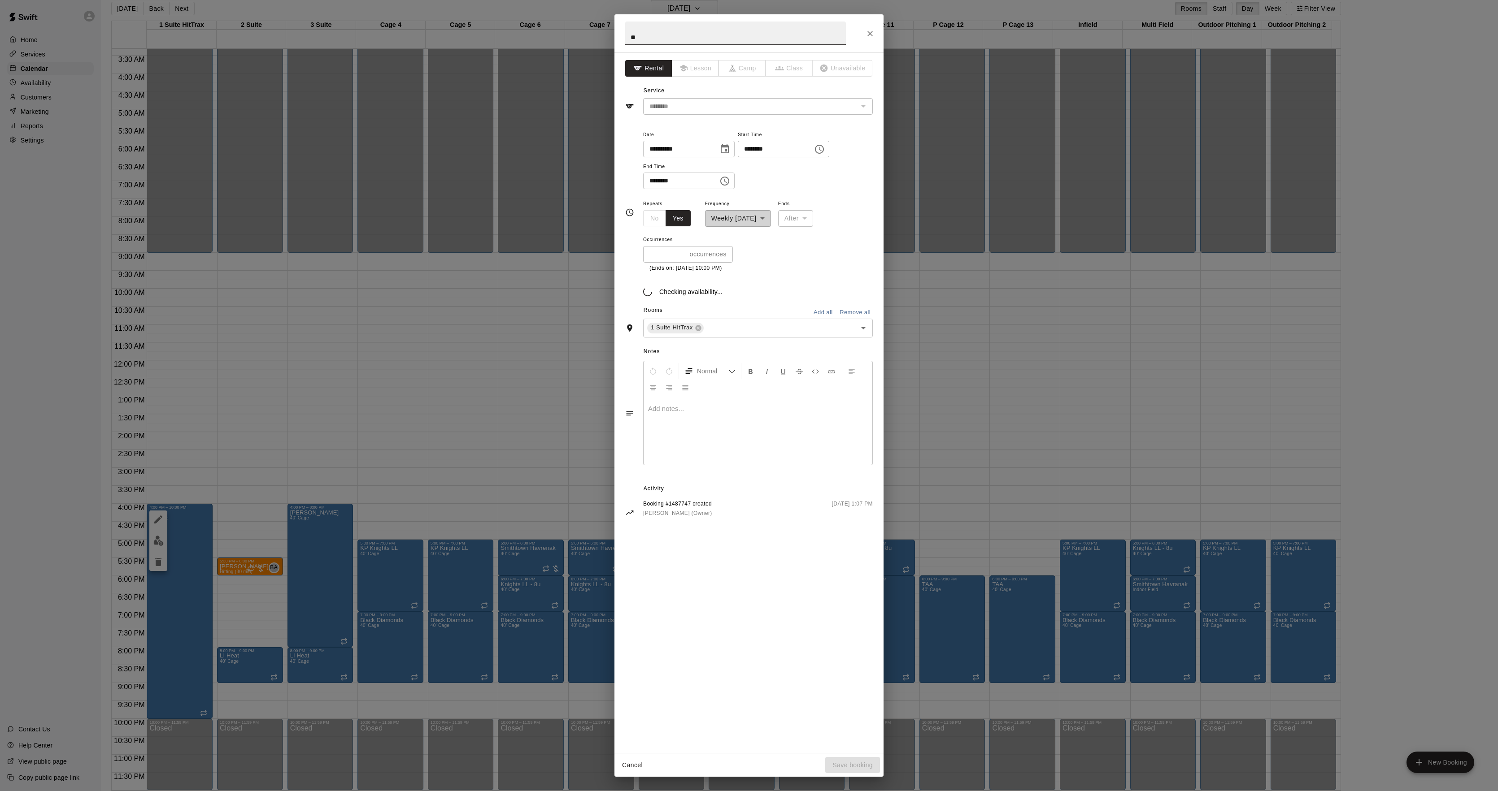
click at [436, 381] on div "**********" at bounding box center [749, 395] width 1498 height 791
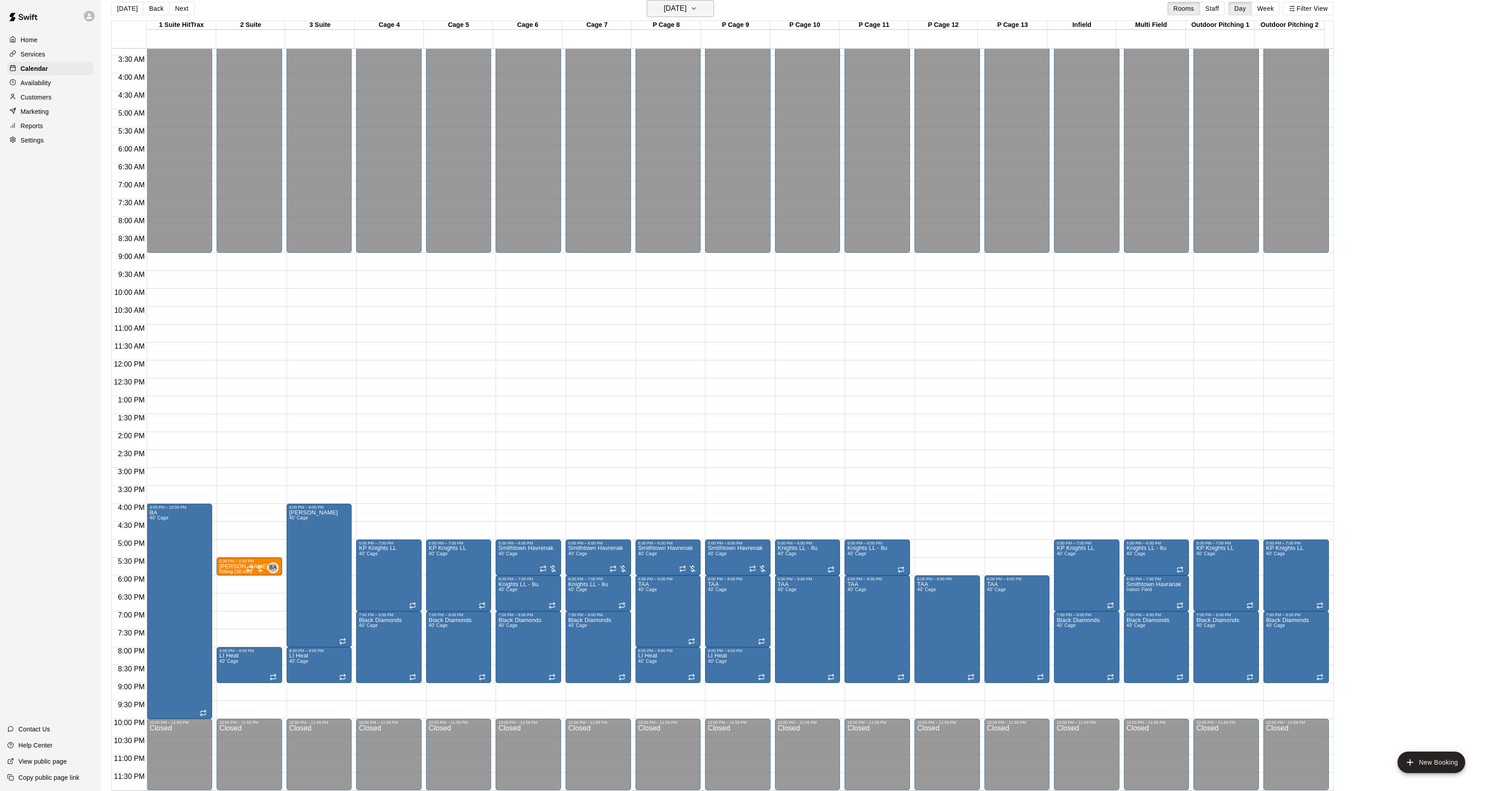
click at [668, 4] on h6 "[DATE]" at bounding box center [675, 8] width 23 height 13
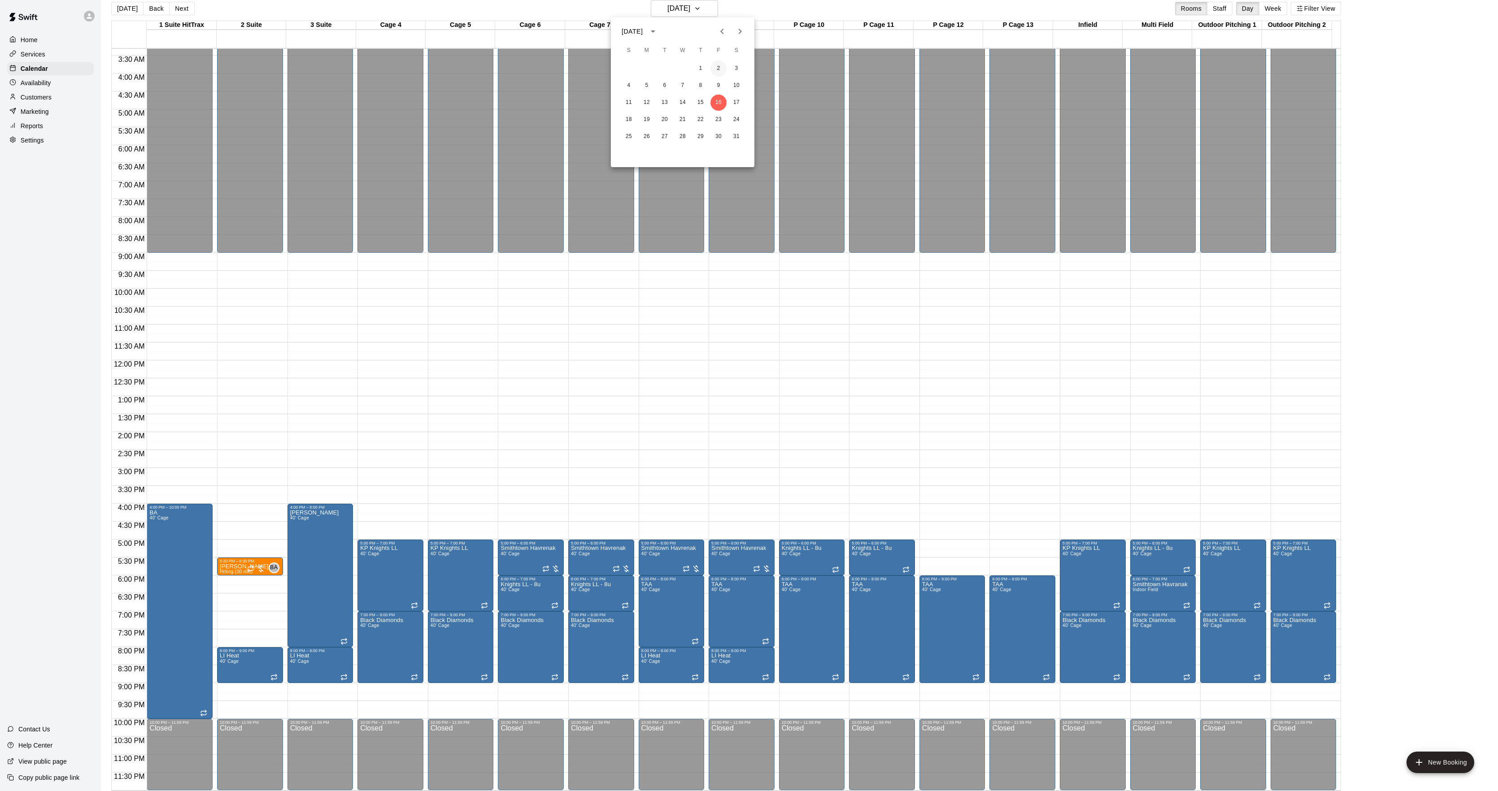
click at [716, 67] on button "2" at bounding box center [718, 69] width 16 height 16
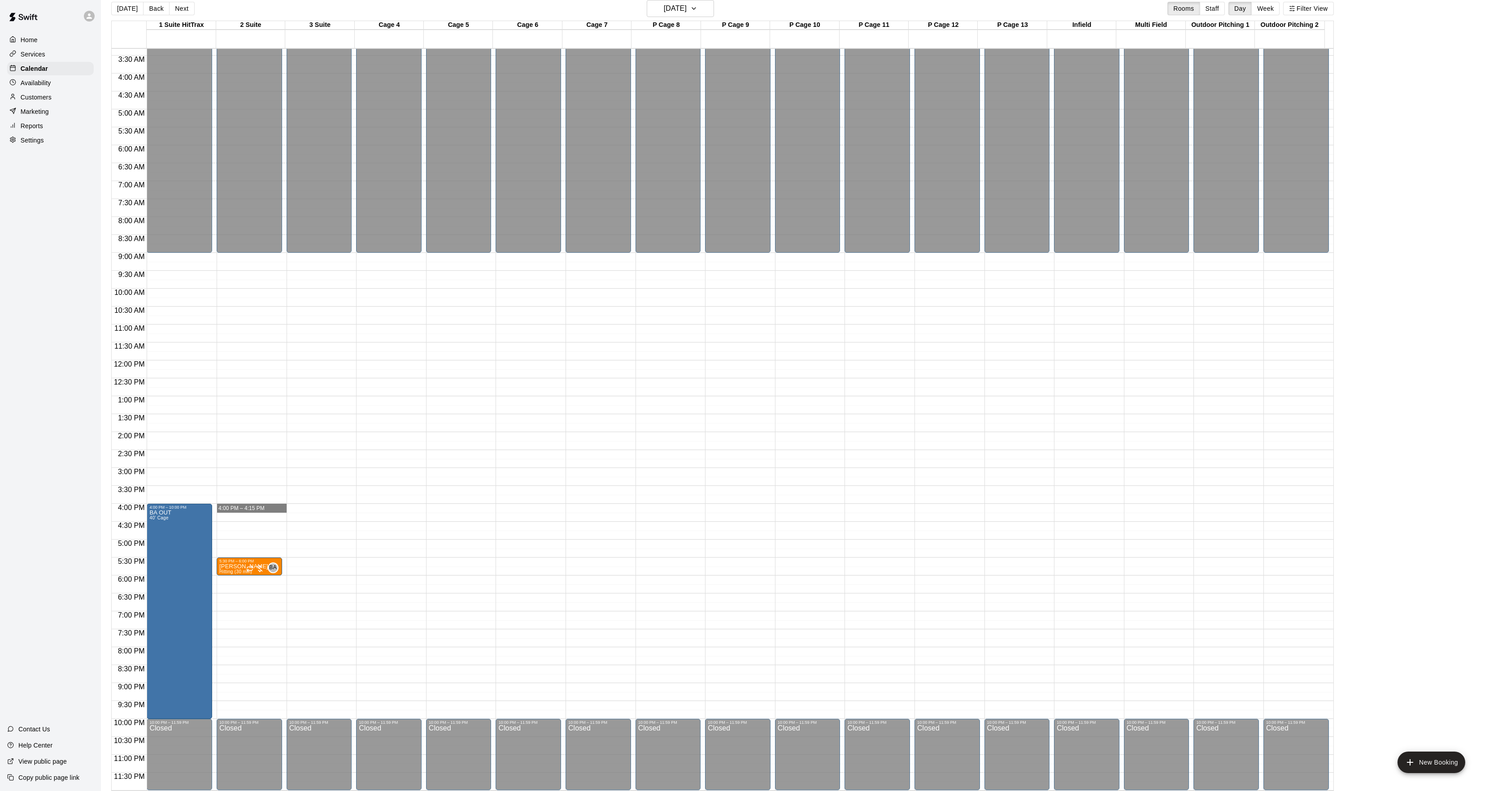
drag, startPoint x: 239, startPoint y: 510, endPoint x: 239, endPoint y: 519, distance: 9.5
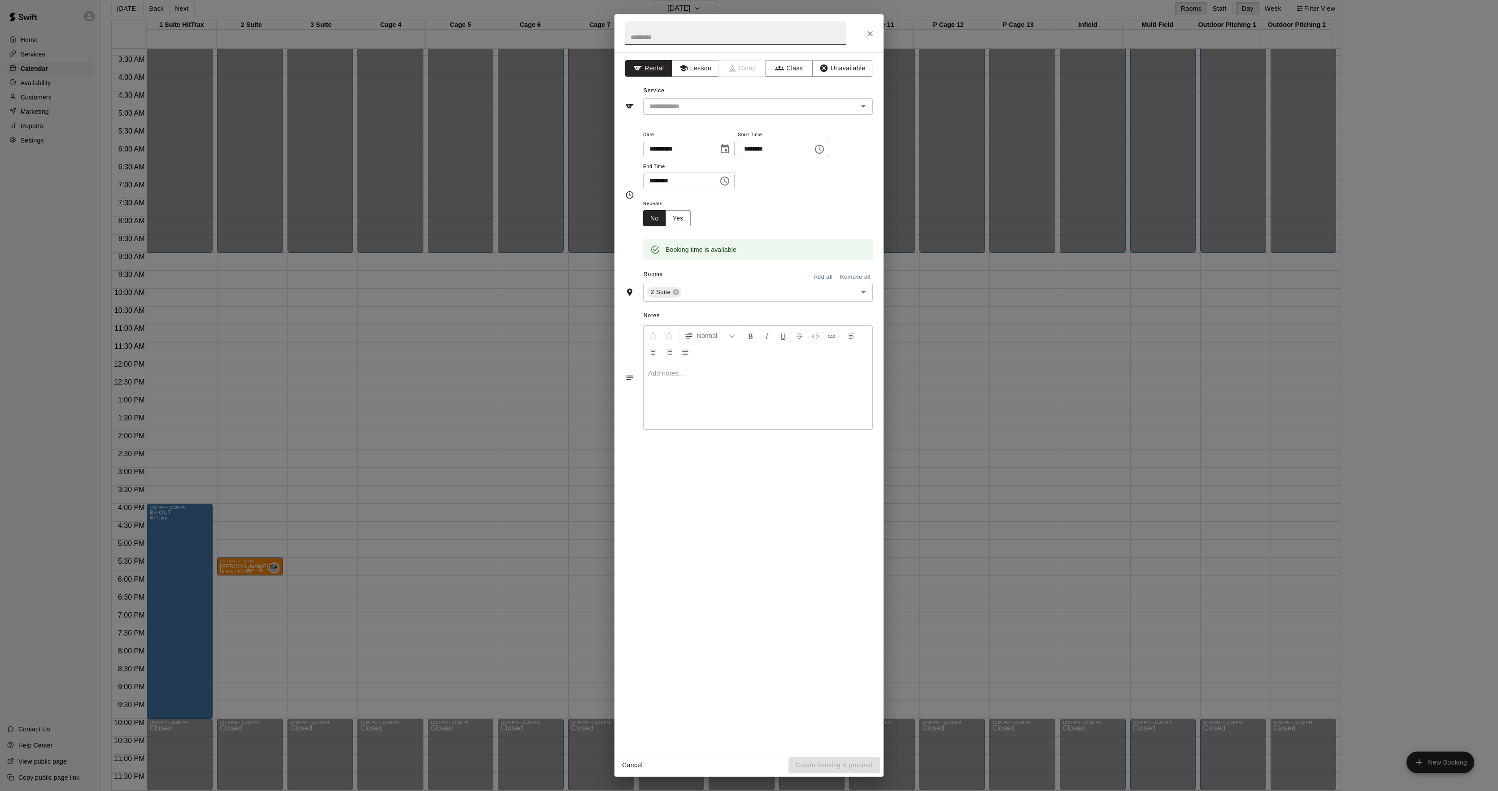
click at [530, 136] on div "**********" at bounding box center [749, 395] width 1498 height 791
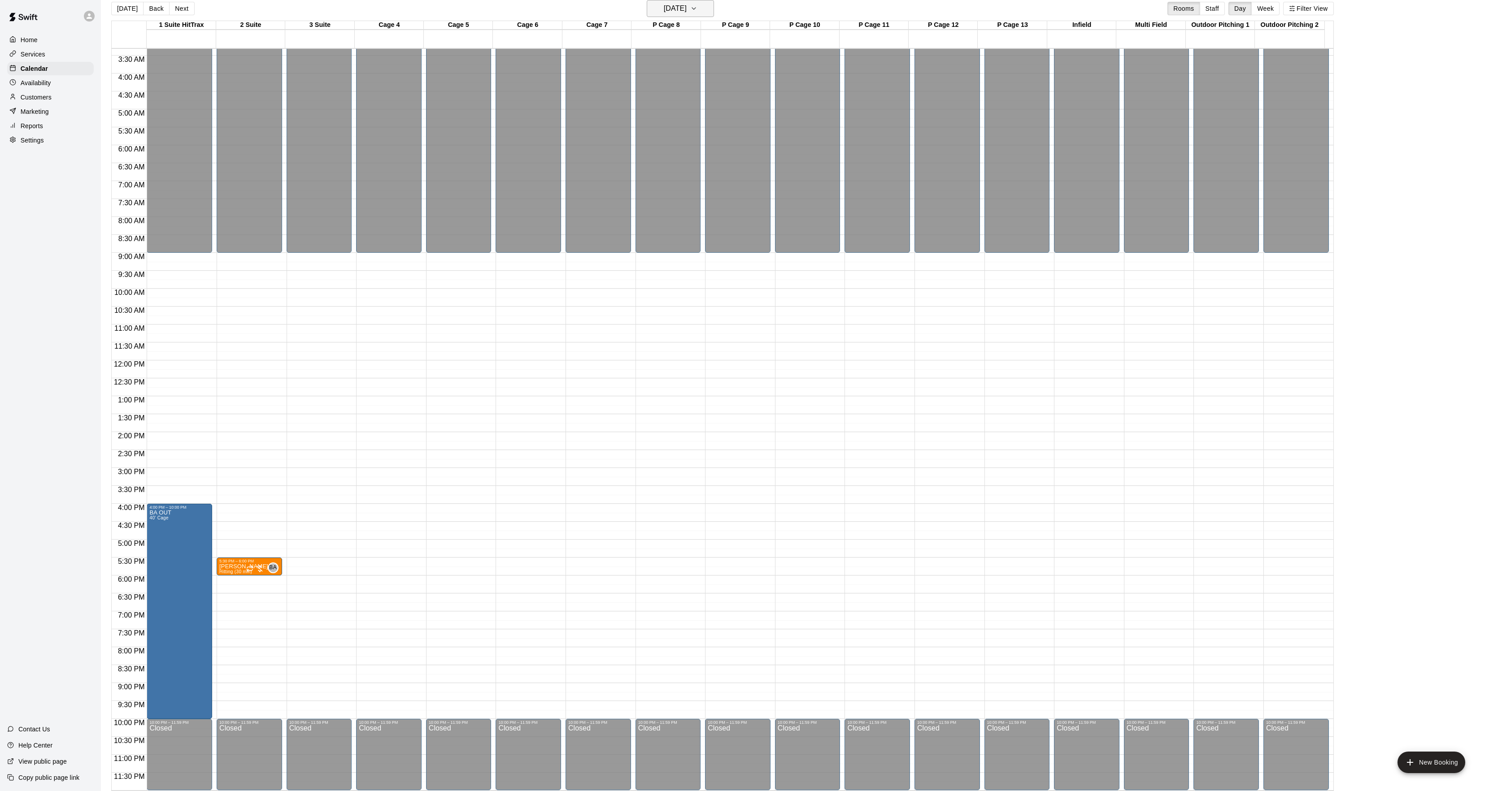
click at [686, 2] on h6 "[DATE]" at bounding box center [675, 8] width 23 height 13
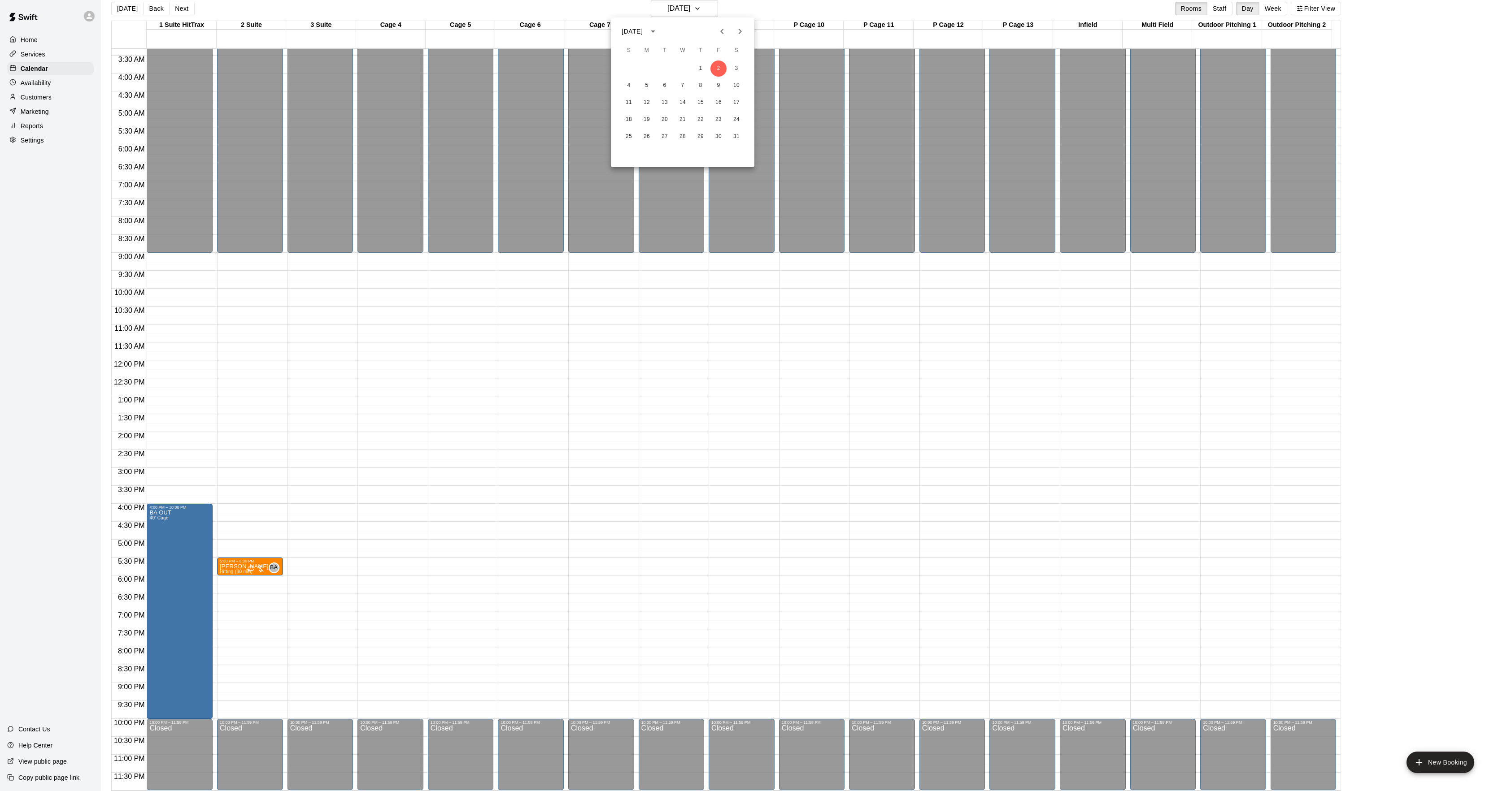
click at [411, 191] on div at bounding box center [749, 395] width 1498 height 791
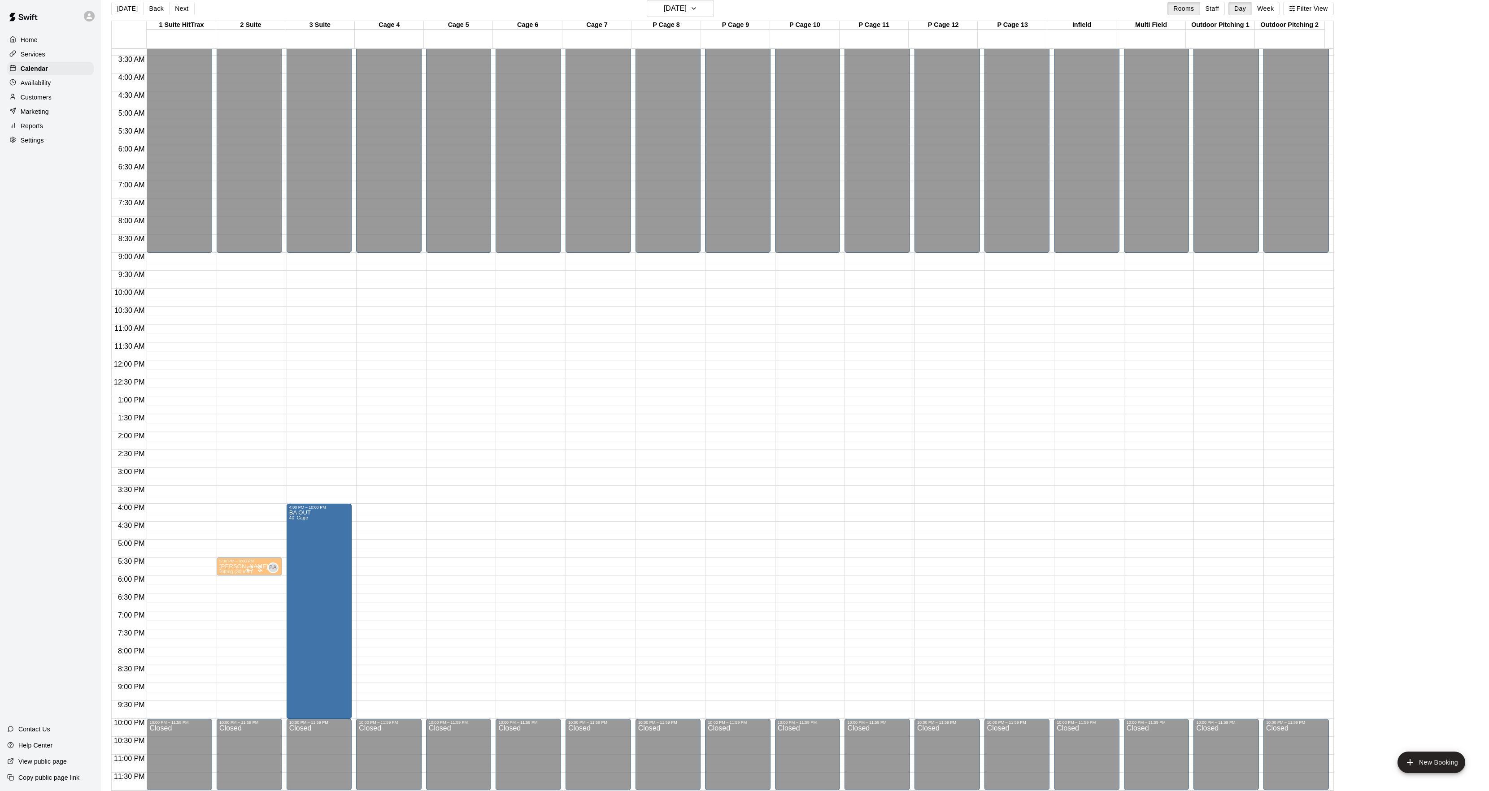
drag, startPoint x: 174, startPoint y: 555, endPoint x: 303, endPoint y: 563, distance: 129.4
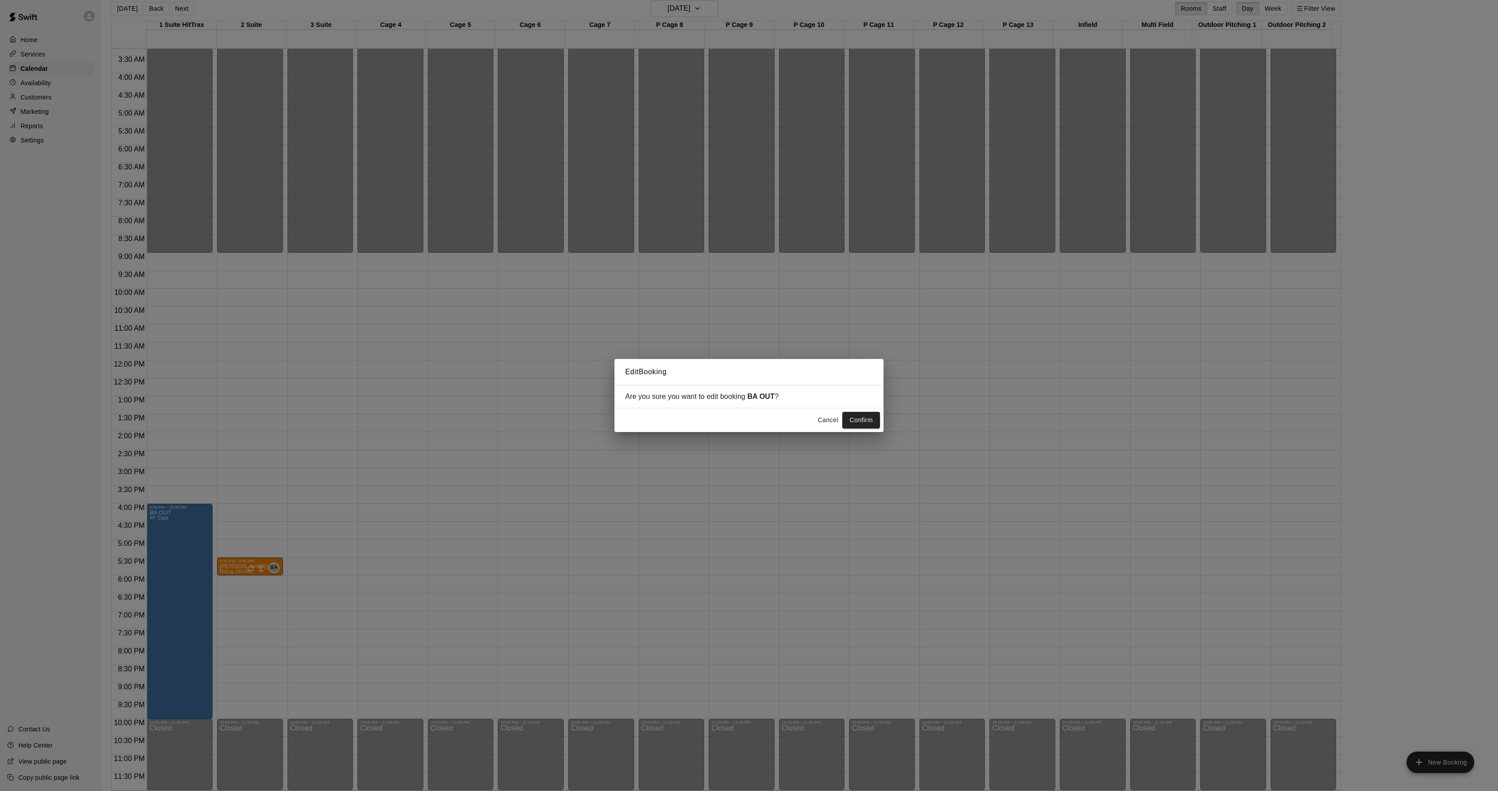
click at [516, 458] on div "Edit Booking Are you sure you want to edit booking BA OUT ? Cancel Confirm" at bounding box center [749, 395] width 1498 height 791
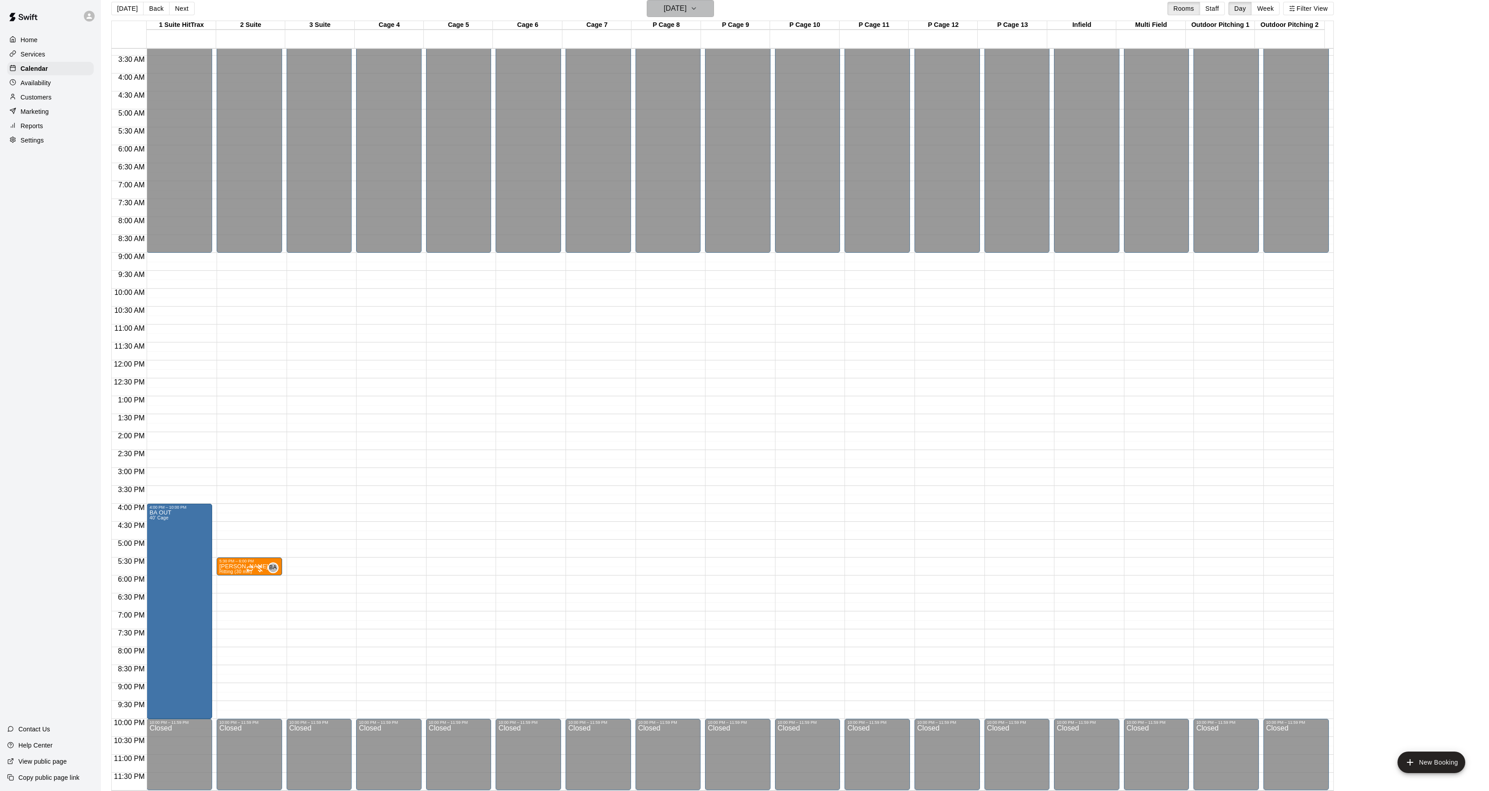
click at [697, 8] on icon "button" at bounding box center [693, 8] width 7 height 11
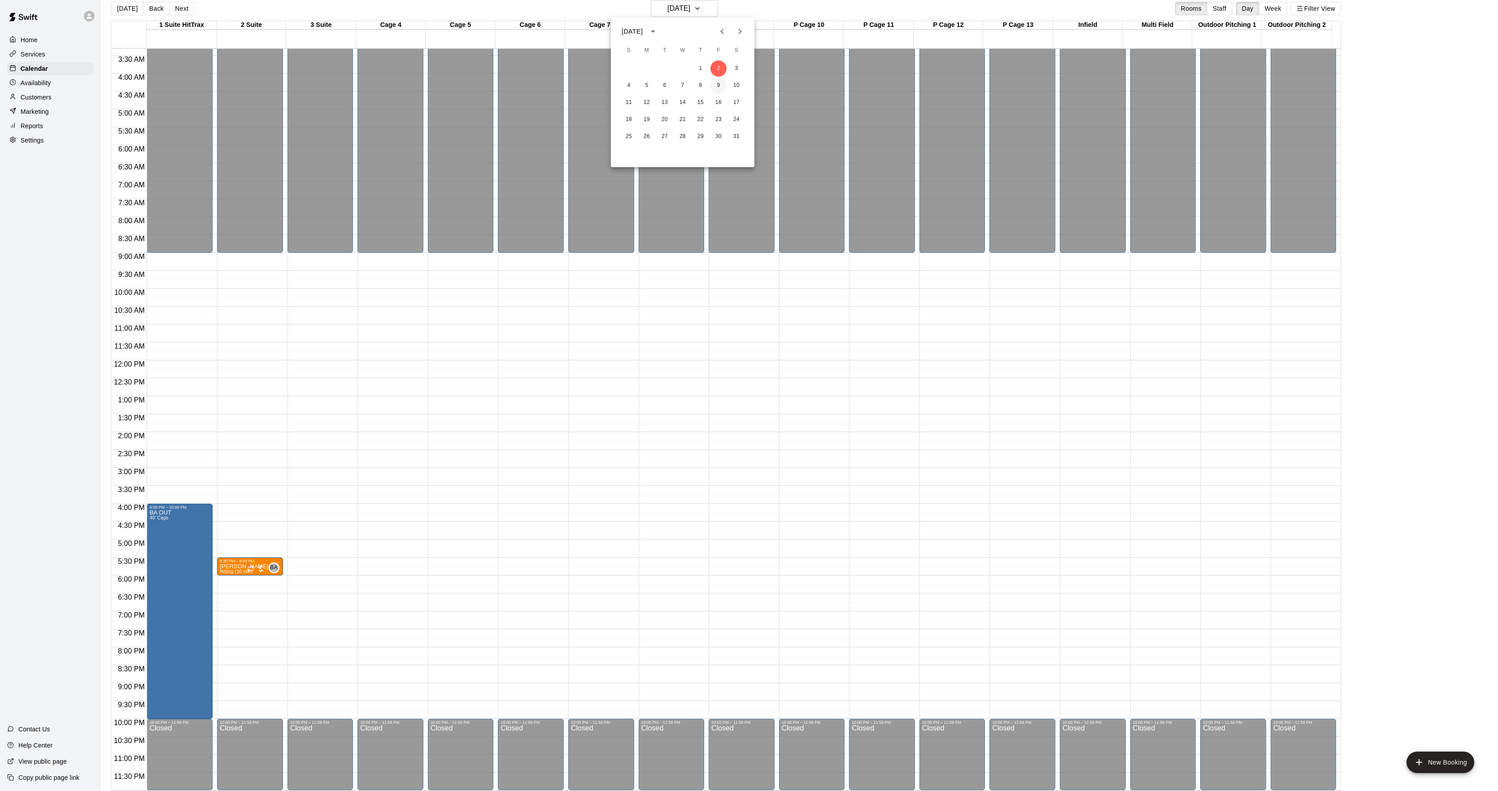
click at [718, 90] on button "9" at bounding box center [718, 86] width 16 height 16
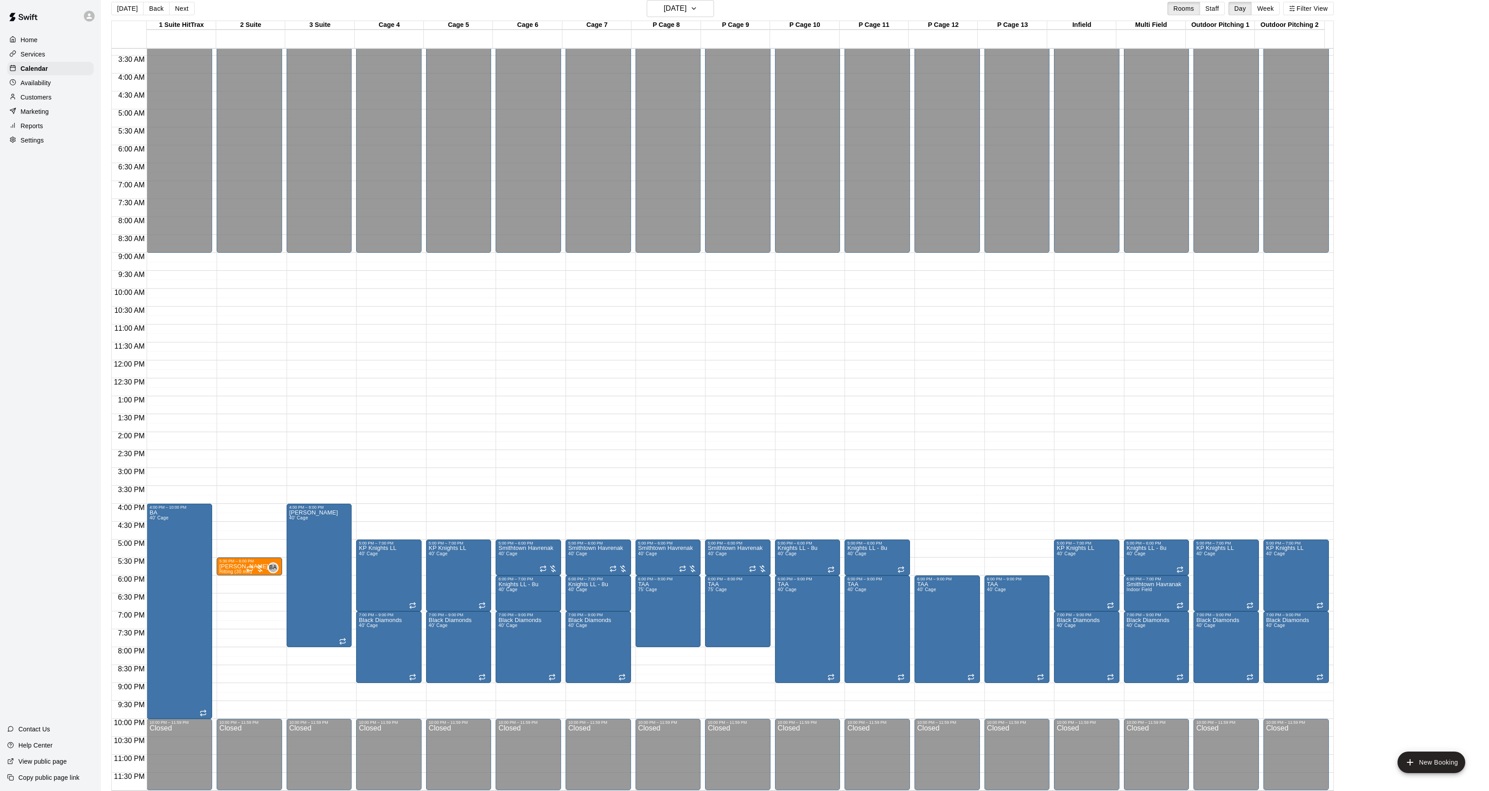
drag, startPoint x: 133, startPoint y: 10, endPoint x: 364, endPoint y: 442, distance: 490.0
click at [133, 10] on button "[DATE]" at bounding box center [127, 8] width 32 height 13
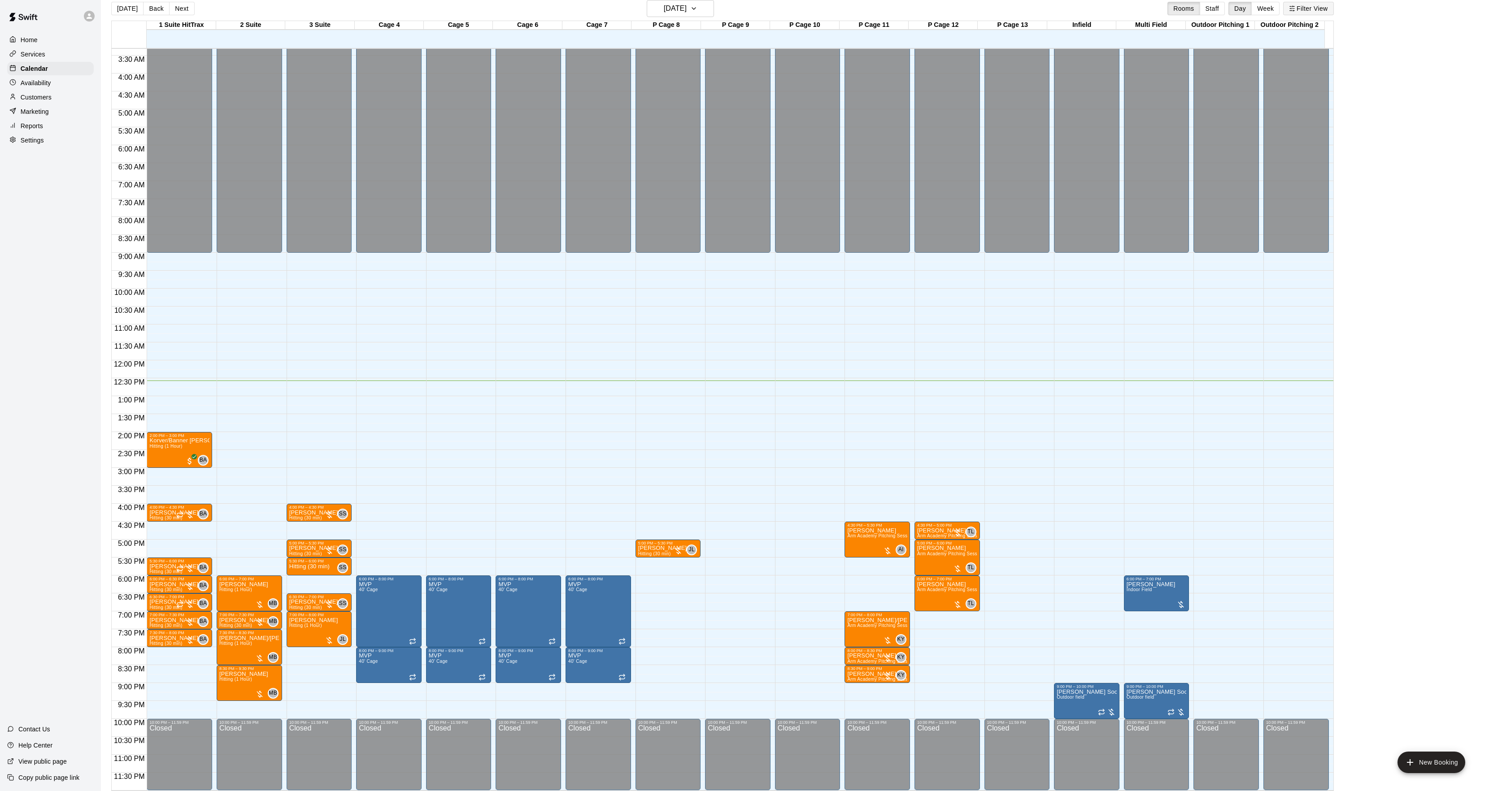
click at [1333, 8] on button "Filter View" at bounding box center [1308, 8] width 50 height 13
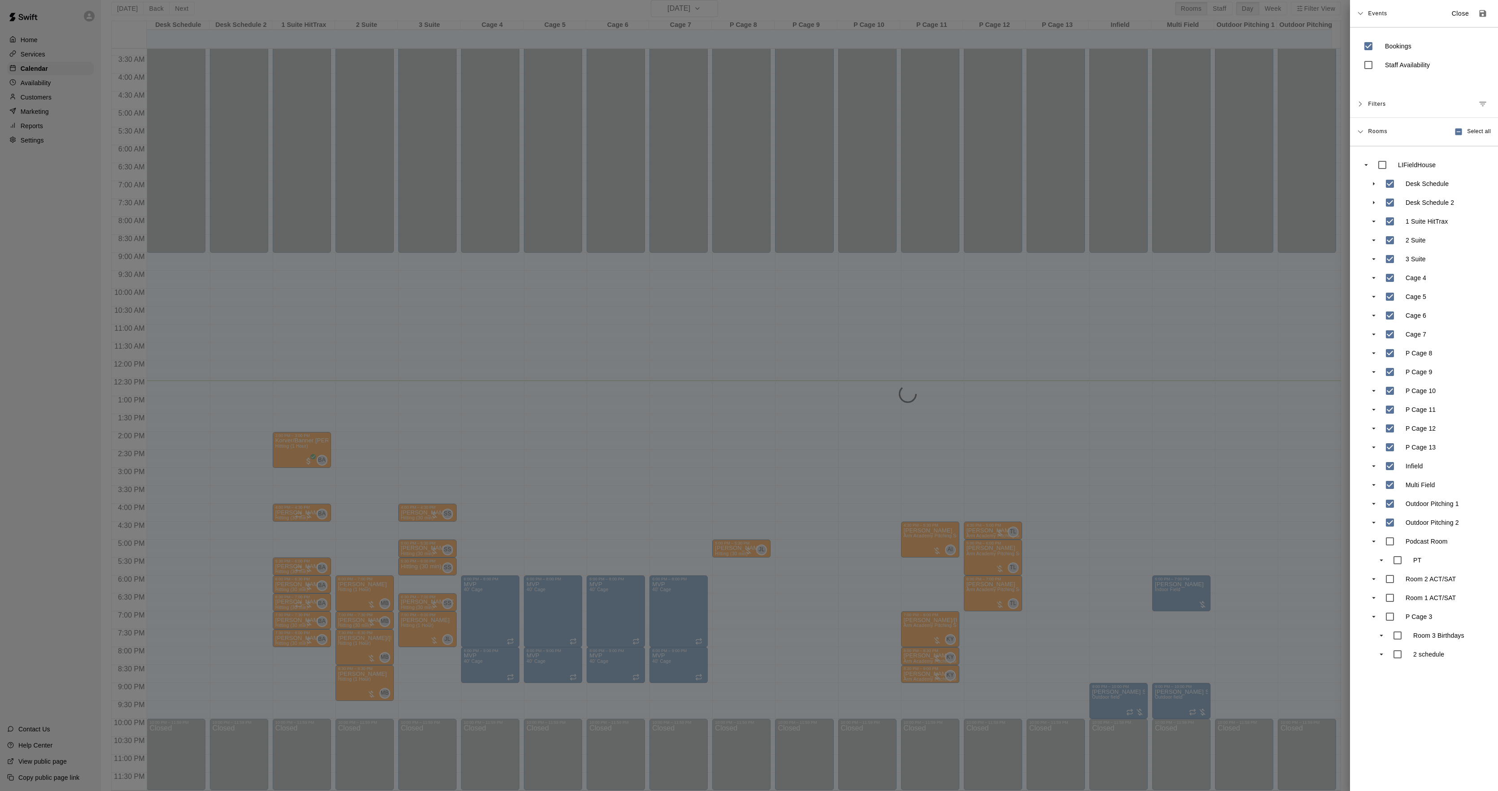
click at [123, 623] on div at bounding box center [749, 395] width 1498 height 791
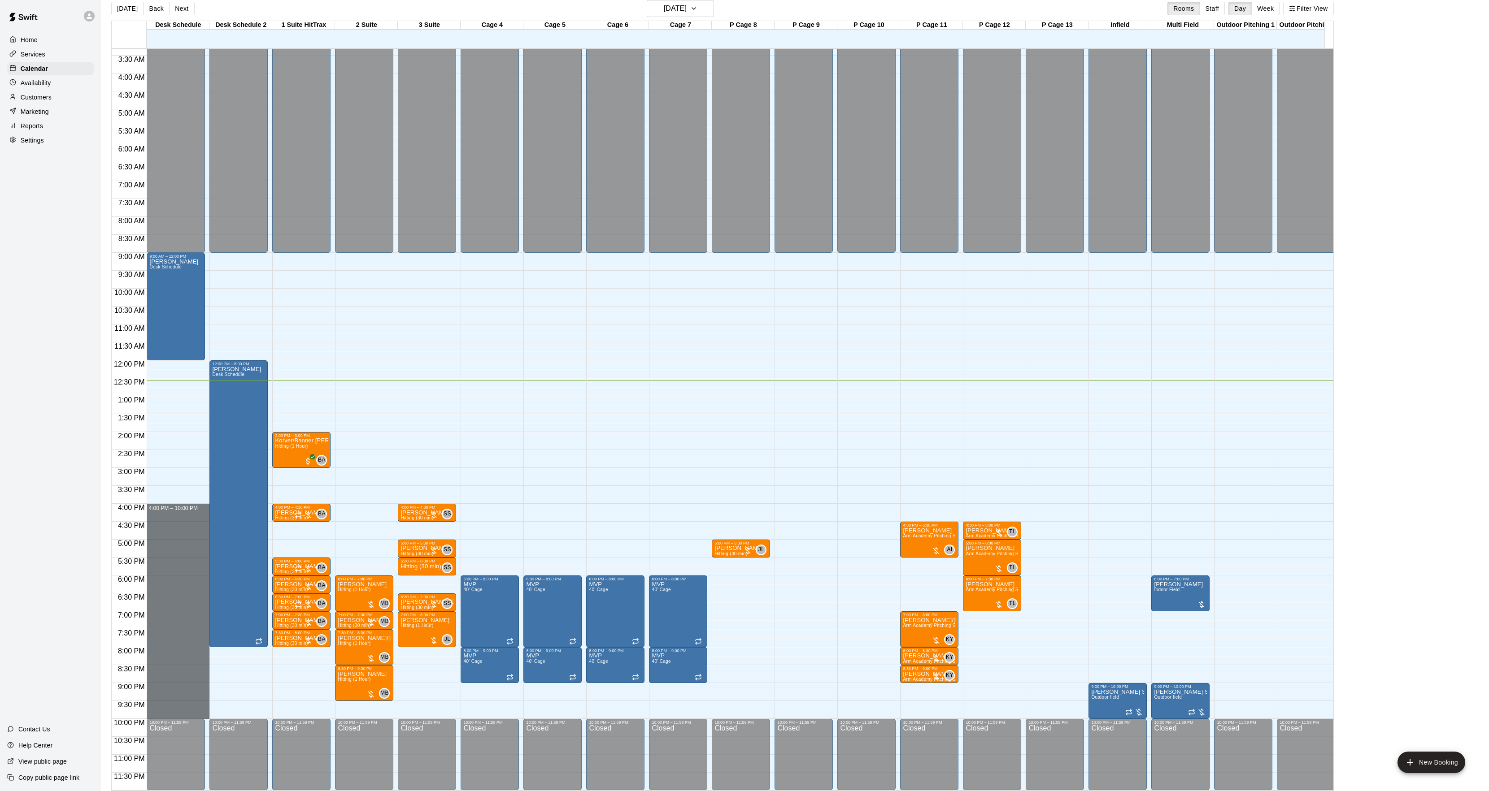
drag, startPoint x: 170, startPoint y: 504, endPoint x: 190, endPoint y: 698, distance: 194.2
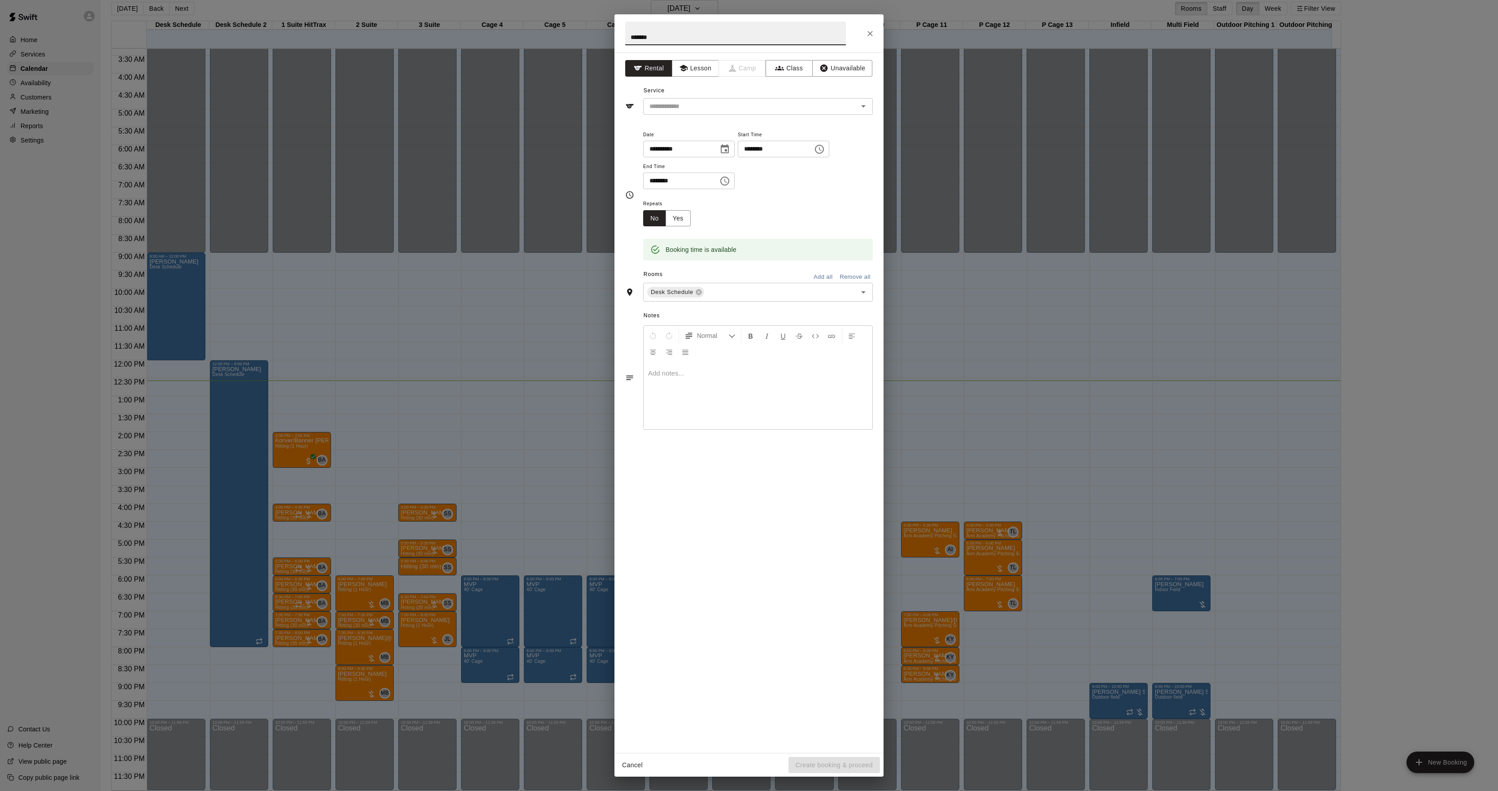
type input "*******"
click at [757, 418] on div at bounding box center [757, 395] width 229 height 67
click at [688, 98] on div "​" at bounding box center [758, 106] width 230 height 17
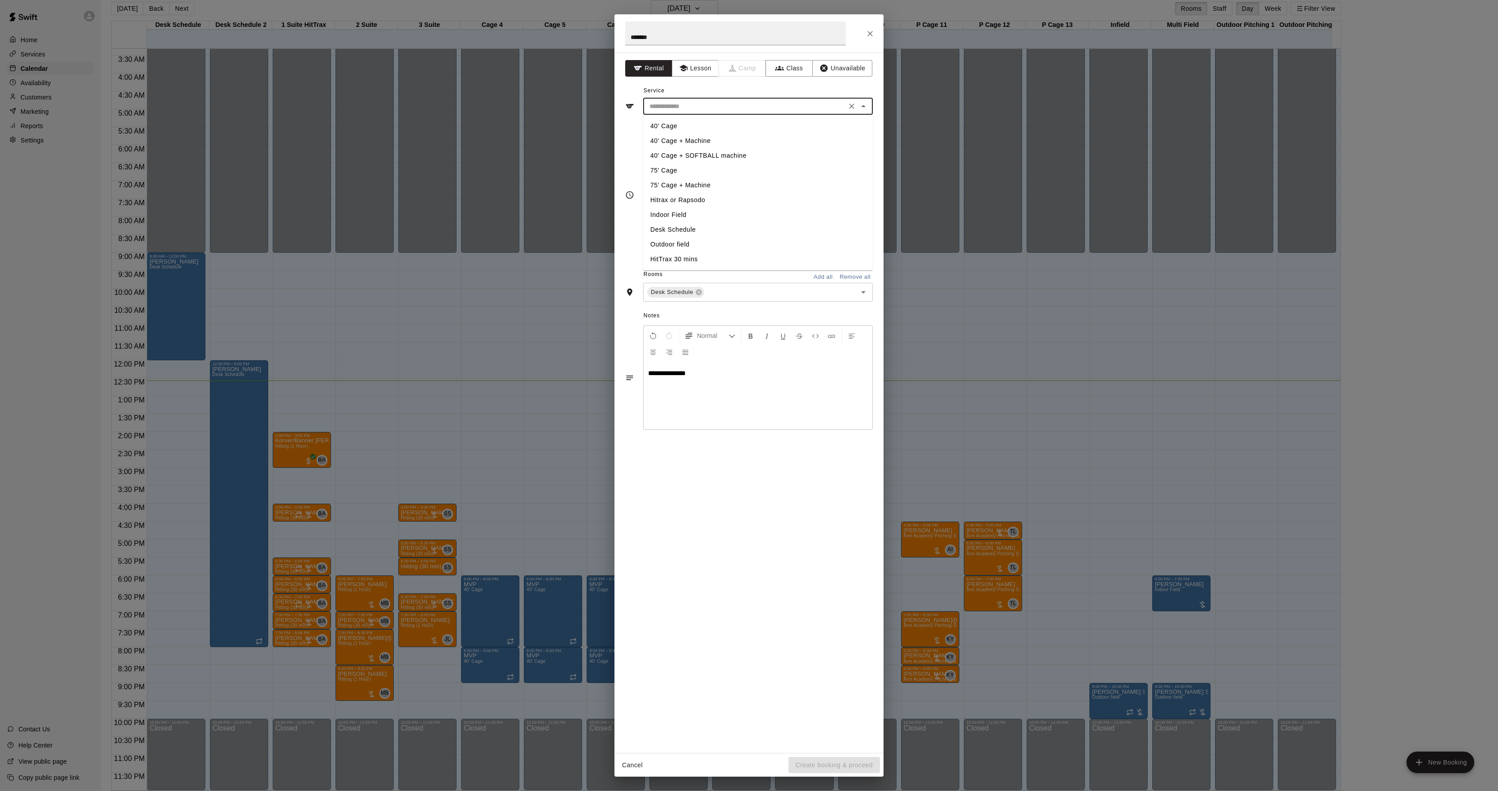
click at [674, 230] on li "Desk Schedule" at bounding box center [758, 229] width 230 height 15
type input "**********"
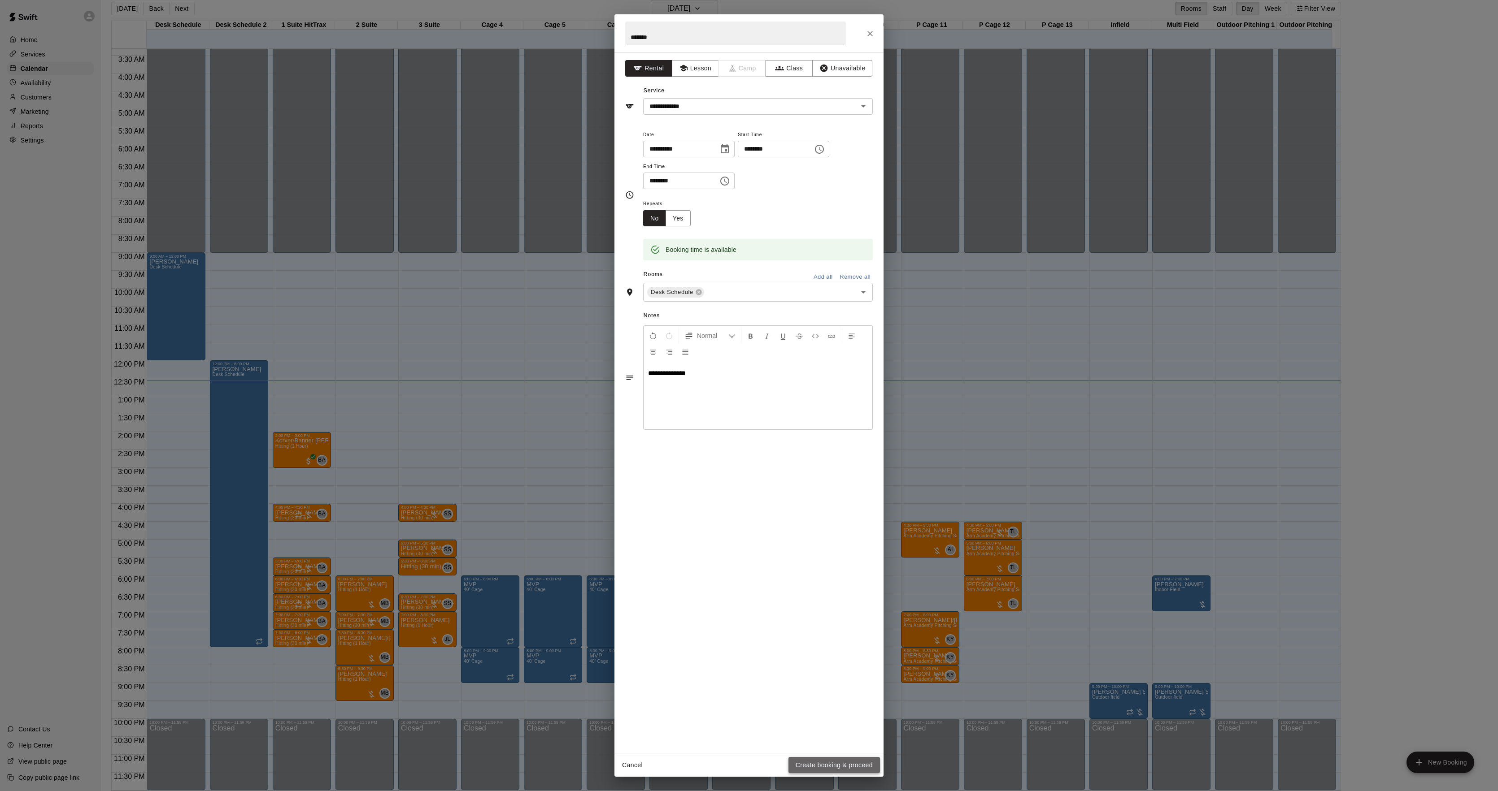
drag, startPoint x: 850, startPoint y: 762, endPoint x: 866, endPoint y: 725, distance: 40.2
click at [851, 762] on button "Create booking & proceed" at bounding box center [833, 765] width 91 height 17
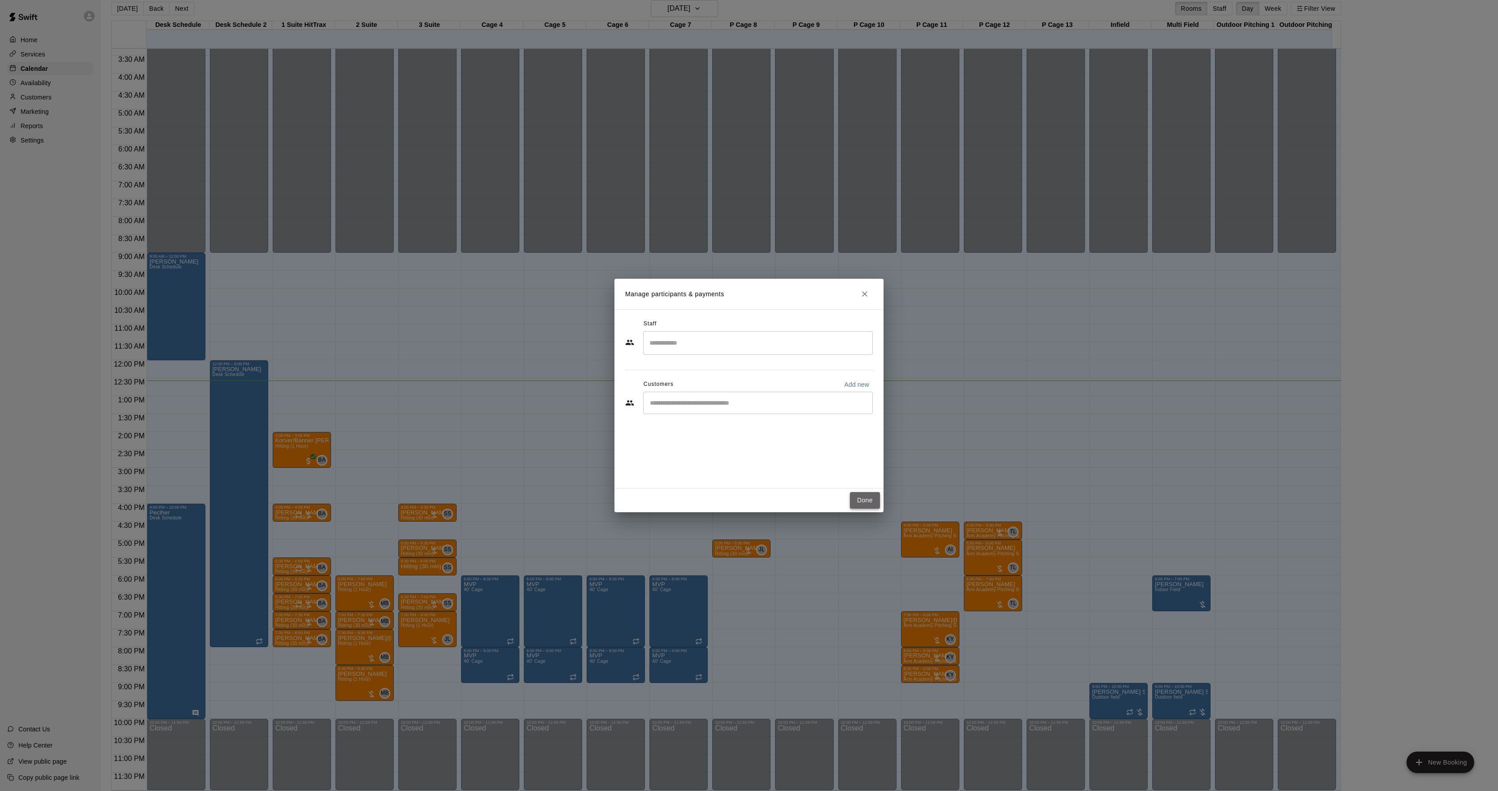
click at [864, 500] on button "Done" at bounding box center [865, 500] width 30 height 17
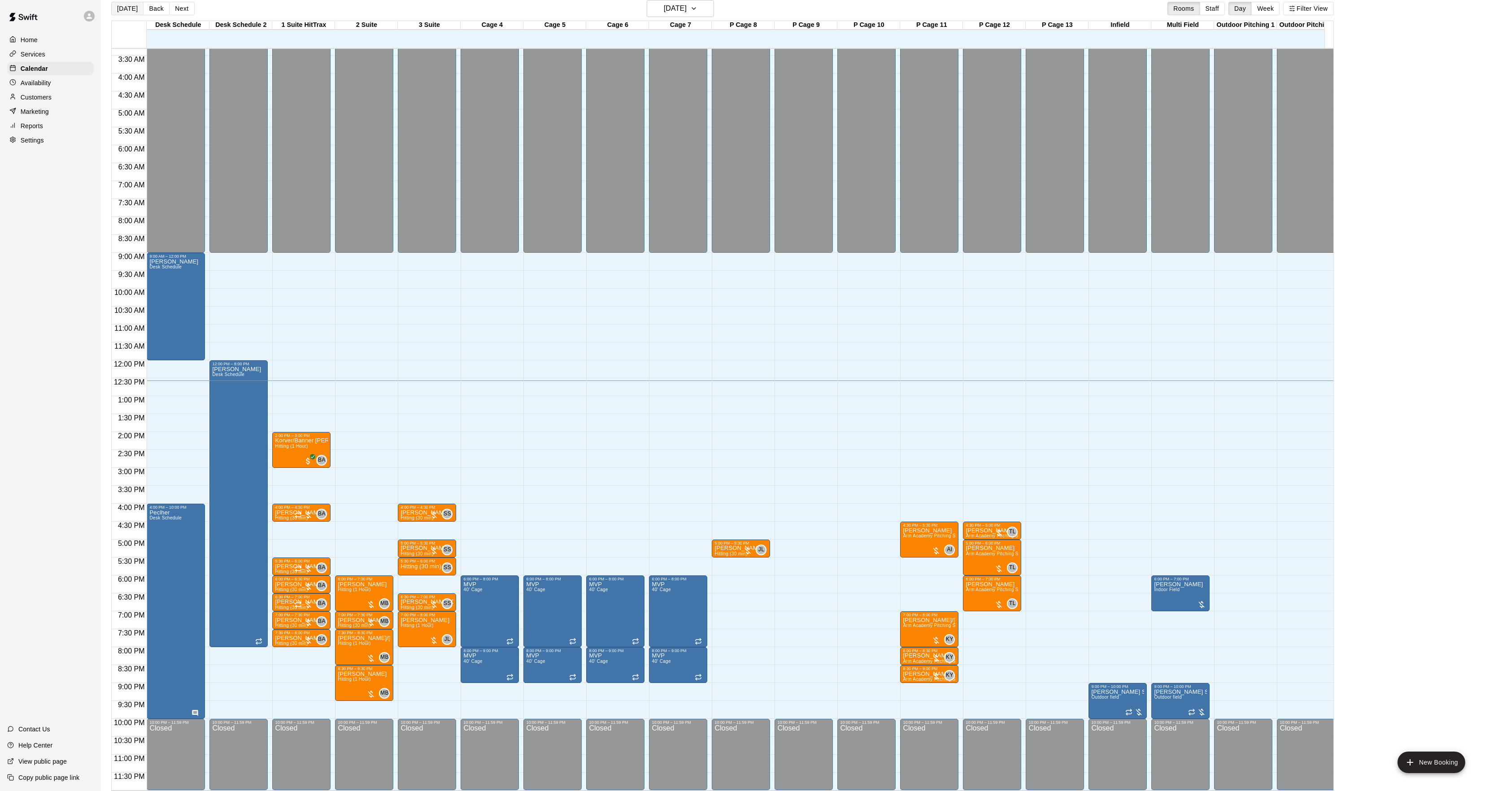
click at [130, 11] on button "[DATE]" at bounding box center [127, 8] width 32 height 13
click at [725, 546] on div "5:00 PM – 5:30 PM" at bounding box center [740, 543] width 53 height 4
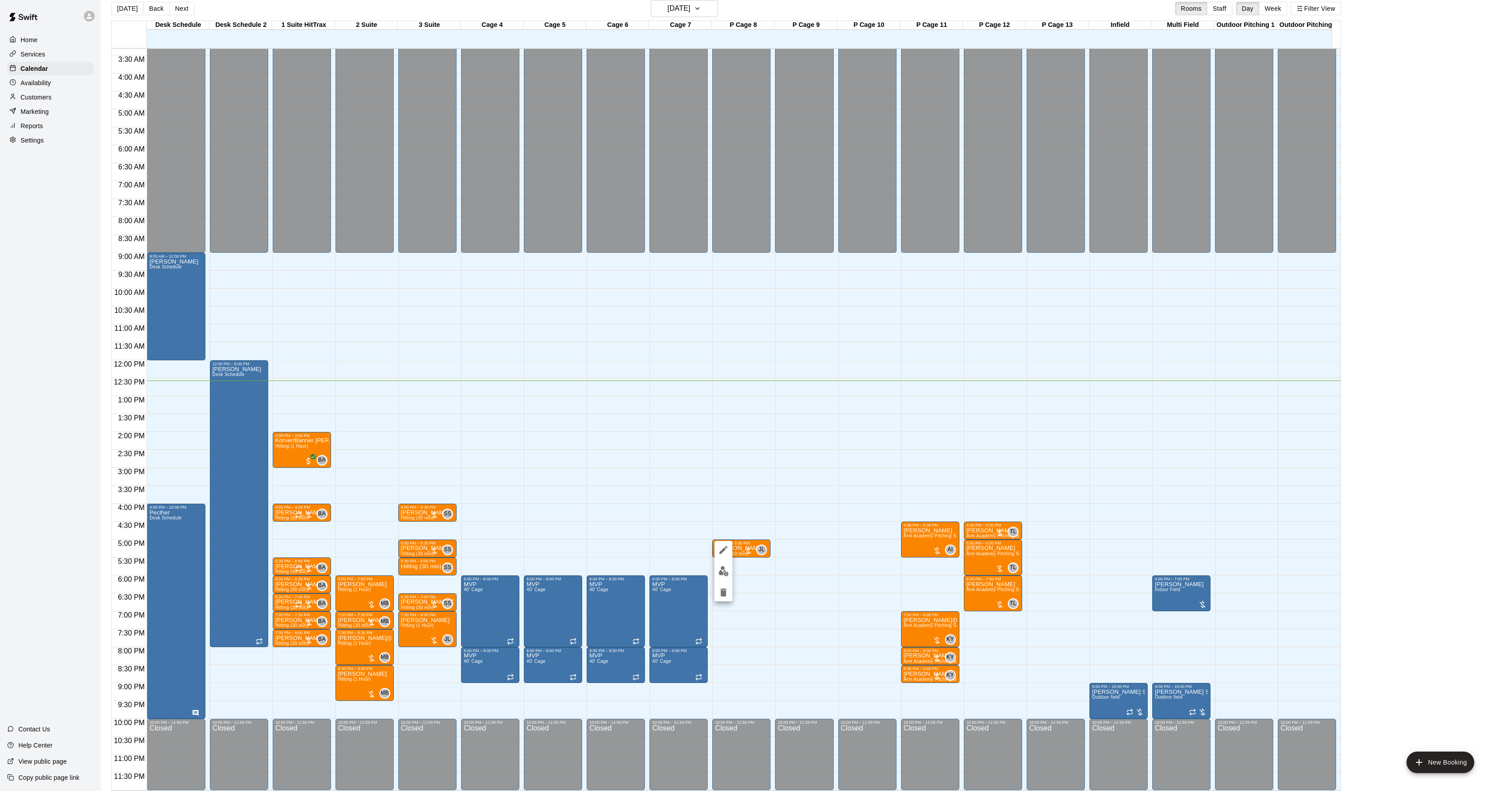
drag, startPoint x: 687, startPoint y: 520, endPoint x: 685, endPoint y: 532, distance: 11.9
click at [686, 532] on div at bounding box center [749, 395] width 1498 height 791
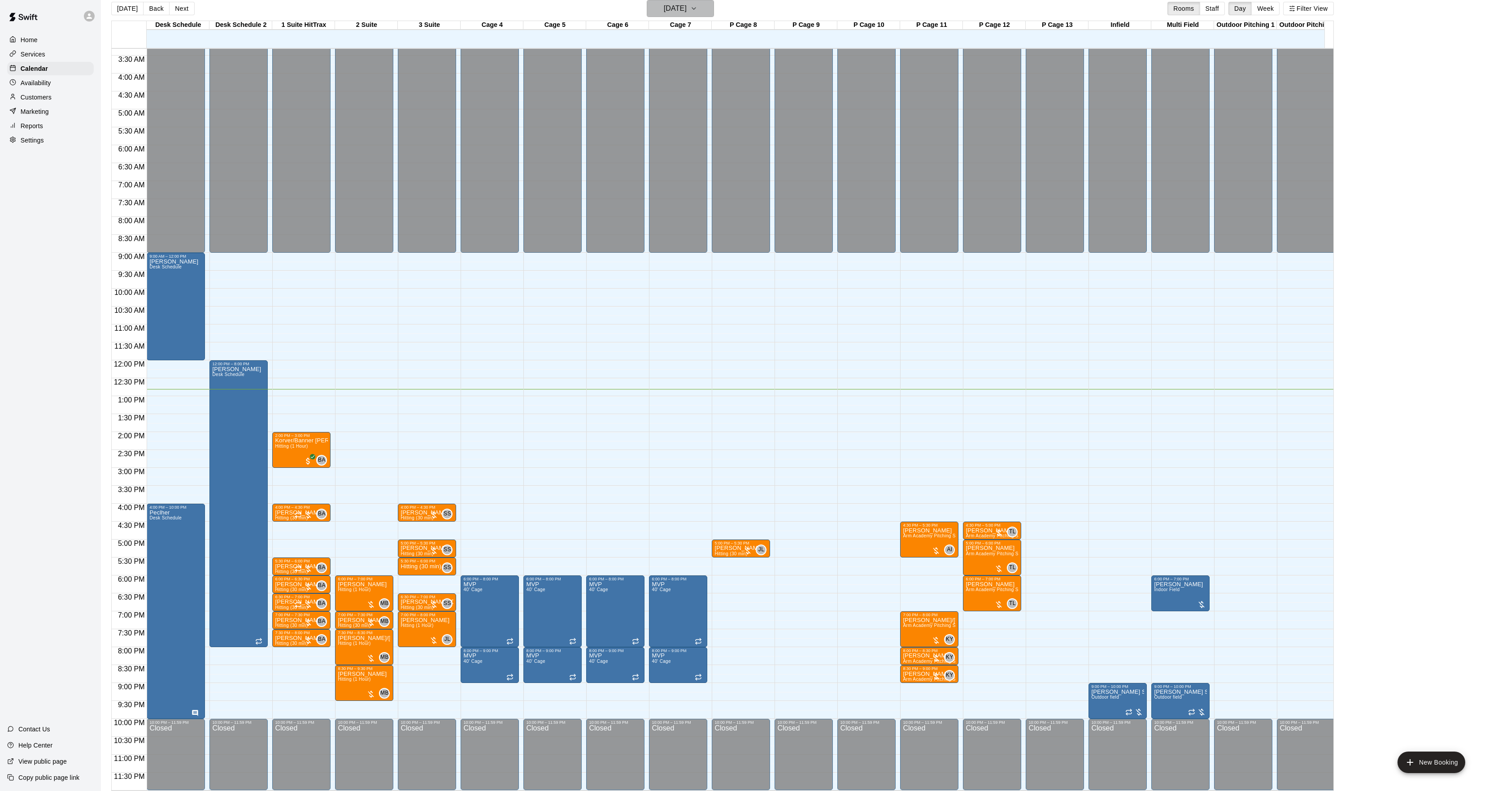
click at [709, 13] on button "[DATE]" at bounding box center [680, 8] width 67 height 17
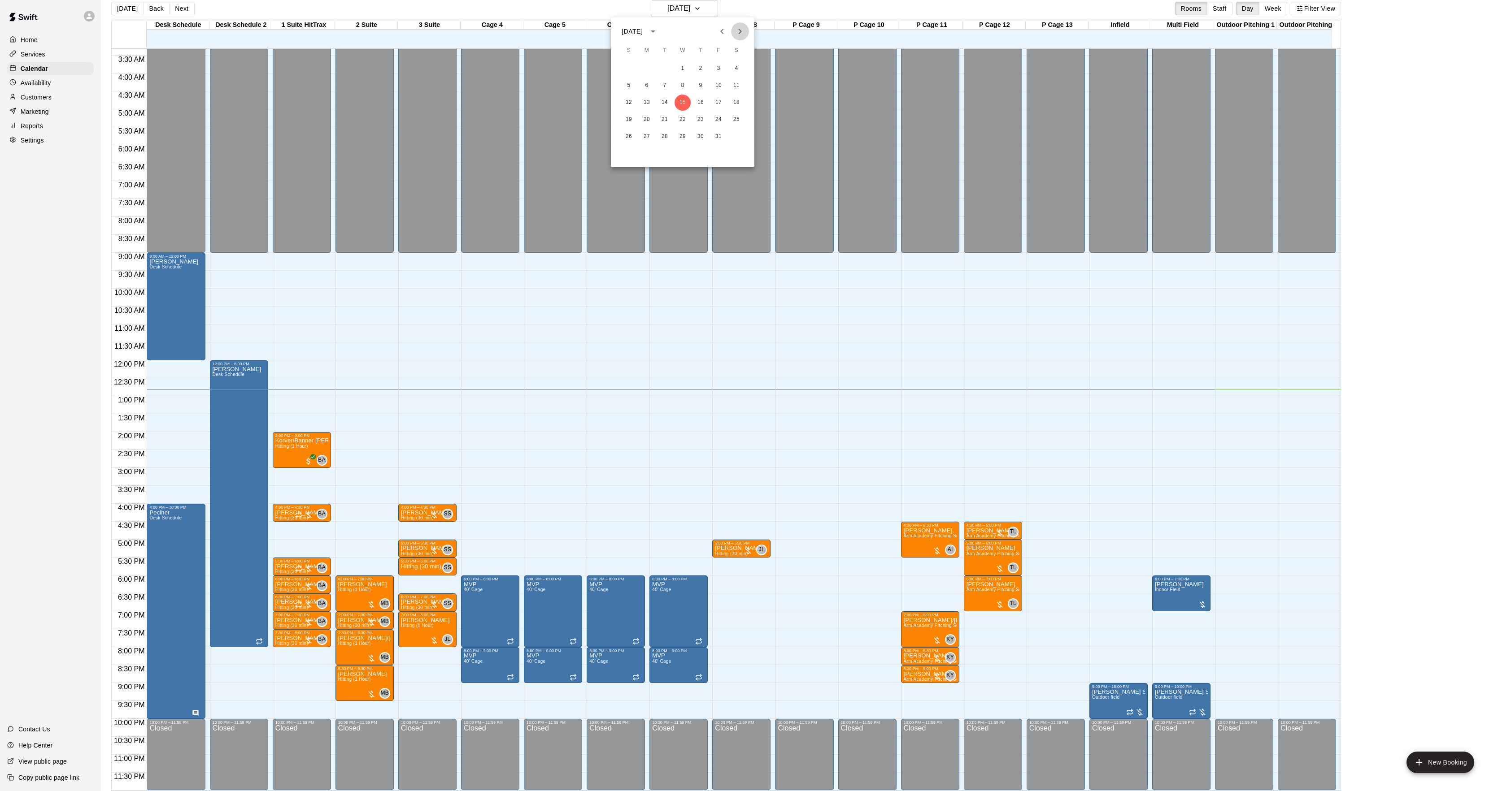
click at [743, 27] on icon "Next month" at bounding box center [739, 31] width 11 height 11
click at [744, 29] on icon "Next month" at bounding box center [739, 31] width 11 height 11
click at [730, 29] on button "Previous month" at bounding box center [722, 31] width 18 height 18
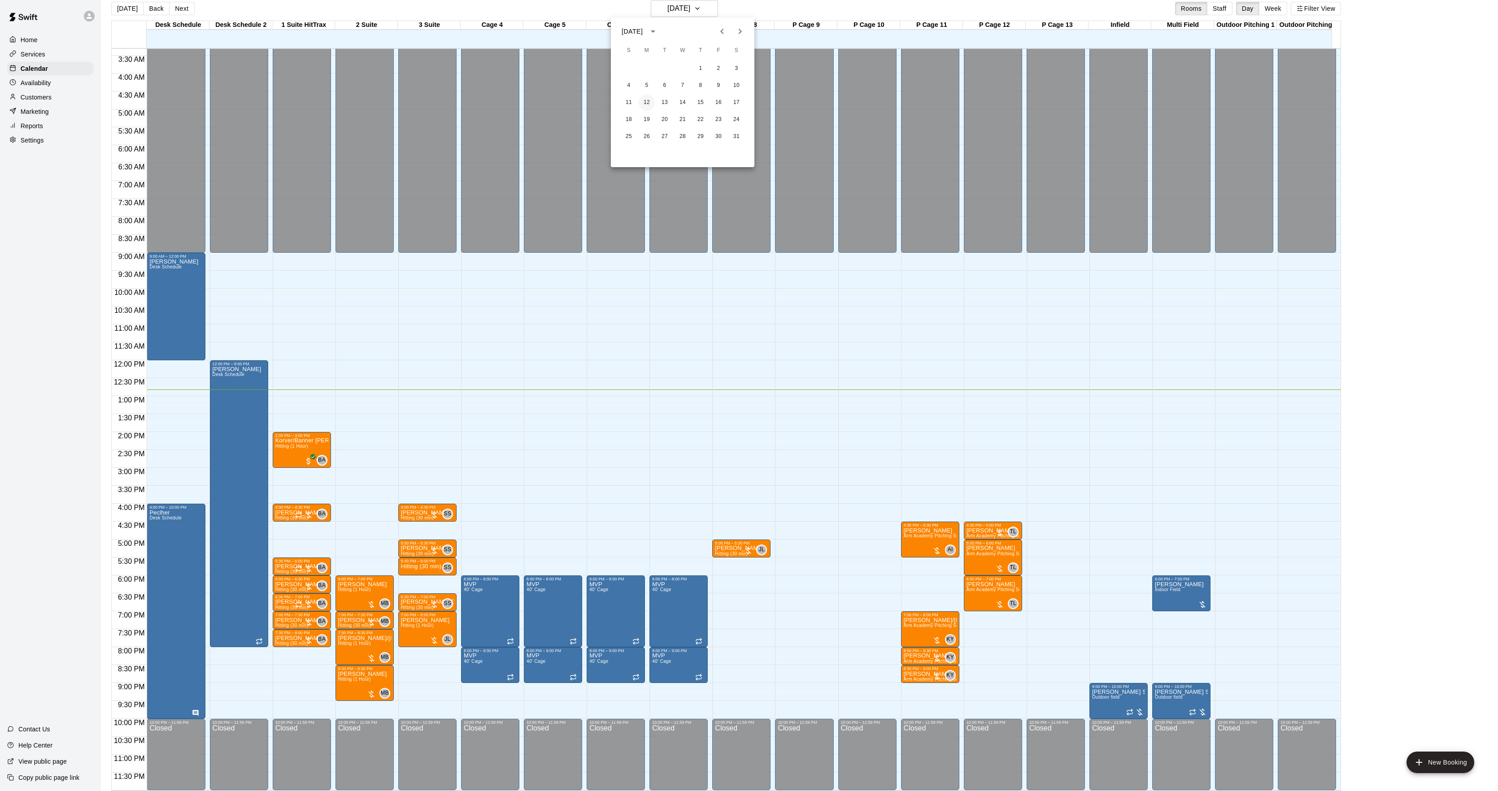
click at [651, 106] on button "12" at bounding box center [646, 103] width 16 height 16
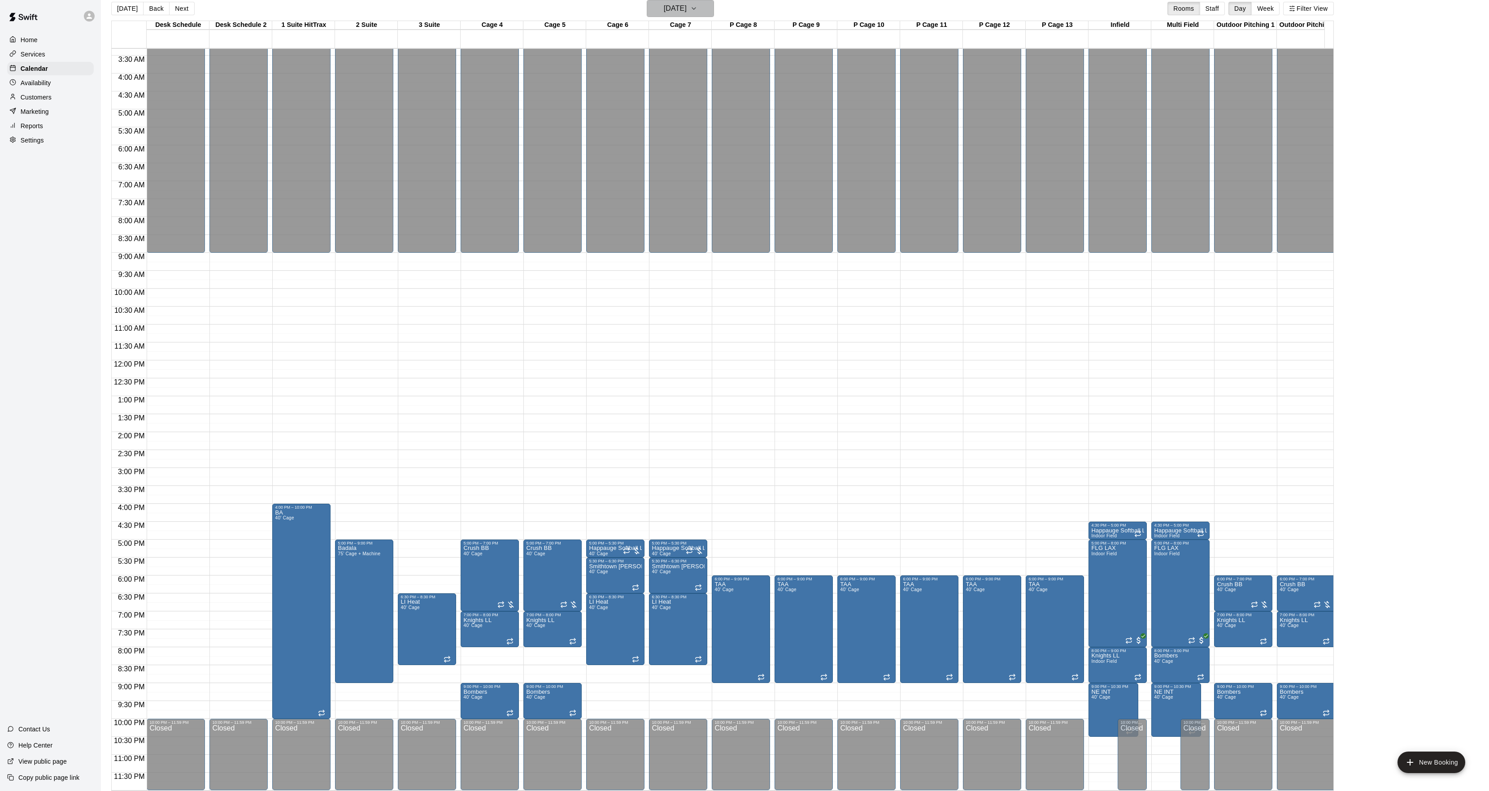
click at [702, 9] on button "[DATE]" at bounding box center [680, 8] width 67 height 17
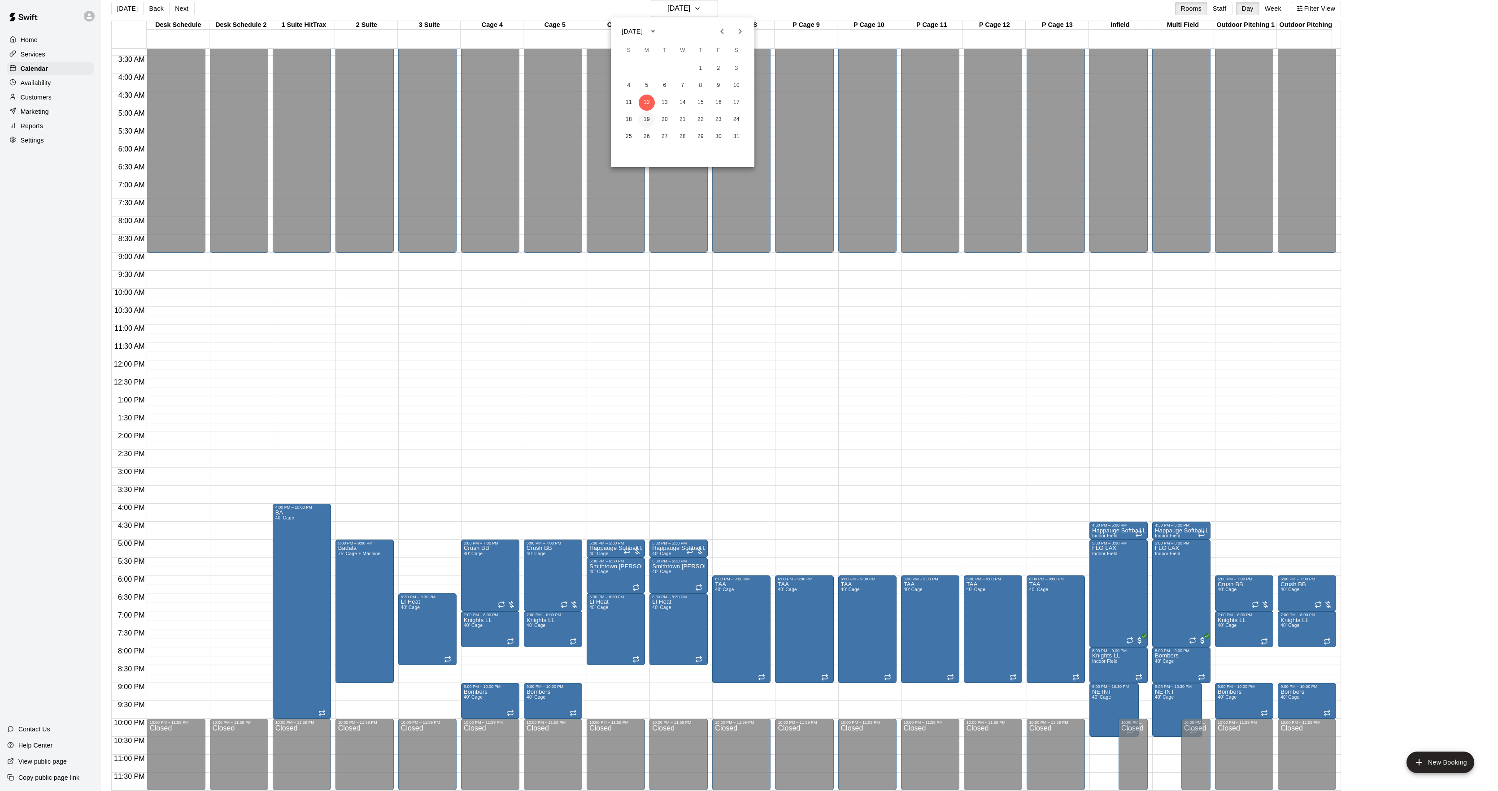
click at [648, 118] on button "19" at bounding box center [646, 120] width 16 height 16
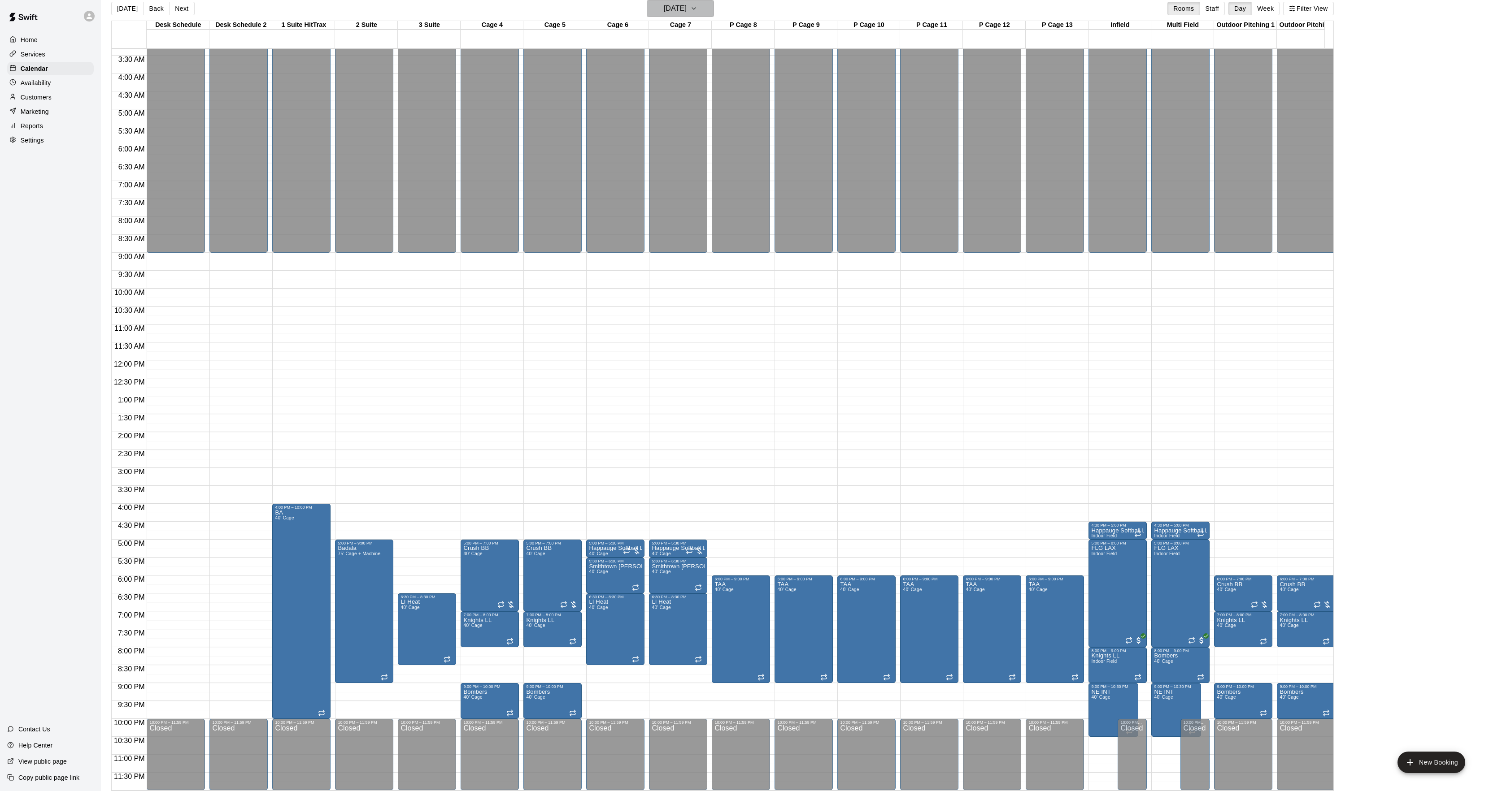
click at [710, 14] on button "[DATE]" at bounding box center [680, 8] width 67 height 17
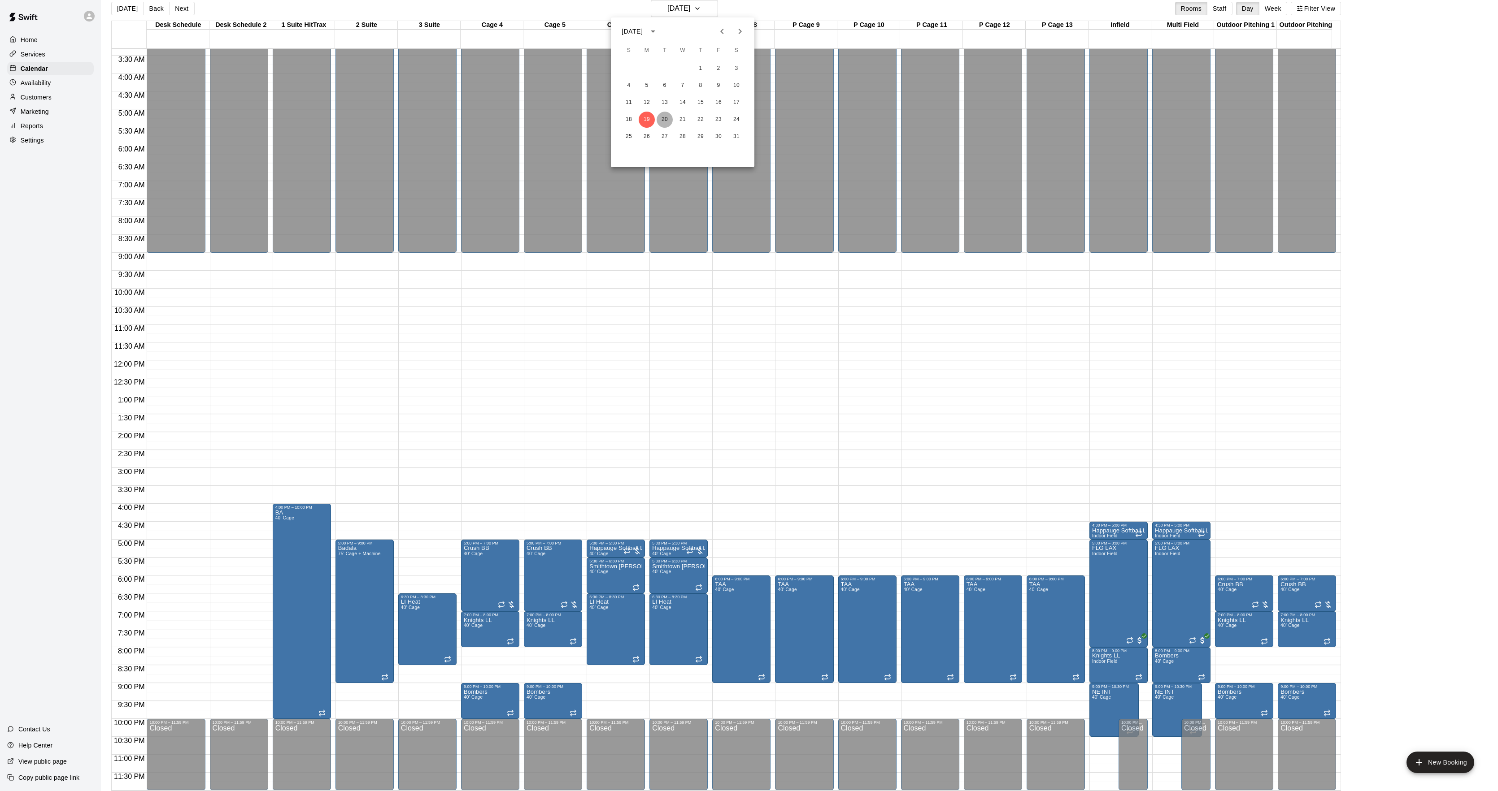
click at [666, 121] on button "20" at bounding box center [664, 120] width 16 height 16
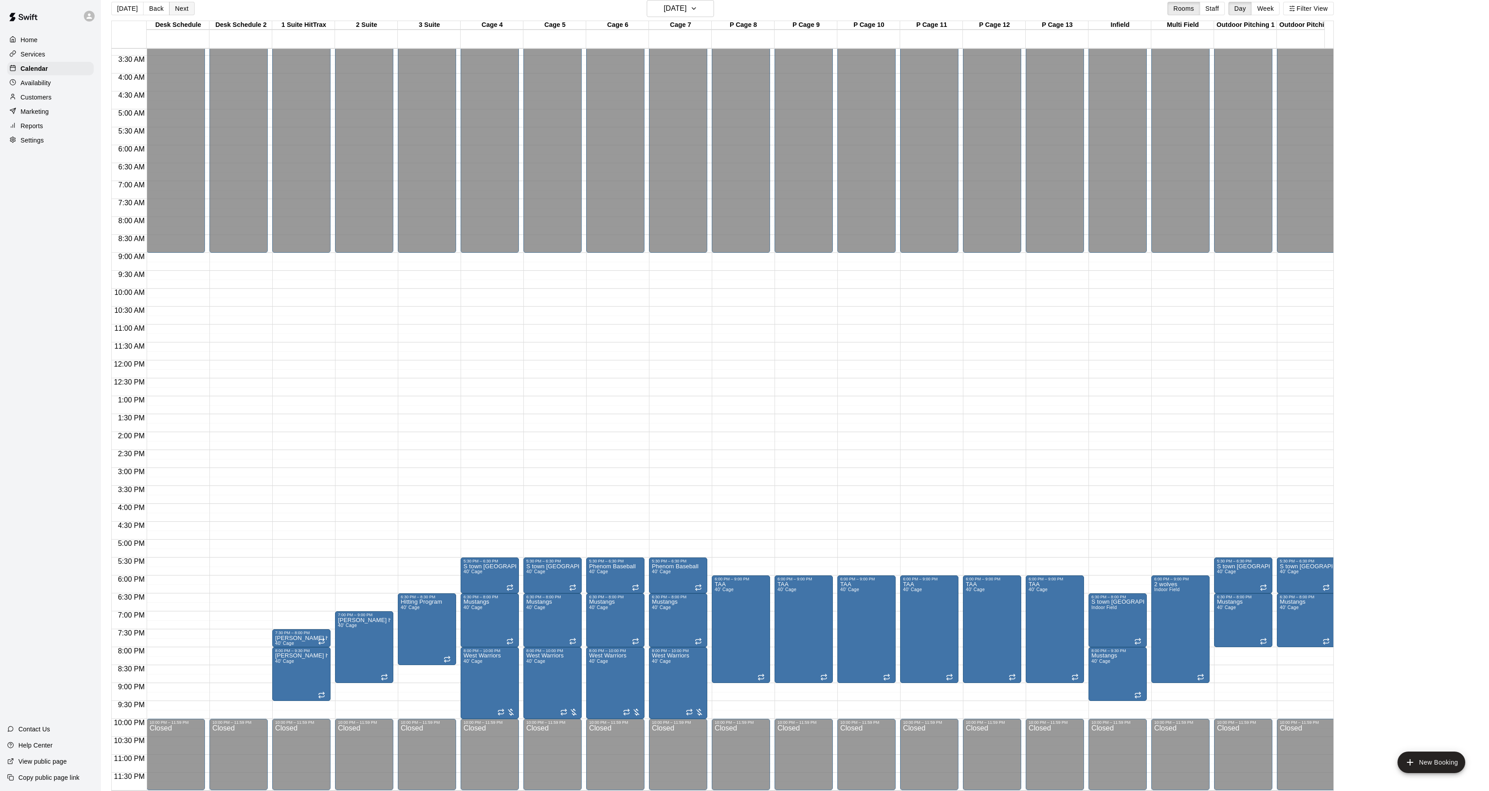
click at [182, 14] on button "Next" at bounding box center [181, 8] width 25 height 13
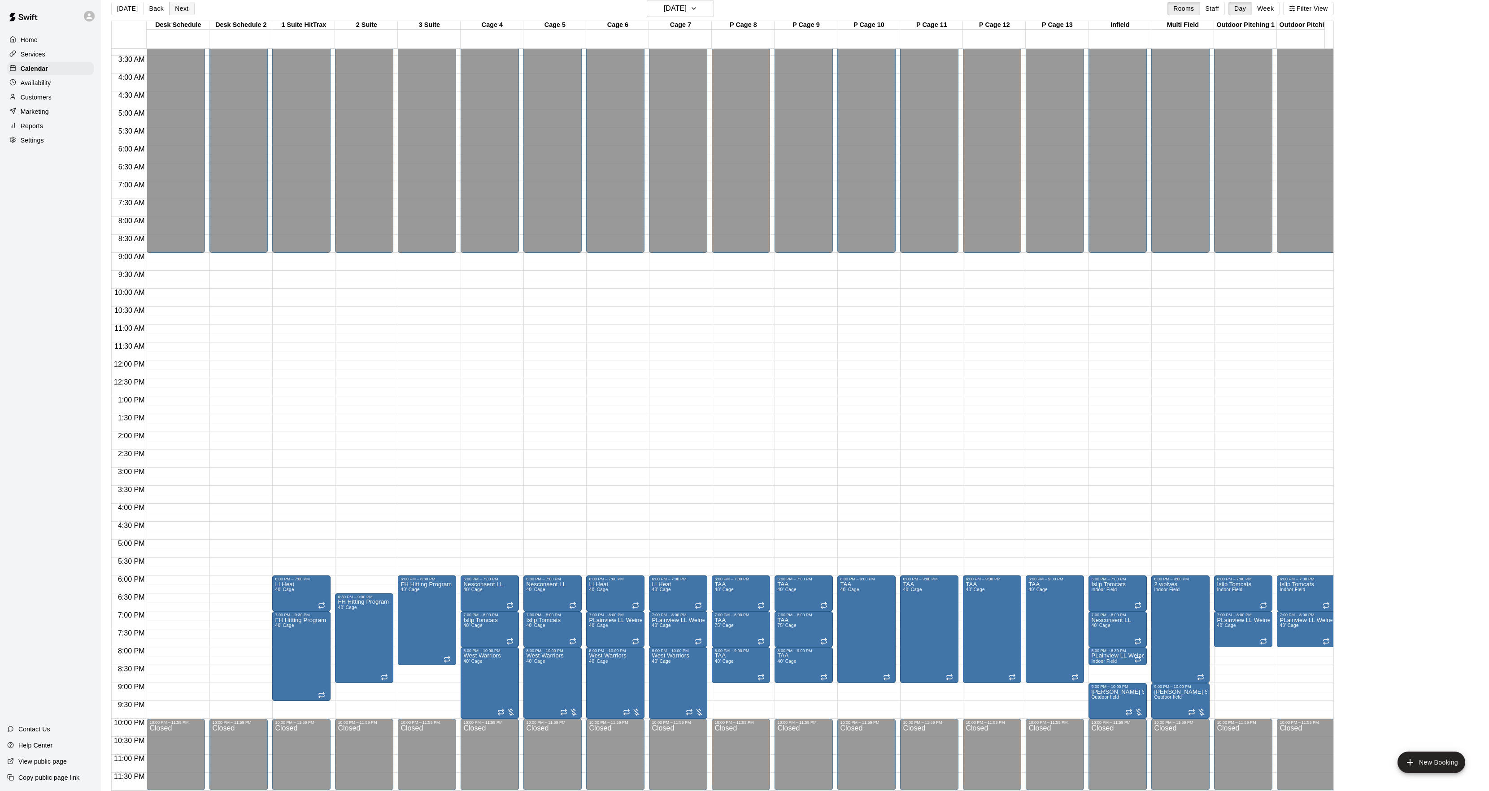
click at [182, 14] on button "Next" at bounding box center [181, 8] width 25 height 13
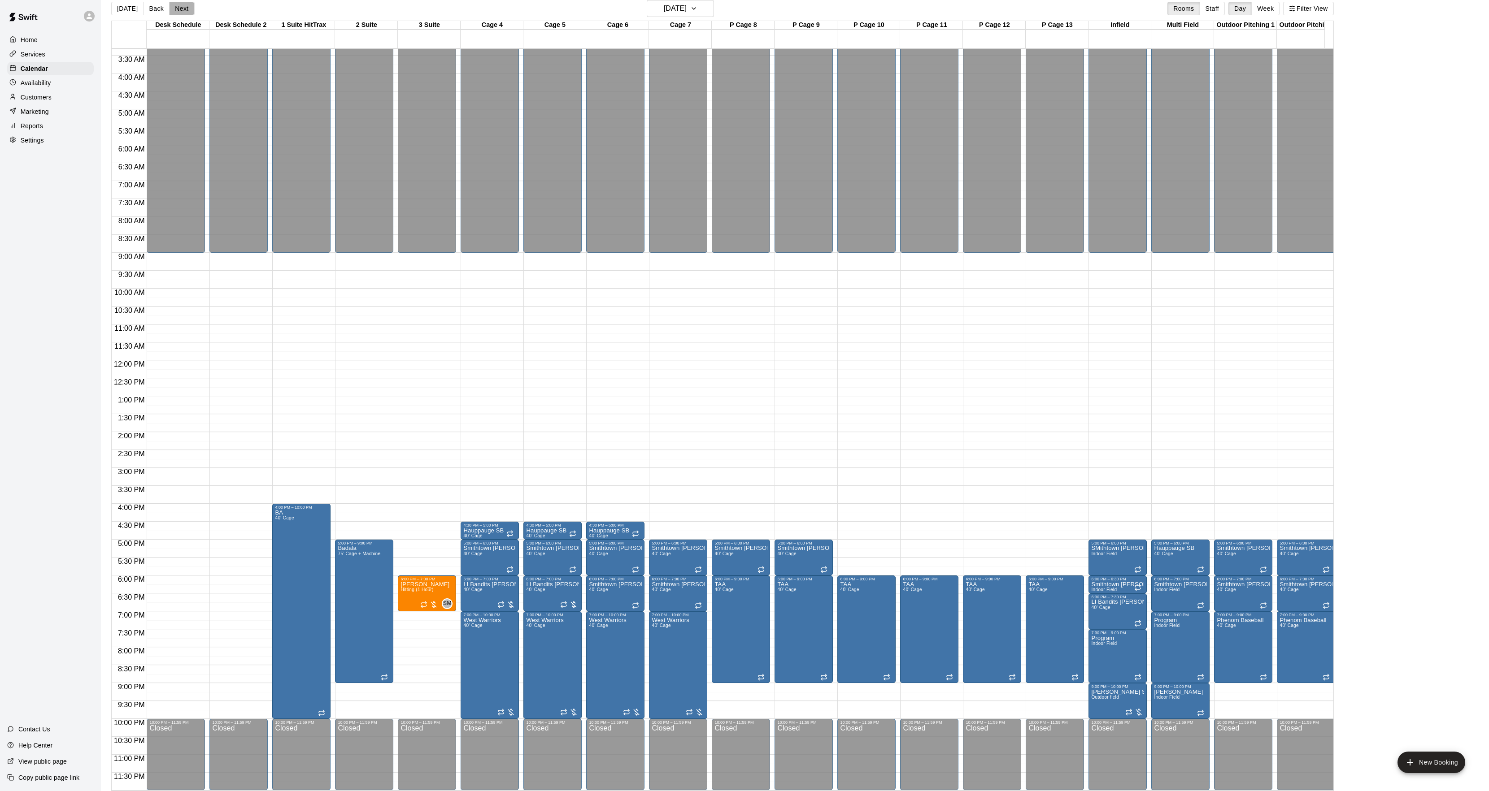
click at [185, 13] on button "Next" at bounding box center [181, 8] width 25 height 13
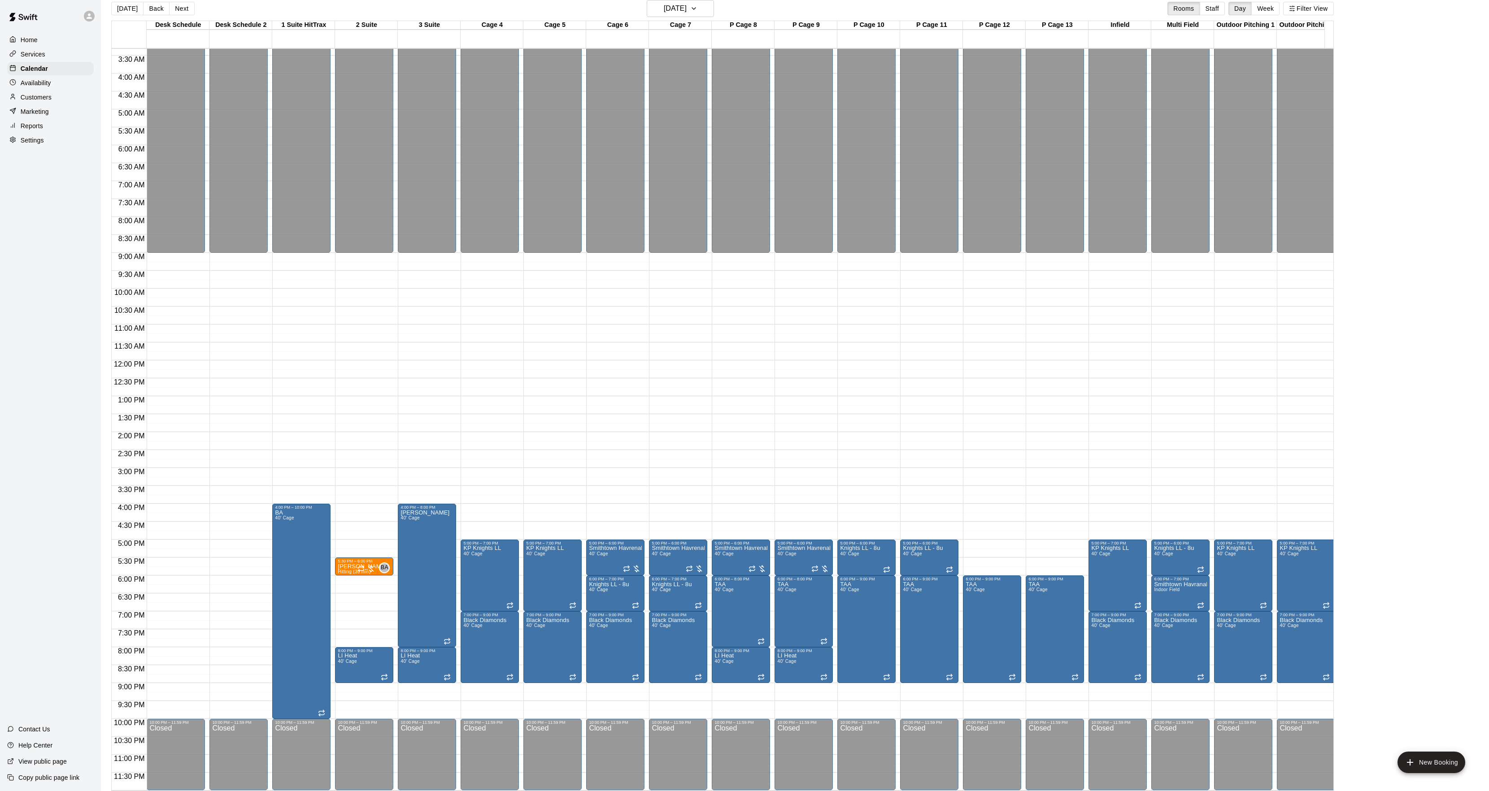
click at [185, 13] on button "Next" at bounding box center [181, 8] width 25 height 13
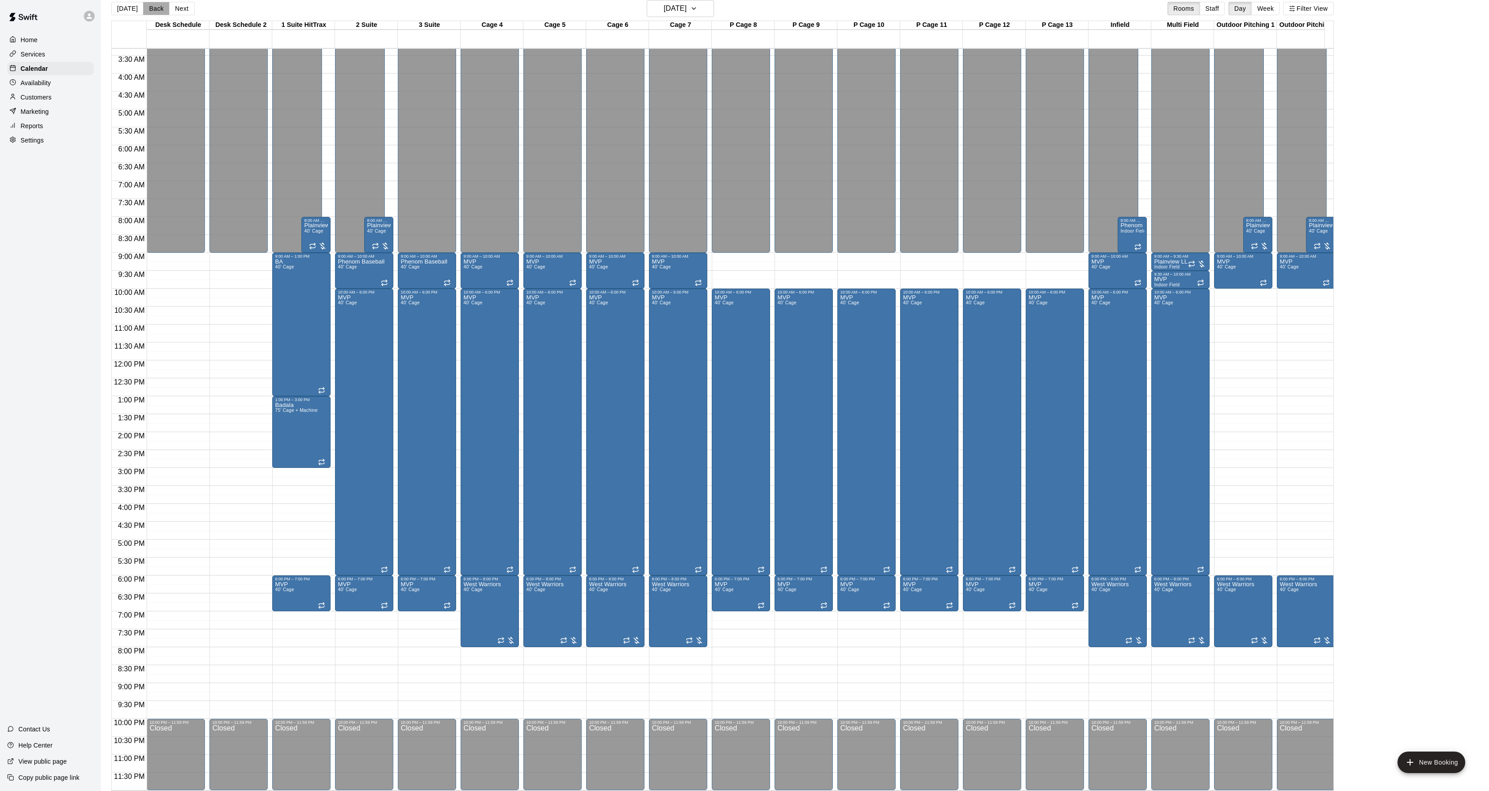
click at [147, 11] on button "Back" at bounding box center [156, 8] width 26 height 13
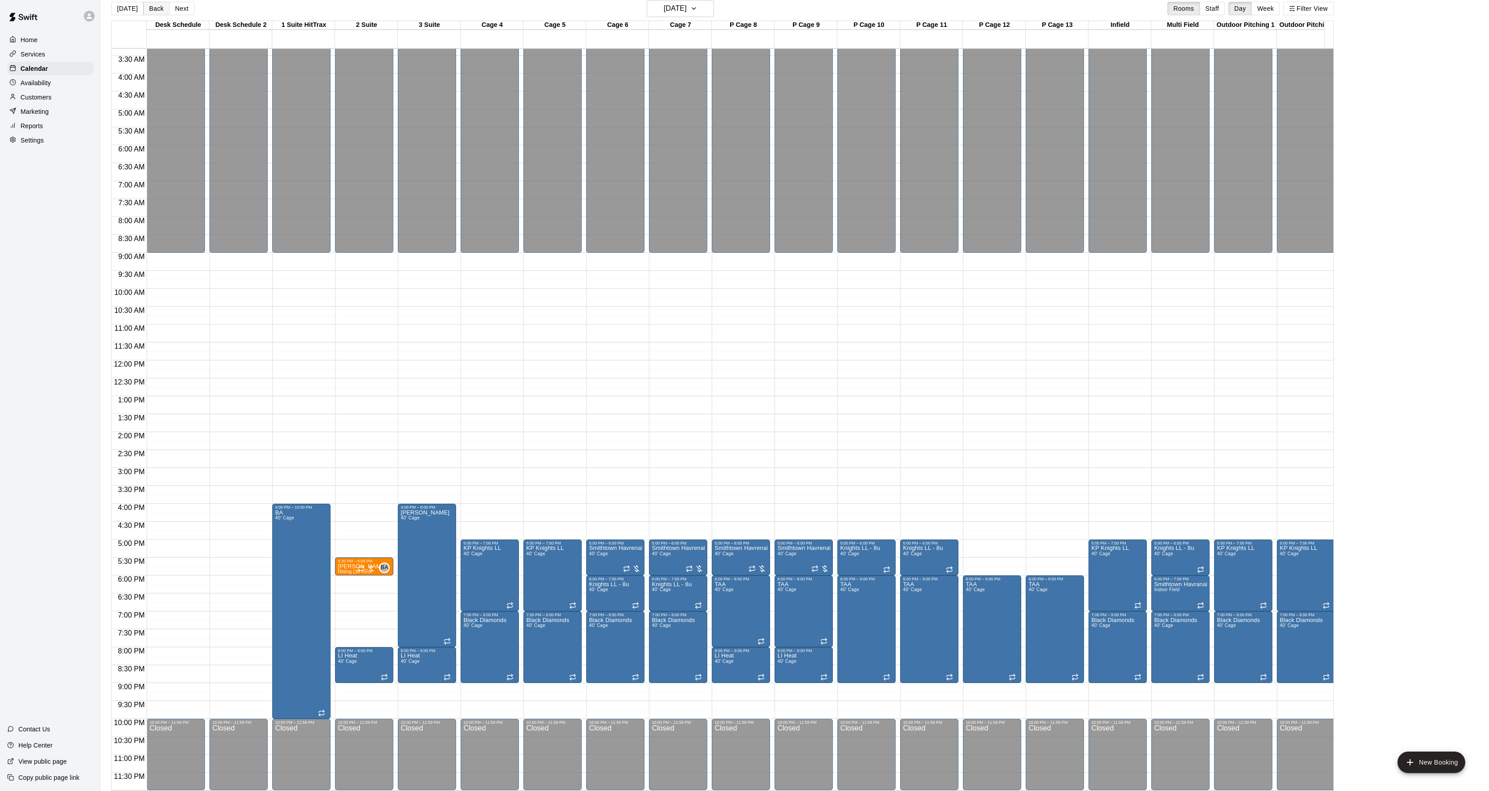
click at [151, 11] on button "Back" at bounding box center [156, 8] width 26 height 13
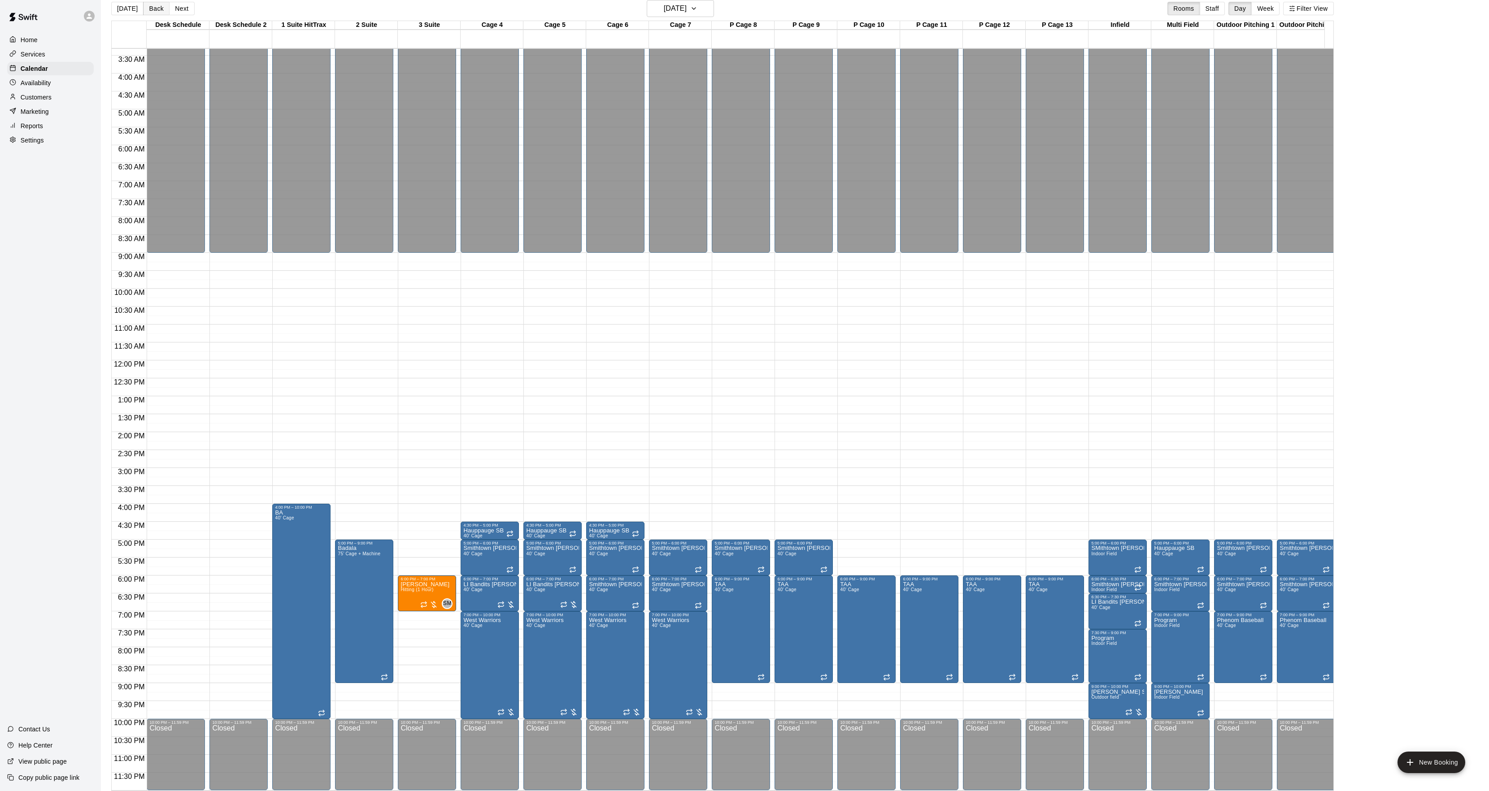
click at [151, 11] on button "Back" at bounding box center [156, 8] width 26 height 13
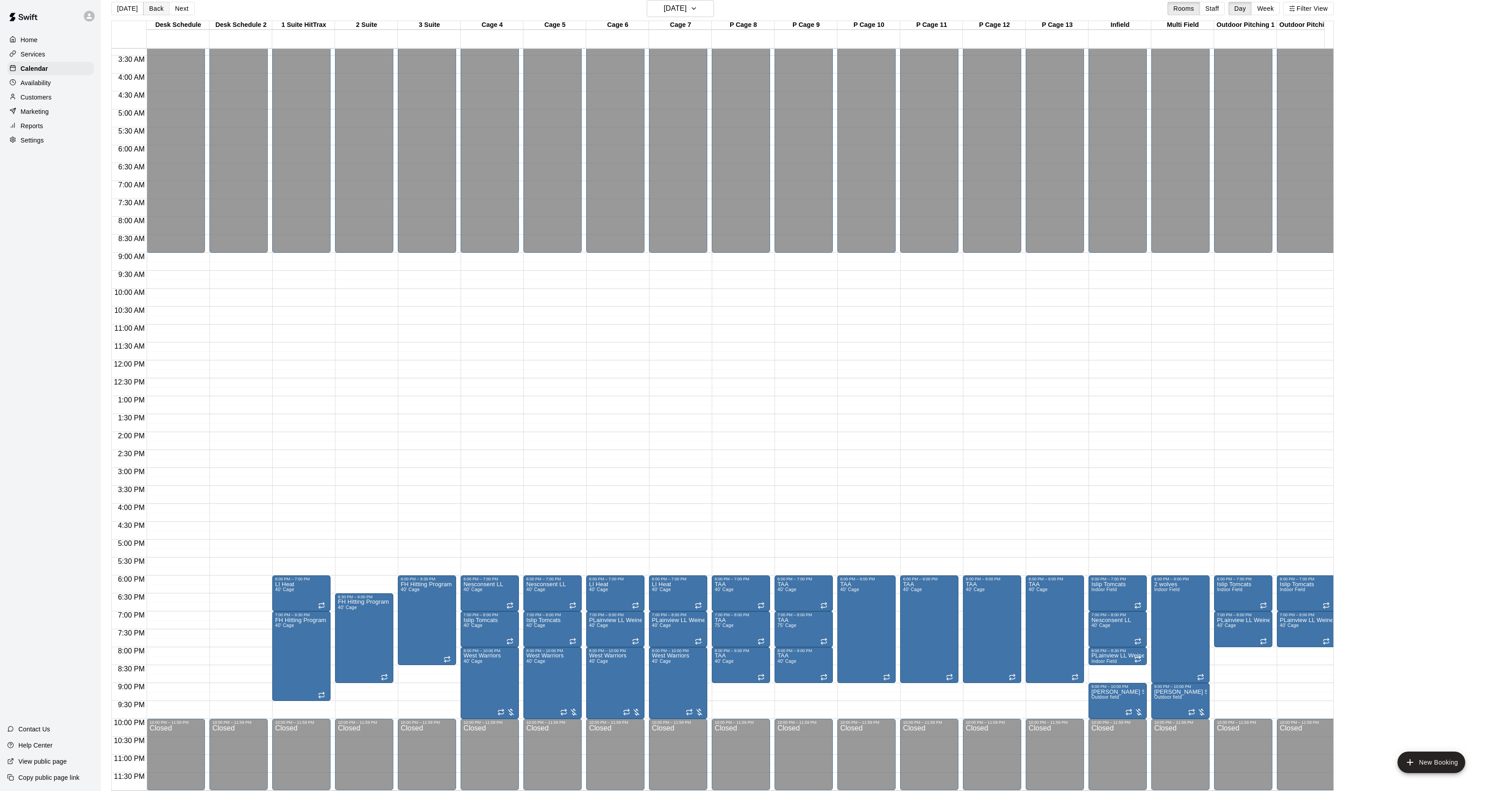
click at [151, 11] on button "Back" at bounding box center [156, 8] width 26 height 13
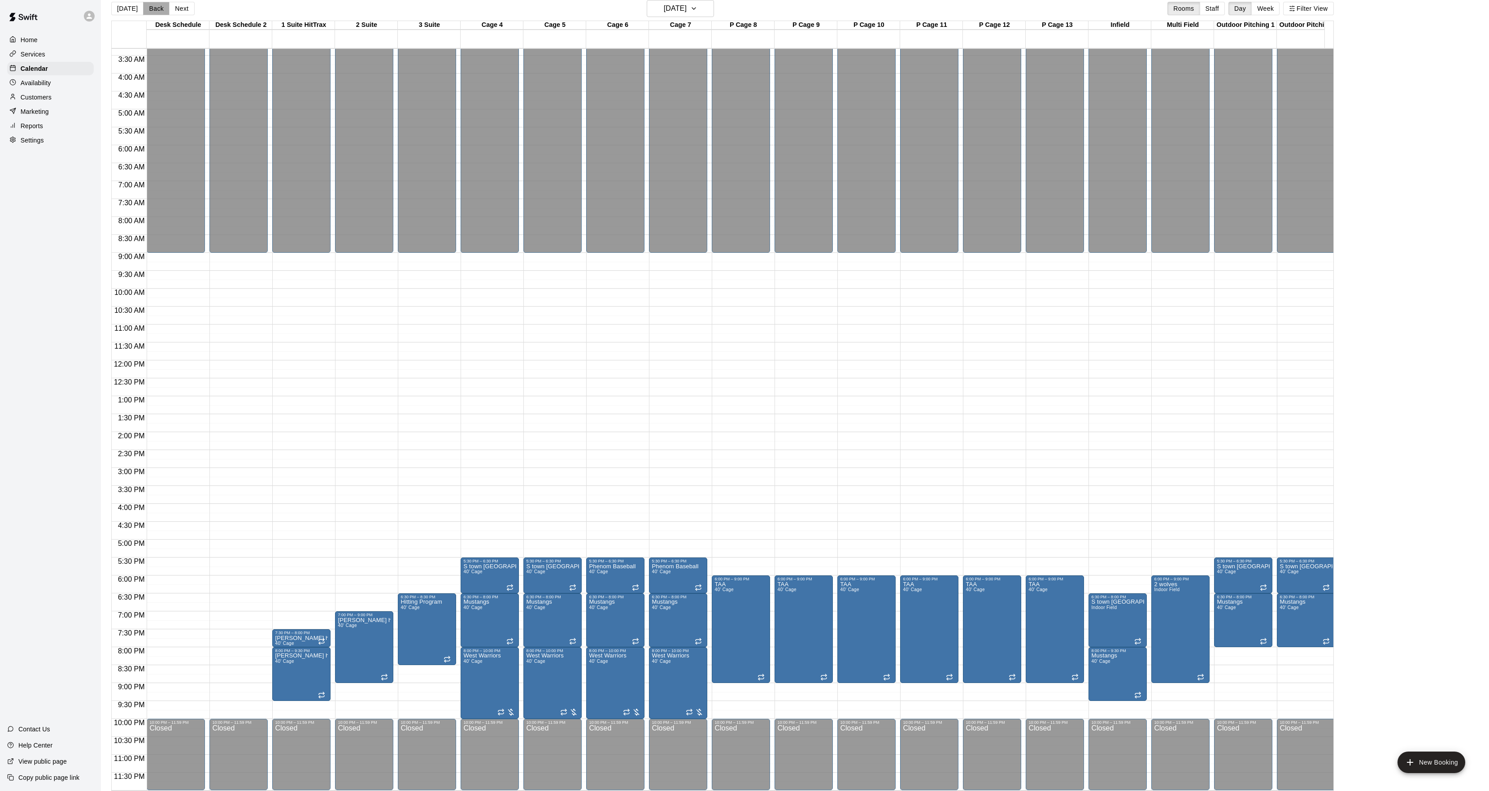
click at [151, 11] on button "Back" at bounding box center [156, 8] width 26 height 13
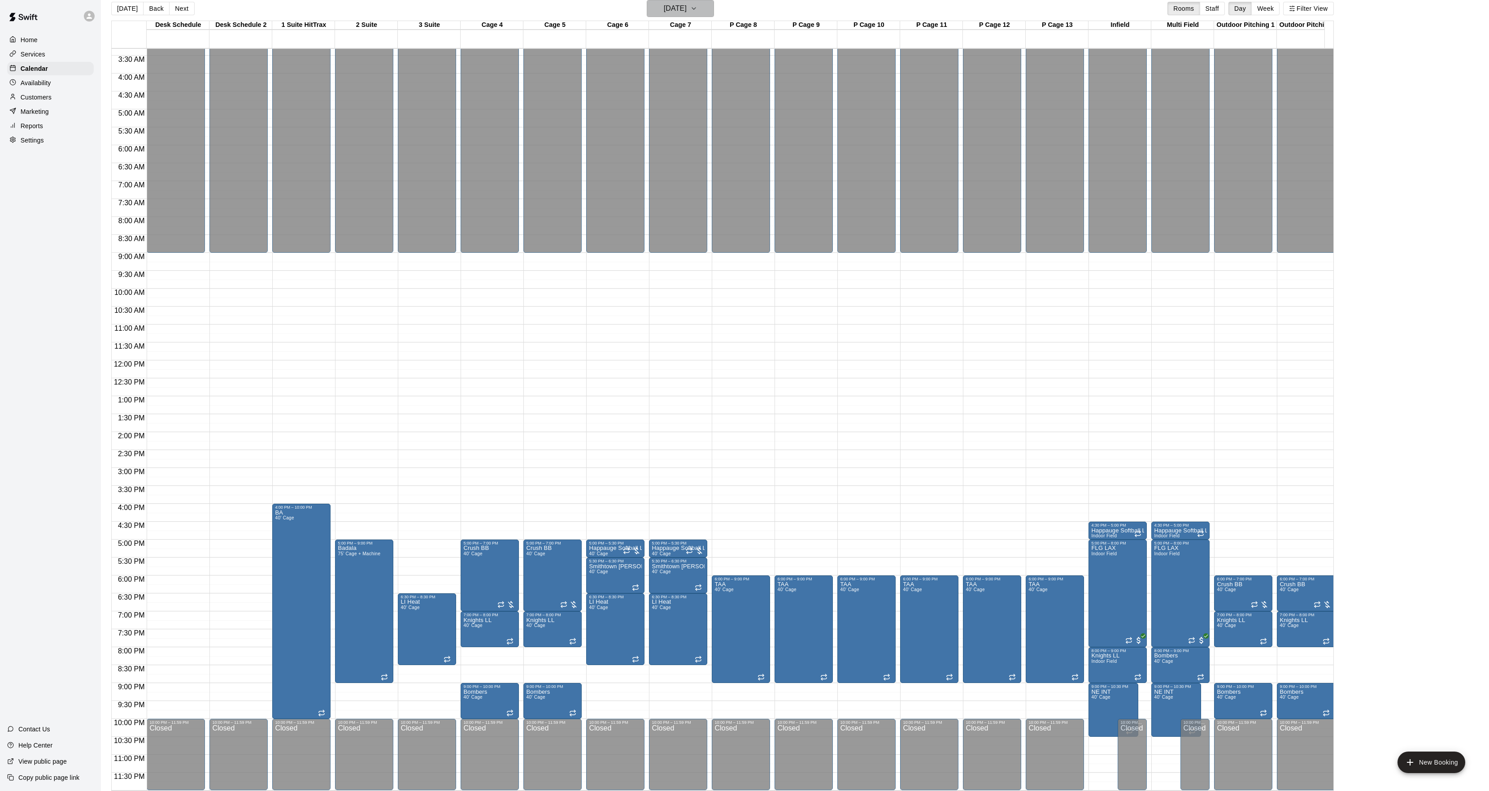
click at [682, 7] on h6 "[DATE]" at bounding box center [675, 8] width 23 height 13
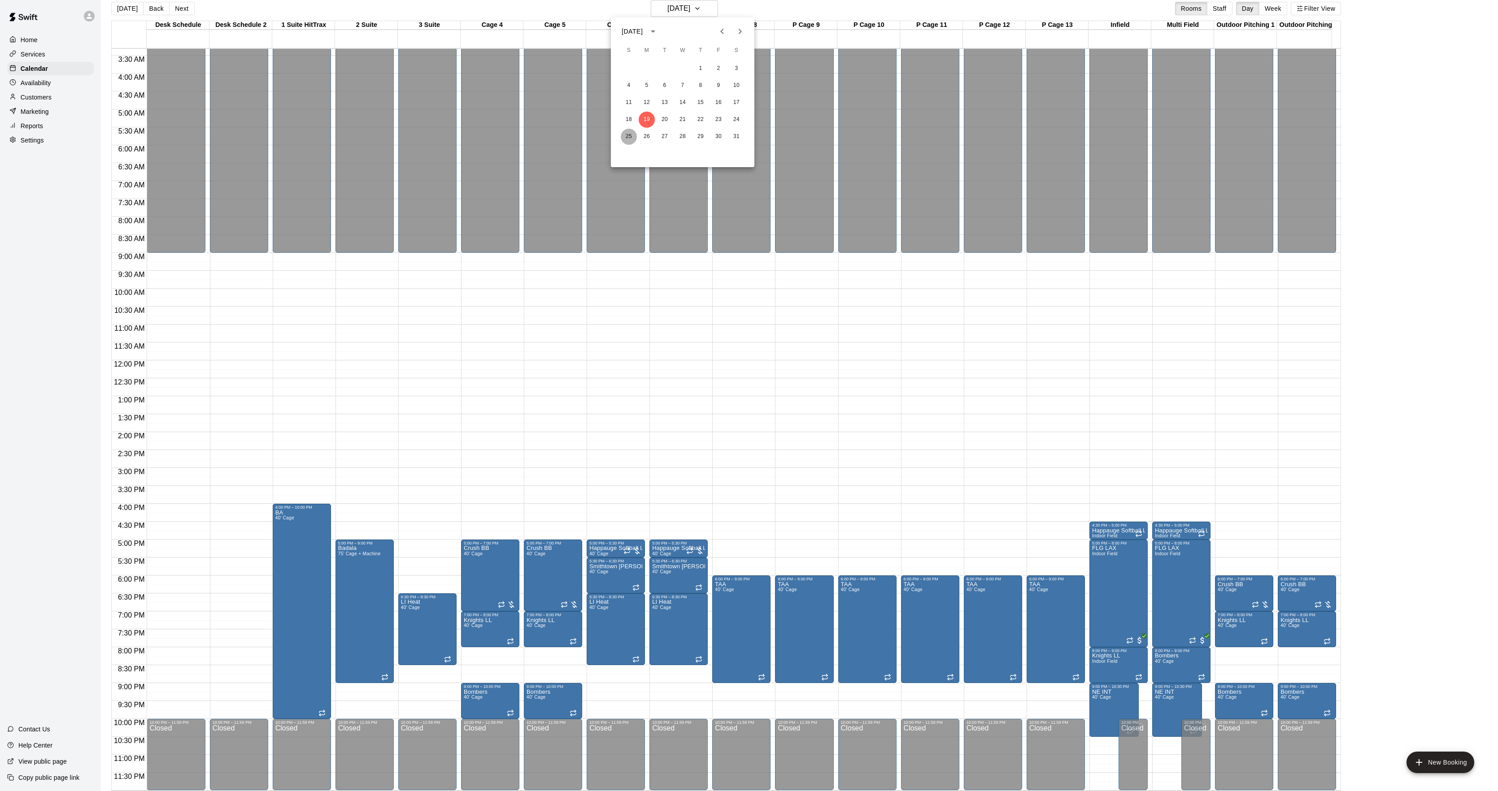
click at [626, 139] on button "25" at bounding box center [629, 137] width 16 height 16
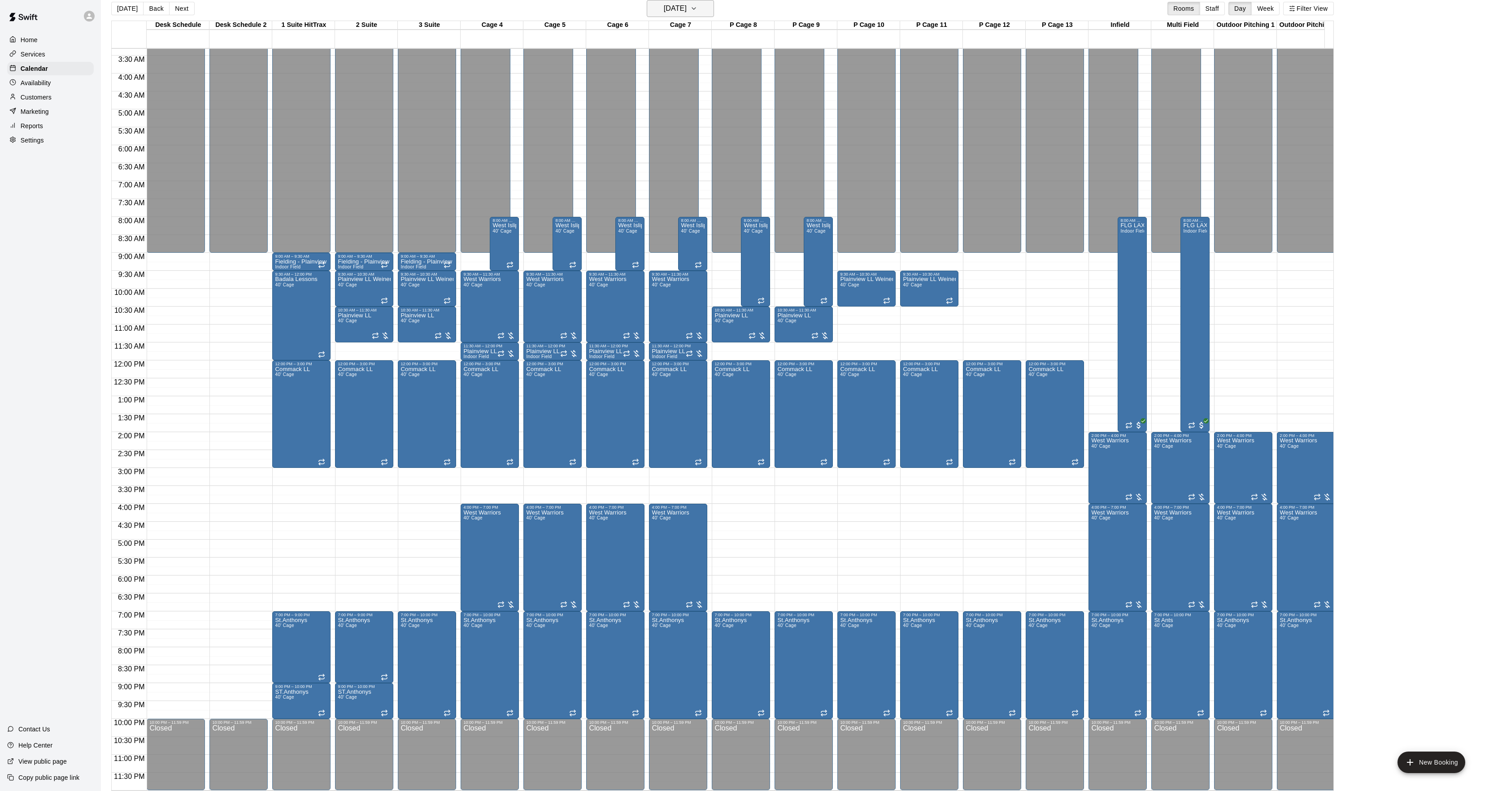
click at [671, 7] on h6 "[DATE]" at bounding box center [675, 8] width 23 height 13
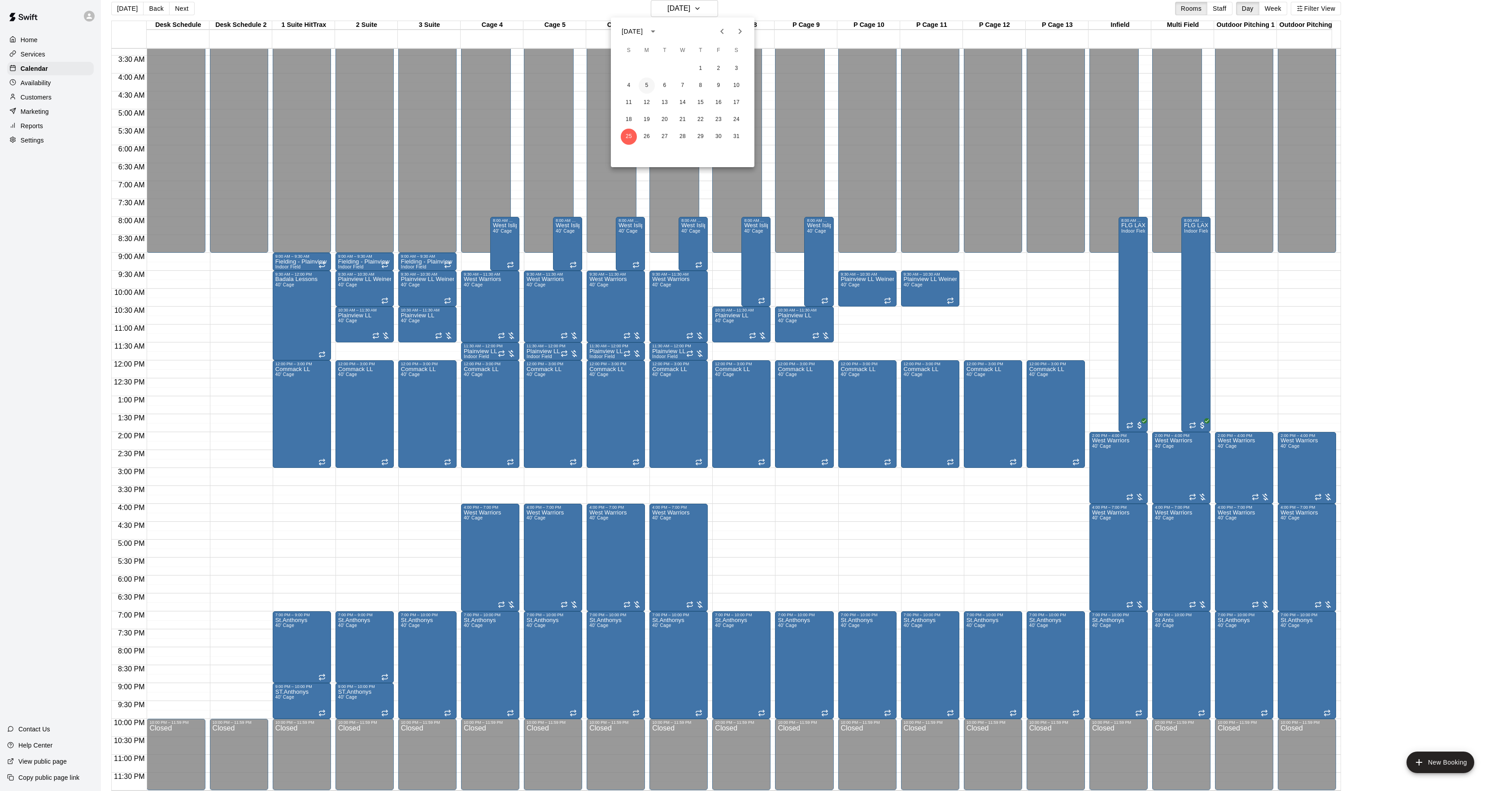
click at [650, 89] on button "5" at bounding box center [646, 86] width 16 height 16
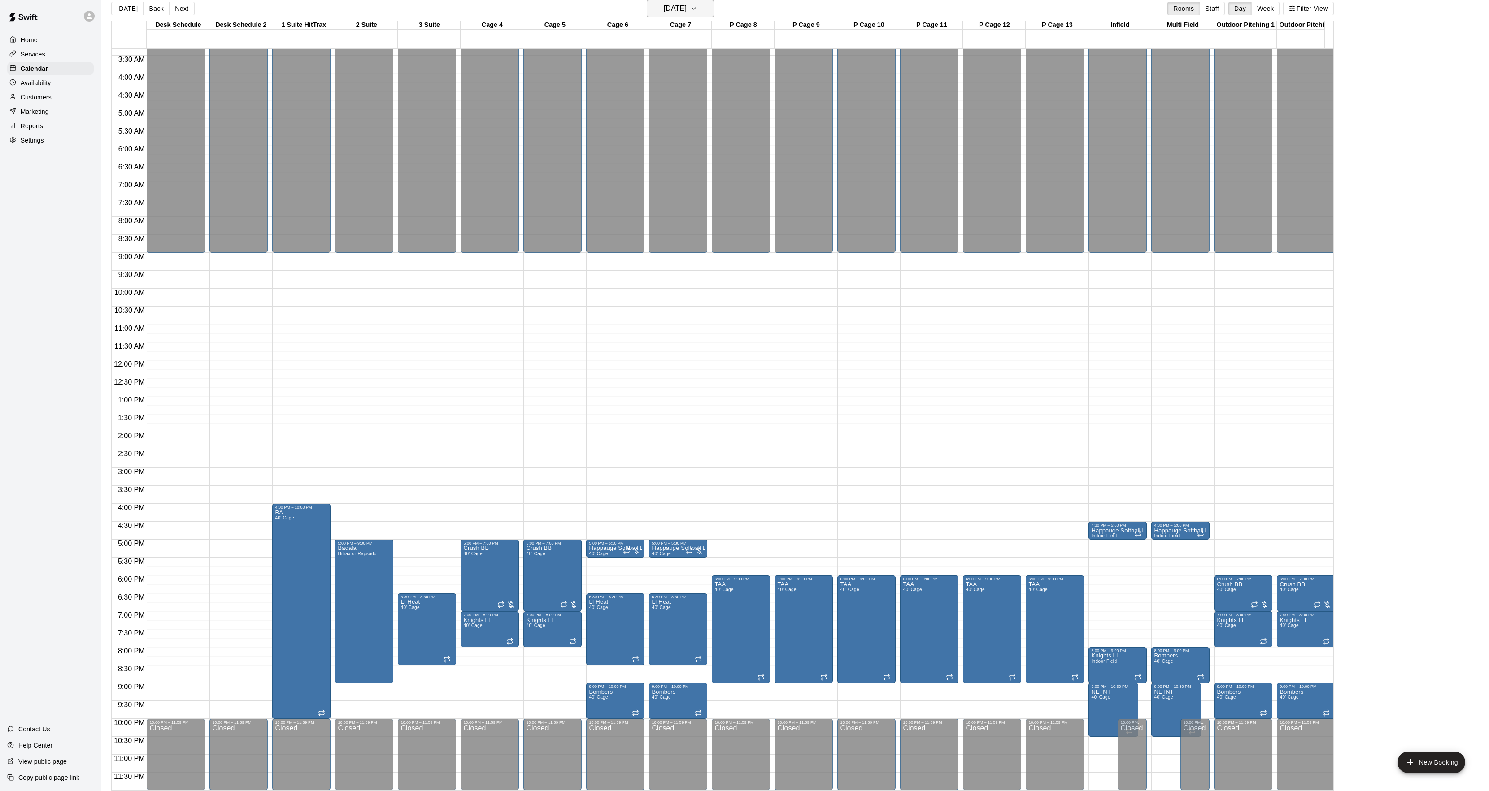
click at [664, 14] on h6 "[DATE]" at bounding box center [675, 8] width 23 height 13
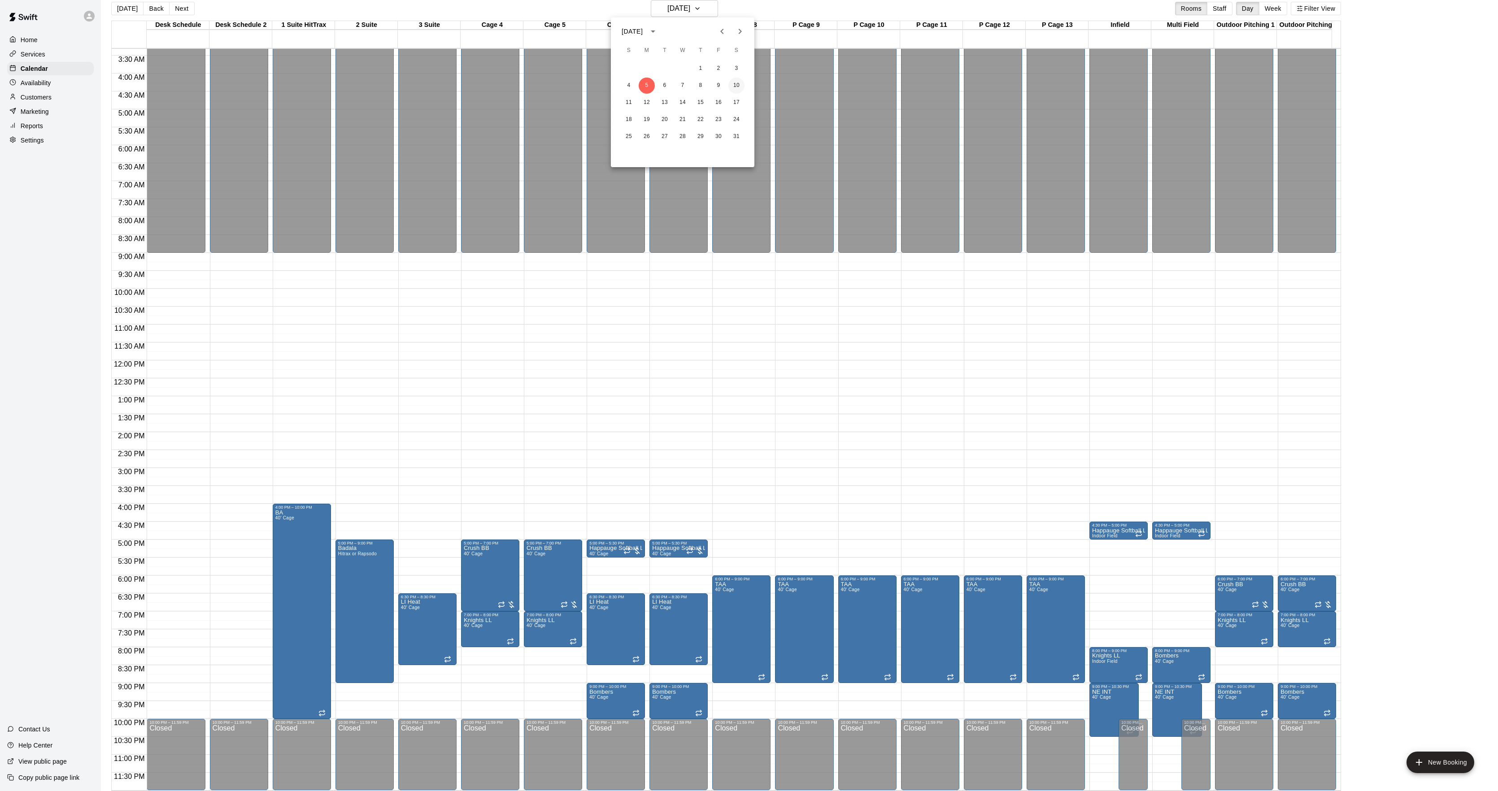
click at [735, 91] on button "10" at bounding box center [736, 86] width 16 height 16
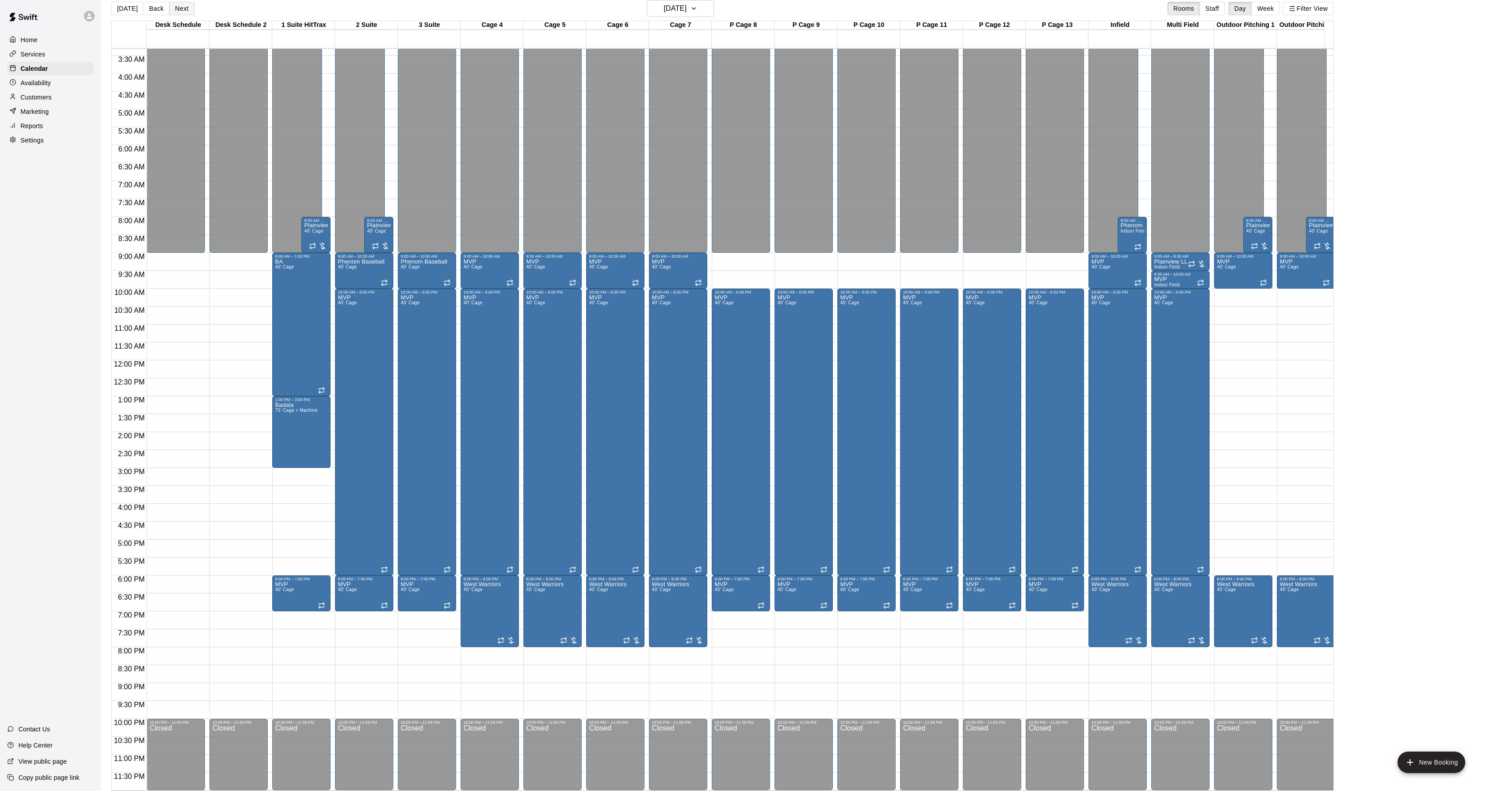
click at [185, 10] on button "Next" at bounding box center [181, 8] width 25 height 13
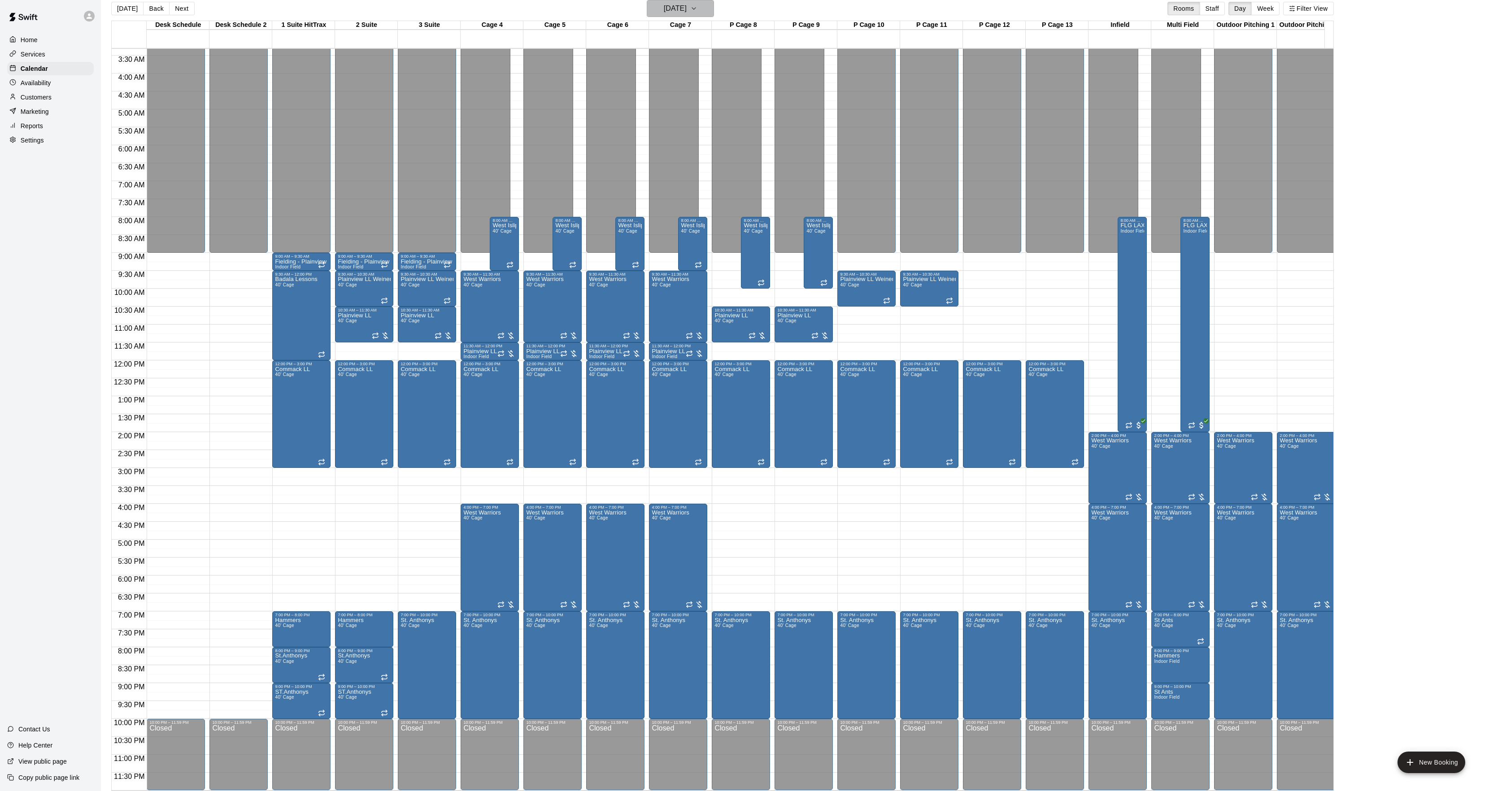
click at [686, 9] on h6 "[DATE]" at bounding box center [675, 8] width 23 height 13
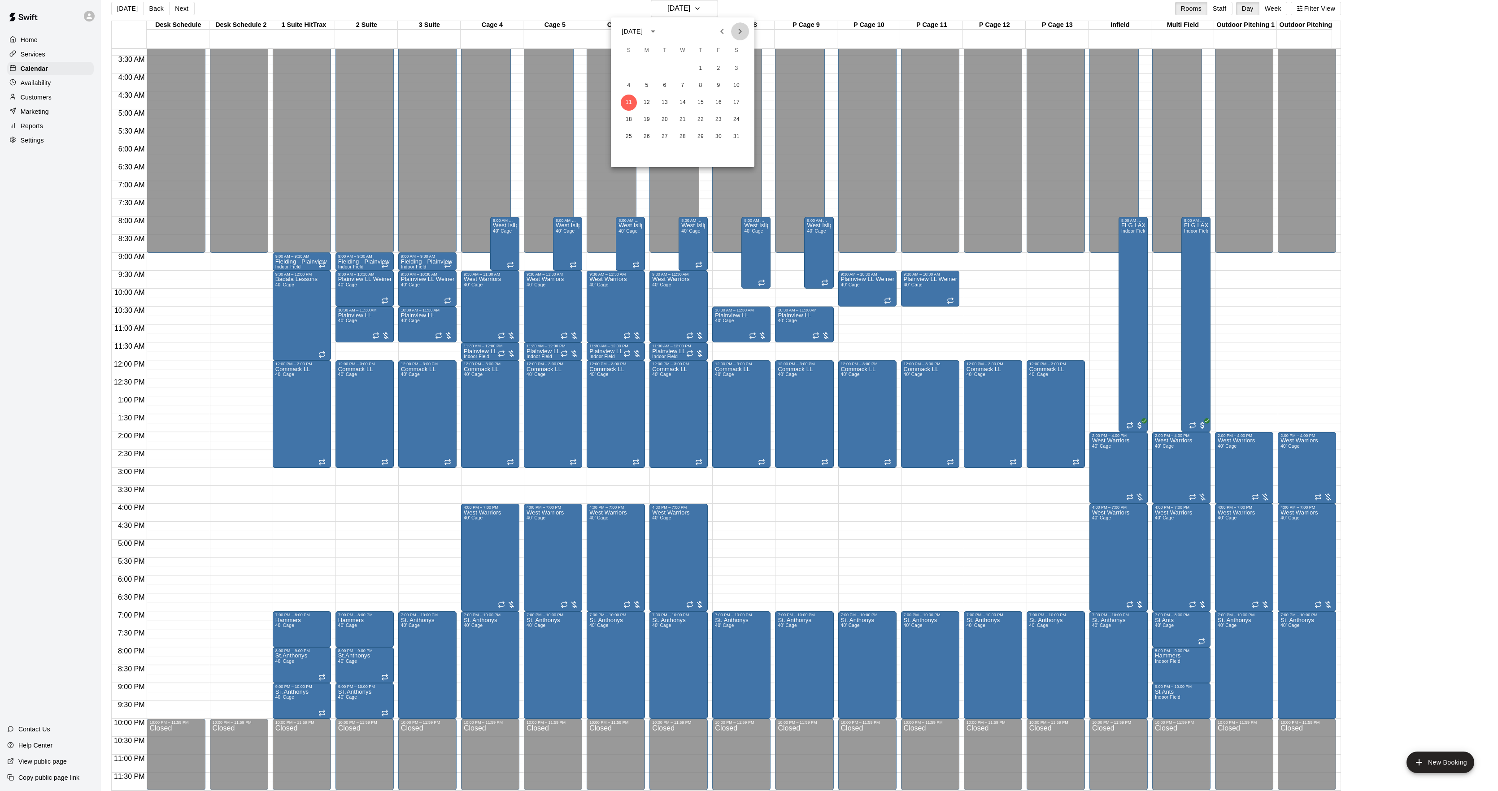
click at [745, 31] on button "Next month" at bounding box center [740, 31] width 18 height 18
click at [628, 74] on button "1" at bounding box center [629, 69] width 16 height 16
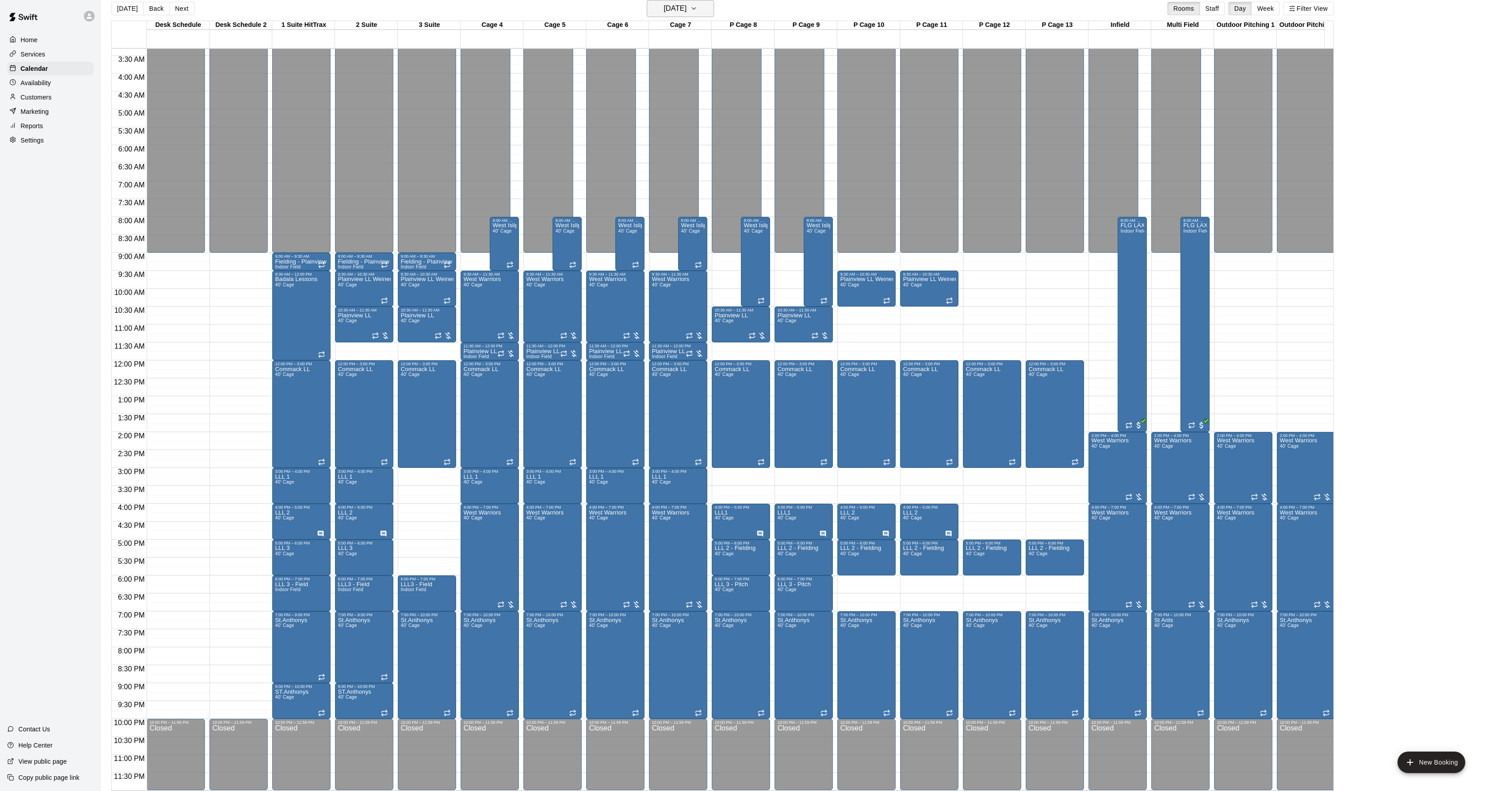
click at [686, 7] on h6 "[DATE]" at bounding box center [675, 8] width 23 height 13
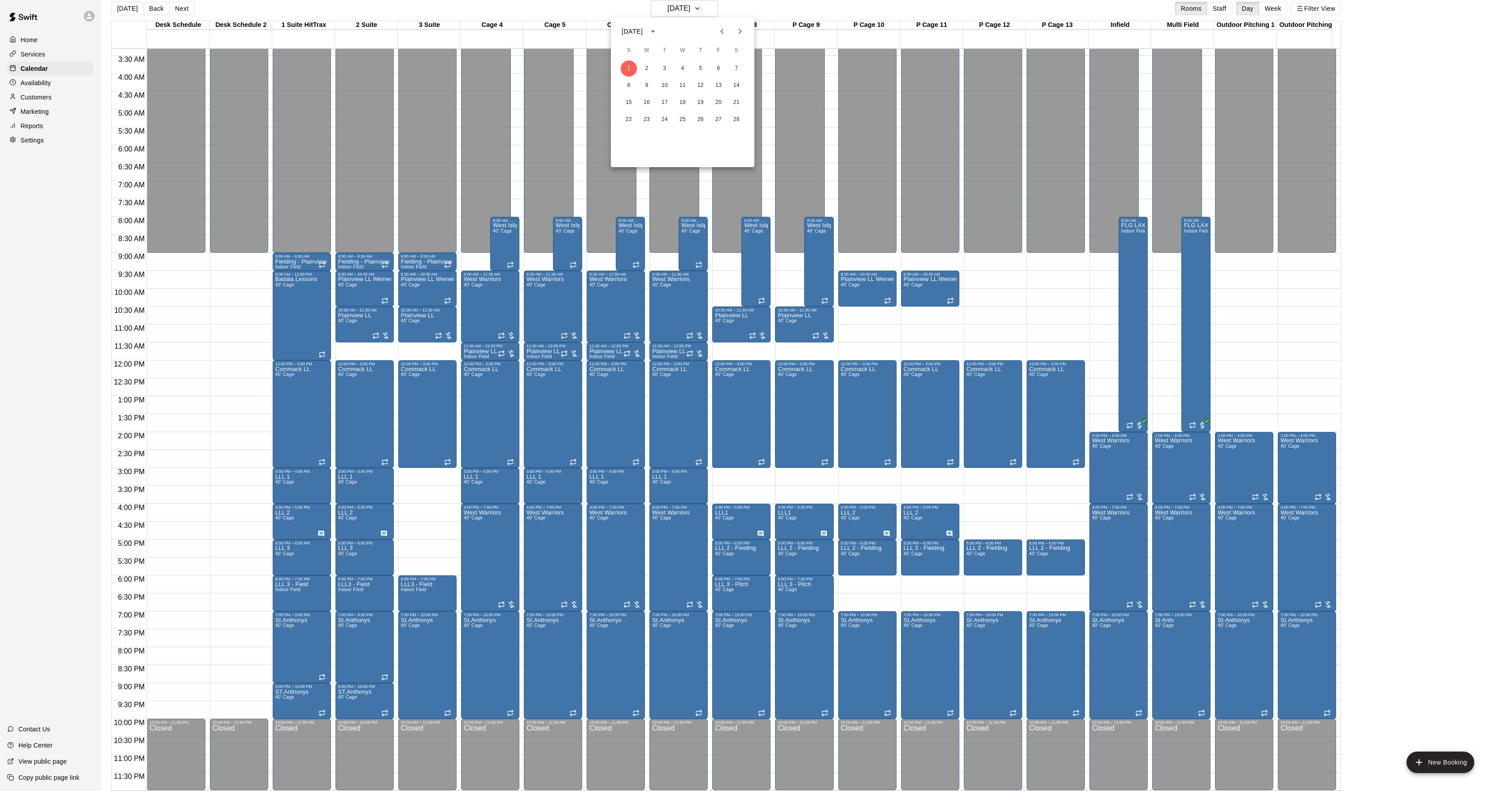
click at [720, 33] on icon "Previous month" at bounding box center [721, 31] width 11 height 11
click at [717, 39] on button "Previous month" at bounding box center [722, 31] width 18 height 18
click at [664, 139] on button "25" at bounding box center [664, 137] width 16 height 16
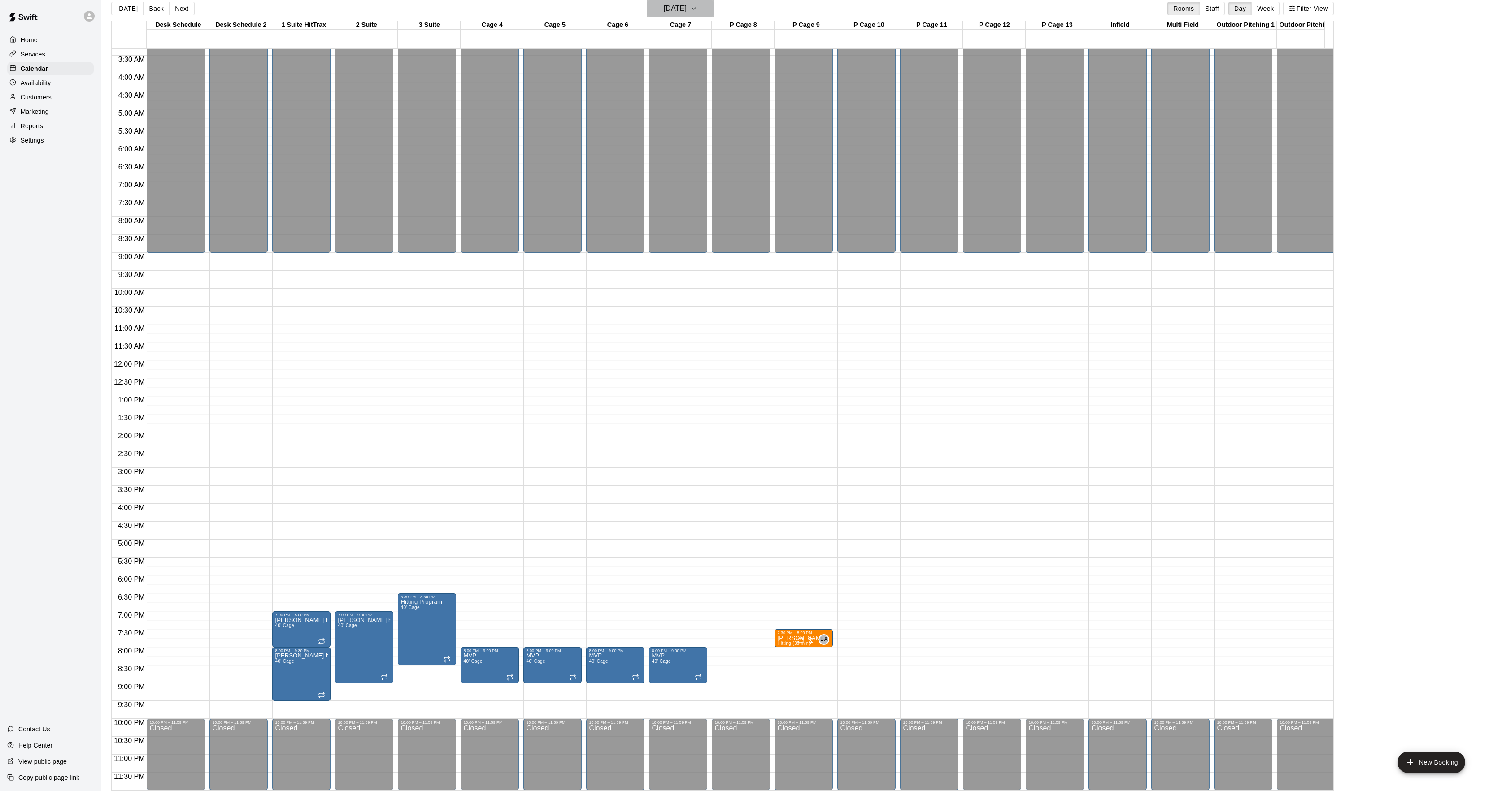
click at [669, 16] on button "[DATE]" at bounding box center [680, 8] width 67 height 17
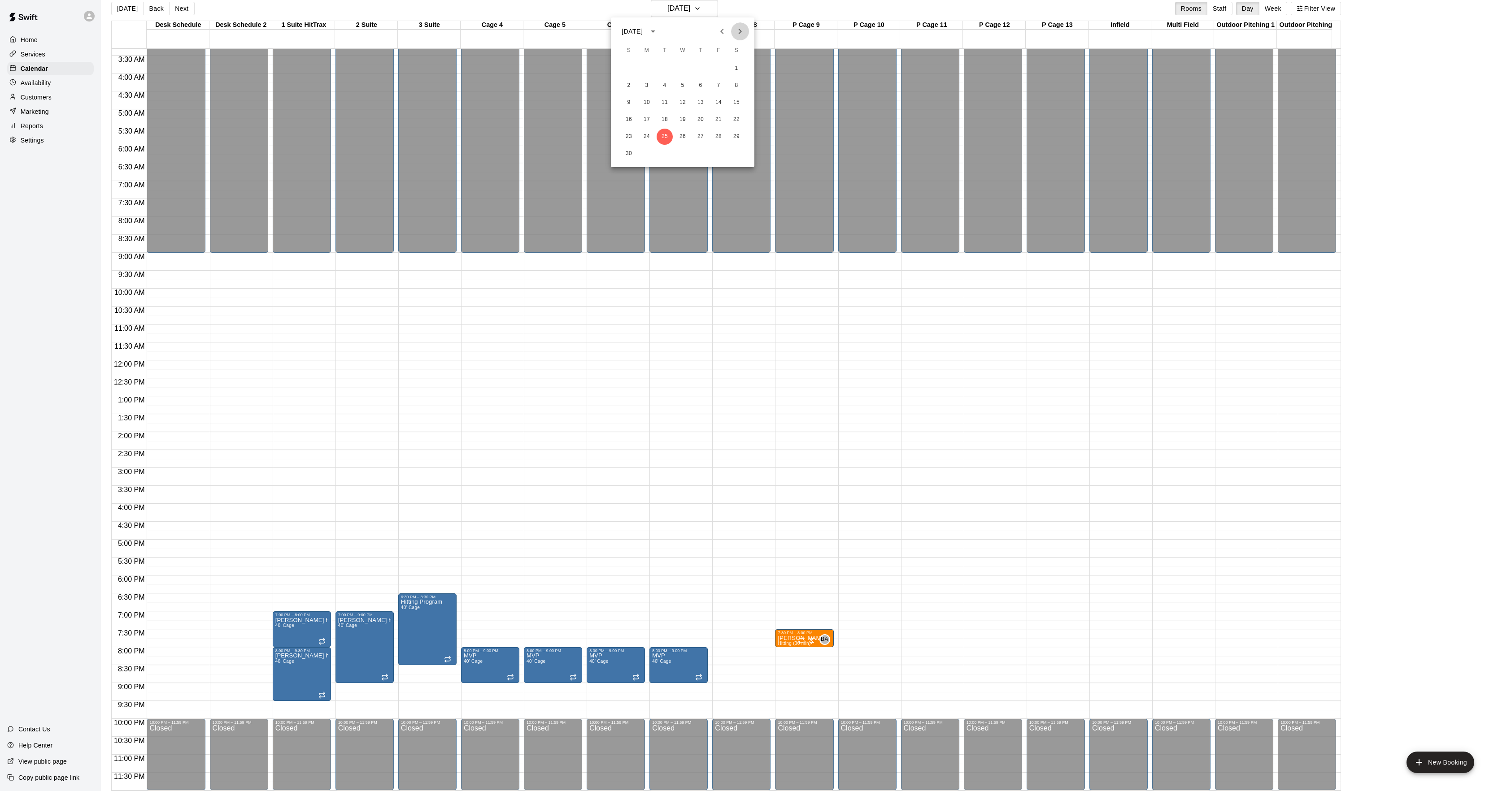
click at [734, 27] on icon "Next month" at bounding box center [739, 31] width 11 height 11
click at [653, 137] on button "26" at bounding box center [646, 137] width 16 height 16
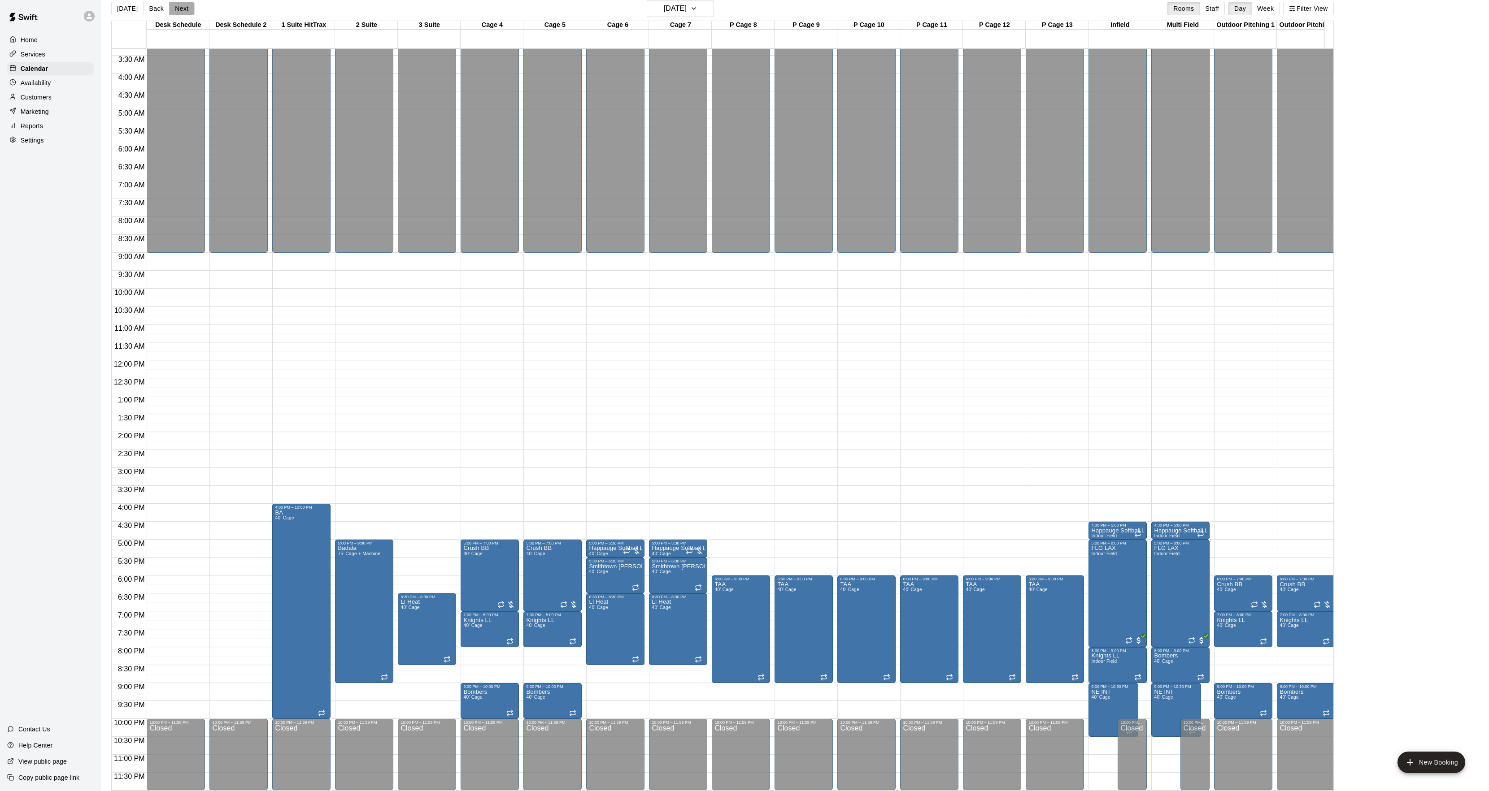
click at [189, 13] on button "Next" at bounding box center [181, 8] width 25 height 13
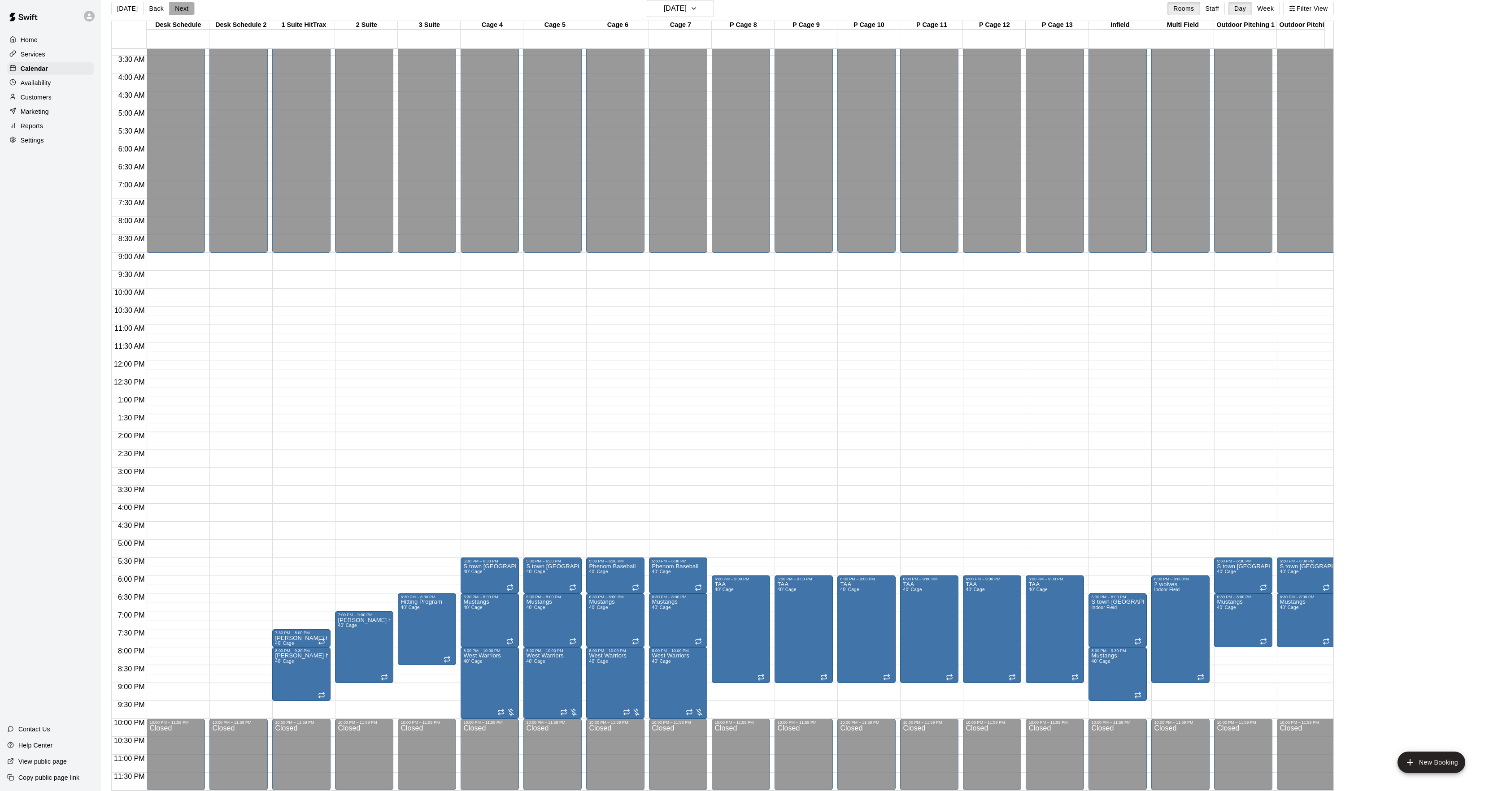
click at [188, 13] on button "Next" at bounding box center [181, 8] width 25 height 13
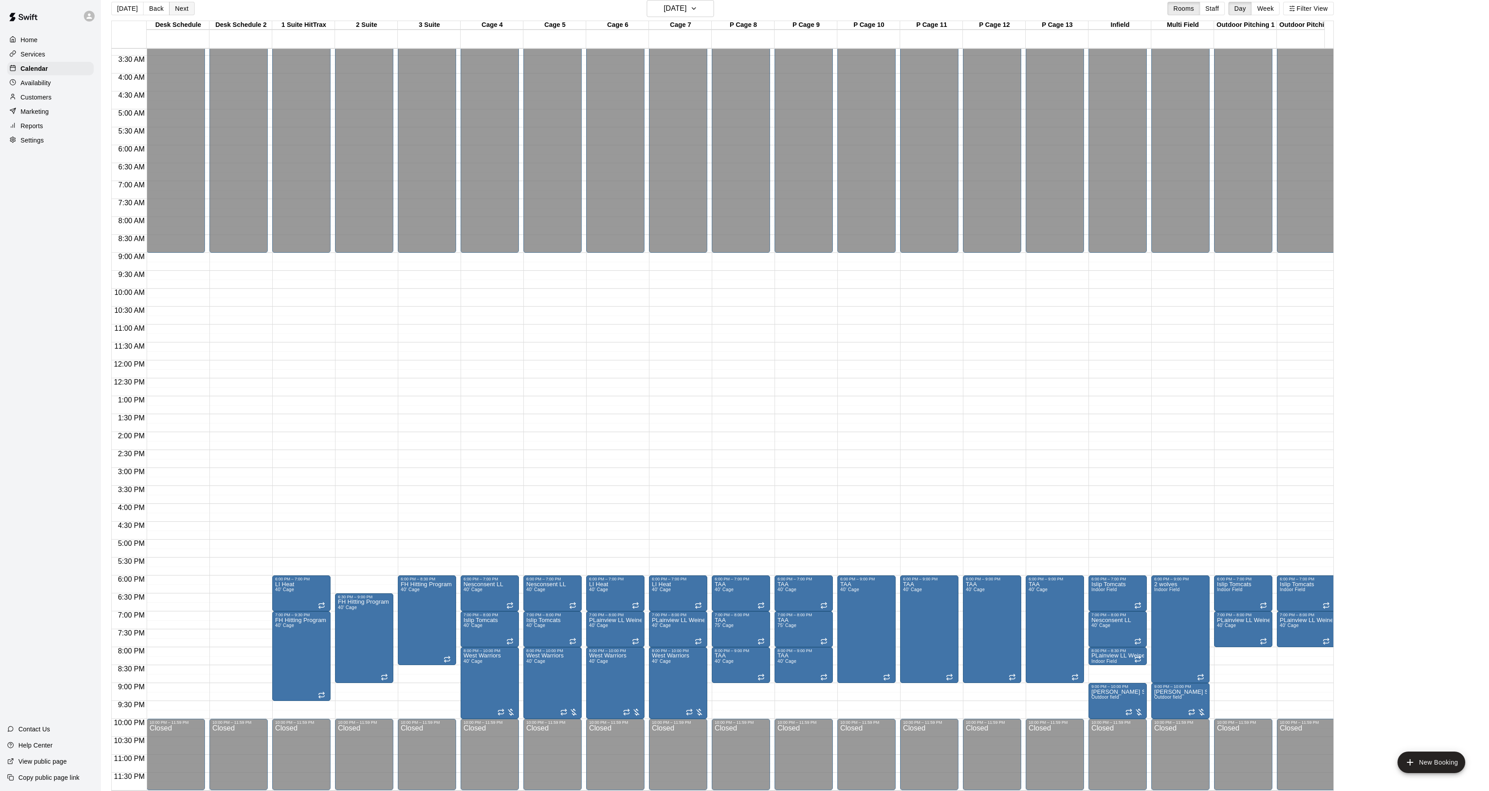
click at [177, 10] on button "Next" at bounding box center [181, 8] width 25 height 13
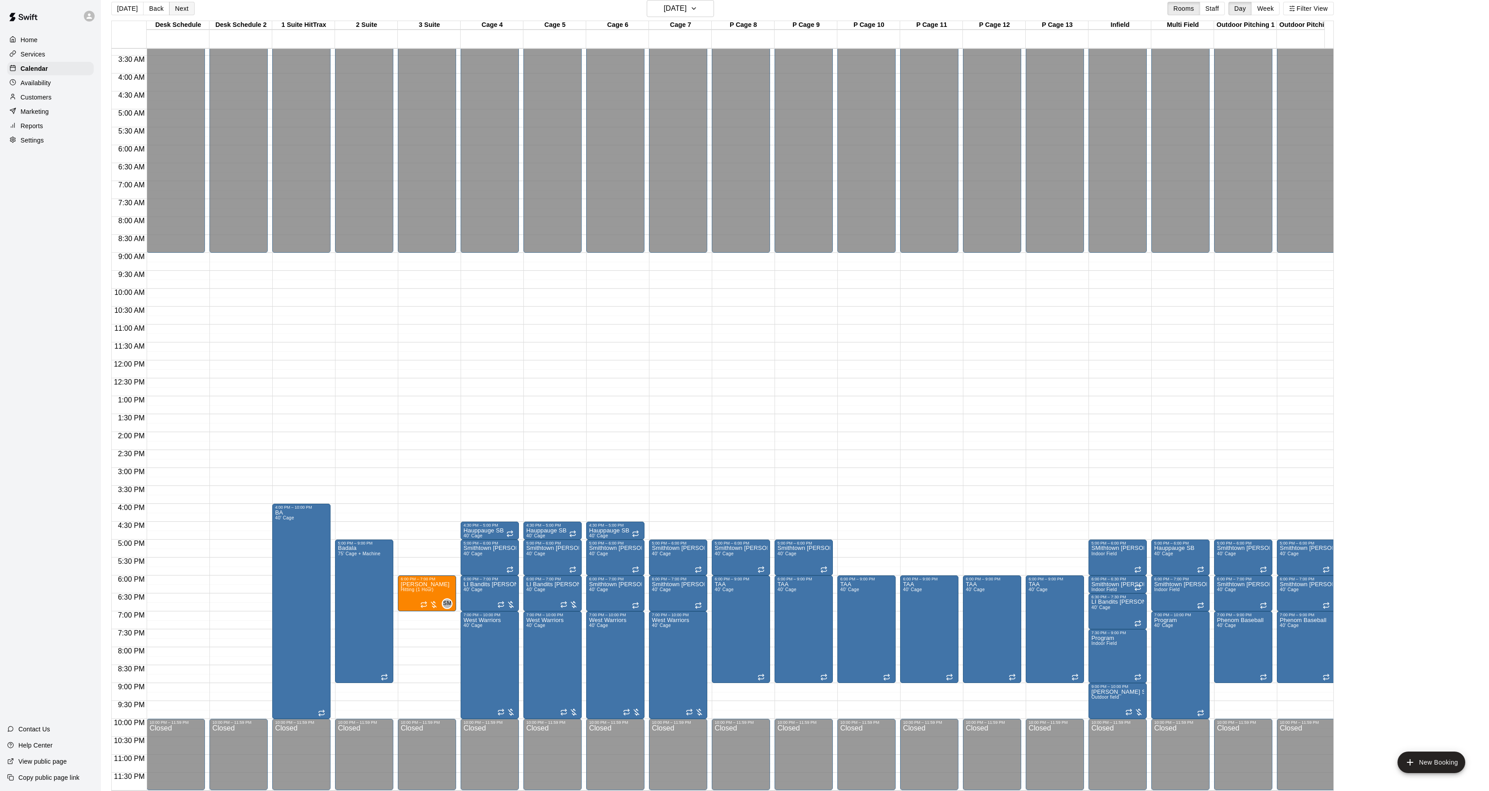
click at [174, 8] on button "Next" at bounding box center [181, 8] width 25 height 13
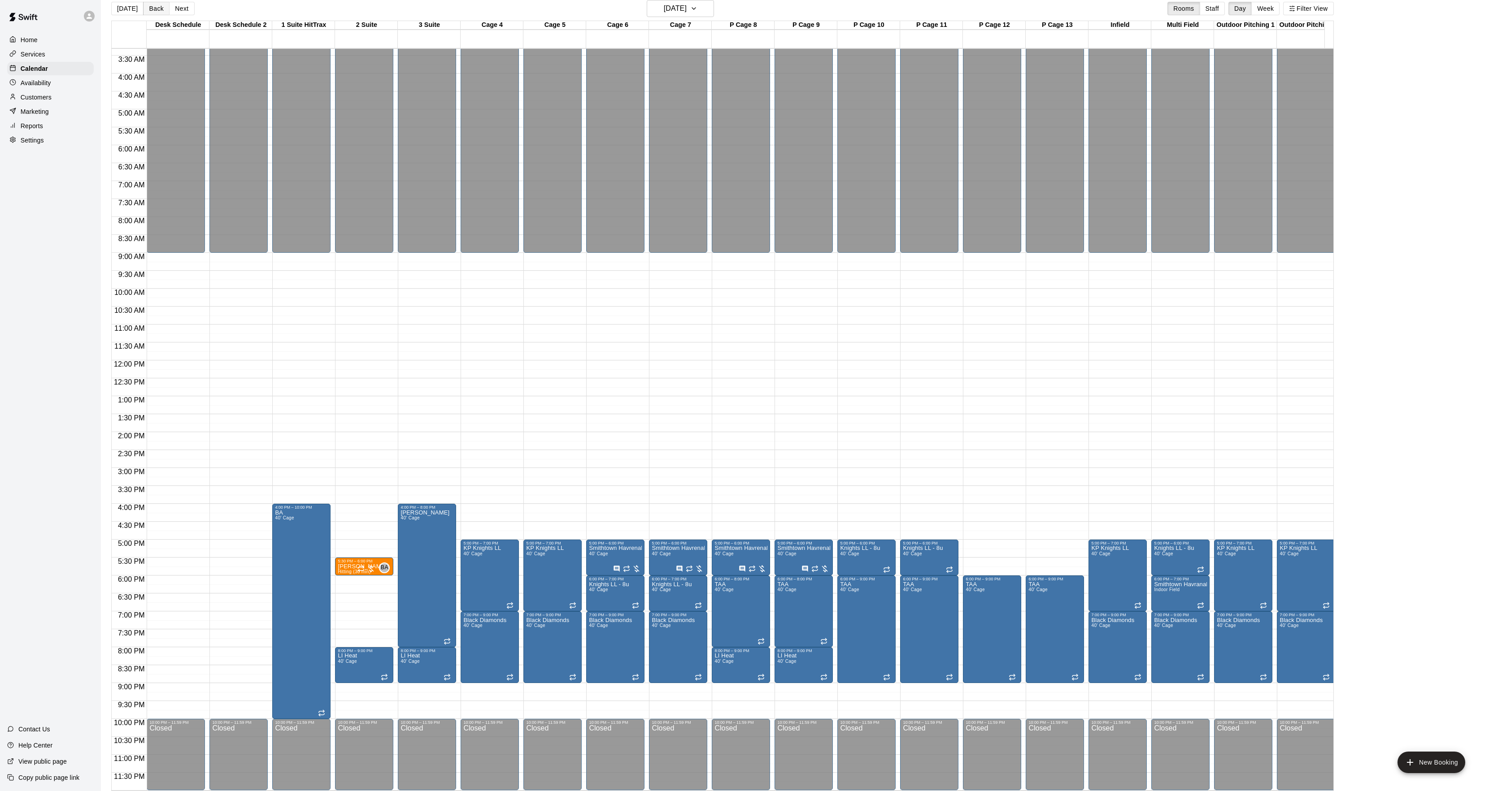
click at [144, 7] on button "Back" at bounding box center [156, 8] width 26 height 13
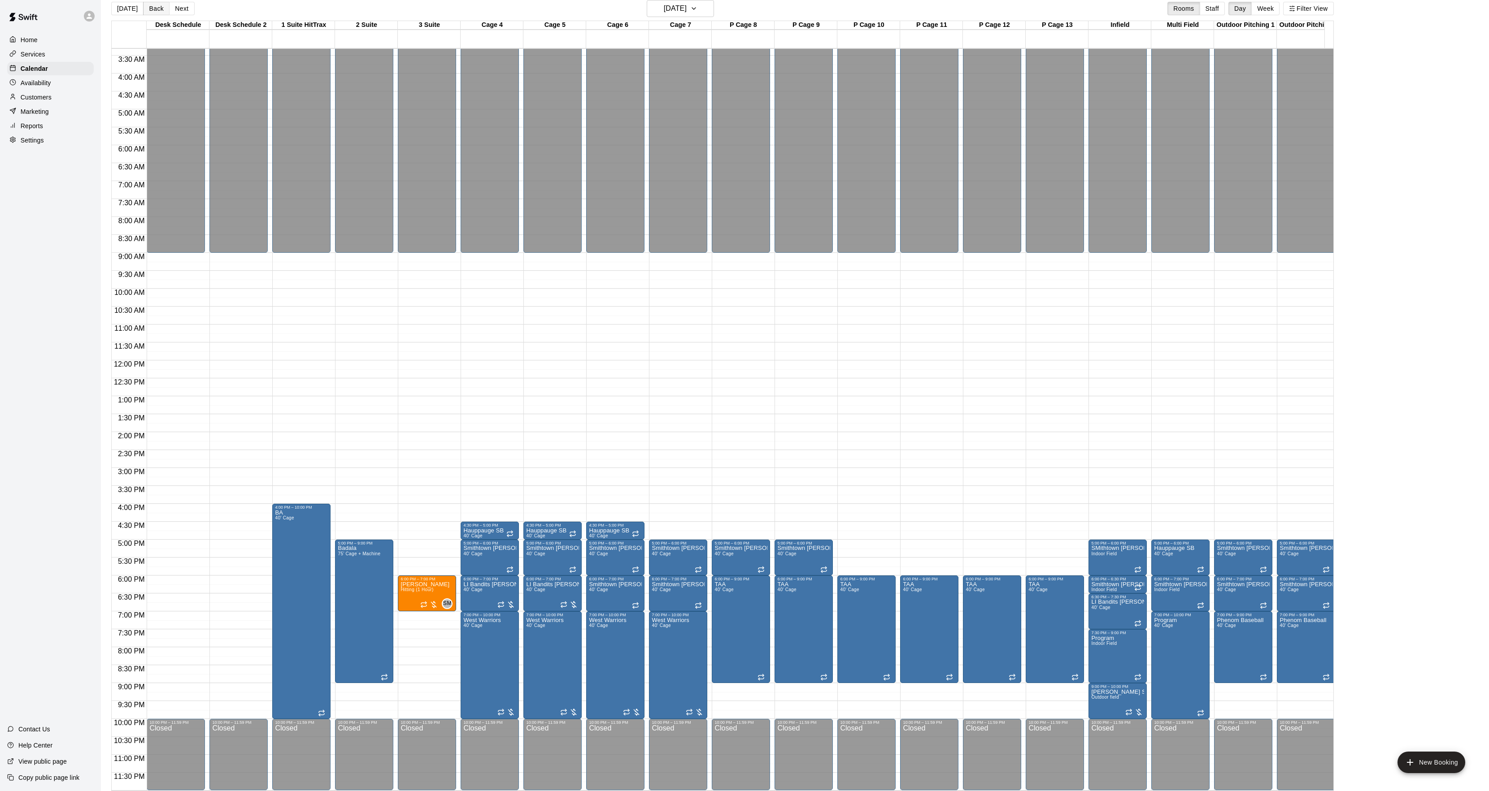
click at [145, 8] on button "Back" at bounding box center [156, 8] width 26 height 13
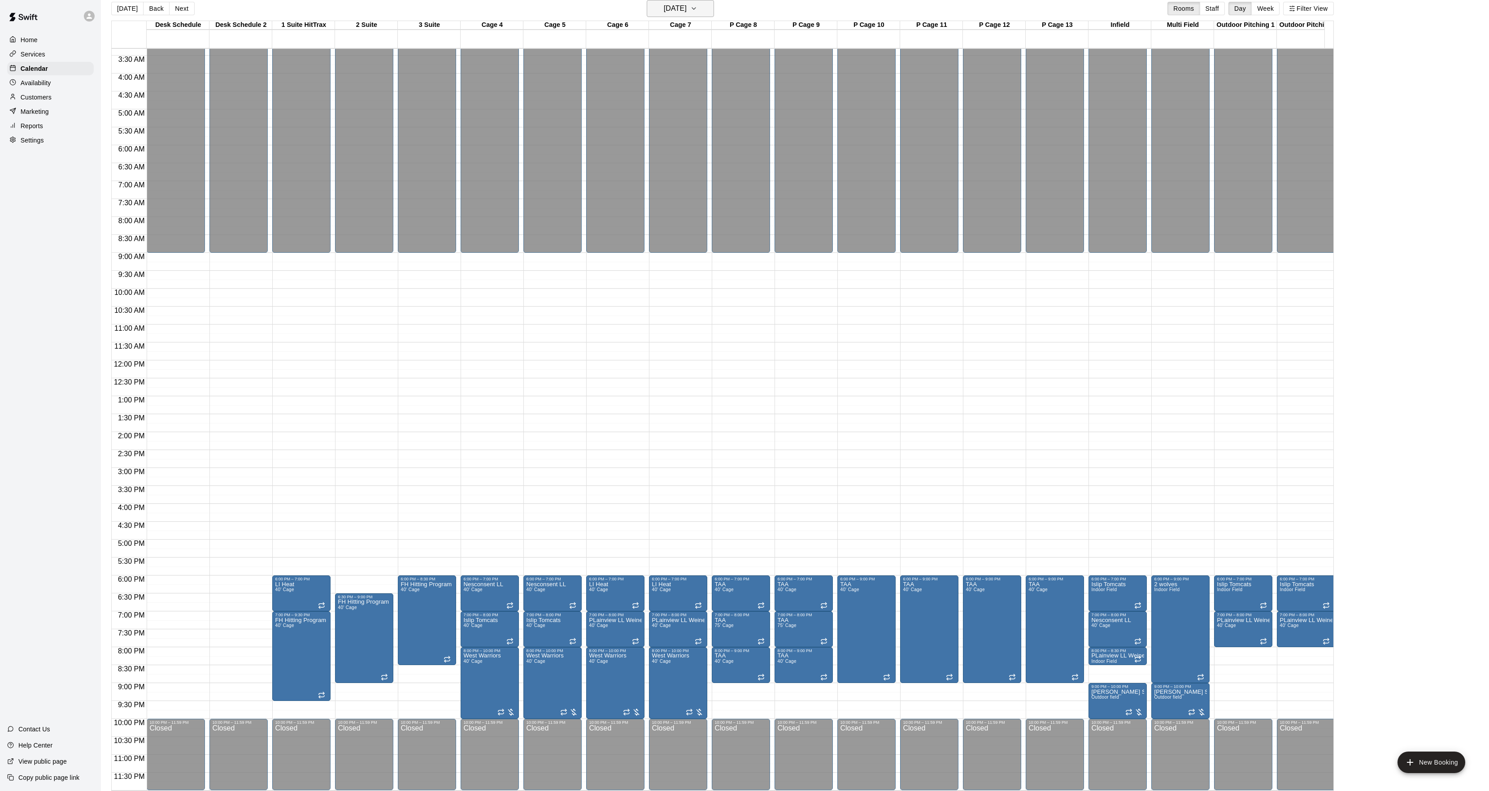
click at [672, 14] on h6 "[DATE]" at bounding box center [675, 8] width 23 height 13
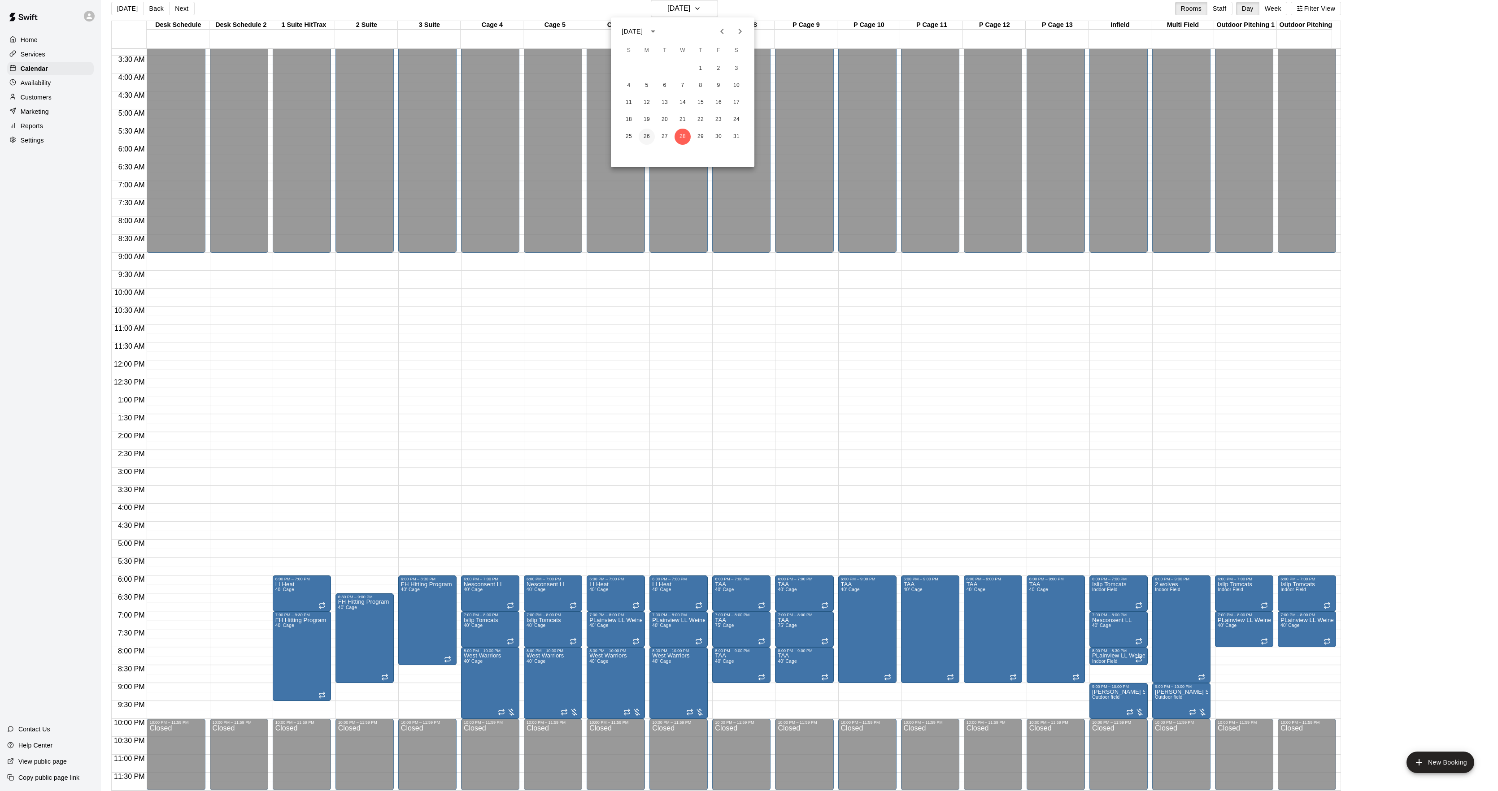
click at [649, 133] on button "26" at bounding box center [646, 137] width 16 height 16
